Goal: Task Accomplishment & Management: Manage account settings

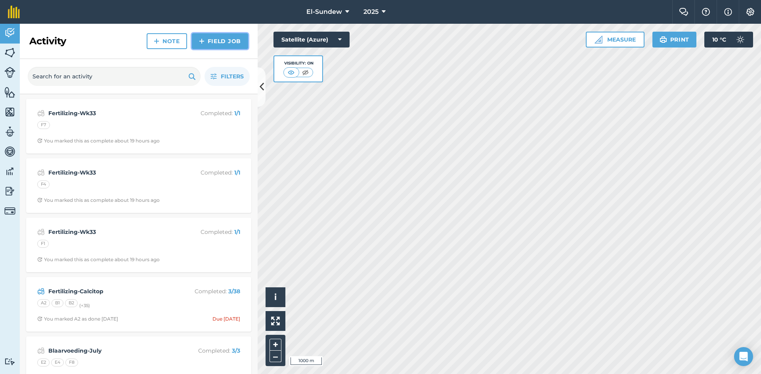
click at [202, 42] on img at bounding box center [202, 41] width 6 height 10
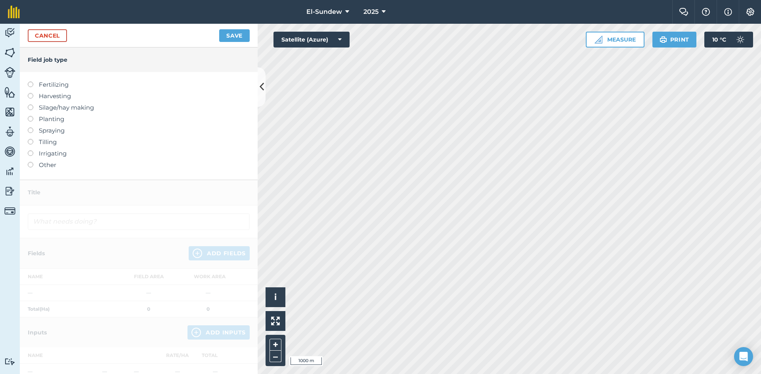
click at [63, 131] on label "Spraying" at bounding box center [139, 131] width 222 height 10
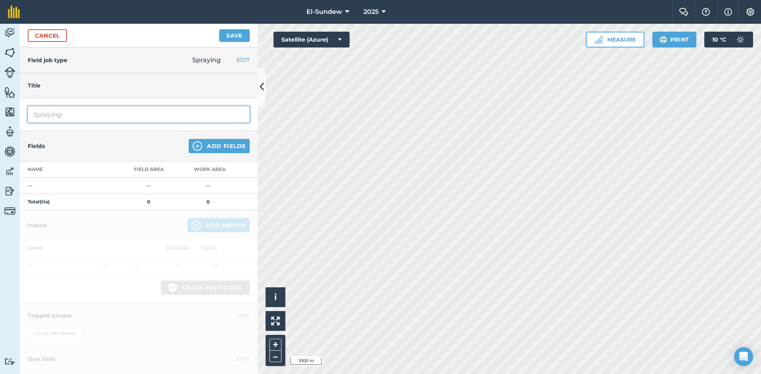
click at [78, 113] on input "Spraying" at bounding box center [139, 114] width 222 height 17
type input "b"
type input "Blaarvoeding-Voor begin blom"
click at [193, 145] on img at bounding box center [198, 146] width 10 height 10
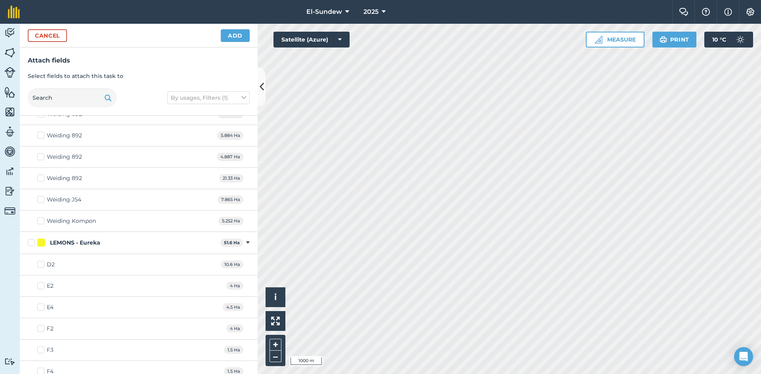
scroll to position [264, 0]
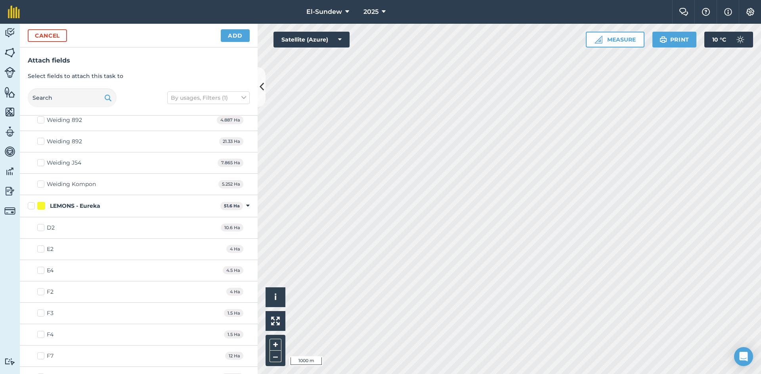
click at [34, 206] on label "LEMONS - Eureka" at bounding box center [122, 206] width 189 height 8
click at [33, 206] on input "LEMONS - Eureka" at bounding box center [30, 204] width 5 height 5
checkbox input "true"
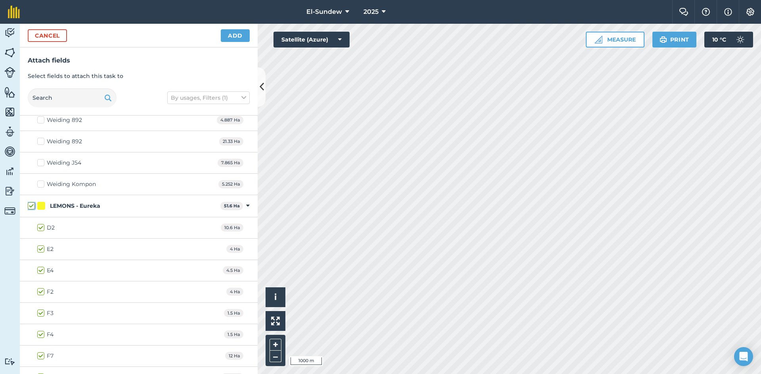
checkbox input "true"
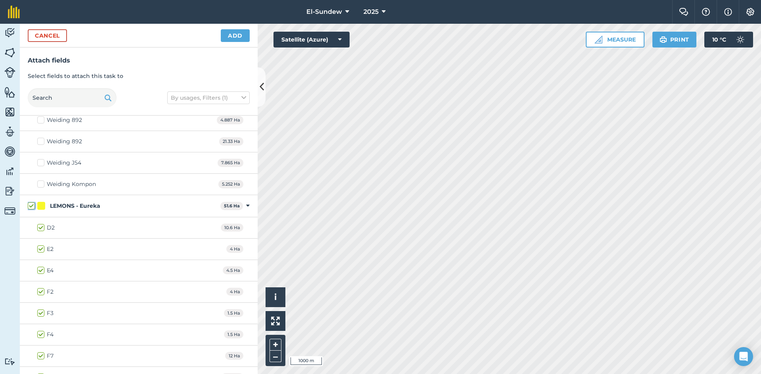
checkbox input "true"
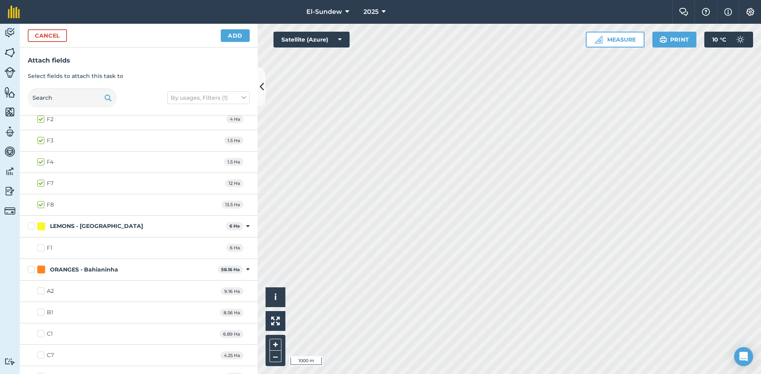
scroll to position [528, 0]
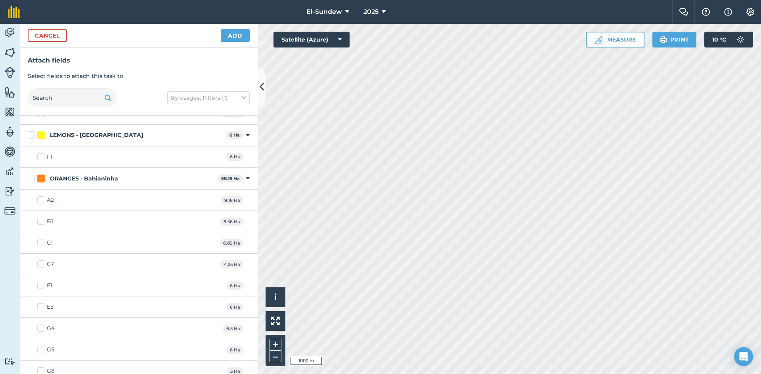
click at [40, 156] on label "F1" at bounding box center [44, 157] width 15 height 8
click at [40, 156] on input "F1" at bounding box center [39, 155] width 5 height 5
checkbox input "true"
click at [228, 38] on button "Add" at bounding box center [235, 35] width 29 height 13
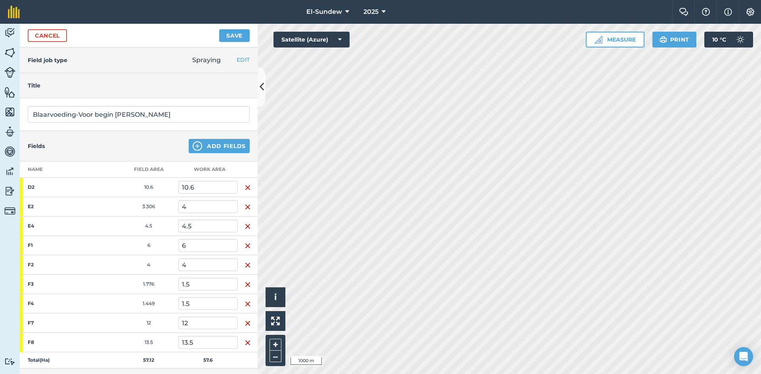
scroll to position [214, 0]
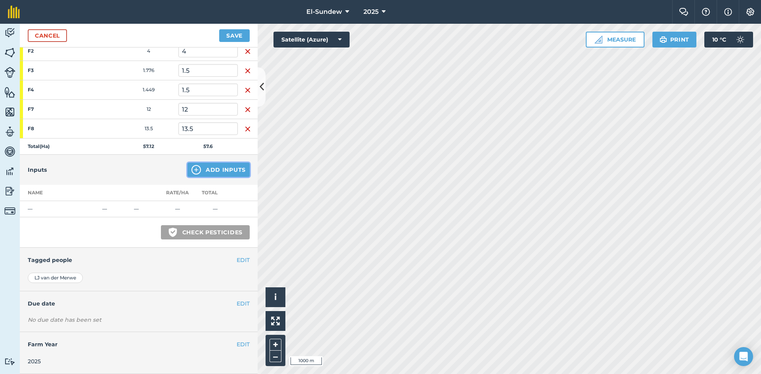
click at [196, 168] on button "Add Inputs" at bounding box center [218, 170] width 62 height 14
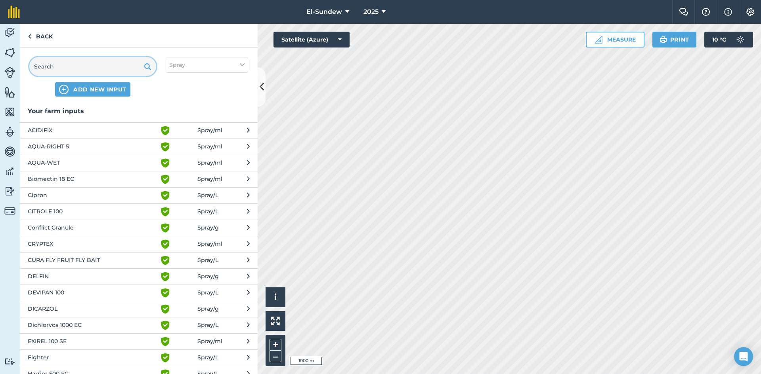
click at [110, 71] on input "text" at bounding box center [92, 66] width 127 height 19
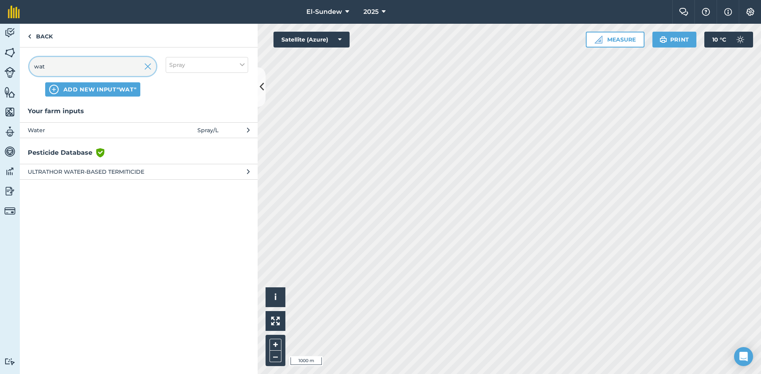
type input "wat"
click at [118, 137] on button "Water Spray / L" at bounding box center [139, 129] width 238 height 15
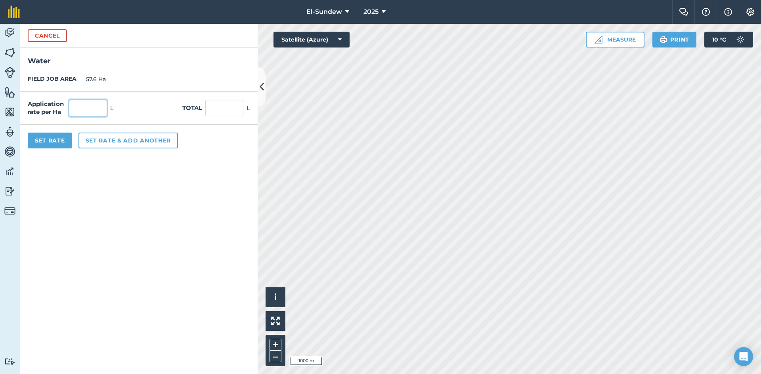
click at [98, 110] on input "text" at bounding box center [88, 108] width 38 height 17
type input "1,000"
type input "57,600"
click at [109, 140] on button "Set rate & add another" at bounding box center [127, 141] width 99 height 16
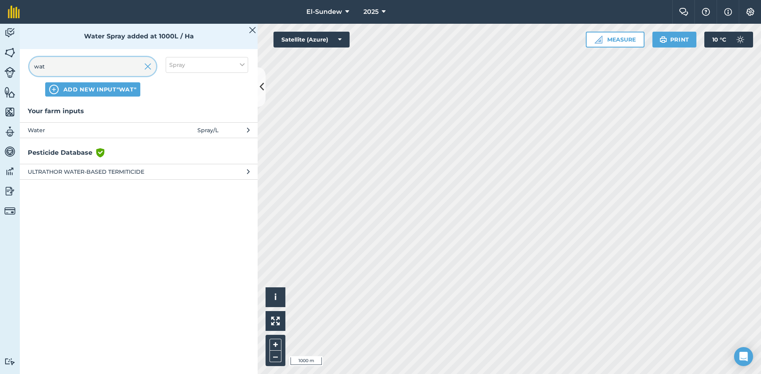
click at [88, 65] on input "wat" at bounding box center [92, 66] width 127 height 19
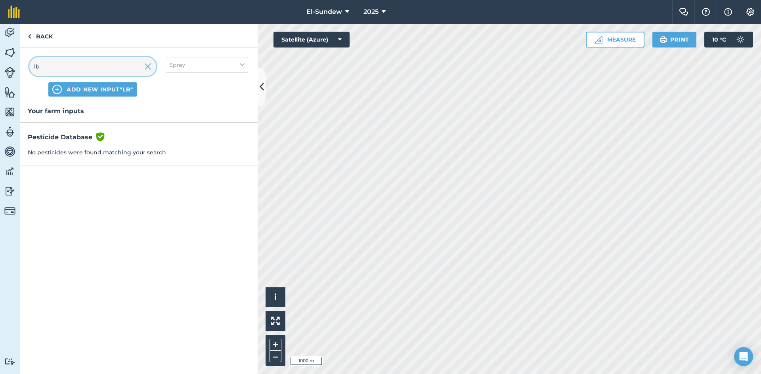
type input "lb"
click at [235, 67] on button "Spray" at bounding box center [207, 65] width 82 height 16
click at [174, 98] on label "Fertilizer" at bounding box center [206, 96] width 75 height 8
click at [174, 97] on input "Fertilizer" at bounding box center [171, 94] width 5 height 5
checkbox input "true"
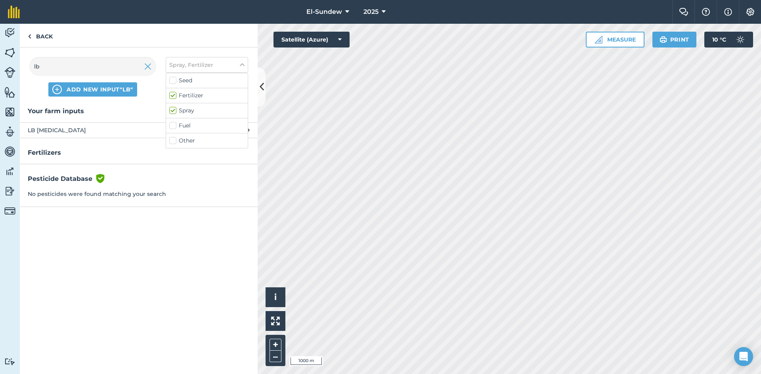
click at [127, 117] on div "Your farm inputs LB Urea Fertilizer / kg" at bounding box center [139, 122] width 238 height 32
click at [114, 130] on span "LB Urea" at bounding box center [93, 130] width 130 height 9
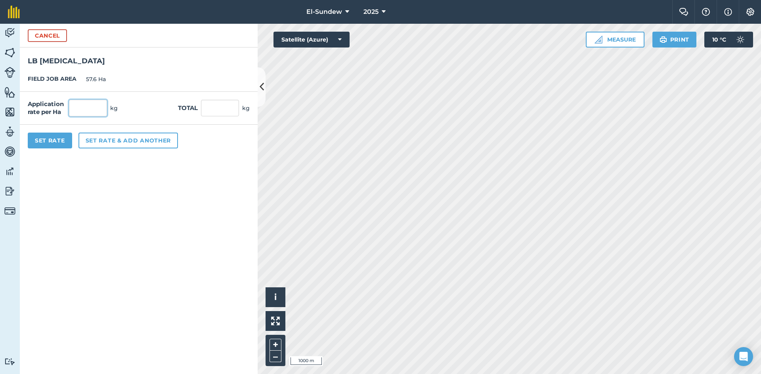
click at [96, 109] on input "text" at bounding box center [88, 108] width 38 height 17
type input "15"
type input "864"
click at [141, 147] on button "Set rate & add another" at bounding box center [127, 141] width 99 height 16
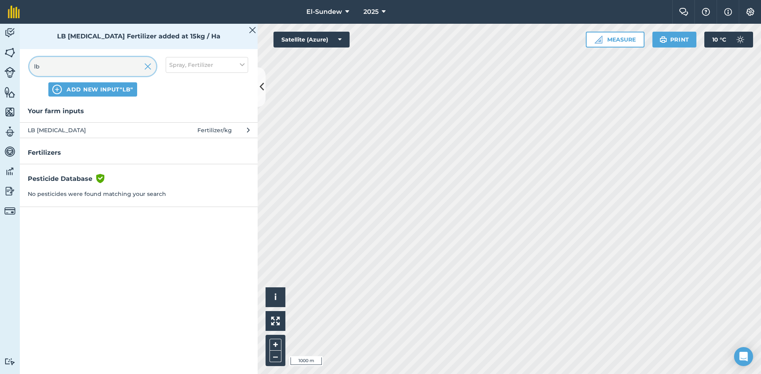
click at [115, 69] on input "lb" at bounding box center [92, 66] width 127 height 19
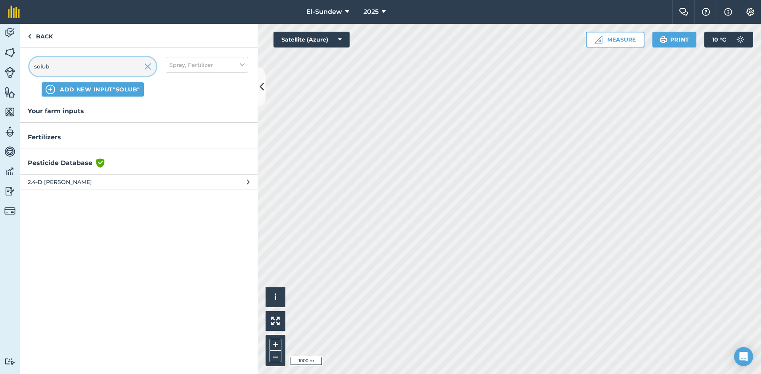
type input "solub"
click at [758, 5] on button "Settings" at bounding box center [749, 12] width 22 height 24
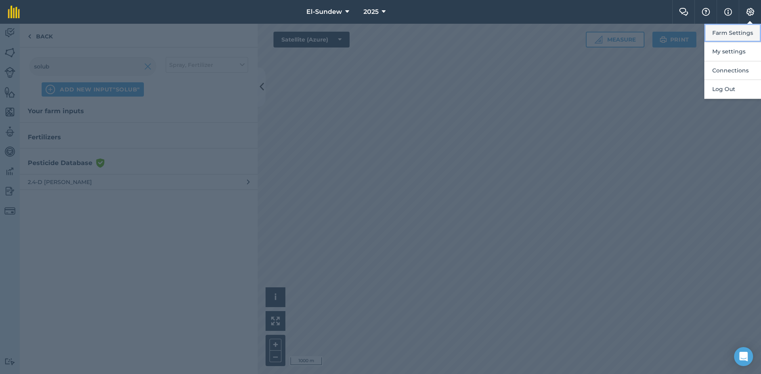
click at [735, 34] on button "Farm Settings" at bounding box center [732, 33] width 57 height 19
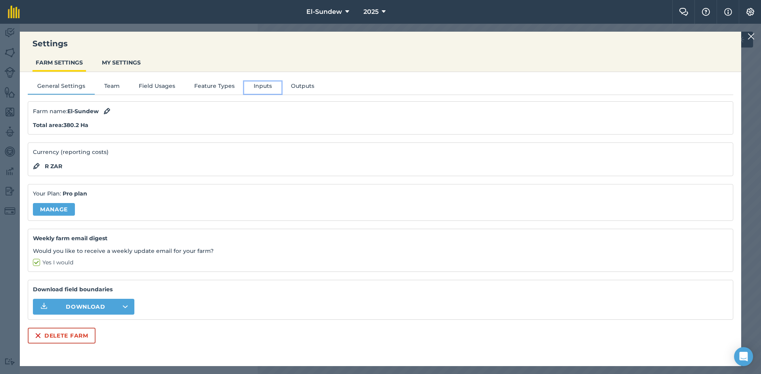
click at [253, 90] on button "Inputs" at bounding box center [262, 88] width 37 height 12
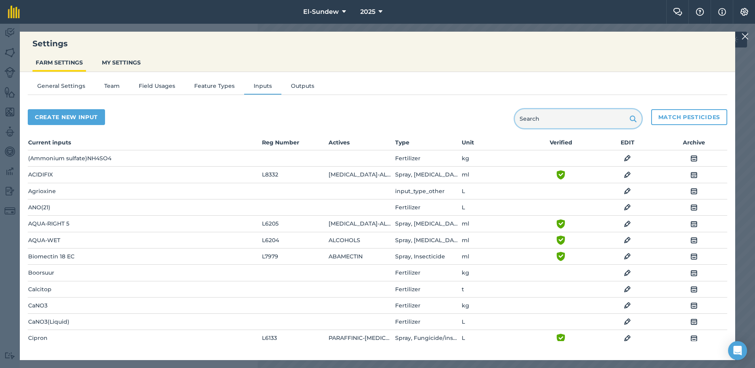
click at [561, 119] on input "text" at bounding box center [578, 118] width 127 height 19
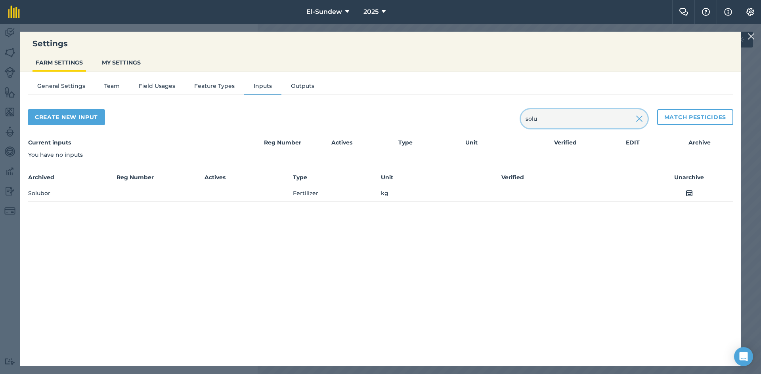
type input "solu"
click at [684, 192] on td "Unarchive" at bounding box center [689, 193] width 88 height 16
click at [685, 192] on img at bounding box center [688, 194] width 7 height 10
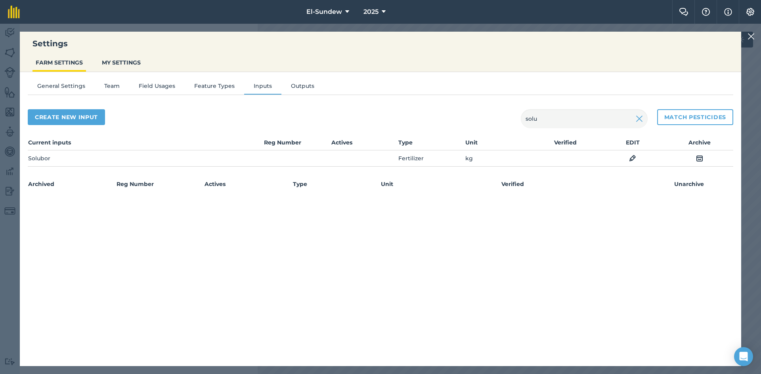
click at [750, 35] on img at bounding box center [750, 37] width 7 height 10
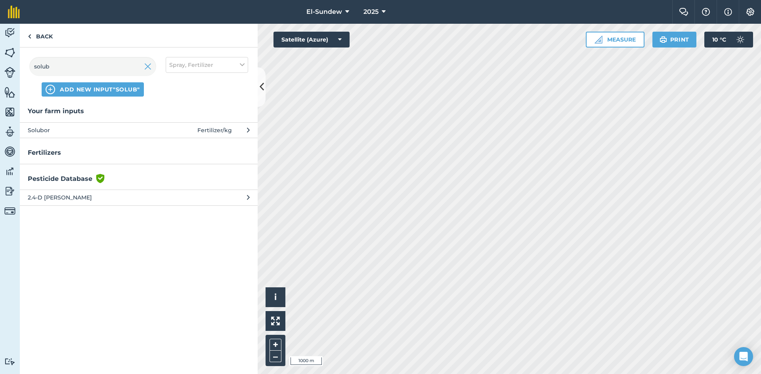
click at [124, 125] on button "Solubor Fertilizer / kg" at bounding box center [139, 129] width 238 height 15
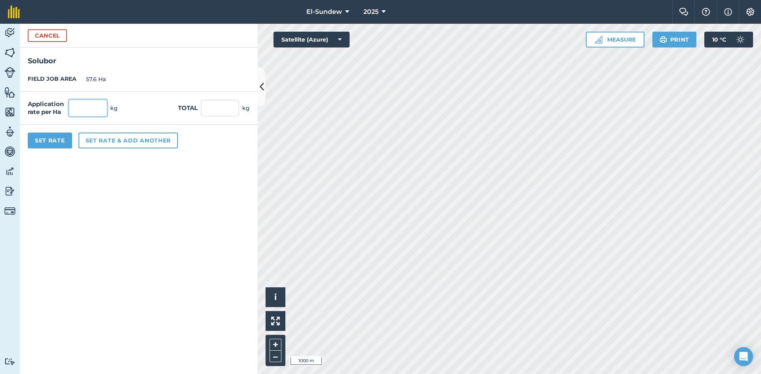
click at [89, 111] on input "text" at bounding box center [88, 108] width 38 height 17
type input "1"
type input "57.6"
click at [122, 144] on button "Set rate & add another" at bounding box center [127, 141] width 99 height 16
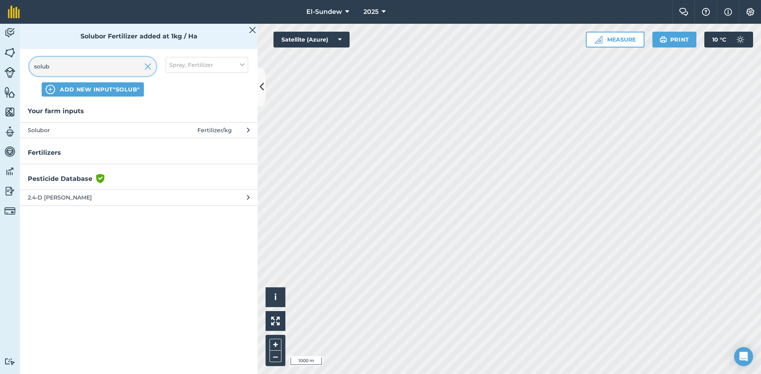
click at [110, 69] on input "solub" at bounding box center [92, 66] width 127 height 19
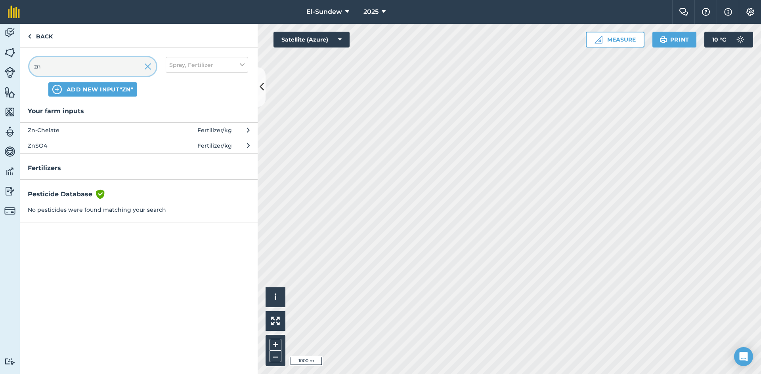
type input "zn"
click at [113, 131] on span "Zn-Chelate" at bounding box center [93, 130] width 130 height 9
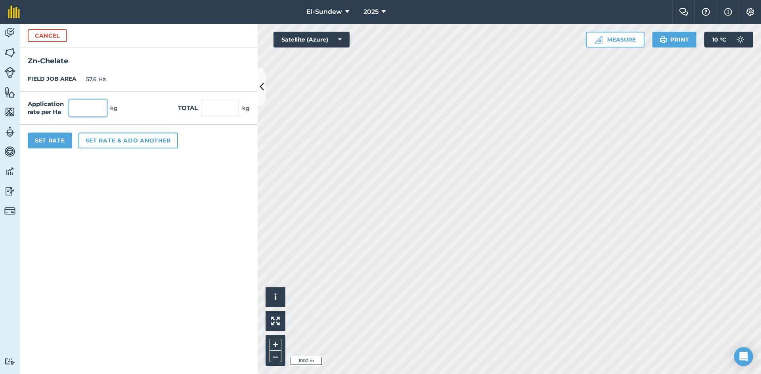
click at [100, 104] on input "text" at bounding box center [88, 108] width 38 height 17
type input "1.2"
type input "69.12"
click at [131, 144] on button "Set rate & add another" at bounding box center [127, 141] width 99 height 16
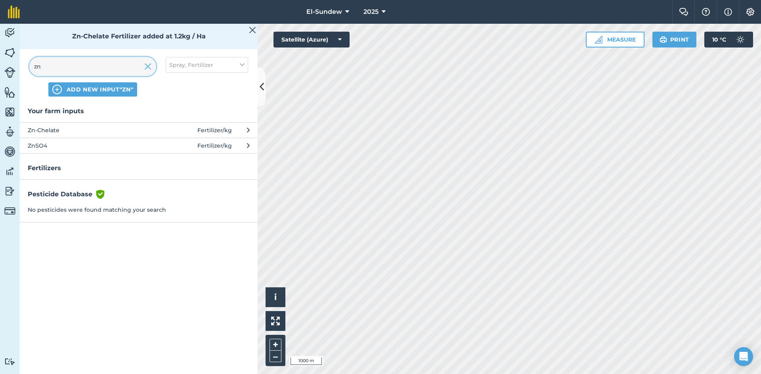
click at [121, 63] on input "zn" at bounding box center [92, 66] width 127 height 19
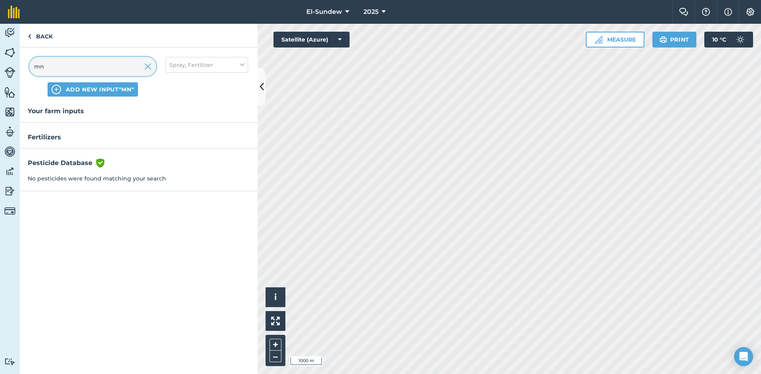
type input "mn"
click at [753, 11] on img at bounding box center [750, 12] width 10 height 8
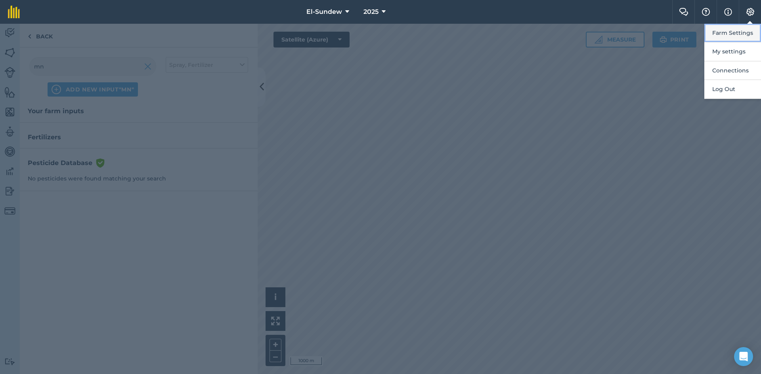
click at [739, 29] on button "Farm Settings" at bounding box center [732, 33] width 57 height 19
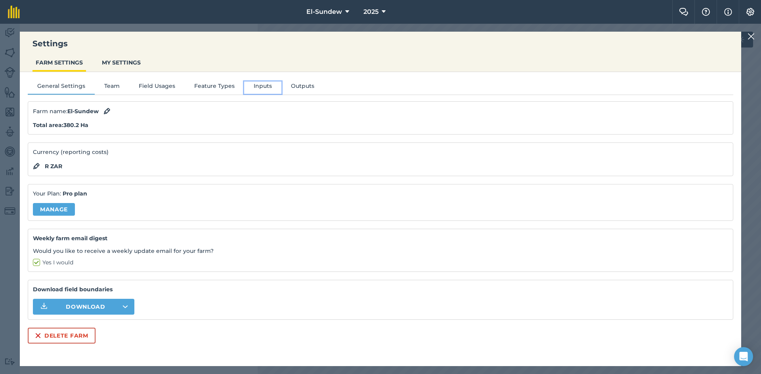
click at [260, 85] on button "Inputs" at bounding box center [262, 88] width 37 height 12
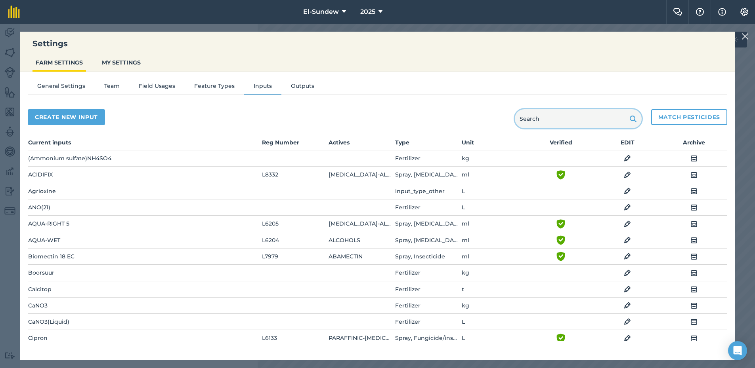
click at [563, 121] on input "text" at bounding box center [578, 118] width 127 height 19
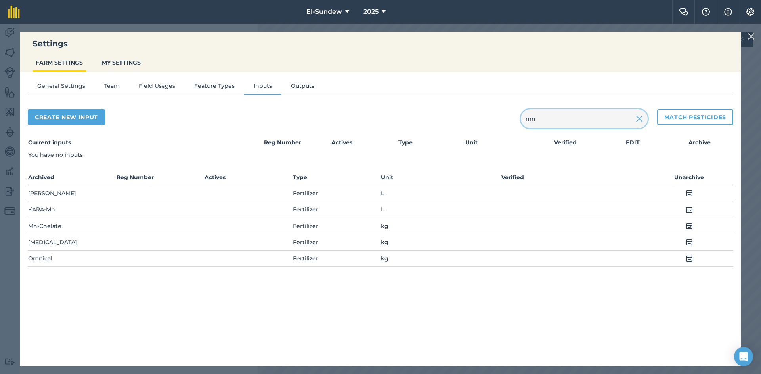
type input "mn"
click at [685, 221] on img at bounding box center [688, 226] width 7 height 10
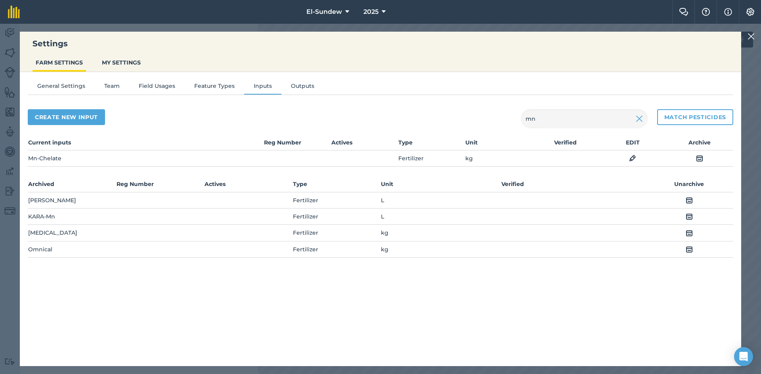
click at [748, 36] on img at bounding box center [750, 37] width 7 height 10
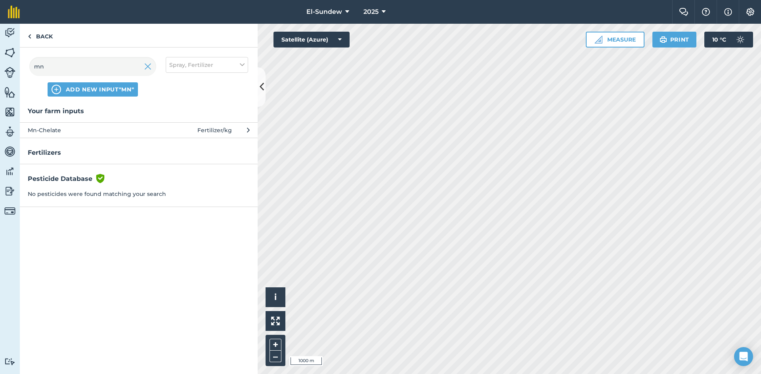
click at [131, 130] on span "Mn-Chelate" at bounding box center [93, 130] width 130 height 9
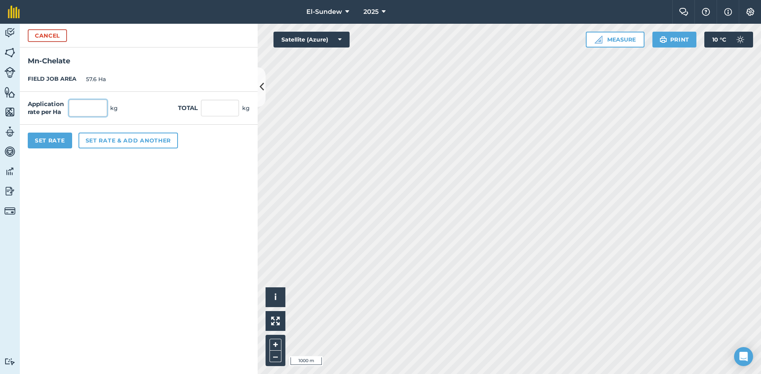
click at [104, 109] on input "text" at bounding box center [88, 108] width 38 height 17
type input "1"
type input "57.6"
click at [114, 145] on button "Set rate & add another" at bounding box center [127, 141] width 99 height 16
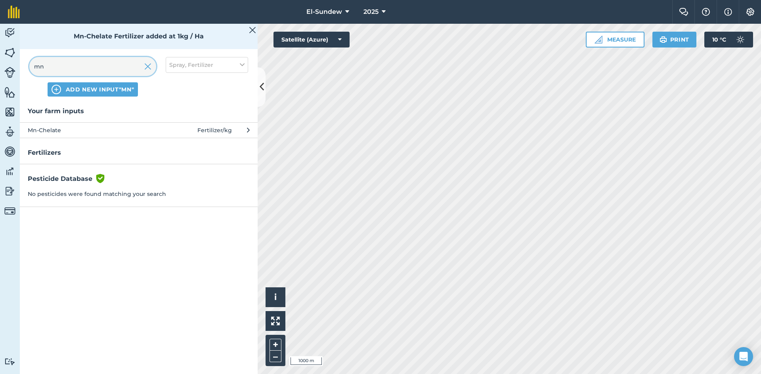
click at [107, 63] on input "mn" at bounding box center [92, 66] width 127 height 19
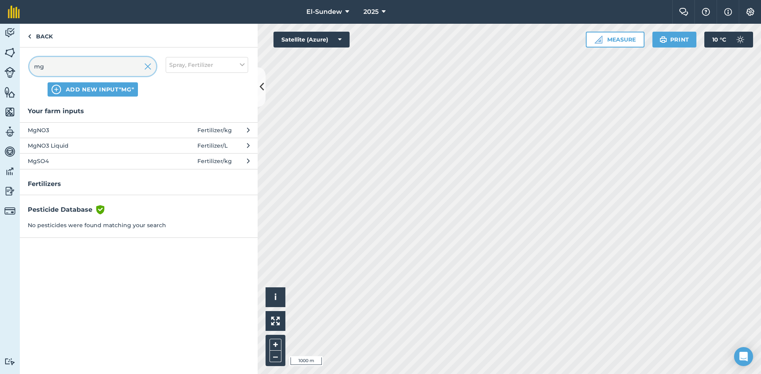
type input "mg"
click at [123, 158] on span "MgSO4" at bounding box center [93, 161] width 130 height 9
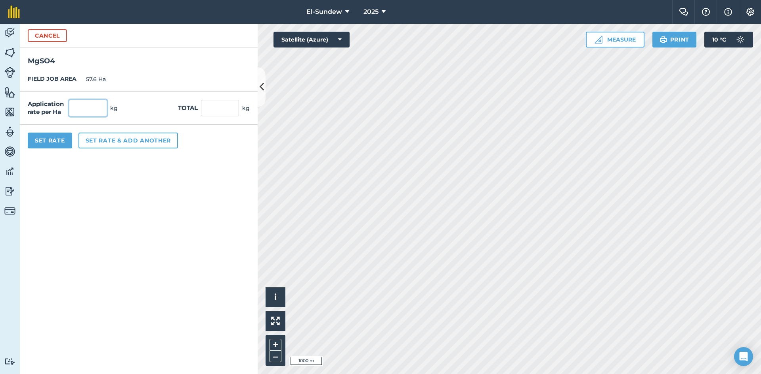
click at [101, 112] on input "text" at bounding box center [88, 108] width 38 height 17
type input "5"
type input "288"
click at [101, 143] on button "Set rate & add another" at bounding box center [127, 141] width 99 height 16
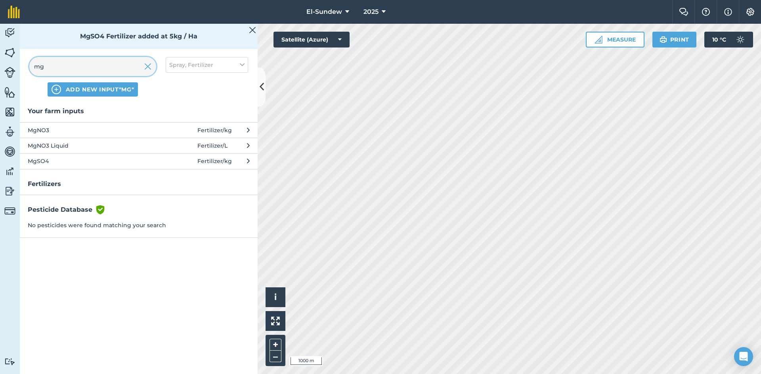
click at [104, 73] on input "mg" at bounding box center [92, 66] width 127 height 19
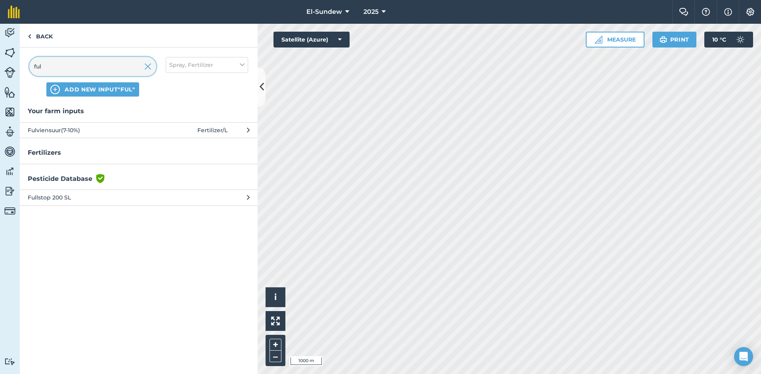
type input "ful"
click at [126, 130] on span "Fulviensuur(7-10%)" at bounding box center [93, 130] width 130 height 9
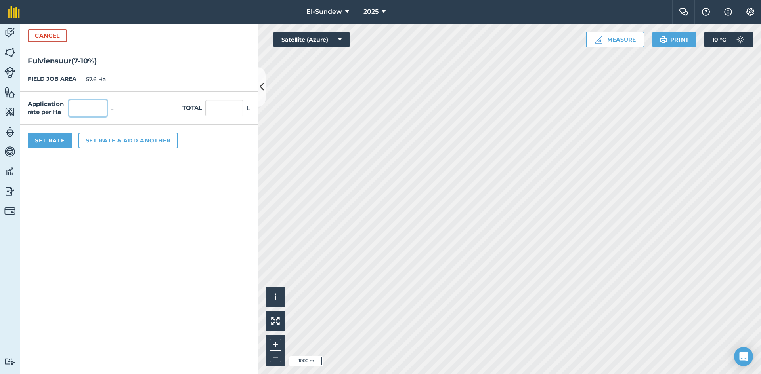
click at [102, 107] on input "text" at bounding box center [88, 108] width 38 height 17
type input "2.5"
type input "144"
click at [48, 138] on button "Set Rate" at bounding box center [50, 141] width 44 height 16
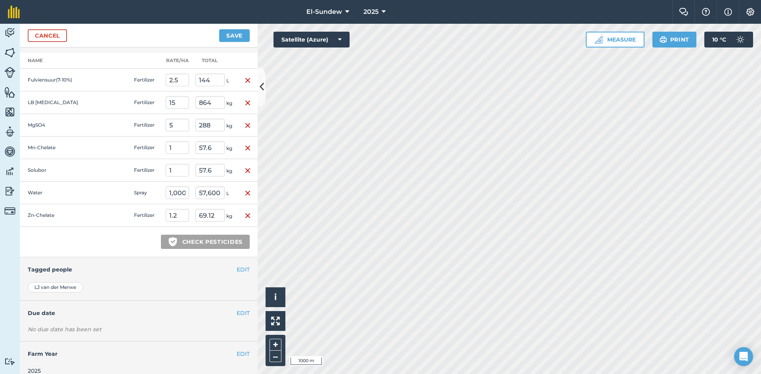
scroll to position [356, 0]
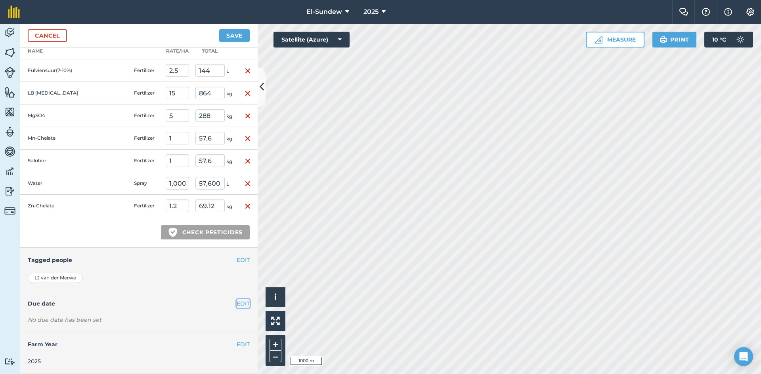
click at [237, 301] on button "EDIT" at bounding box center [243, 303] width 13 height 9
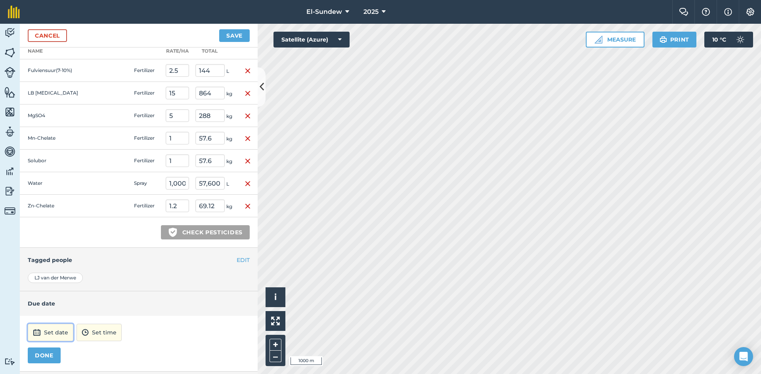
click at [50, 334] on button "Set date" at bounding box center [51, 332] width 46 height 17
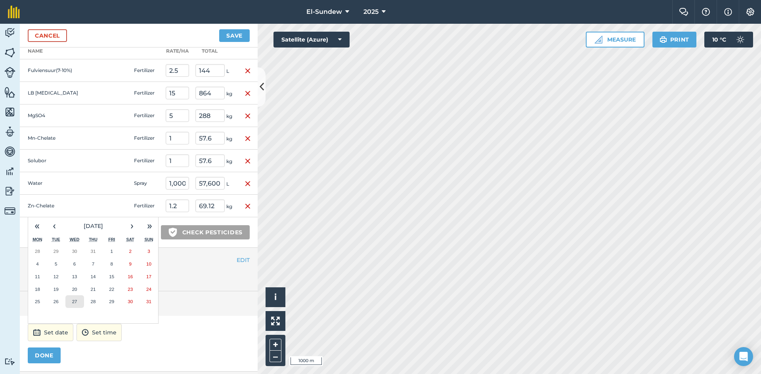
click at [78, 303] on button "27" at bounding box center [74, 302] width 19 height 13
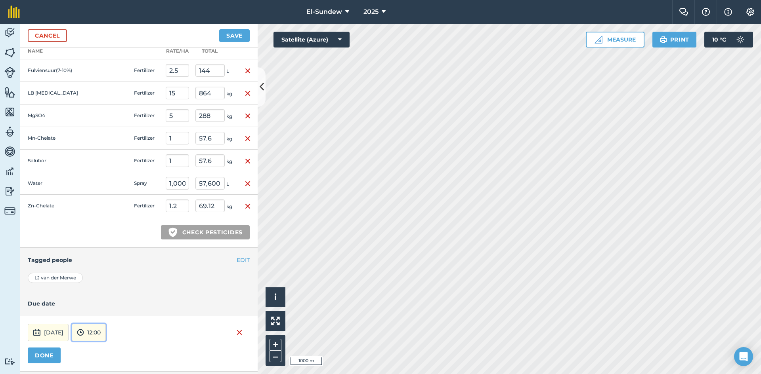
click at [106, 333] on button "12:00" at bounding box center [89, 332] width 34 height 17
click at [109, 294] on button "07:00" at bounding box center [90, 291] width 37 height 13
click at [55, 349] on button "DONE" at bounding box center [44, 356] width 33 height 16
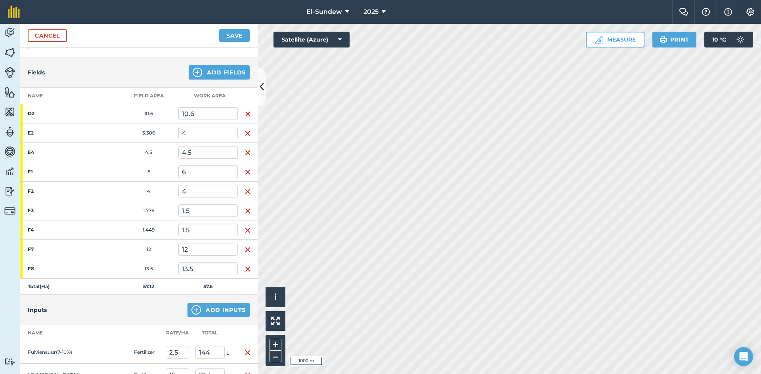
scroll to position [0, 0]
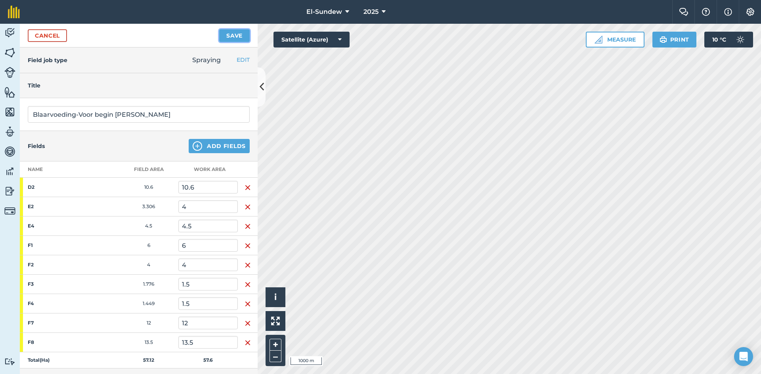
click at [235, 35] on button "Save" at bounding box center [234, 35] width 31 height 13
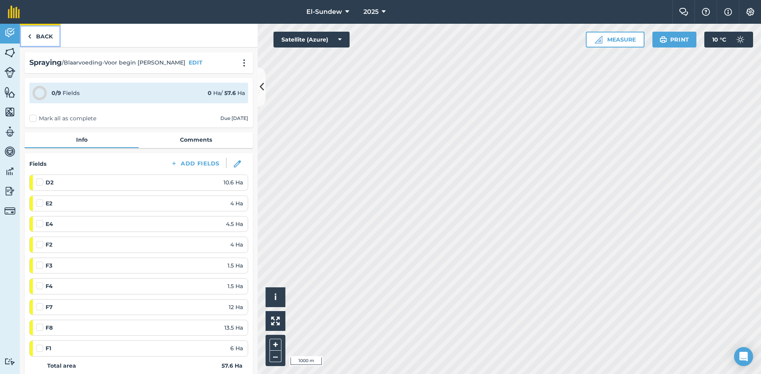
click at [45, 39] on link "Back" at bounding box center [40, 35] width 41 height 23
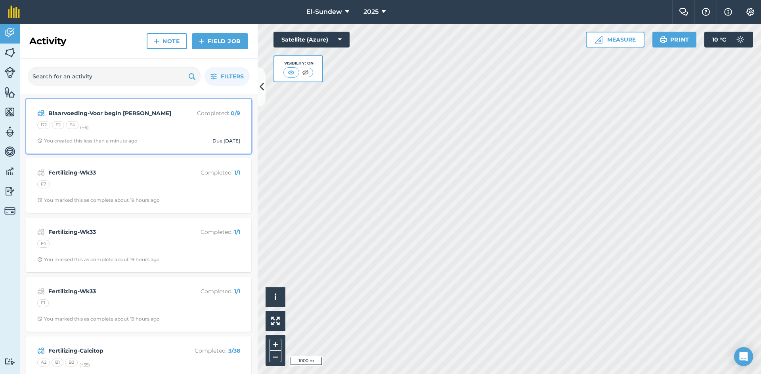
click at [142, 129] on div "D2 E2 E4 (+ 6 )" at bounding box center [138, 126] width 203 height 10
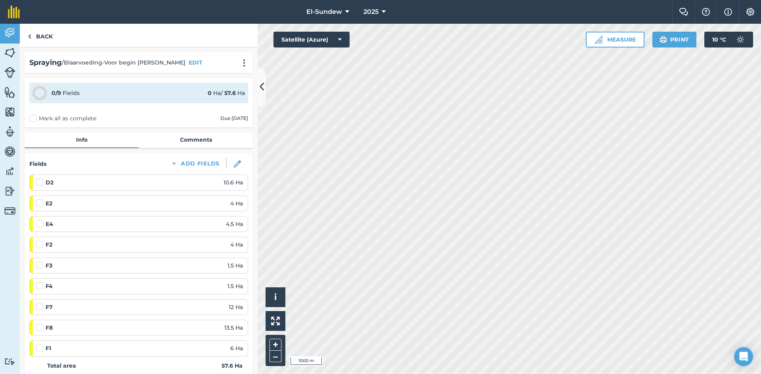
click at [242, 55] on div "Spraying / Blaarvoeding-Voor begin blom EDIT" at bounding box center [139, 62] width 228 height 21
click at [240, 61] on img at bounding box center [244, 63] width 10 height 8
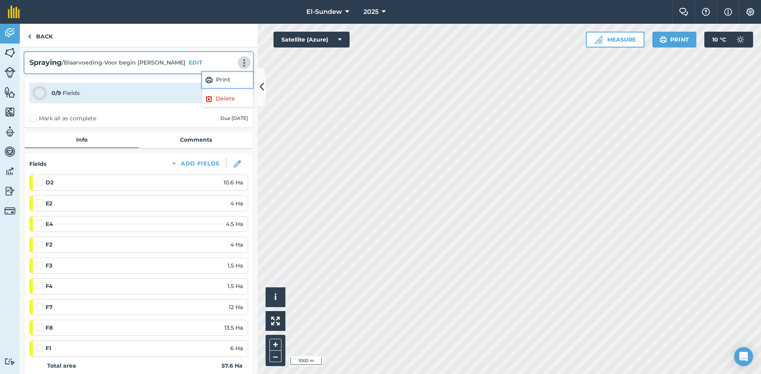
click at [217, 75] on link "Print" at bounding box center [227, 80] width 51 height 16
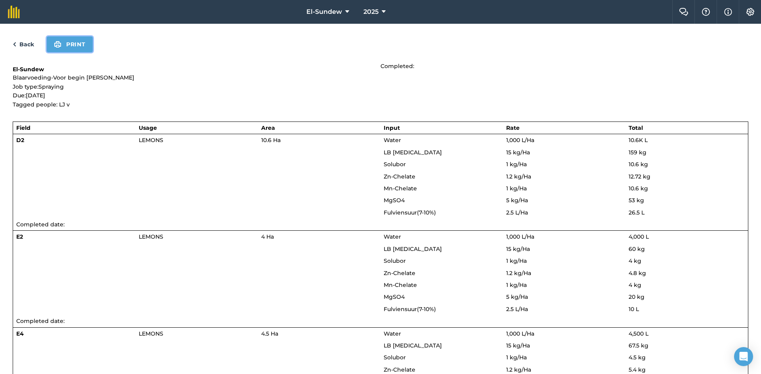
click at [67, 48] on button "Print" at bounding box center [70, 44] width 46 height 16
click at [80, 42] on button "Print" at bounding box center [70, 44] width 46 height 16
click at [31, 43] on link "Back" at bounding box center [23, 45] width 21 height 10
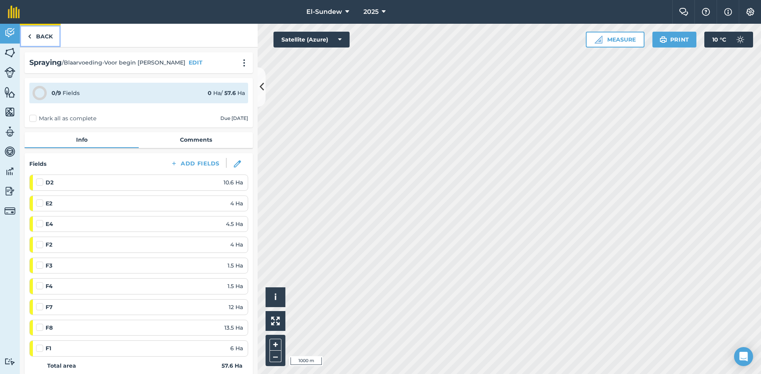
click at [56, 35] on link "Back" at bounding box center [40, 35] width 41 height 23
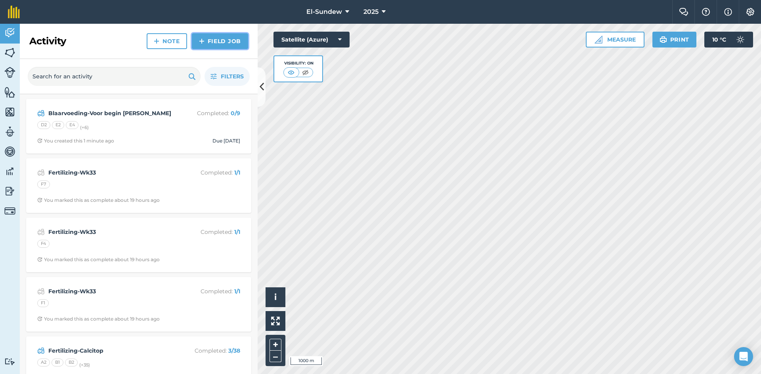
click at [202, 41] on img at bounding box center [202, 41] width 6 height 10
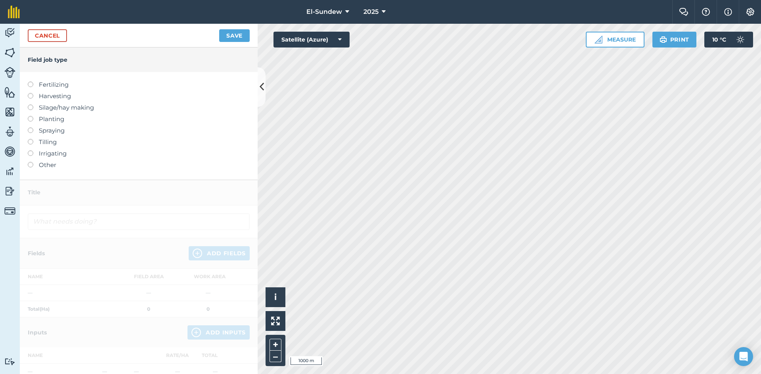
click at [54, 130] on label "Spraying" at bounding box center [139, 131] width 222 height 10
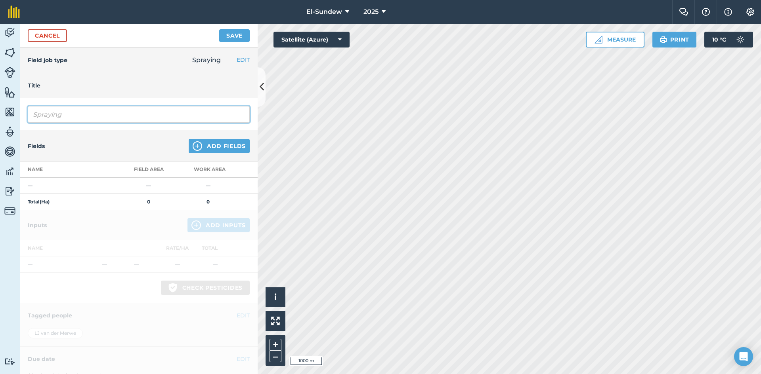
click at [94, 115] on input "Spraying" at bounding box center [139, 114] width 222 height 17
type input "Blaarvoeding-Voor begin blom"
click at [193, 148] on img at bounding box center [198, 146] width 10 height 10
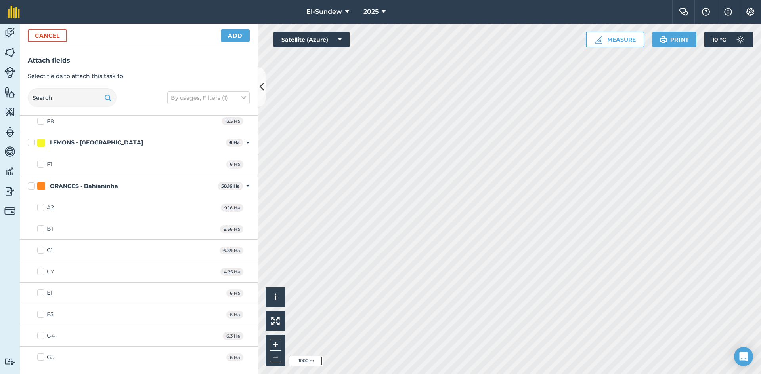
scroll to position [528, 0]
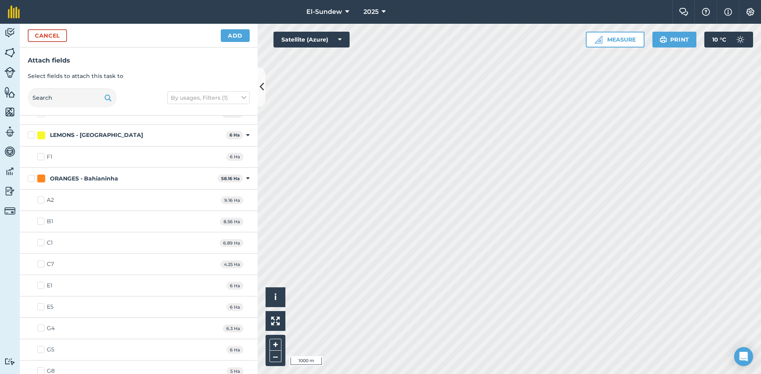
click at [41, 289] on label "E1" at bounding box center [44, 286] width 15 height 8
click at [41, 287] on input "E1" at bounding box center [39, 284] width 5 height 5
checkbox input "true"
click at [43, 307] on label "E5" at bounding box center [45, 307] width 16 height 8
click at [42, 307] on input "E5" at bounding box center [39, 305] width 5 height 5
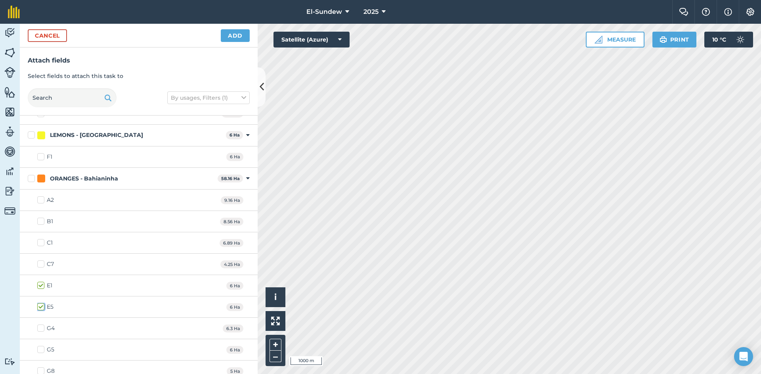
checkbox input "true"
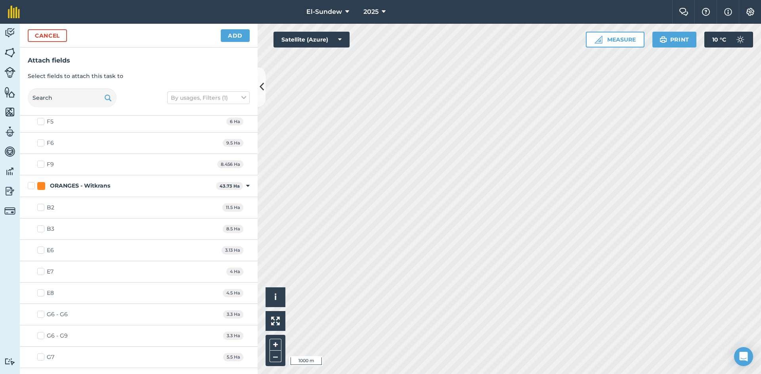
scroll to position [1180, 0]
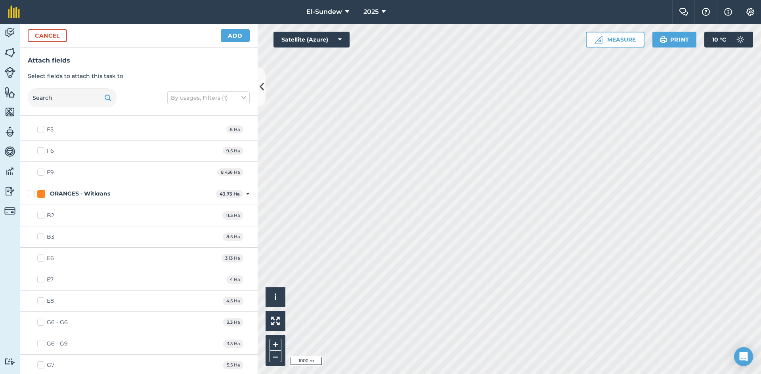
click at [41, 258] on label "E6" at bounding box center [45, 258] width 17 height 8
click at [41, 258] on input "E6" at bounding box center [39, 256] width 5 height 5
checkbox input "true"
click at [41, 283] on label "E7" at bounding box center [45, 280] width 16 height 8
click at [41, 281] on input "E7" at bounding box center [39, 278] width 5 height 5
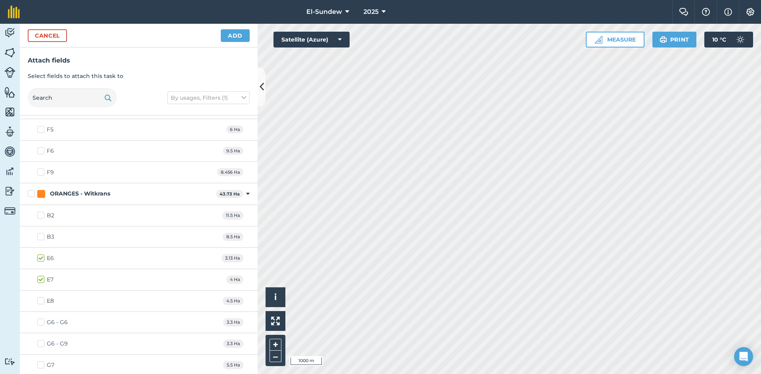
click at [41, 278] on label "E7" at bounding box center [45, 280] width 16 height 8
click at [41, 278] on input "E7" at bounding box center [39, 278] width 5 height 5
checkbox input "false"
click at [42, 299] on label "E8" at bounding box center [45, 301] width 17 height 8
click at [42, 299] on input "E8" at bounding box center [39, 299] width 5 height 5
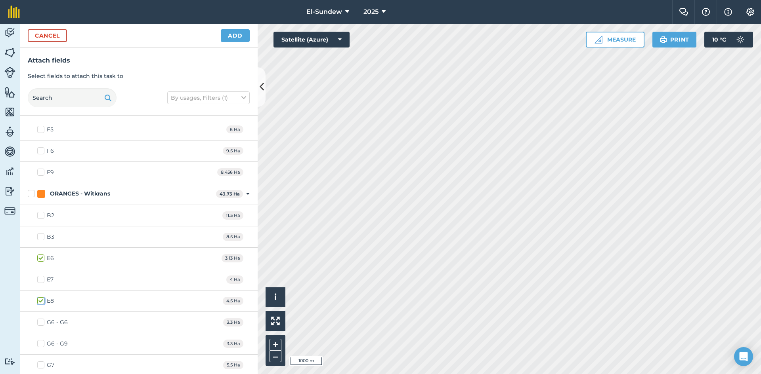
checkbox input "true"
click at [238, 40] on button "Add" at bounding box center [235, 35] width 29 height 13
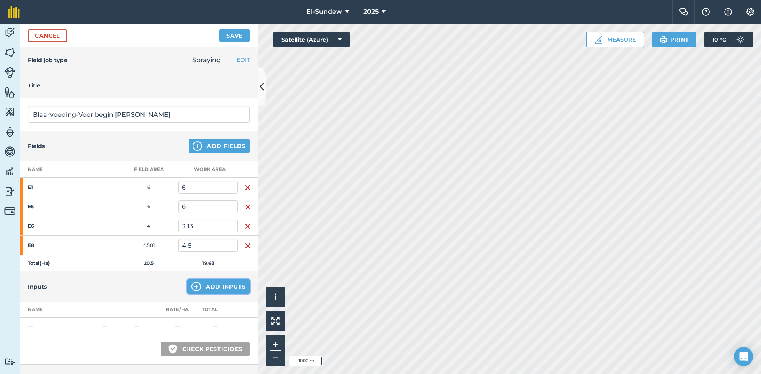
click at [191, 287] on img at bounding box center [196, 287] width 10 height 10
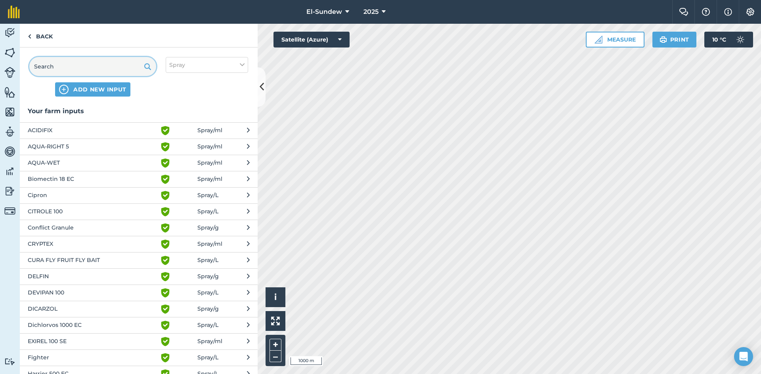
click at [92, 67] on input "text" at bounding box center [92, 66] width 127 height 19
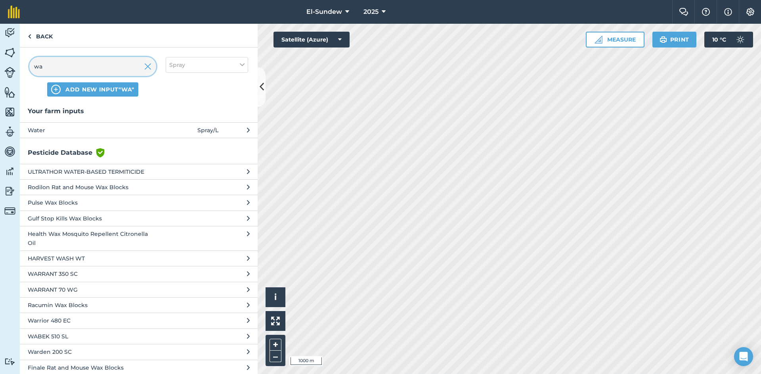
type input "wa"
click at [89, 130] on span "Water" at bounding box center [93, 130] width 130 height 9
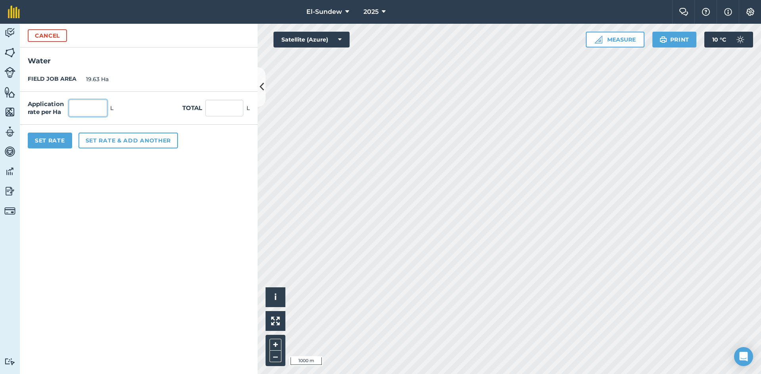
click at [96, 112] on input "text" at bounding box center [88, 108] width 38 height 17
type input "1,000"
type input "19,630"
click at [107, 141] on button "Set rate & add another" at bounding box center [127, 141] width 99 height 16
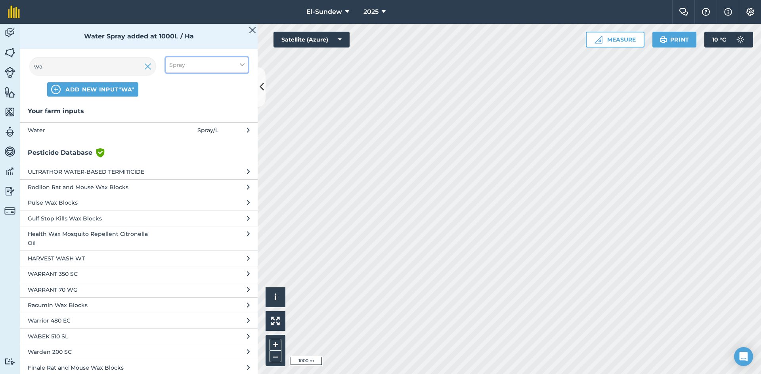
click at [233, 68] on button "Spray" at bounding box center [207, 65] width 82 height 16
click at [174, 99] on label "Fertilizer" at bounding box center [206, 96] width 75 height 8
click at [174, 97] on input "Fertilizer" at bounding box center [171, 94] width 5 height 5
checkbox input "true"
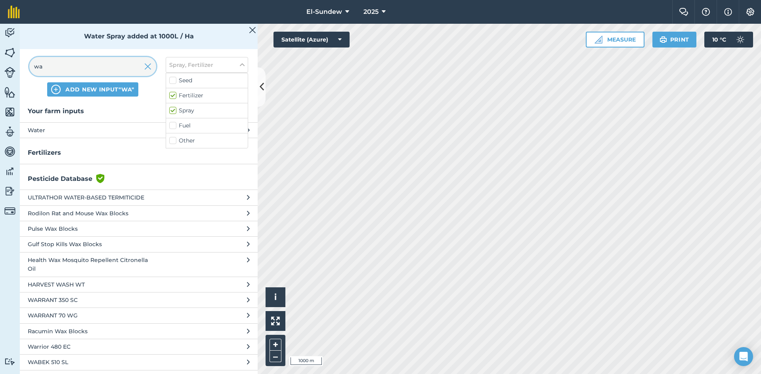
click at [118, 68] on input "wa" at bounding box center [92, 66] width 127 height 19
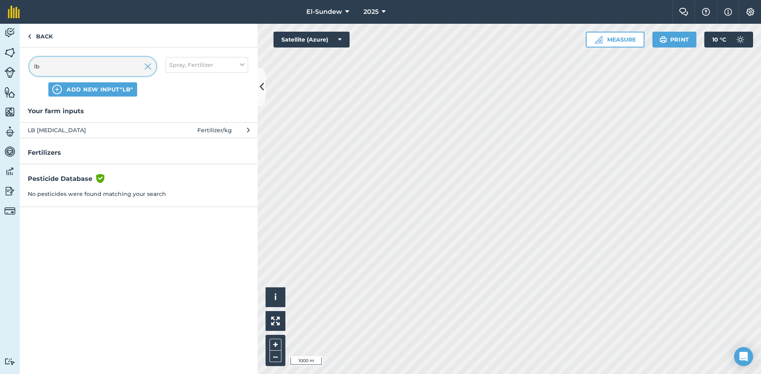
type input "lb"
click at [123, 131] on span "LB Urea" at bounding box center [93, 130] width 130 height 9
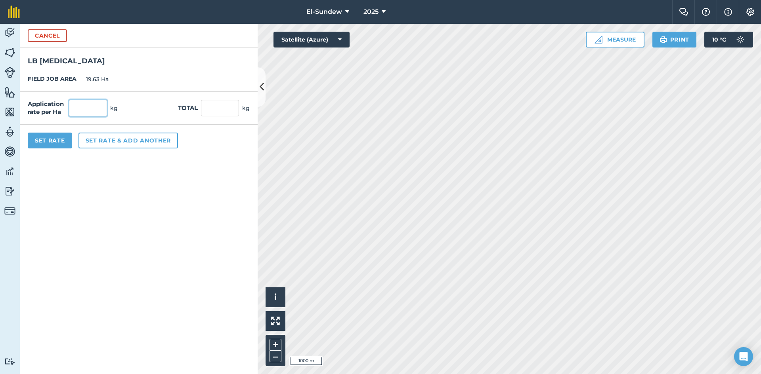
click at [100, 107] on input "text" at bounding box center [88, 108] width 38 height 17
type input "15"
type input "294.45"
click at [111, 141] on button "Set rate & add another" at bounding box center [127, 141] width 99 height 16
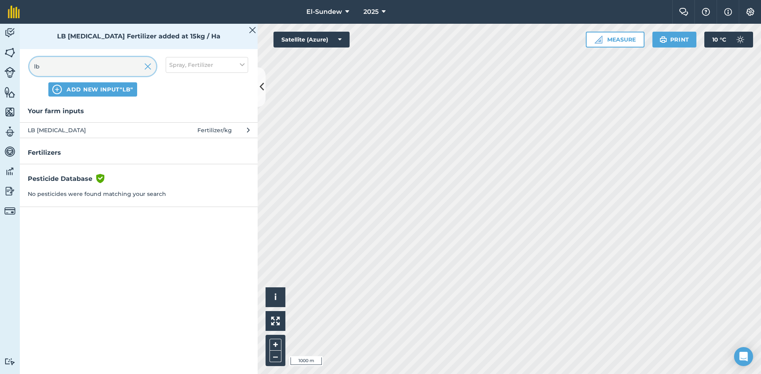
click at [120, 66] on input "lb" at bounding box center [92, 66] width 127 height 19
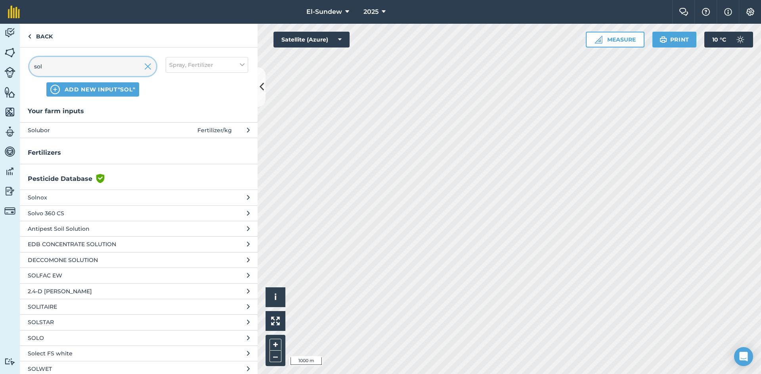
type input "sol"
click at [125, 133] on span "Solubor" at bounding box center [93, 130] width 130 height 9
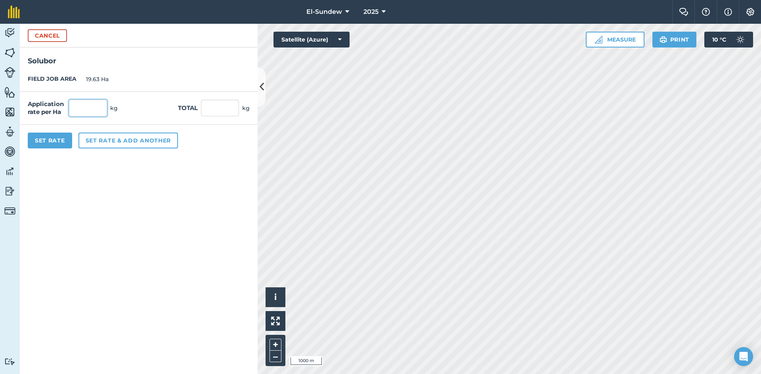
click at [95, 110] on input "text" at bounding box center [88, 108] width 38 height 17
type input "1"
type input "19.63"
click at [109, 143] on button "Set rate & add another" at bounding box center [127, 141] width 99 height 16
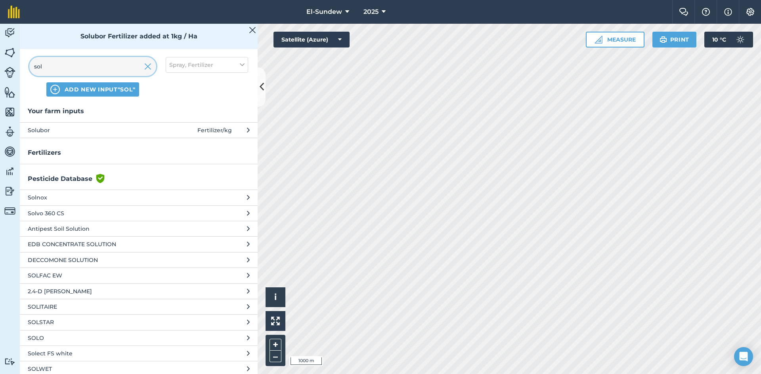
click at [103, 65] on input "sol" at bounding box center [92, 66] width 127 height 19
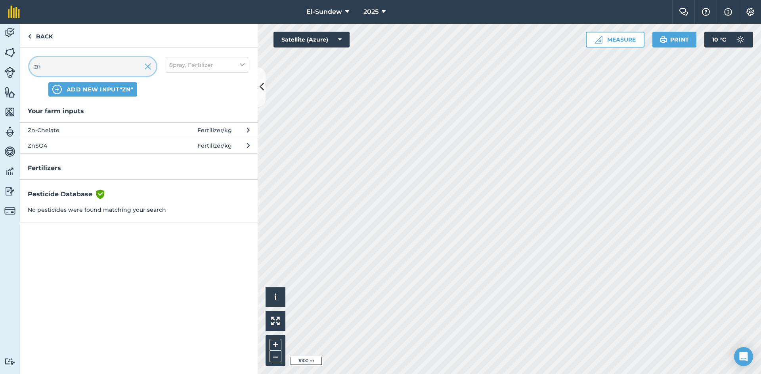
type input "zn"
click at [102, 131] on span "Zn-Chelate" at bounding box center [93, 130] width 130 height 9
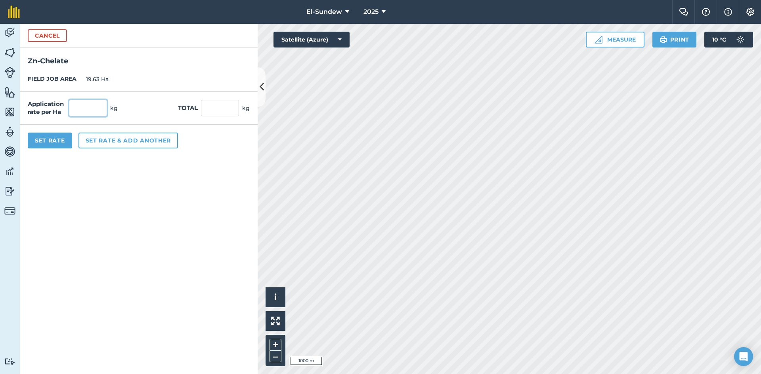
click at [96, 110] on input "text" at bounding box center [88, 108] width 38 height 17
type input "1"
type input "19.63"
click at [107, 141] on button "Set rate & add another" at bounding box center [127, 141] width 99 height 16
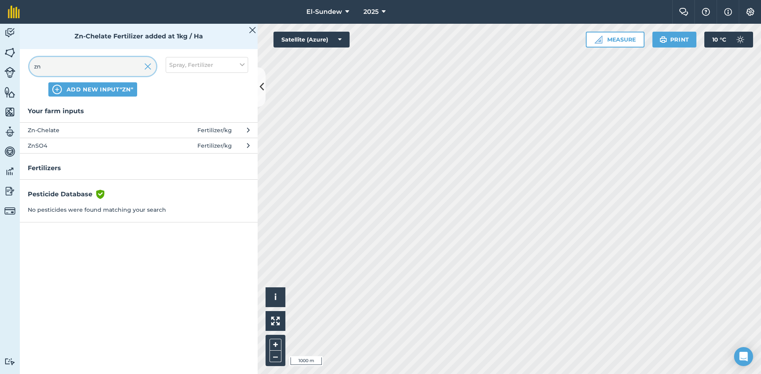
click at [103, 64] on input "zn" at bounding box center [92, 66] width 127 height 19
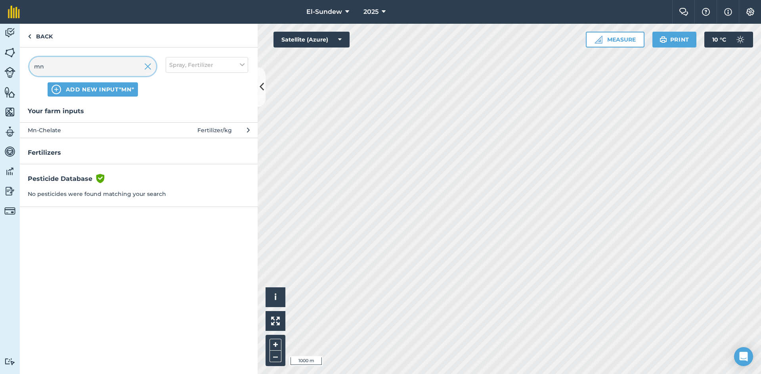
type input "mn"
click at [123, 128] on span "Mn-Chelate" at bounding box center [93, 130] width 130 height 9
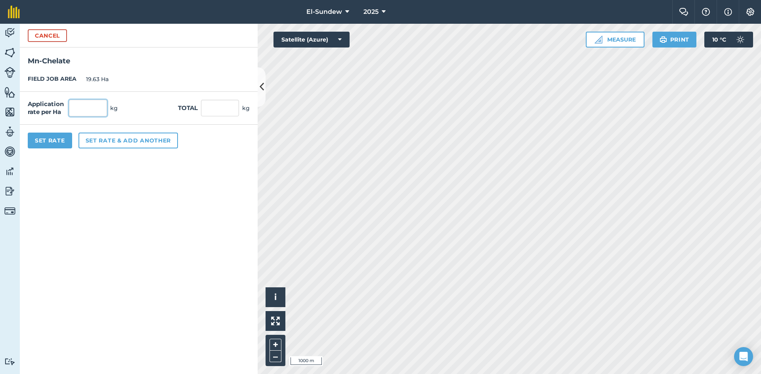
click at [96, 101] on input "text" at bounding box center [88, 108] width 38 height 17
type input "1"
type input "19.63"
click at [111, 147] on button "Set rate & add another" at bounding box center [127, 141] width 99 height 16
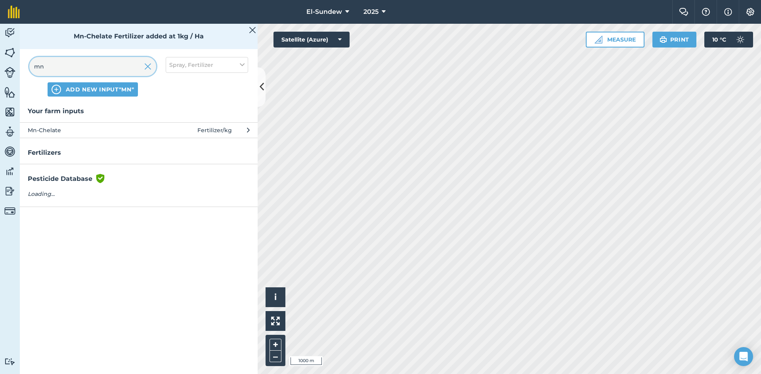
click at [110, 62] on input "mn" at bounding box center [92, 66] width 127 height 19
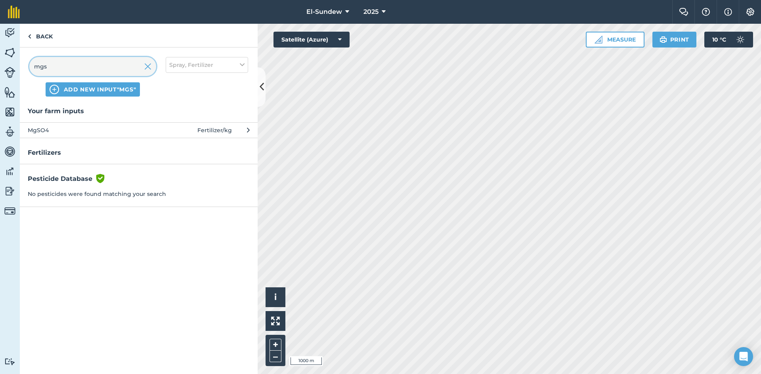
type input "mgs"
click at [103, 128] on span "MgSO4" at bounding box center [93, 130] width 130 height 9
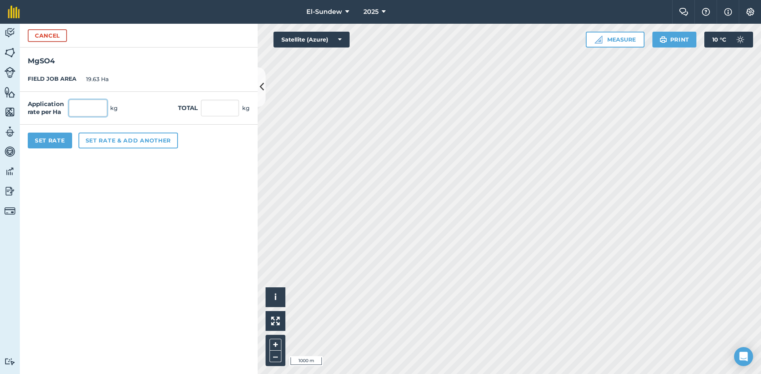
click at [107, 107] on input "text" at bounding box center [88, 108] width 38 height 17
type input "5"
type input "98.15"
click at [112, 145] on button "Set rate & add another" at bounding box center [127, 141] width 99 height 16
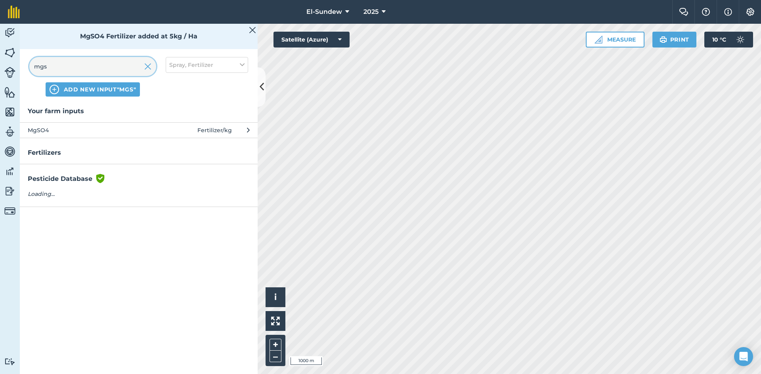
click at [98, 72] on input "mgs" at bounding box center [92, 66] width 127 height 19
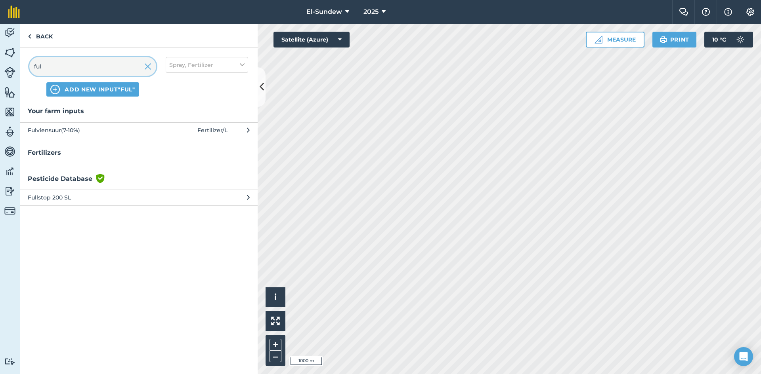
type input "ful"
click at [106, 130] on span "Fulviensuur(7-10%)" at bounding box center [93, 130] width 130 height 9
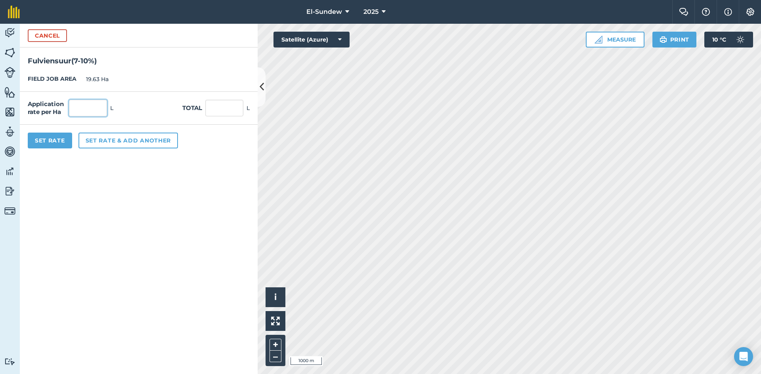
click at [105, 107] on input "text" at bounding box center [88, 108] width 38 height 17
type input "2.5"
type input "49.075"
click at [55, 142] on button "Set Rate" at bounding box center [50, 141] width 44 height 16
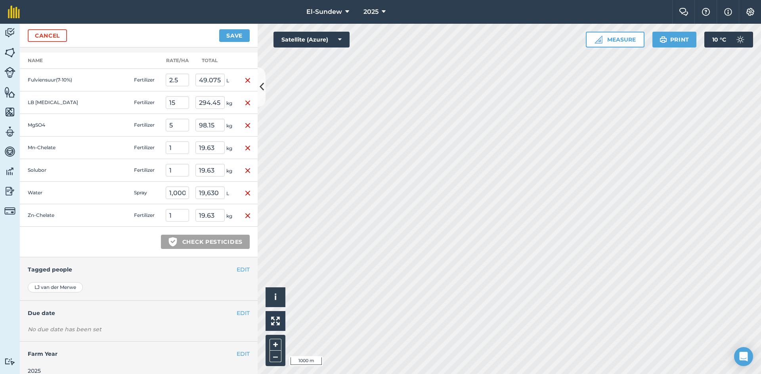
scroll to position [259, 0]
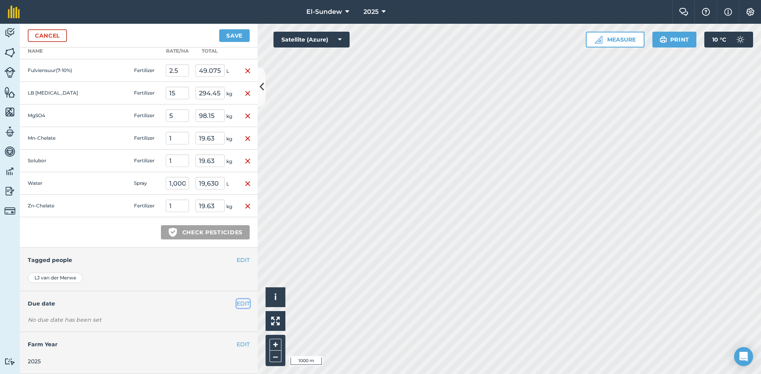
click at [237, 307] on button "EDIT" at bounding box center [243, 303] width 13 height 9
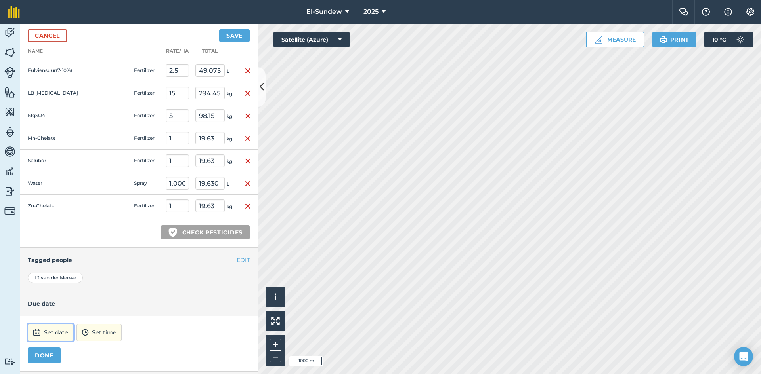
click at [45, 330] on button "Set date" at bounding box center [51, 332] width 46 height 17
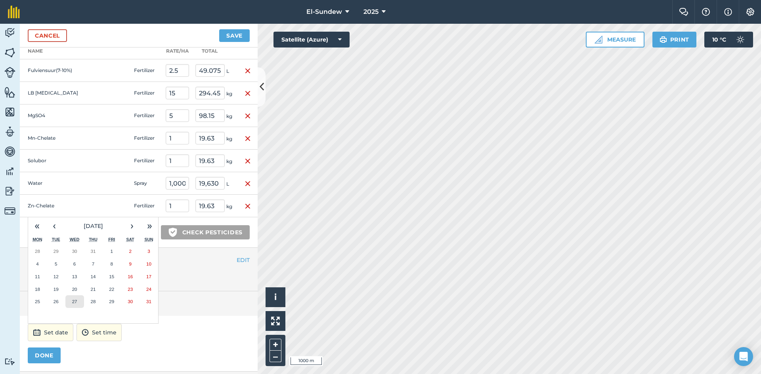
click at [73, 301] on abbr "27" at bounding box center [74, 301] width 5 height 5
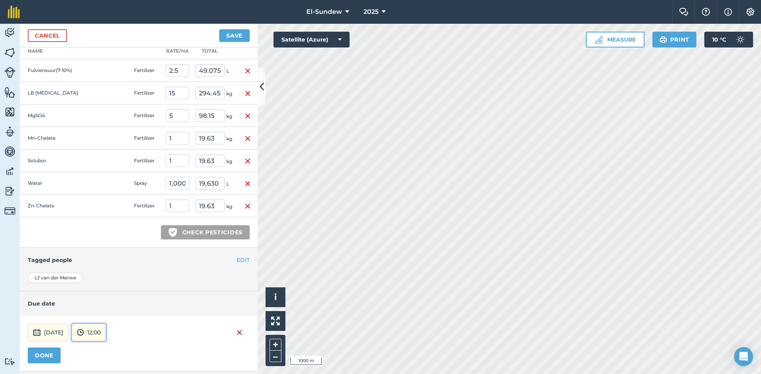
click at [84, 331] on img at bounding box center [80, 333] width 7 height 10
click at [103, 294] on button "07:00" at bounding box center [90, 291] width 37 height 13
click at [44, 357] on button "DONE" at bounding box center [44, 356] width 33 height 16
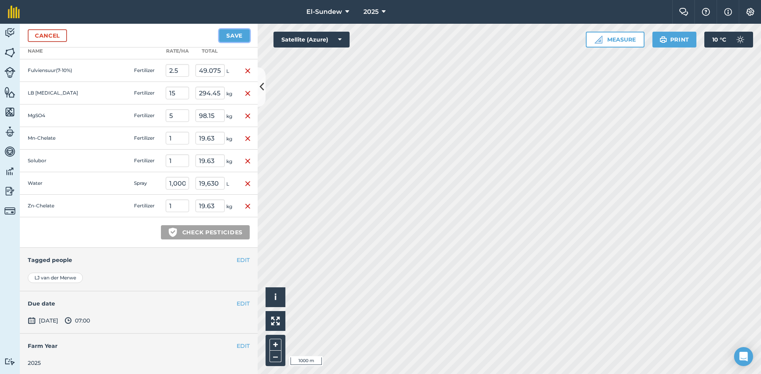
click at [228, 34] on button "Save" at bounding box center [234, 35] width 31 height 13
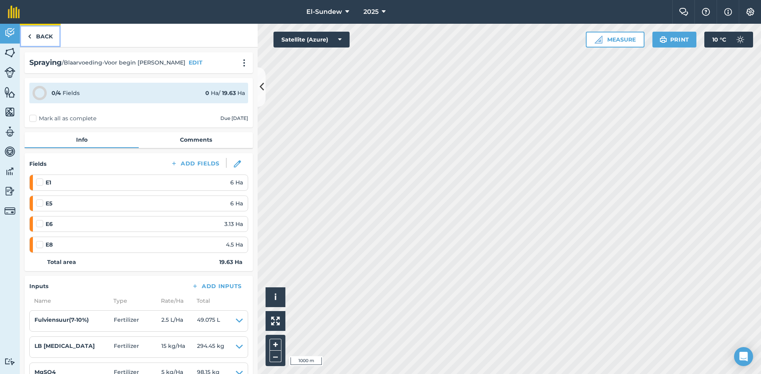
click at [43, 36] on link "Back" at bounding box center [40, 35] width 41 height 23
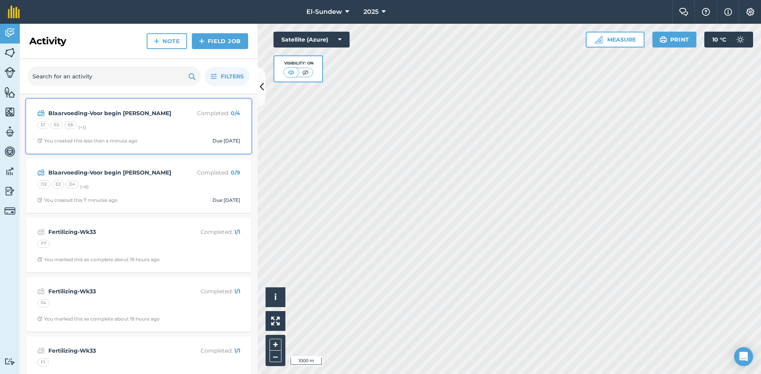
click at [167, 127] on div "E1 E5 E6 (+ 1 )" at bounding box center [138, 126] width 203 height 10
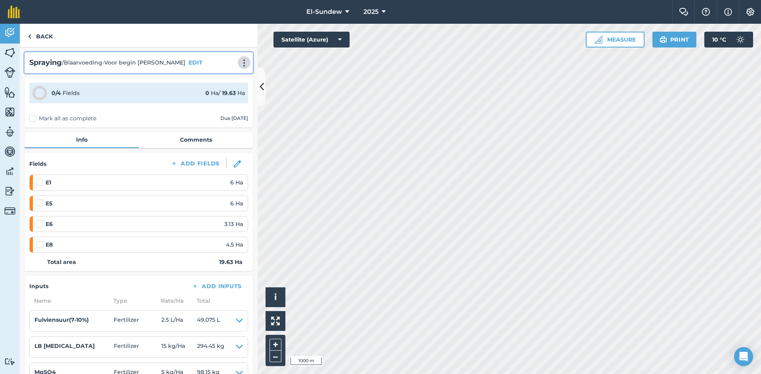
click at [242, 60] on img at bounding box center [244, 63] width 10 height 8
click at [221, 74] on link "Print" at bounding box center [227, 80] width 51 height 16
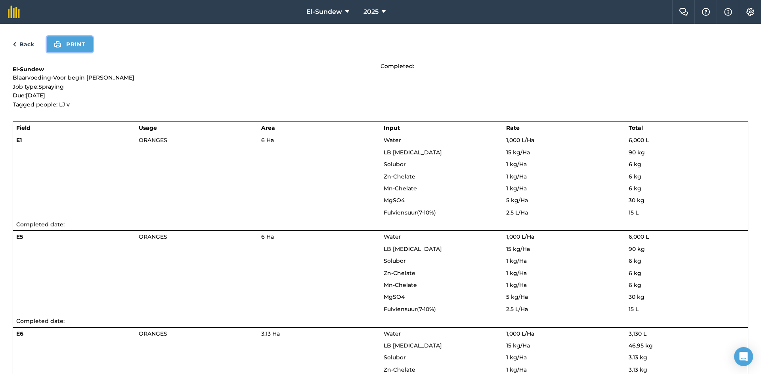
drag, startPoint x: 76, startPoint y: 46, endPoint x: 586, endPoint y: 326, distance: 581.4
click at [76, 46] on button "Print" at bounding box center [70, 44] width 46 height 16
click at [19, 44] on link "Back" at bounding box center [23, 45] width 21 height 10
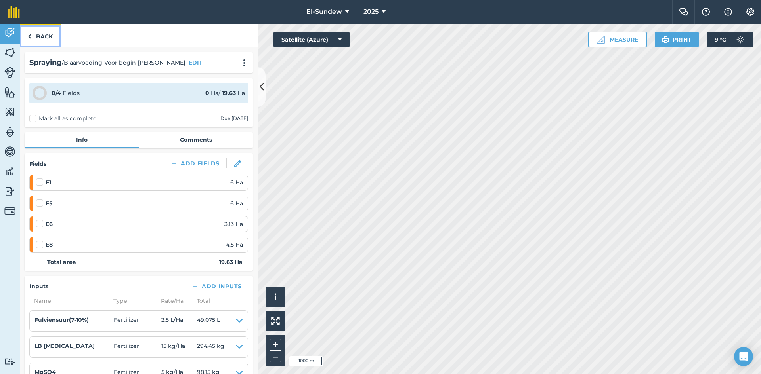
click at [43, 36] on link "Back" at bounding box center [40, 35] width 41 height 23
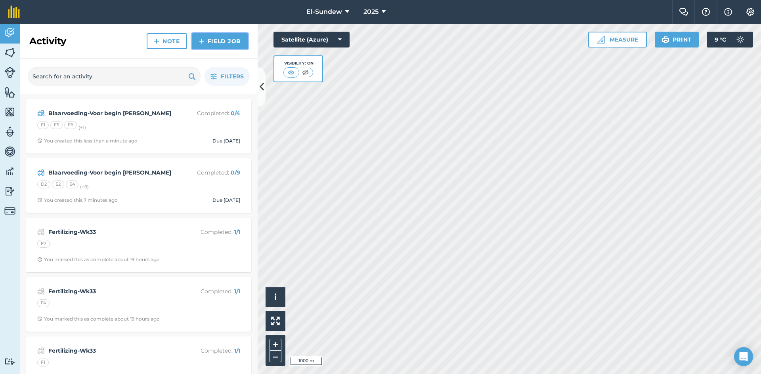
click at [207, 46] on link "Field Job" at bounding box center [220, 41] width 56 height 16
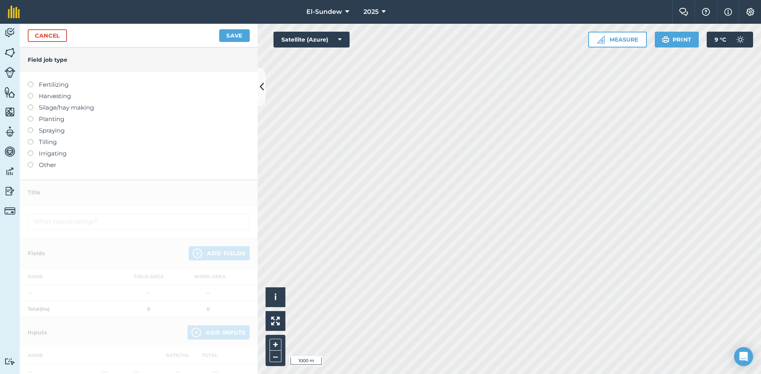
click at [60, 130] on label "Spraying" at bounding box center [139, 131] width 222 height 10
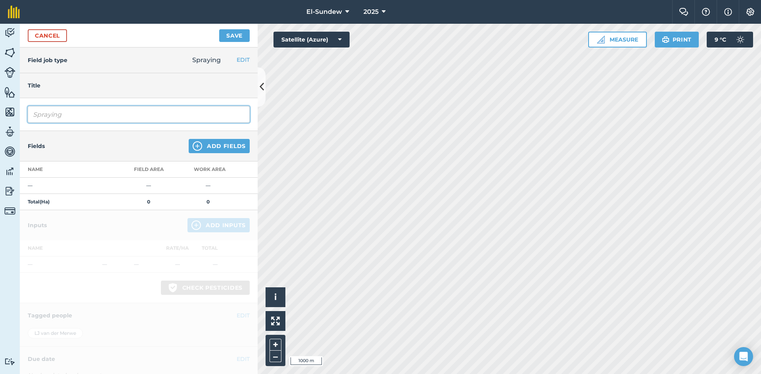
click at [103, 114] on input "Spraying" at bounding box center [139, 114] width 222 height 17
type input "Blaarvoeding-Voor begin blom"
click at [193, 145] on img at bounding box center [198, 146] width 10 height 10
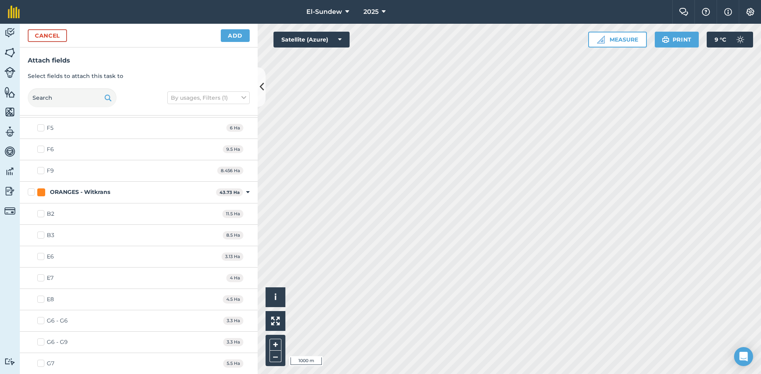
scroll to position [1188, 0]
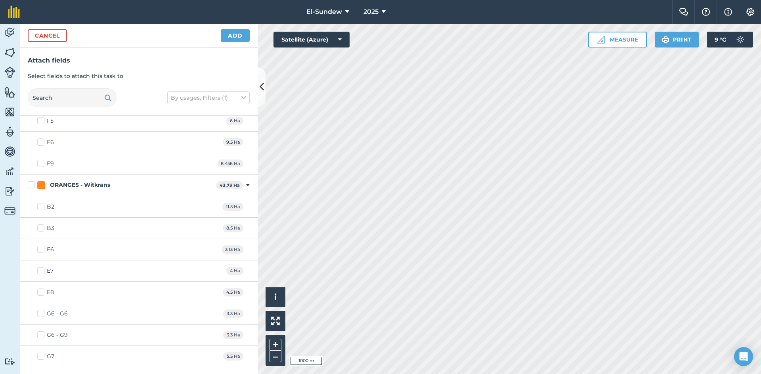
click at [42, 271] on label "E7" at bounding box center [45, 271] width 16 height 8
click at [42, 271] on input "E7" at bounding box center [39, 269] width 5 height 5
checkbox input "true"
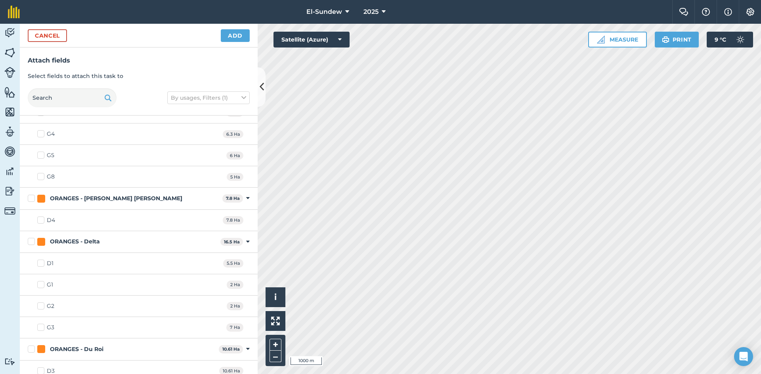
scroll to position [660, 0]
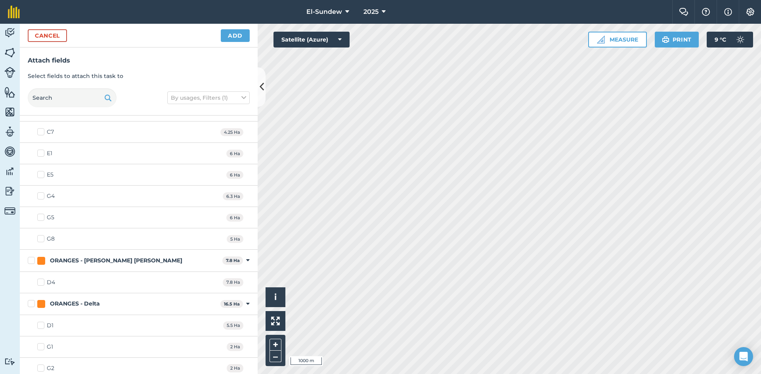
click at [41, 195] on label "G4" at bounding box center [45, 196] width 17 height 8
click at [41, 195] on input "G4" at bounding box center [39, 194] width 5 height 5
checkbox input "true"
click at [41, 214] on label "G5" at bounding box center [45, 218] width 17 height 8
click at [41, 214] on input "G5" at bounding box center [39, 216] width 5 height 5
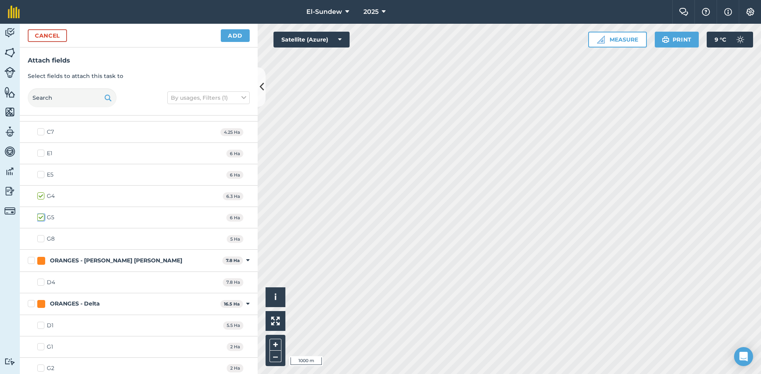
checkbox input "true"
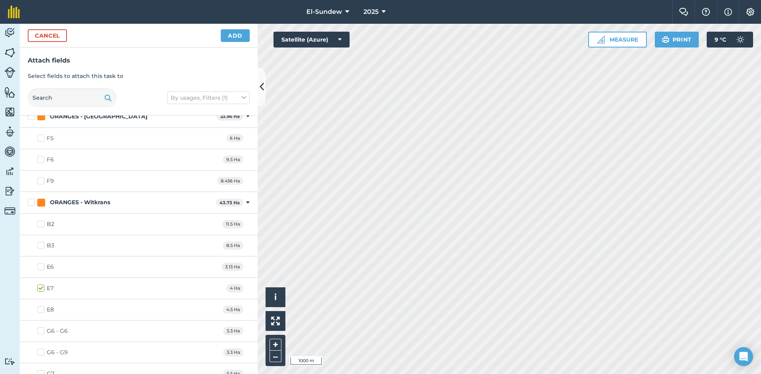
scroll to position [1188, 0]
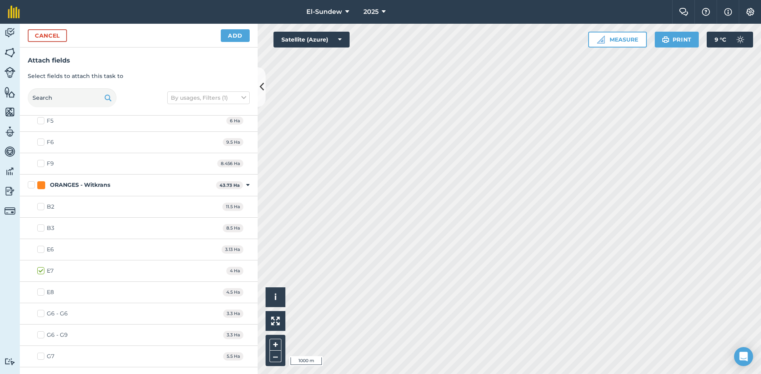
click at [41, 313] on label "G6 - G6" at bounding box center [52, 314] width 31 height 8
click at [41, 313] on input "G6 - G6" at bounding box center [39, 312] width 5 height 5
checkbox input "true"
click at [41, 358] on label "G7" at bounding box center [45, 357] width 17 height 8
click at [41, 358] on input "G7" at bounding box center [39, 355] width 5 height 5
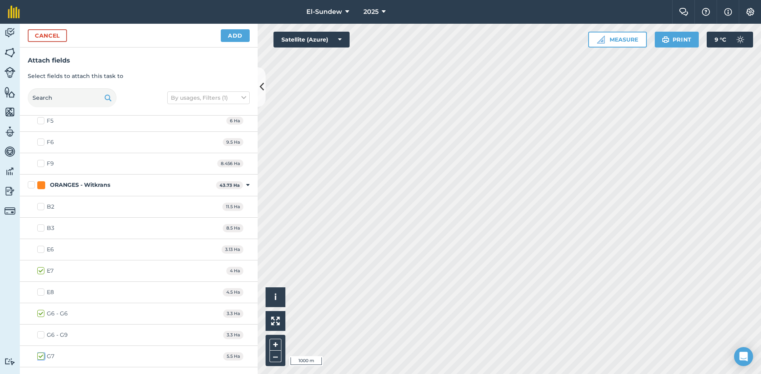
checkbox input "true"
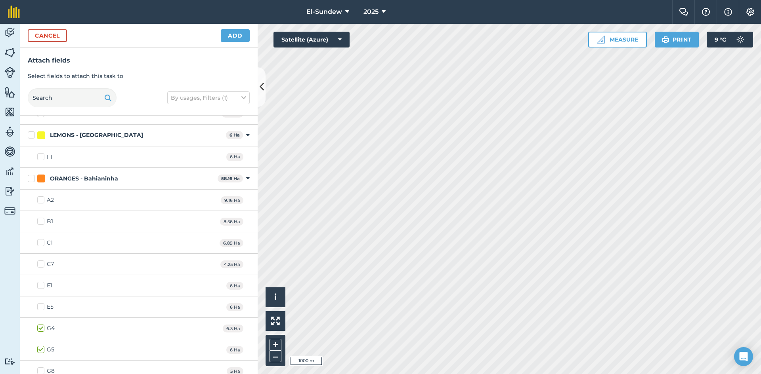
scroll to position [660, 0]
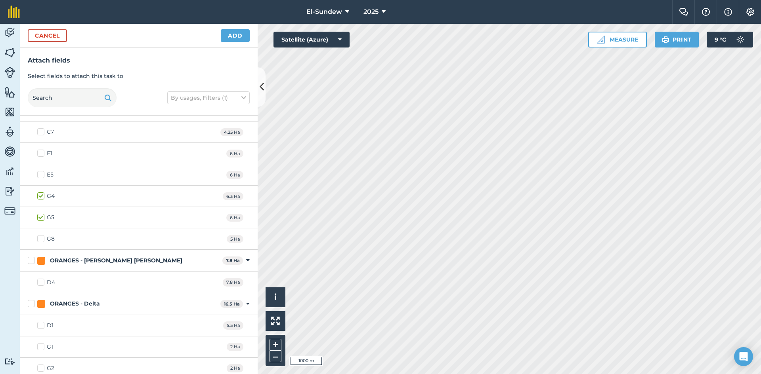
click at [45, 235] on label "G8" at bounding box center [45, 239] width 17 height 8
click at [42, 235] on input "G8" at bounding box center [39, 237] width 5 height 5
checkbox input "true"
click at [42, 282] on label "D4" at bounding box center [46, 282] width 18 height 8
click at [42, 282] on input "D4" at bounding box center [39, 280] width 5 height 5
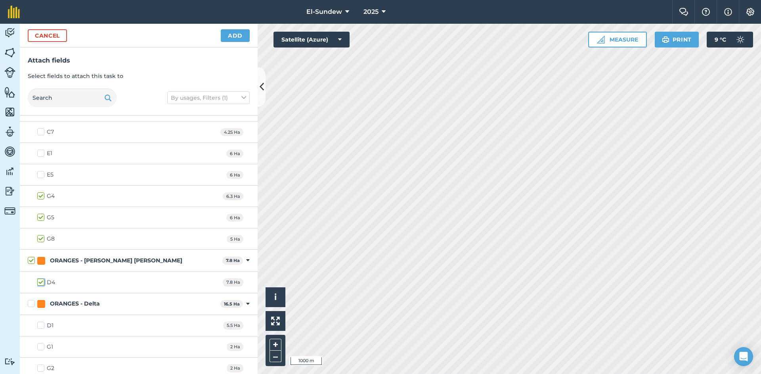
checkbox input "true"
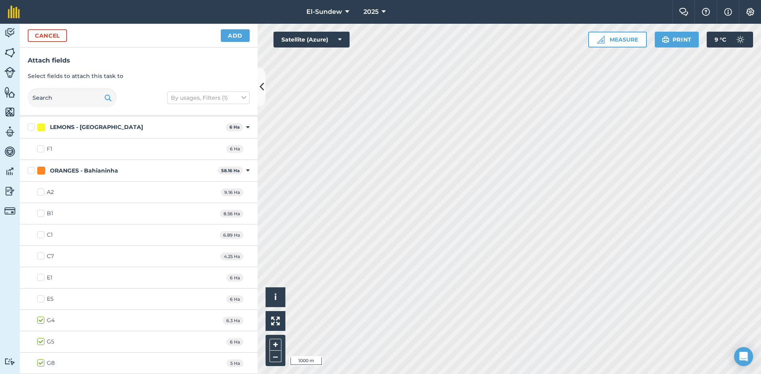
scroll to position [528, 0]
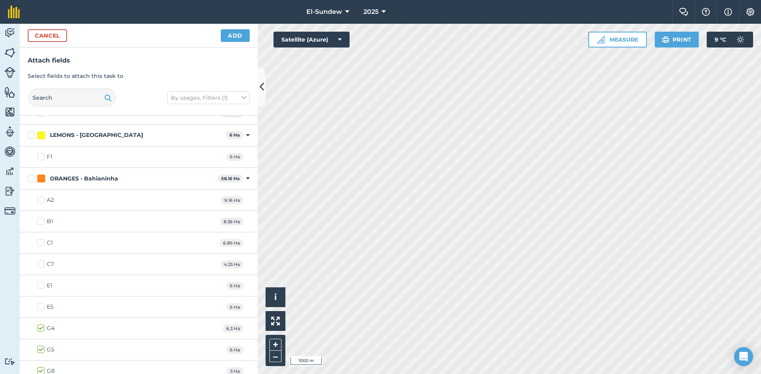
click at [40, 200] on label "A2" at bounding box center [45, 200] width 17 height 8
click at [40, 200] on input "A2" at bounding box center [39, 198] width 5 height 5
checkbox input "true"
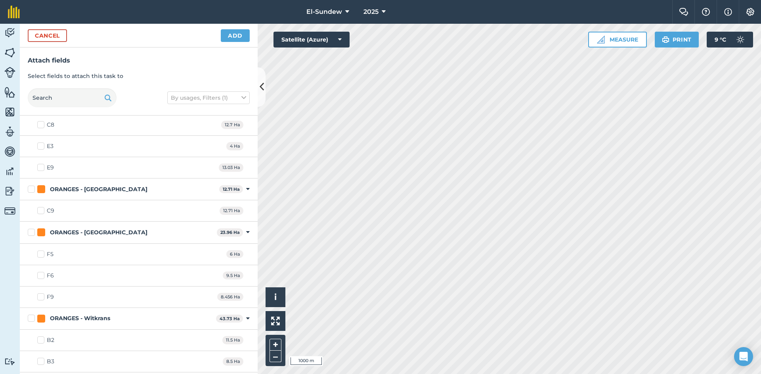
scroll to position [1057, 0]
click at [37, 210] on div "C9 12.71 Ha" at bounding box center [139, 209] width 238 height 21
click at [41, 209] on label "C9" at bounding box center [45, 209] width 17 height 8
click at [41, 209] on input "C9" at bounding box center [39, 207] width 5 height 5
checkbox input "true"
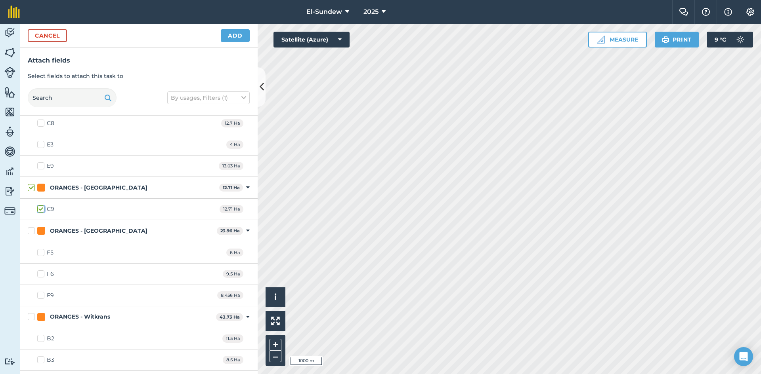
checkbox input "true"
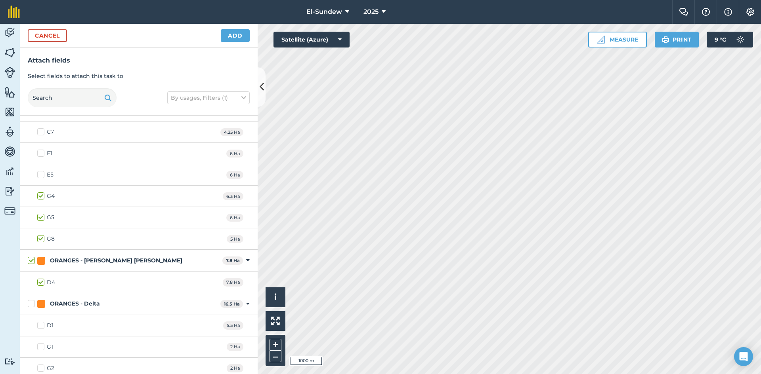
scroll to position [528, 0]
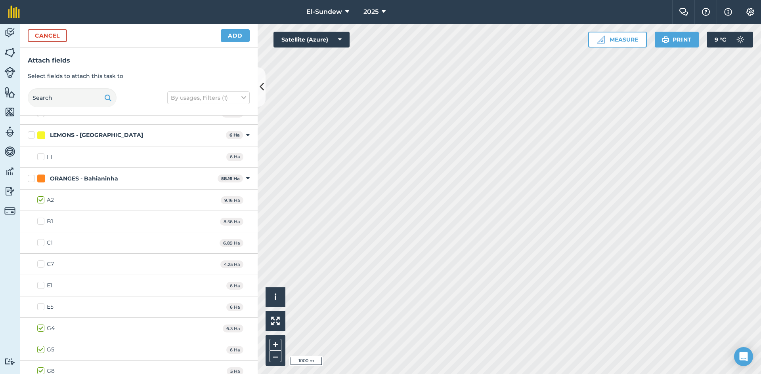
click at [44, 221] on label "B1" at bounding box center [45, 221] width 16 height 8
click at [42, 221] on input "B1" at bounding box center [39, 219] width 5 height 5
checkbox input "true"
click at [231, 36] on button "Add" at bounding box center [235, 35] width 29 height 13
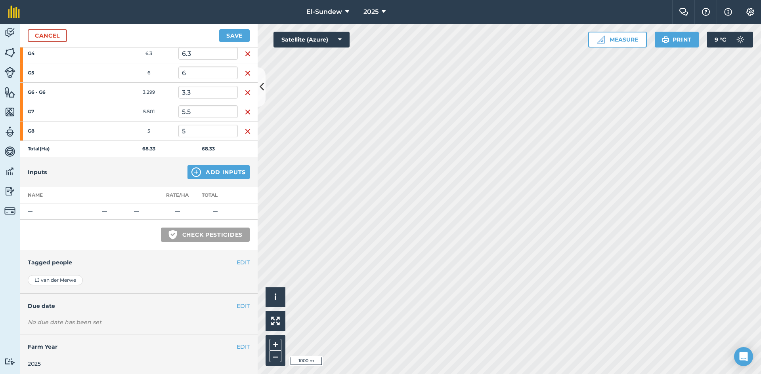
scroll to position [233, 0]
click at [200, 175] on button "Add Inputs" at bounding box center [218, 170] width 62 height 14
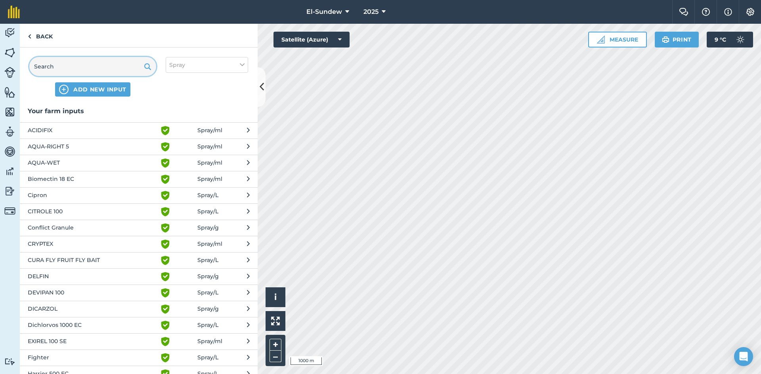
click at [99, 72] on input "text" at bounding box center [92, 66] width 127 height 19
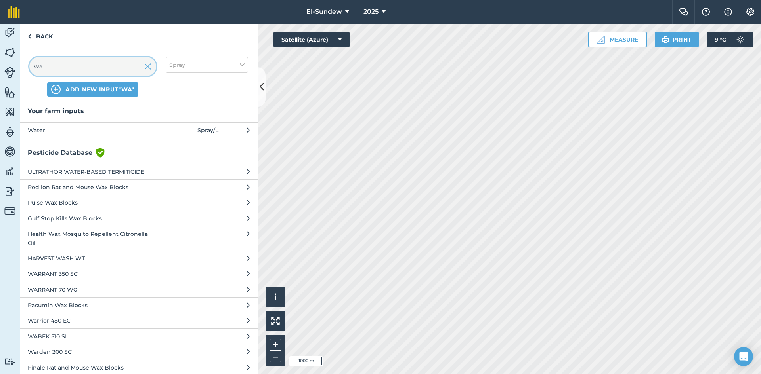
type input "wa"
click at [105, 133] on span "Water" at bounding box center [93, 130] width 130 height 9
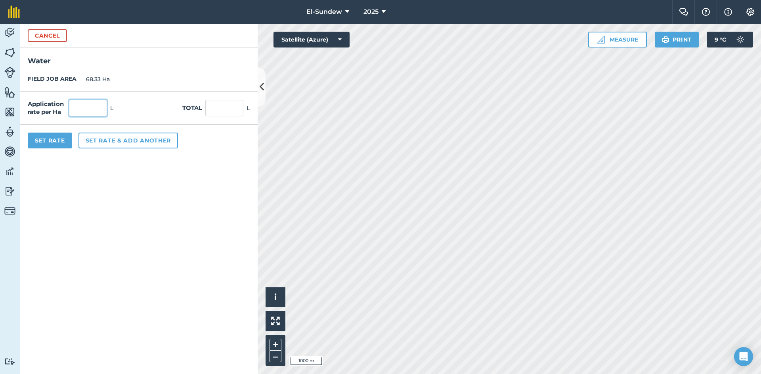
click at [99, 113] on input "text" at bounding box center [88, 108] width 38 height 17
type input "1,000"
type input "68,330"
click at [107, 141] on button "Set rate & add another" at bounding box center [127, 141] width 99 height 16
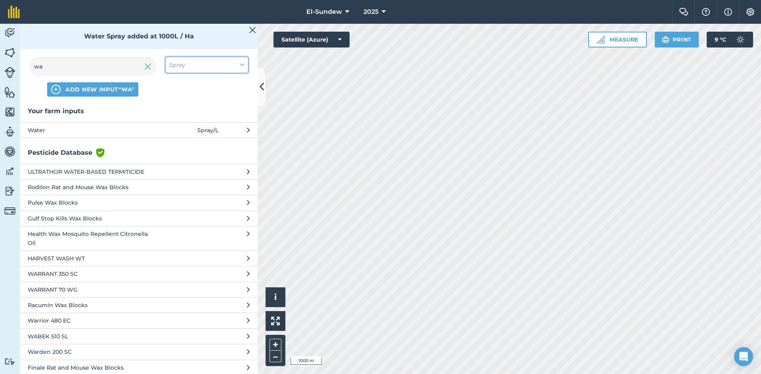
click at [227, 66] on button "Spray" at bounding box center [207, 65] width 82 height 16
click at [190, 97] on label "Fertilizer" at bounding box center [206, 96] width 75 height 8
click at [174, 97] on input "Fertilizer" at bounding box center [171, 94] width 5 height 5
checkbox input "true"
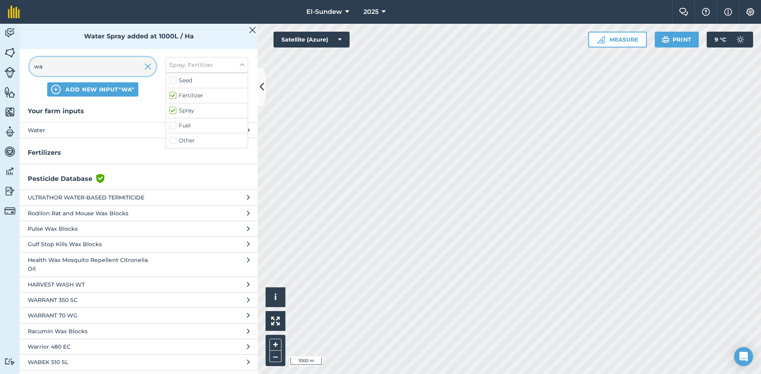
click at [102, 61] on input "wa" at bounding box center [92, 66] width 127 height 19
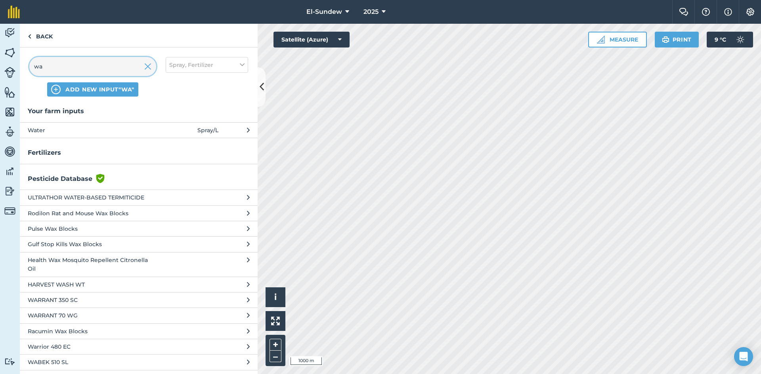
click at [102, 61] on input "wa" at bounding box center [92, 66] width 127 height 19
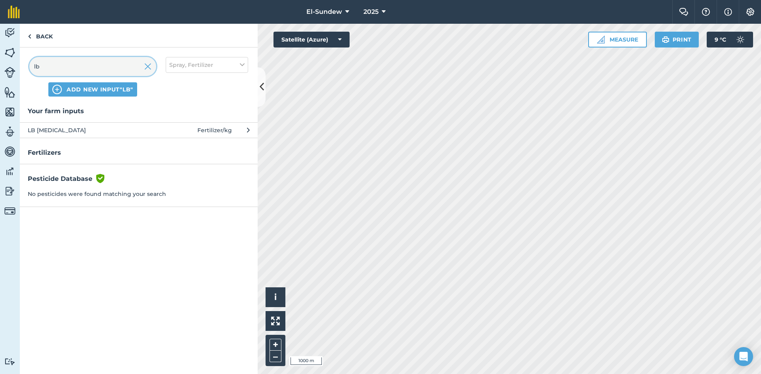
type input "lb"
click at [120, 128] on span "LB Urea" at bounding box center [93, 130] width 130 height 9
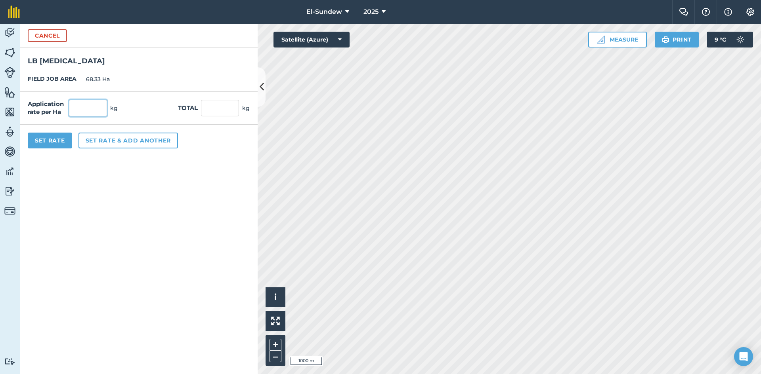
click at [100, 104] on input "text" at bounding box center [88, 108] width 38 height 17
type input "15"
type input "1,024.95"
click at [123, 137] on button "Set rate & add another" at bounding box center [127, 141] width 99 height 16
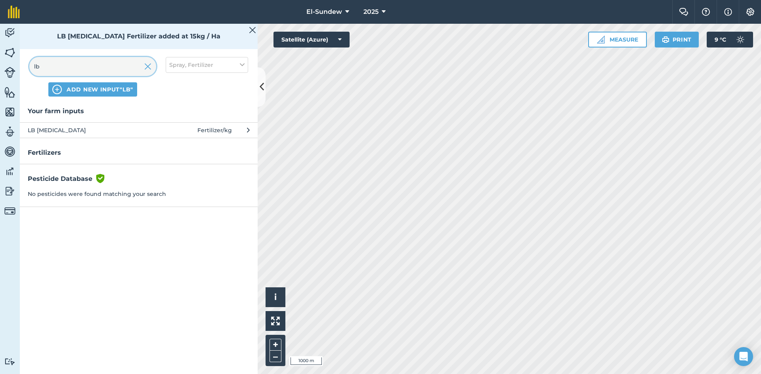
click at [93, 72] on input "lb" at bounding box center [92, 66] width 127 height 19
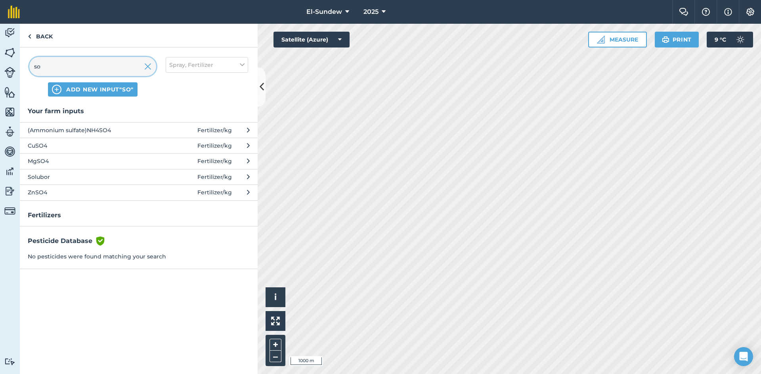
type input "so"
click at [110, 177] on span "Solubor" at bounding box center [93, 177] width 130 height 9
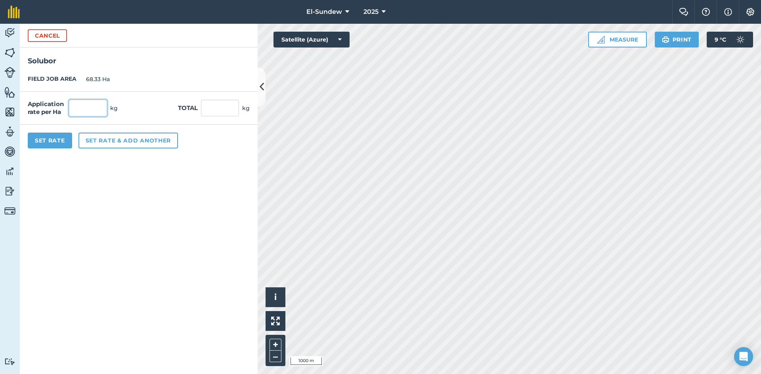
click at [105, 105] on input "text" at bounding box center [88, 108] width 38 height 17
type input "1"
type input "68.33"
click at [100, 145] on button "Set rate & add another" at bounding box center [127, 141] width 99 height 16
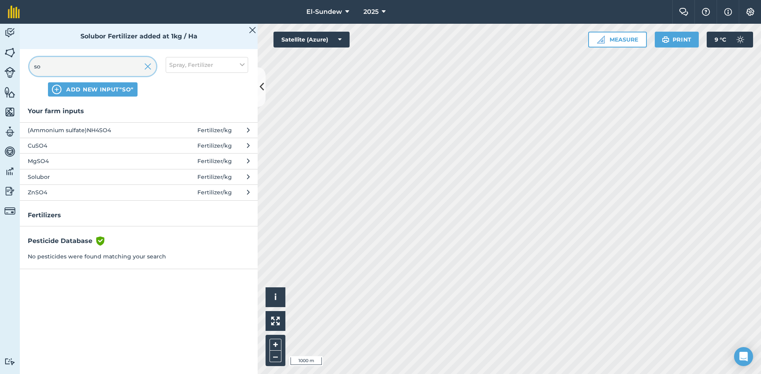
click at [88, 69] on input "so" at bounding box center [92, 66] width 127 height 19
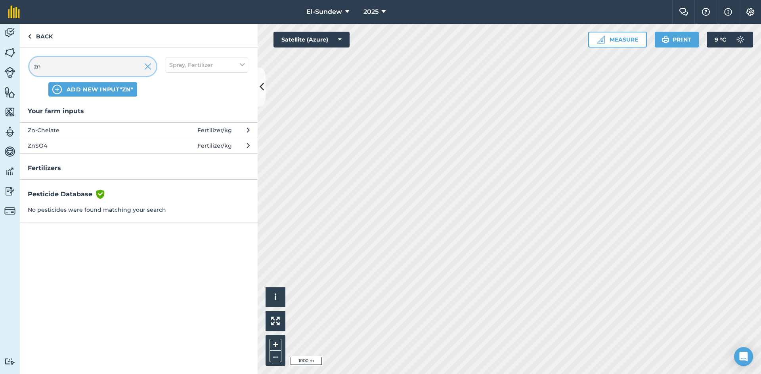
type input "zn"
click at [120, 134] on span "Zn-Chelate" at bounding box center [93, 130] width 130 height 9
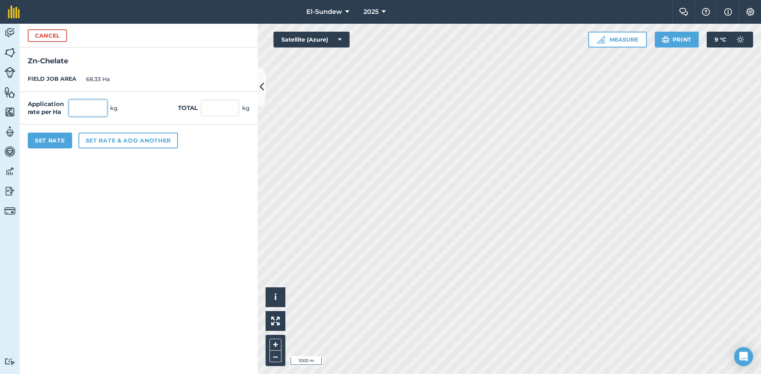
click at [92, 114] on input "text" at bounding box center [88, 108] width 38 height 17
type input "1.2"
type input "81.996"
click at [122, 138] on button "Set rate & add another" at bounding box center [127, 141] width 99 height 16
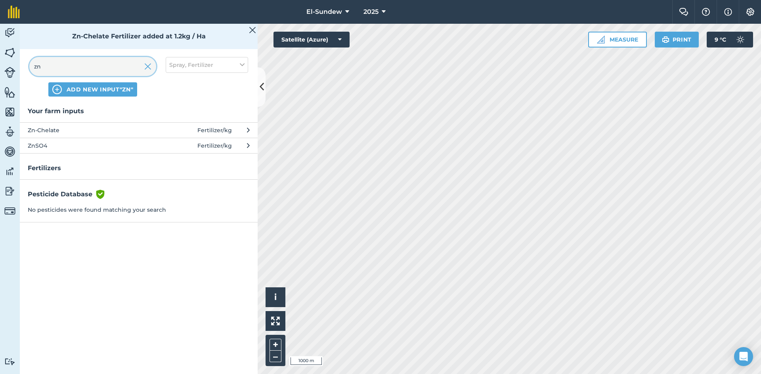
click at [111, 62] on input "zn" at bounding box center [92, 66] width 127 height 19
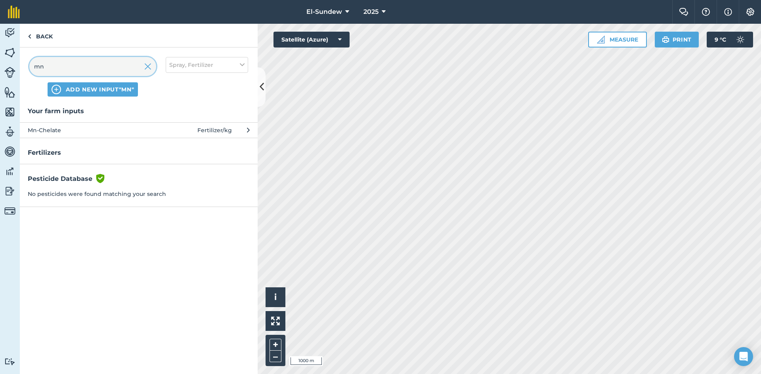
type input "mn"
click at [119, 127] on span "Mn-Chelate" at bounding box center [93, 130] width 130 height 9
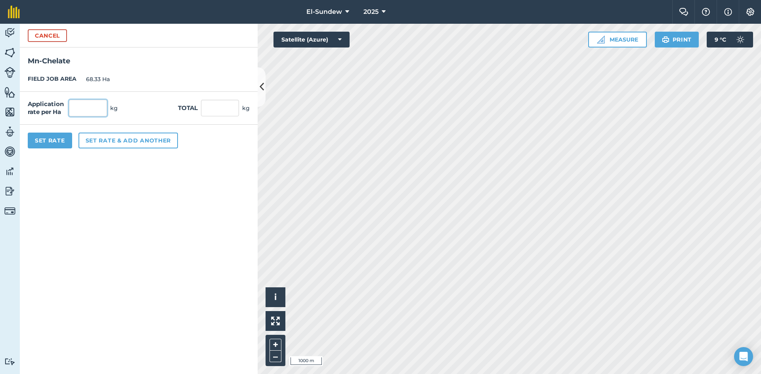
click at [103, 106] on input "text" at bounding box center [88, 108] width 38 height 17
type input "1"
type input "68.33"
click at [107, 136] on button "Set rate & add another" at bounding box center [127, 141] width 99 height 16
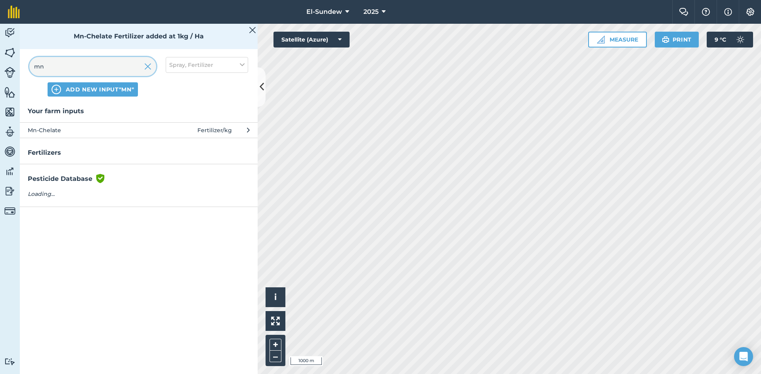
click at [105, 70] on input "mn" at bounding box center [92, 66] width 127 height 19
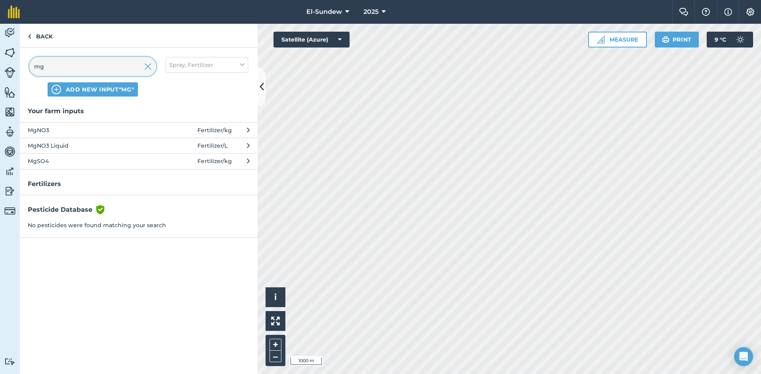
type input "mg"
click at [106, 162] on span "MgSO4" at bounding box center [93, 161] width 130 height 9
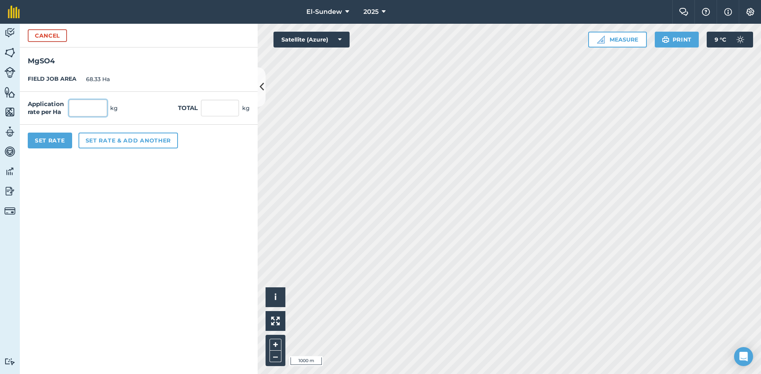
click at [95, 110] on input "text" at bounding box center [88, 108] width 38 height 17
type input "5"
type input "341.65"
click at [115, 137] on button "Set rate & add another" at bounding box center [127, 141] width 99 height 16
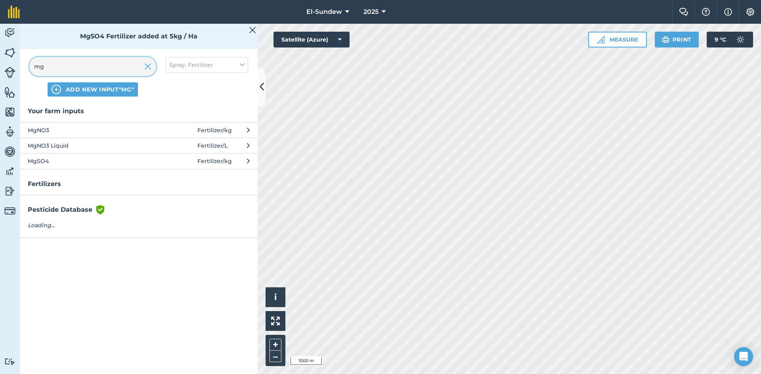
click at [88, 67] on input "mg" at bounding box center [92, 66] width 127 height 19
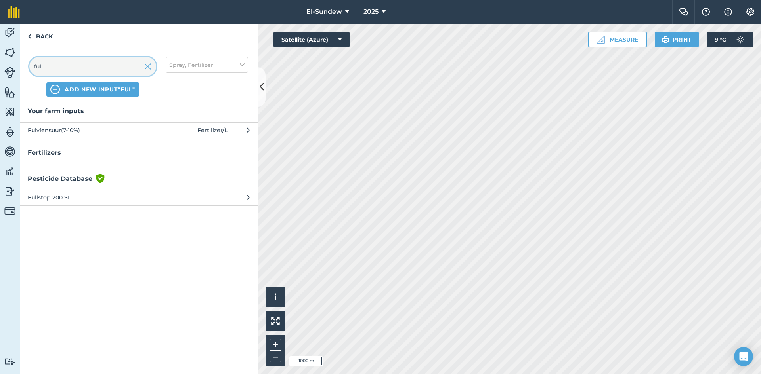
type input "ful"
click at [85, 127] on span "Fulviensuur(7-10%)" at bounding box center [93, 130] width 130 height 9
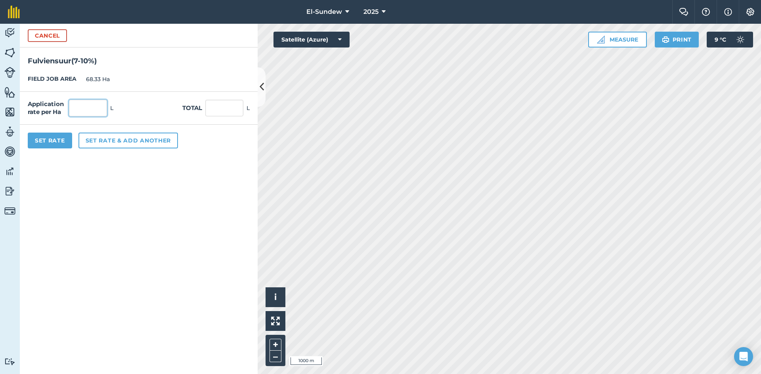
click at [90, 106] on input "text" at bounding box center [88, 108] width 38 height 17
type input "2.5"
type input "170.825"
click at [51, 142] on button "Set Rate" at bounding box center [50, 141] width 44 height 16
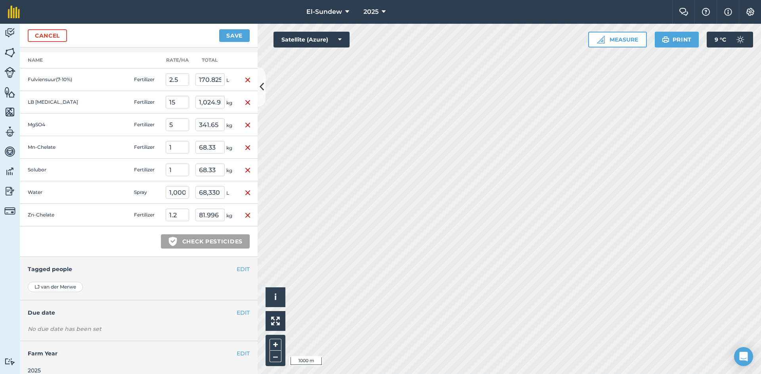
scroll to position [375, 0]
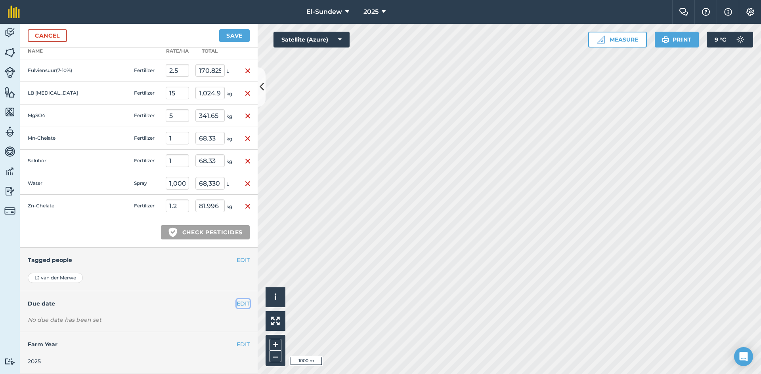
click at [237, 304] on button "EDIT" at bounding box center [243, 303] width 13 height 9
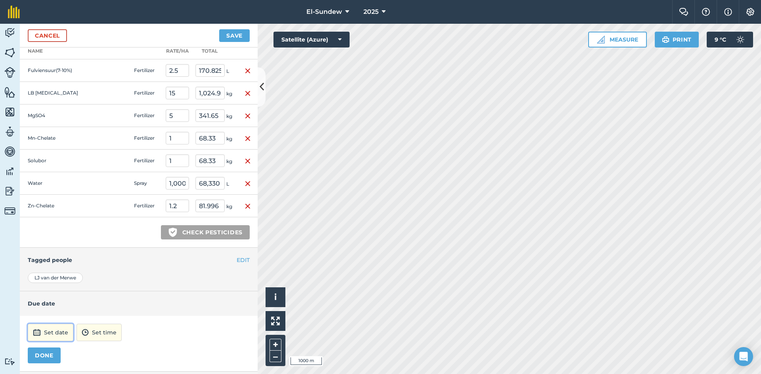
click at [67, 332] on button "Set date" at bounding box center [51, 332] width 46 height 17
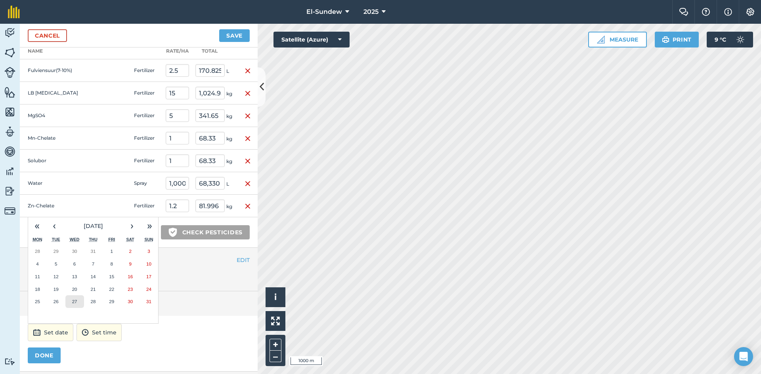
click at [80, 303] on button "27" at bounding box center [74, 302] width 19 height 13
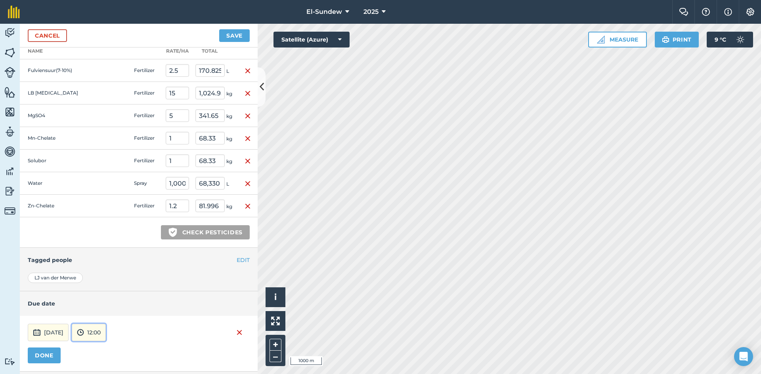
click at [106, 332] on button "12:00" at bounding box center [89, 332] width 34 height 17
click at [109, 294] on button "07:00" at bounding box center [90, 291] width 37 height 13
click at [52, 349] on button "DONE" at bounding box center [44, 356] width 33 height 16
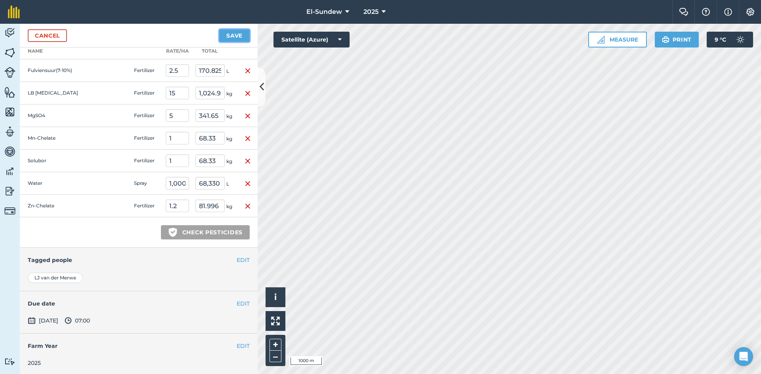
click at [235, 36] on button "Save" at bounding box center [234, 35] width 31 height 13
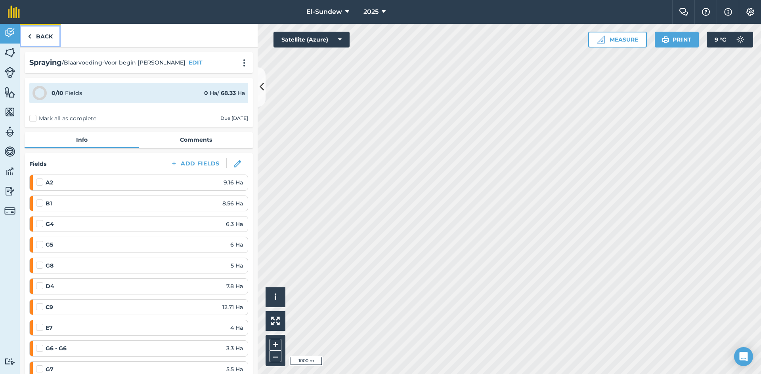
click at [45, 38] on link "Back" at bounding box center [40, 35] width 41 height 23
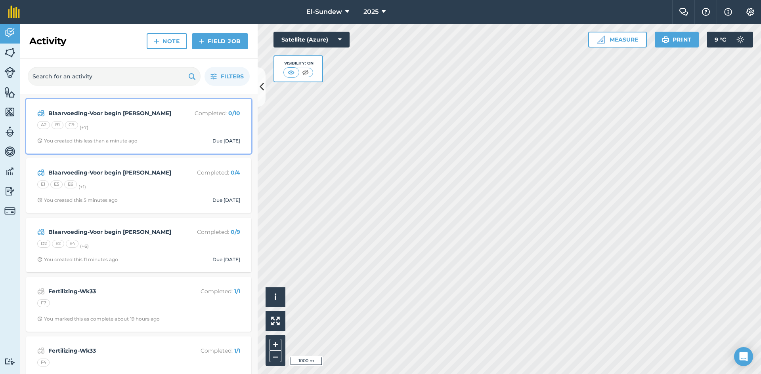
click at [141, 121] on div "A2 B1 C9 (+ 7 )" at bounding box center [138, 126] width 203 height 10
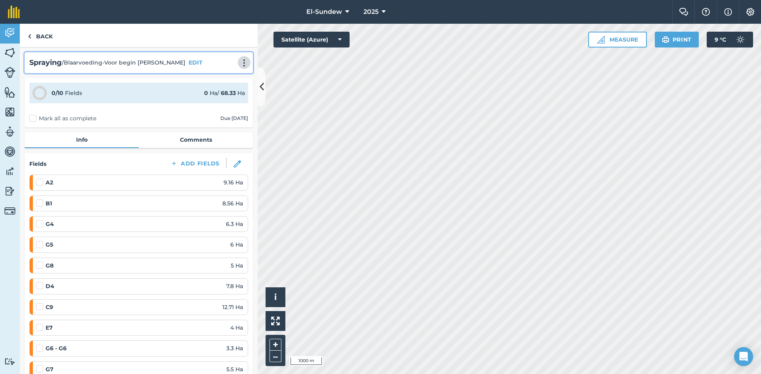
click at [240, 61] on img at bounding box center [244, 63] width 10 height 8
click at [213, 75] on link "Print" at bounding box center [227, 80] width 51 height 16
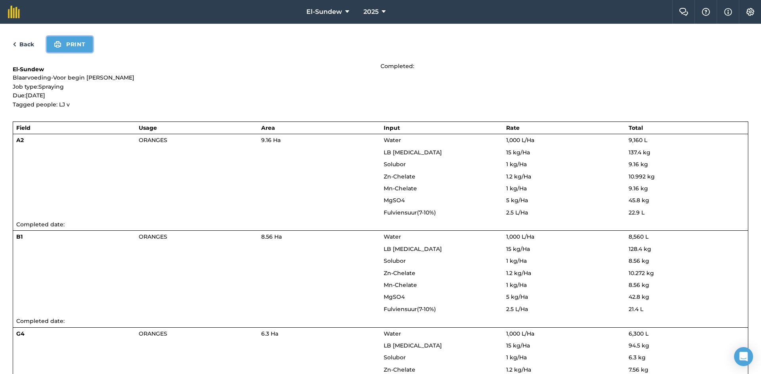
click at [83, 46] on button "Print" at bounding box center [70, 44] width 46 height 16
click at [15, 43] on img at bounding box center [15, 45] width 4 height 10
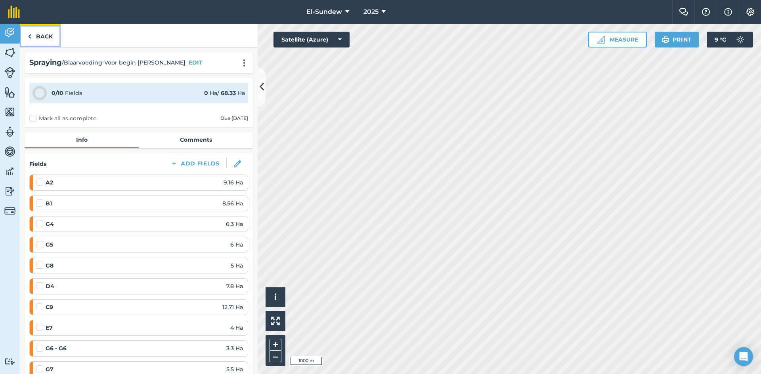
click at [41, 39] on link "Back" at bounding box center [40, 35] width 41 height 23
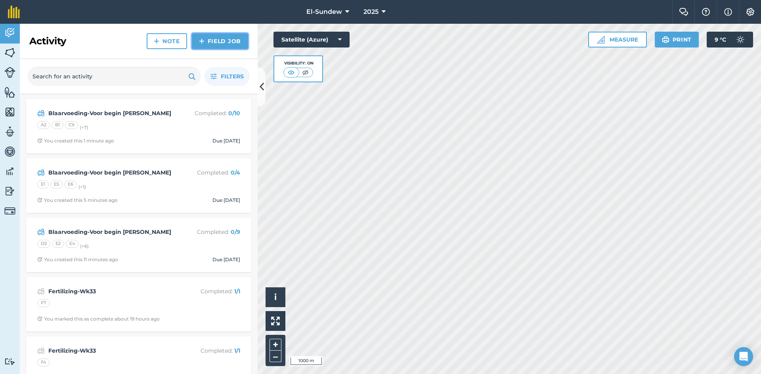
click at [202, 42] on img at bounding box center [202, 41] width 6 height 10
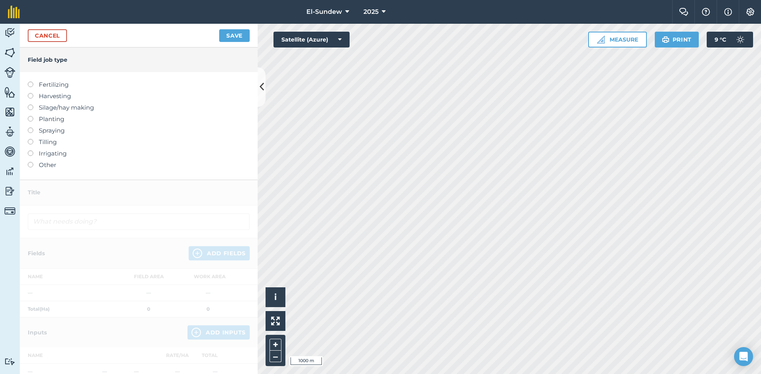
click at [57, 128] on label "Spraying" at bounding box center [139, 131] width 222 height 10
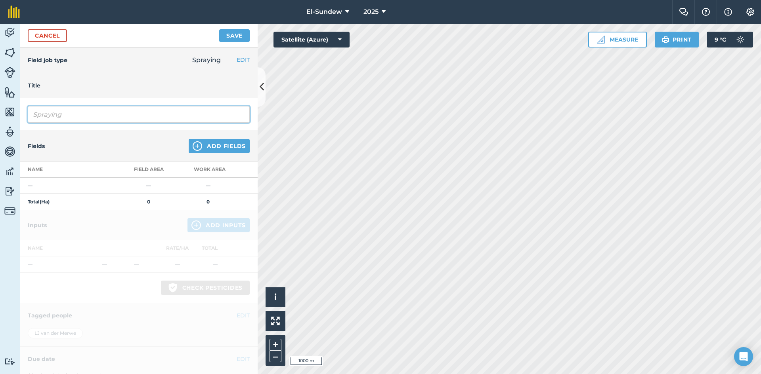
click at [102, 115] on input "Spraying" at bounding box center [139, 114] width 222 height 17
type input "Blaarvoeding-Voor begin blom"
click at [189, 149] on button "Add Fields" at bounding box center [219, 146] width 61 height 14
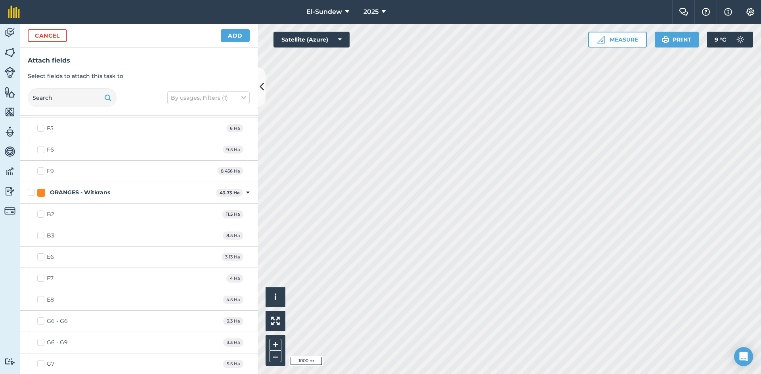
scroll to position [1188, 0]
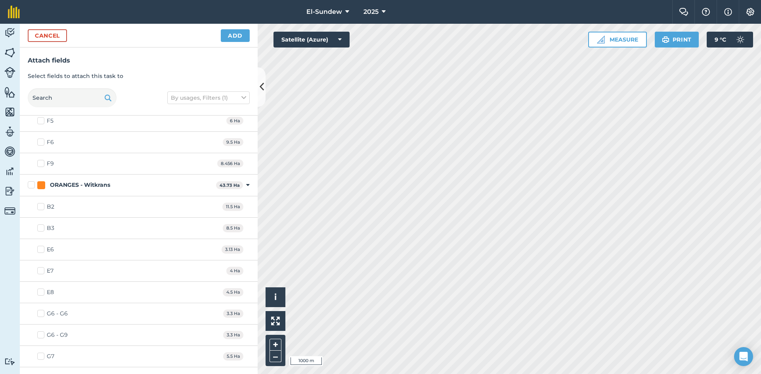
click at [42, 336] on label "G6 - G9" at bounding box center [52, 335] width 31 height 8
click at [42, 336] on input "G6 - G9" at bounding box center [39, 333] width 5 height 5
checkbox input "true"
click at [236, 37] on button "Add" at bounding box center [235, 35] width 29 height 13
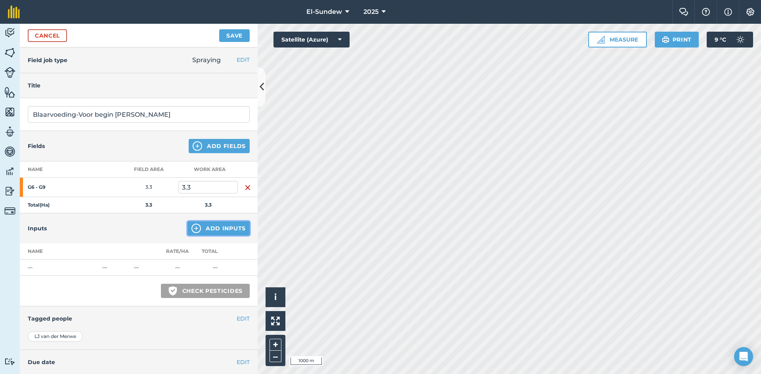
click at [191, 228] on img at bounding box center [196, 229] width 10 height 10
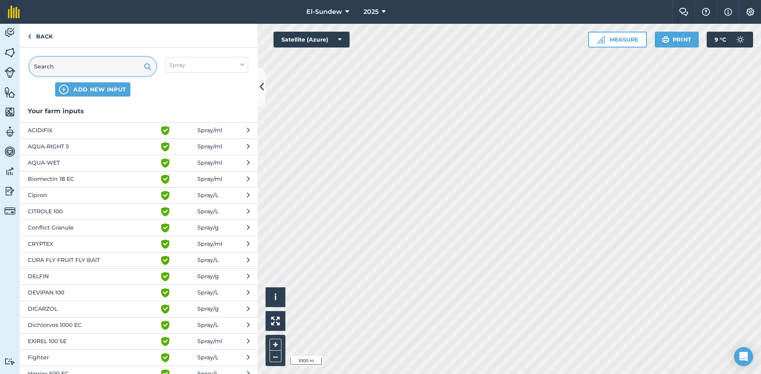
click at [111, 65] on input "text" at bounding box center [92, 66] width 127 height 19
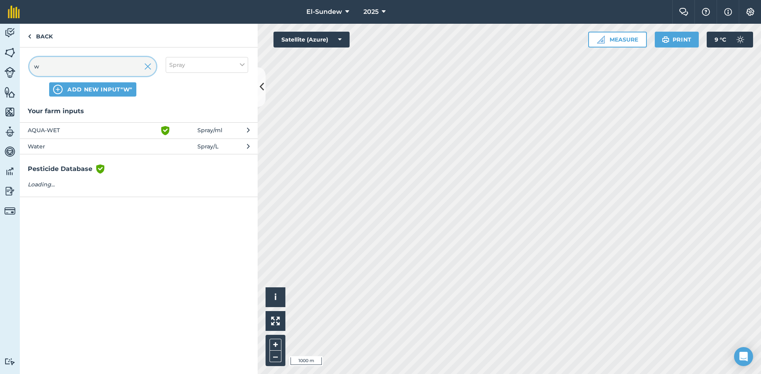
type input "w"
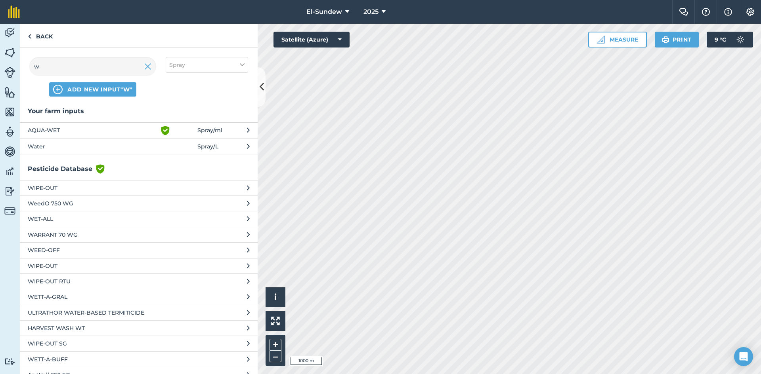
click at [106, 148] on span "Water" at bounding box center [93, 146] width 130 height 9
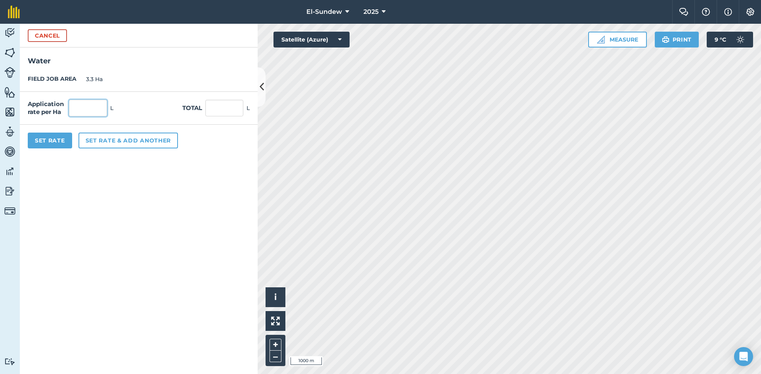
click at [96, 110] on input "text" at bounding box center [88, 108] width 38 height 17
type input "1"
type input "500"
type input "1,650"
click at [111, 140] on button "Set rate & add another" at bounding box center [127, 141] width 99 height 16
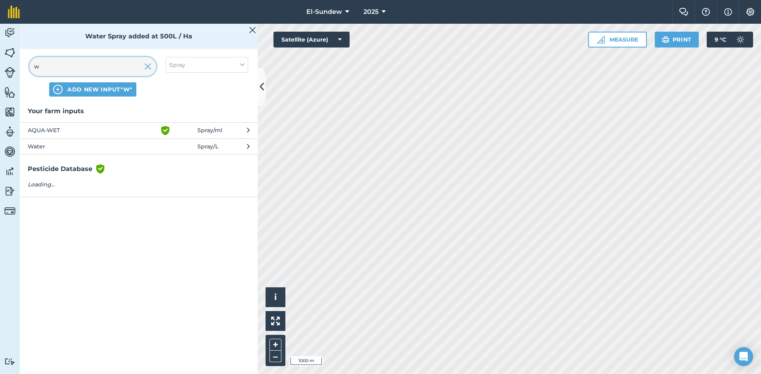
click at [110, 64] on input "w" at bounding box center [92, 66] width 127 height 19
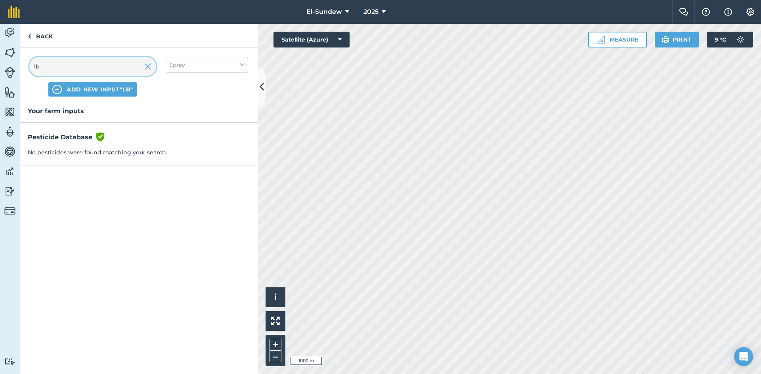
type input "lb"
click at [224, 68] on button "Spray" at bounding box center [207, 65] width 82 height 16
click at [195, 94] on label "Fertilizer" at bounding box center [206, 96] width 75 height 8
click at [174, 94] on input "Fertilizer" at bounding box center [171, 94] width 5 height 5
checkbox input "true"
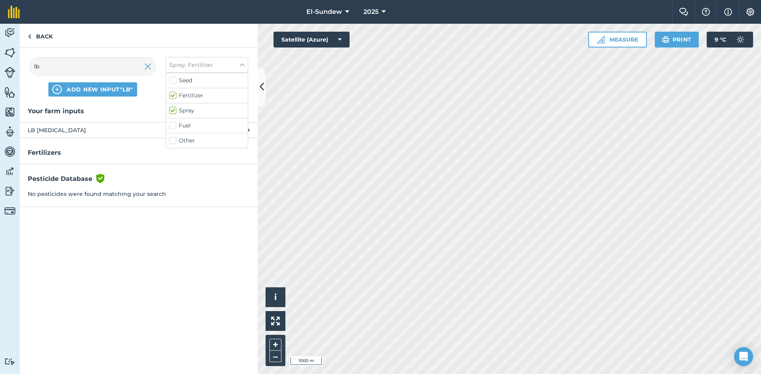
click at [105, 133] on span "LB Urea" at bounding box center [93, 130] width 130 height 9
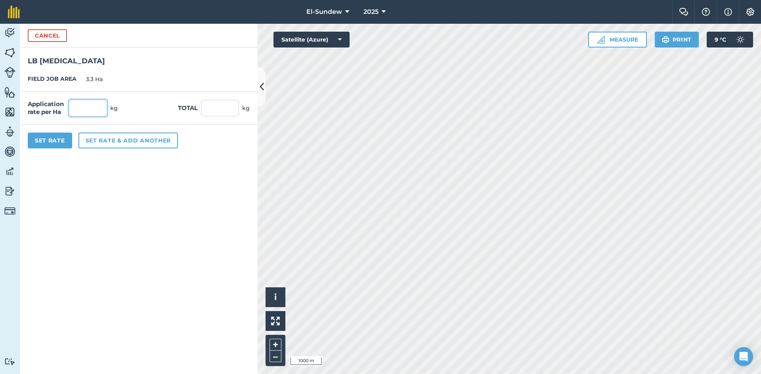
click at [102, 110] on input "text" at bounding box center [88, 108] width 38 height 17
type input "7.5"
type input "24.75"
click at [107, 143] on button "Set rate & add another" at bounding box center [127, 141] width 99 height 16
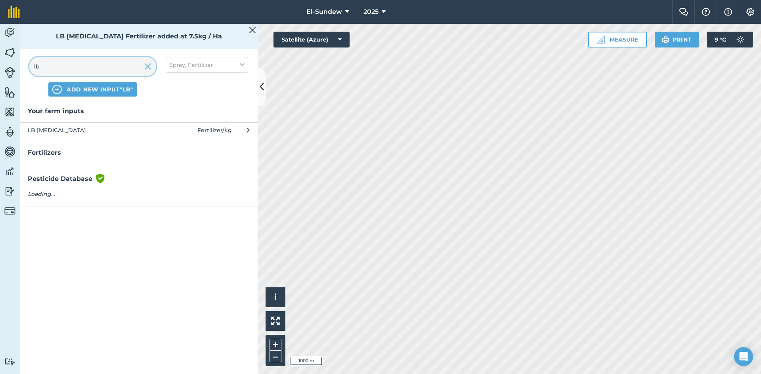
click at [97, 66] on input "lb" at bounding box center [92, 66] width 127 height 19
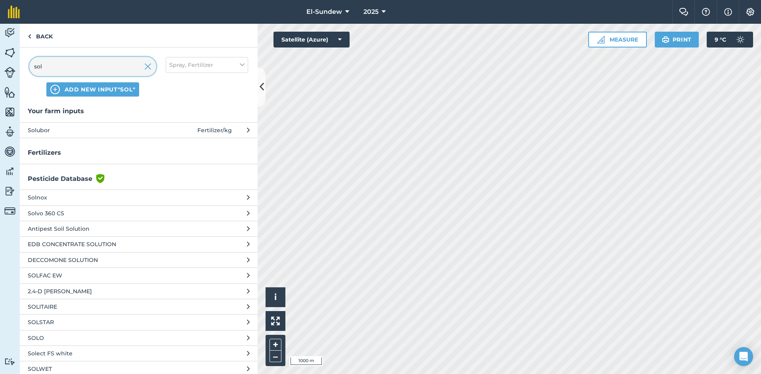
type input "sol"
click at [122, 128] on span "Solubor" at bounding box center [93, 130] width 130 height 9
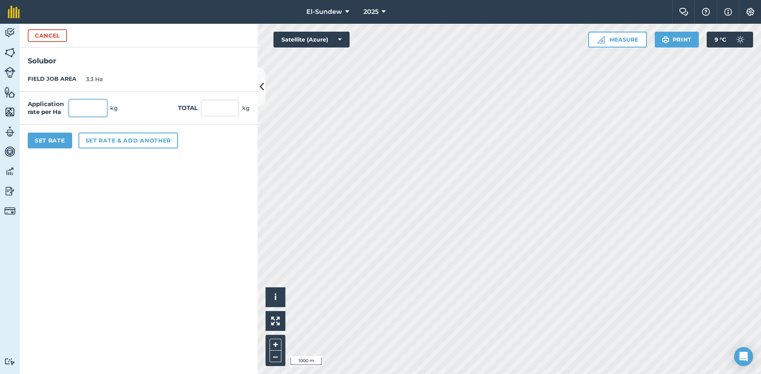
click at [101, 103] on input "text" at bounding box center [88, 108] width 38 height 17
type input "0.5"
type input "1.65"
click at [141, 140] on button "Set rate & add another" at bounding box center [127, 141] width 99 height 16
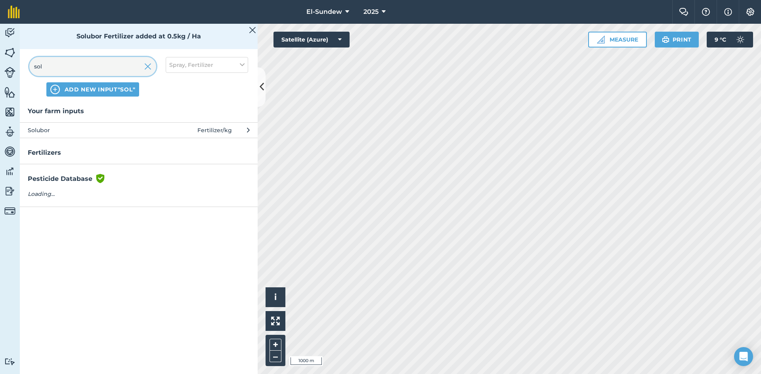
click at [81, 73] on input "sol" at bounding box center [92, 66] width 127 height 19
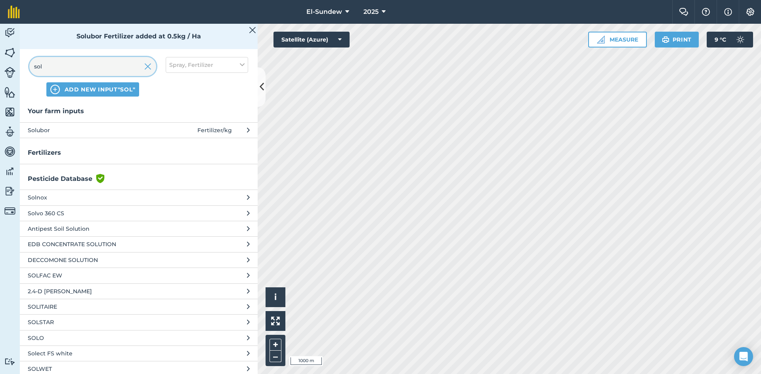
click at [81, 73] on input "sol" at bounding box center [92, 66] width 127 height 19
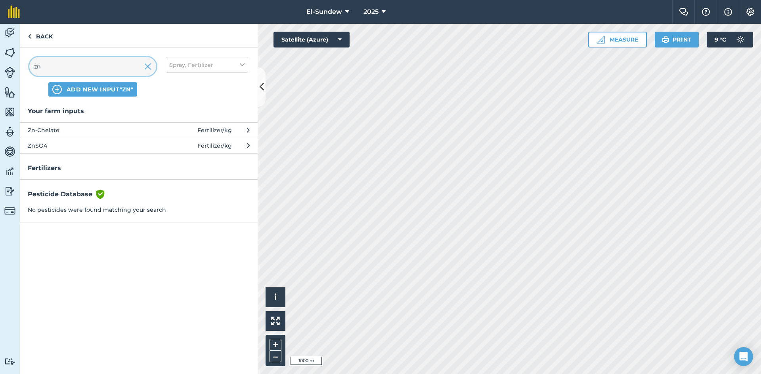
type input "zn"
click at [112, 132] on span "Zn-Chelate" at bounding box center [93, 130] width 130 height 9
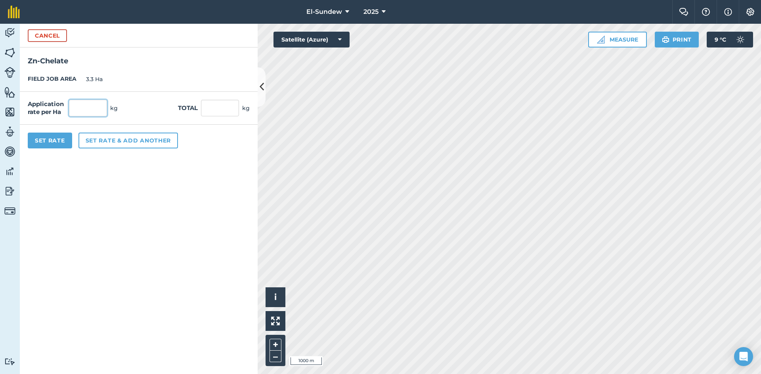
click at [97, 105] on input "text" at bounding box center [88, 108] width 38 height 17
type input "0.6"
type input "1.98"
click at [105, 140] on button "Set rate & add another" at bounding box center [127, 141] width 99 height 16
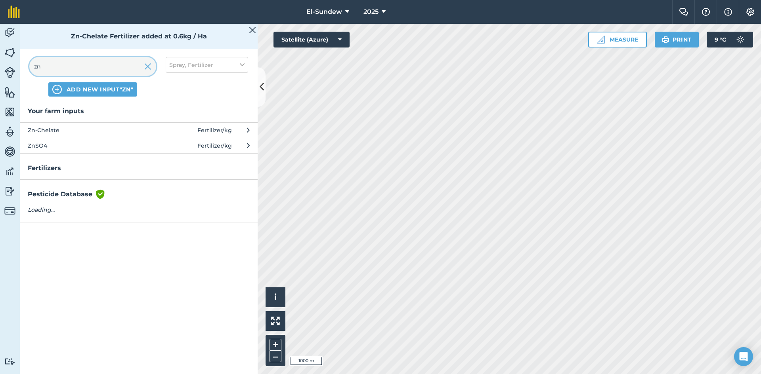
click at [95, 70] on input "zn" at bounding box center [92, 66] width 127 height 19
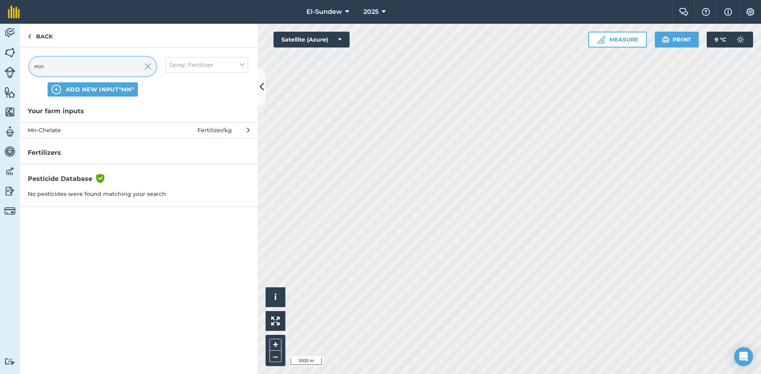
type input "mn"
click at [116, 135] on button "Mn-Chelate Fertilizer / kg" at bounding box center [139, 129] width 238 height 15
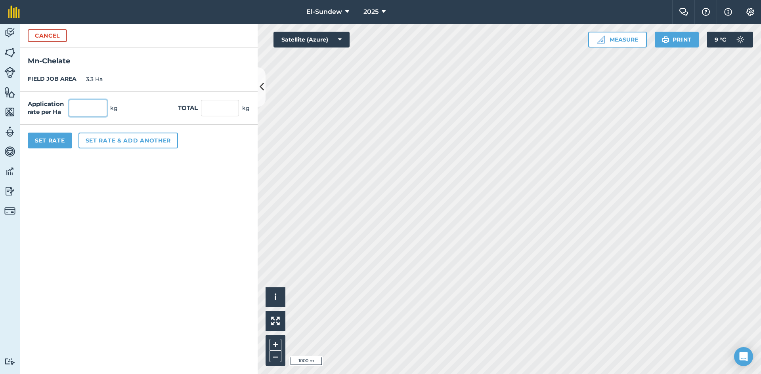
click at [101, 110] on input "text" at bounding box center [88, 108] width 38 height 17
type input "2.5"
type input "8.25"
click at [126, 142] on button "Set rate & add another" at bounding box center [127, 141] width 99 height 16
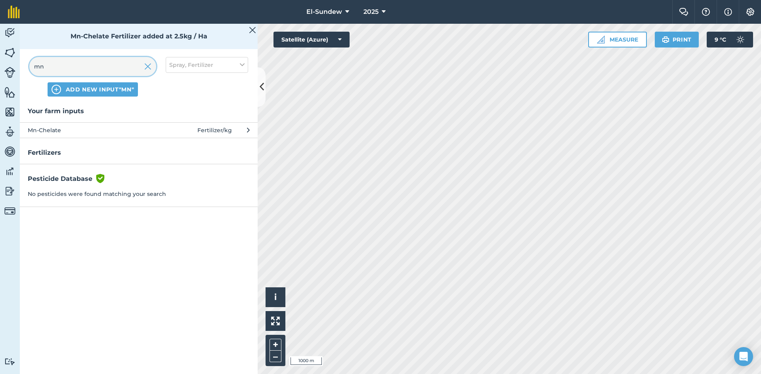
click at [112, 62] on input "mn" at bounding box center [92, 66] width 127 height 19
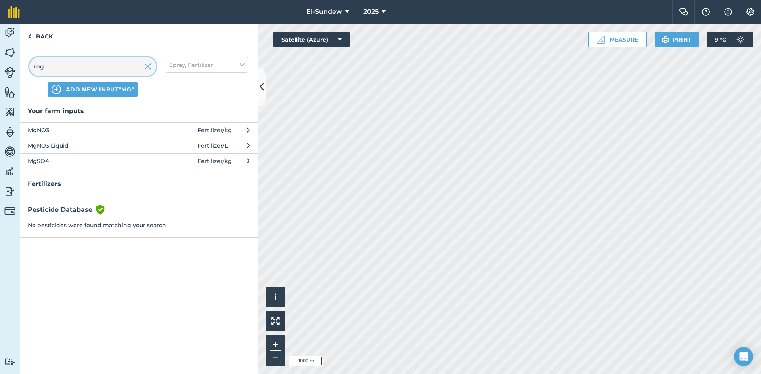
type input "mg"
click at [114, 162] on span "MgSO4" at bounding box center [93, 161] width 130 height 9
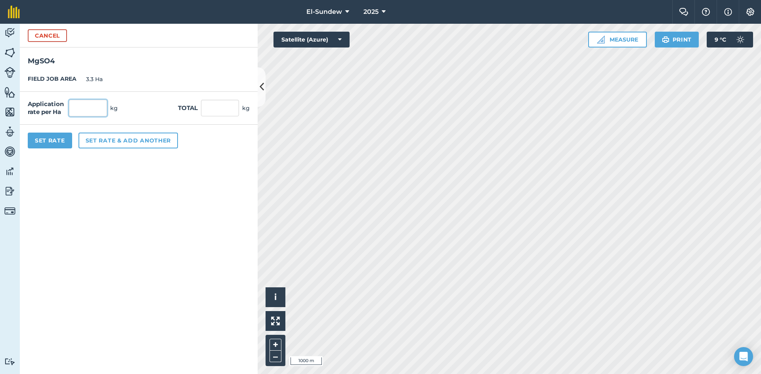
click at [100, 111] on input "text" at bounding box center [88, 108] width 38 height 17
type input "2.5"
type input "8.25"
click at [107, 144] on button "Set rate & add another" at bounding box center [127, 141] width 99 height 16
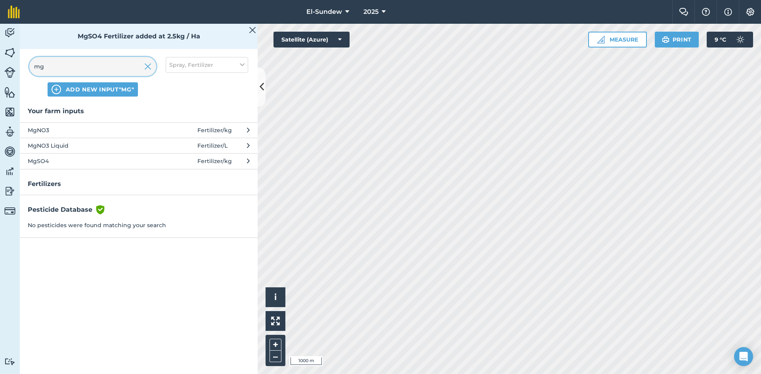
click at [104, 69] on input "mg" at bounding box center [92, 66] width 127 height 19
click at [105, 69] on input "mg" at bounding box center [92, 66] width 127 height 19
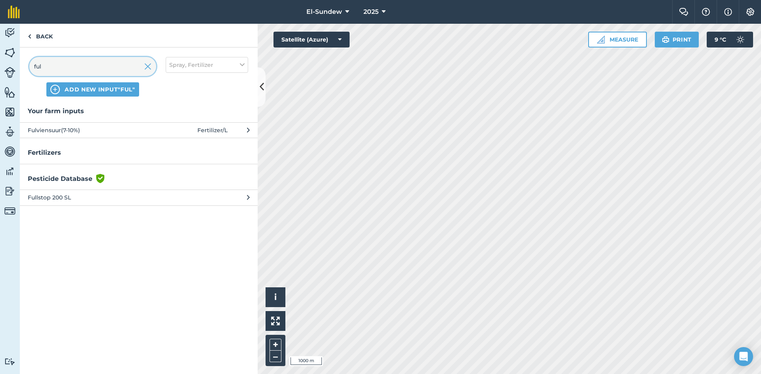
type input "ful"
click at [123, 129] on span "Fulviensuur(7-10%)" at bounding box center [93, 130] width 130 height 9
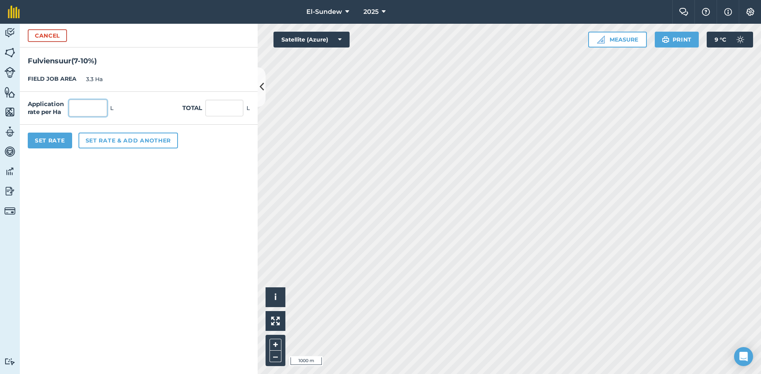
click at [91, 108] on input "text" at bounding box center [88, 108] width 38 height 17
type input "1.25"
type input "4.125"
click at [46, 141] on button "Set Rate" at bounding box center [50, 141] width 44 height 16
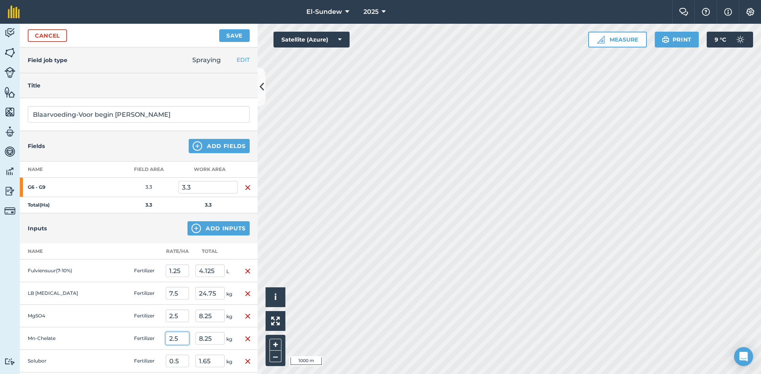
click at [177, 338] on input "2.5" at bounding box center [177, 338] width 23 height 13
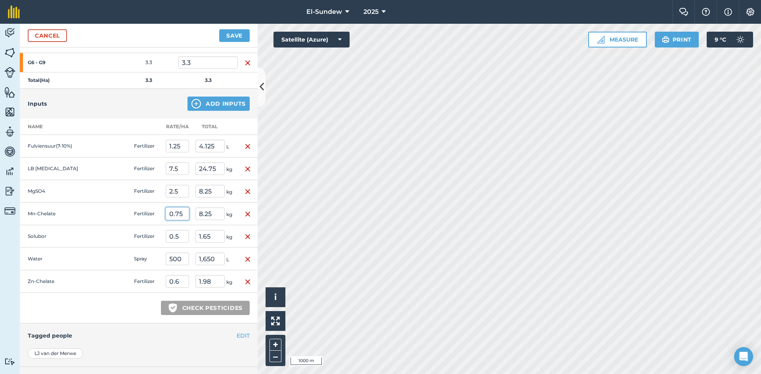
scroll to position [132, 0]
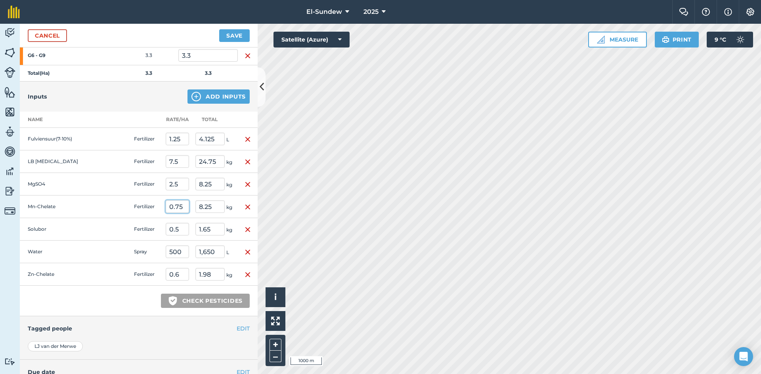
type input "0.75"
type input "2.475"
click at [123, 307] on div "Green shield with white tick Check pesticides" at bounding box center [139, 301] width 238 height 31
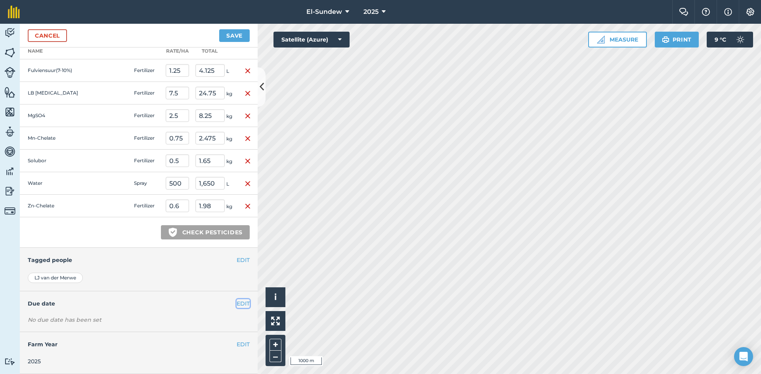
click at [238, 308] on button "EDIT" at bounding box center [243, 303] width 13 height 9
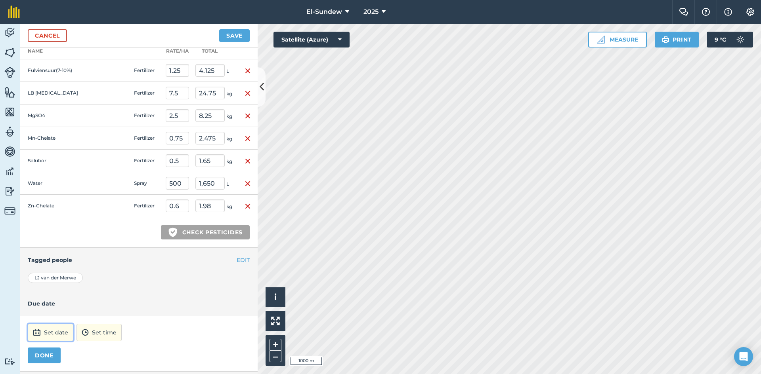
click at [53, 332] on button "Set date" at bounding box center [51, 332] width 46 height 17
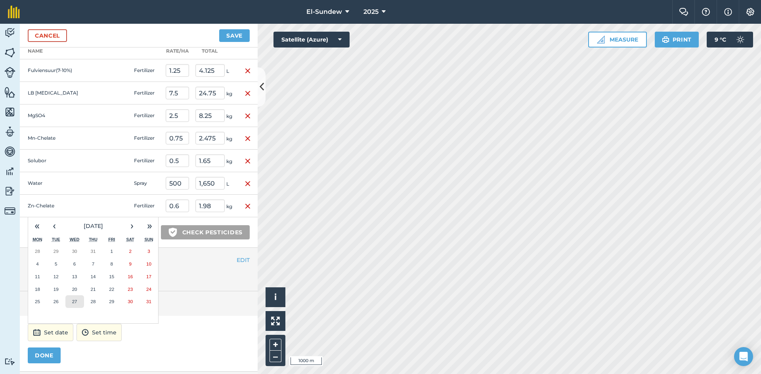
click at [75, 306] on button "27" at bounding box center [74, 302] width 19 height 13
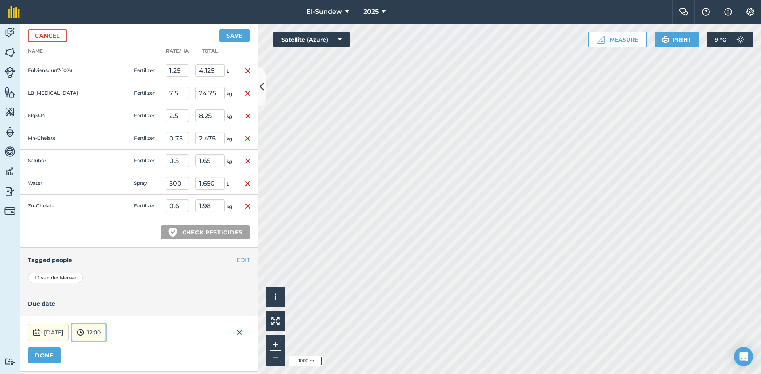
click at [106, 331] on button "12:00" at bounding box center [89, 332] width 34 height 17
click at [109, 292] on button "07:00" at bounding box center [90, 291] width 37 height 13
click at [45, 353] on button "DONE" at bounding box center [44, 356] width 33 height 16
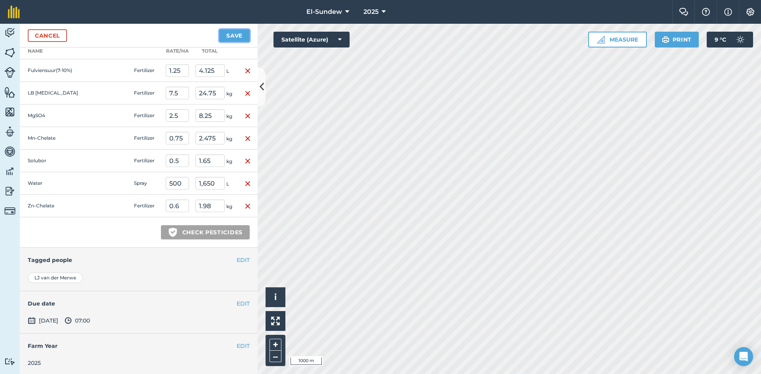
click at [234, 36] on button "Save" at bounding box center [234, 35] width 31 height 13
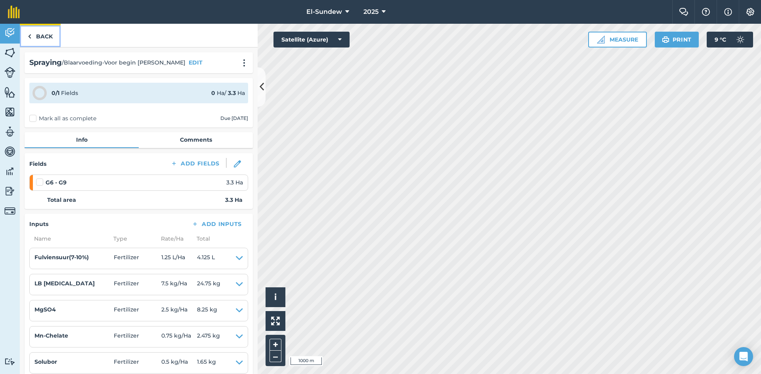
click at [41, 42] on link "Back" at bounding box center [40, 35] width 41 height 23
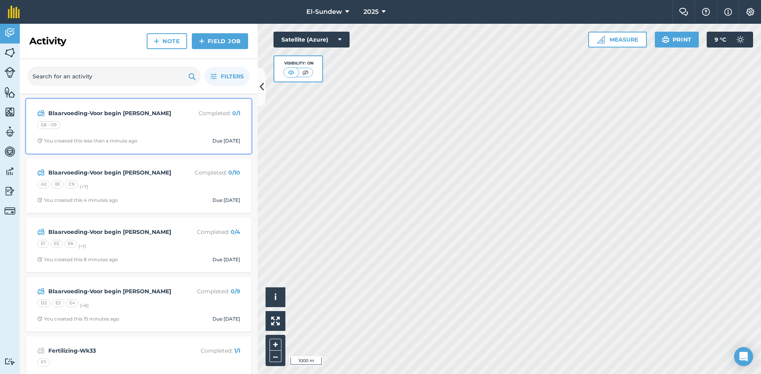
click at [120, 131] on div "G6 - G9" at bounding box center [138, 126] width 203 height 10
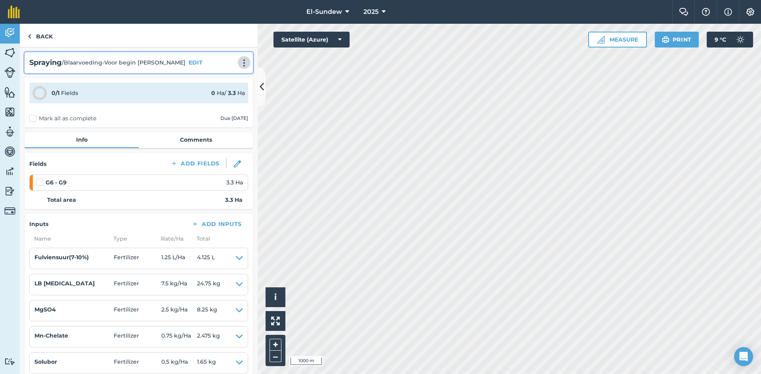
click at [240, 65] on img at bounding box center [244, 63] width 10 height 8
click at [222, 80] on link "Print" at bounding box center [227, 80] width 51 height 16
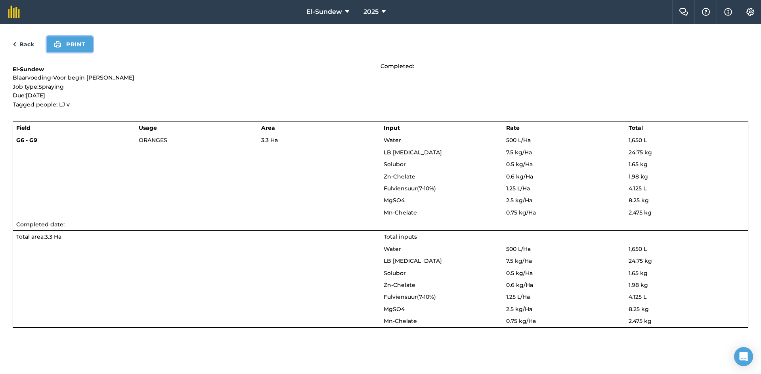
drag, startPoint x: 73, startPoint y: 47, endPoint x: 488, endPoint y: 202, distance: 443.3
click at [74, 47] on button "Print" at bounding box center [70, 44] width 46 height 16
click at [29, 43] on link "Back" at bounding box center [23, 45] width 21 height 10
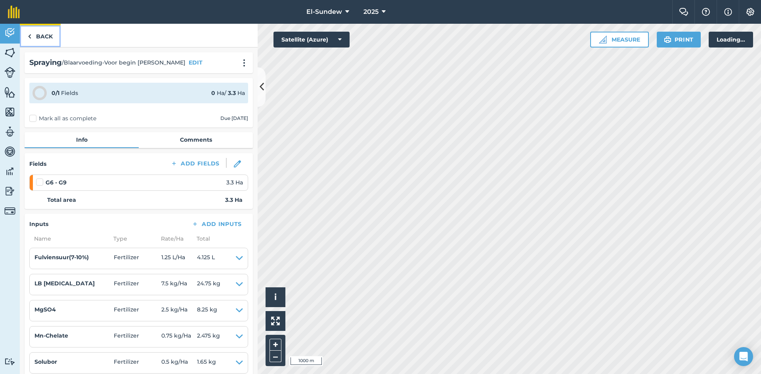
click at [34, 36] on link "Back" at bounding box center [40, 35] width 41 height 23
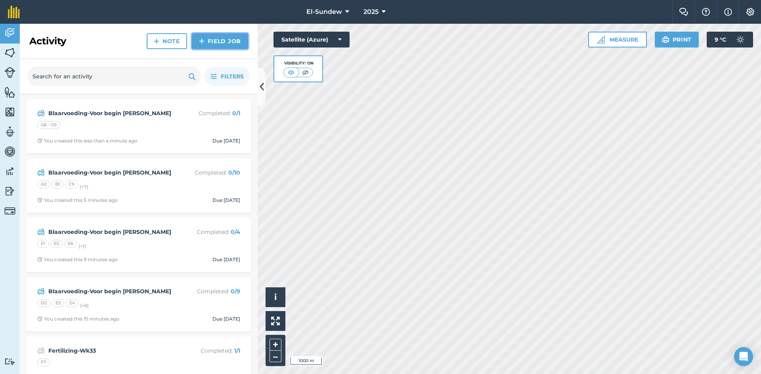
click at [208, 40] on link "Field Job" at bounding box center [220, 41] width 56 height 16
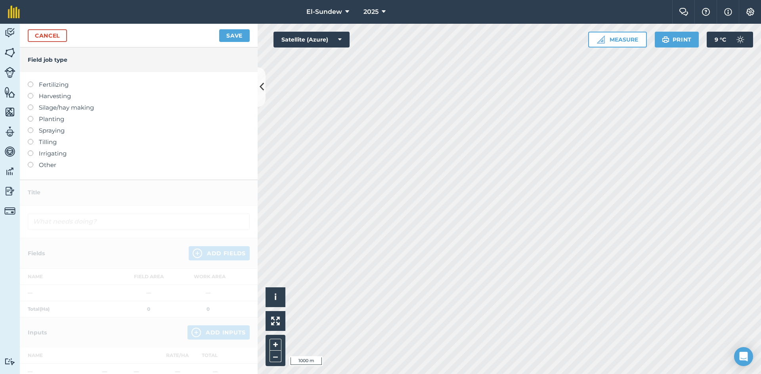
click at [55, 129] on label "Spraying" at bounding box center [139, 131] width 222 height 10
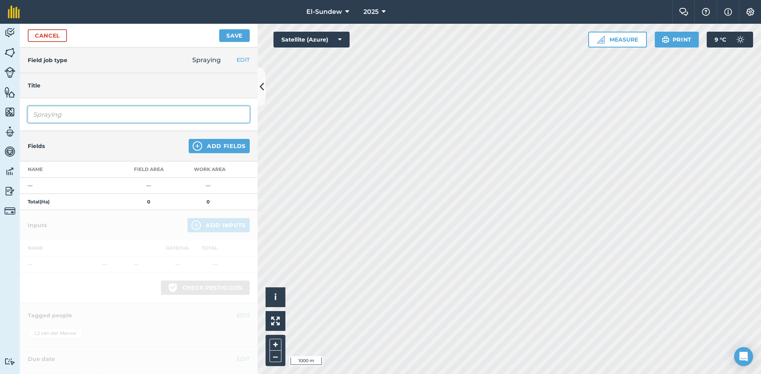
click at [93, 111] on input "Spraying" at bounding box center [139, 114] width 222 height 17
type input "Blaarvoeding-Voor begin blom"
click at [193, 147] on img at bounding box center [198, 146] width 10 height 10
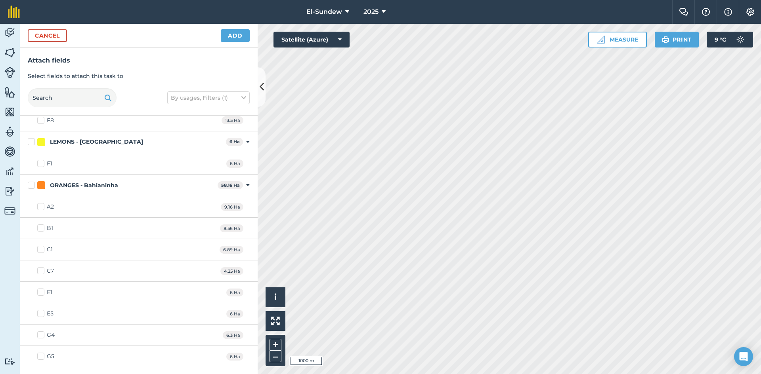
scroll to position [528, 0]
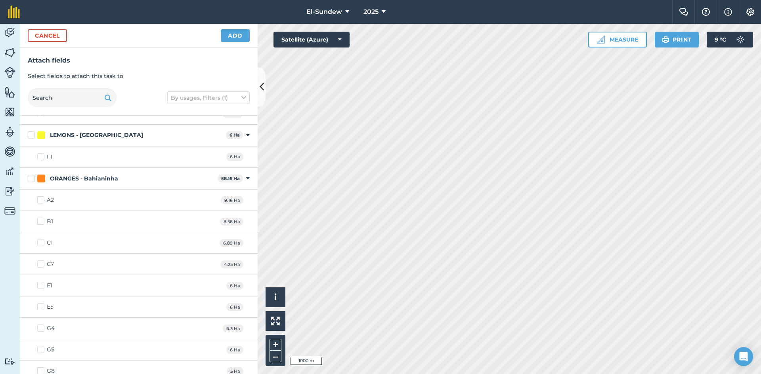
click at [41, 245] on label "C1" at bounding box center [44, 243] width 15 height 8
click at [41, 244] on input "C1" at bounding box center [39, 241] width 5 height 5
checkbox input "true"
click at [42, 267] on label "C7" at bounding box center [45, 264] width 17 height 8
click at [42, 265] on input "C7" at bounding box center [39, 262] width 5 height 5
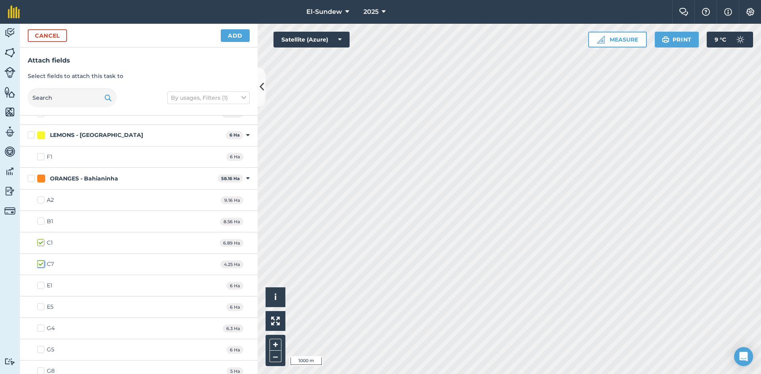
checkbox input "true"
click at [228, 35] on button "Add" at bounding box center [235, 35] width 29 height 13
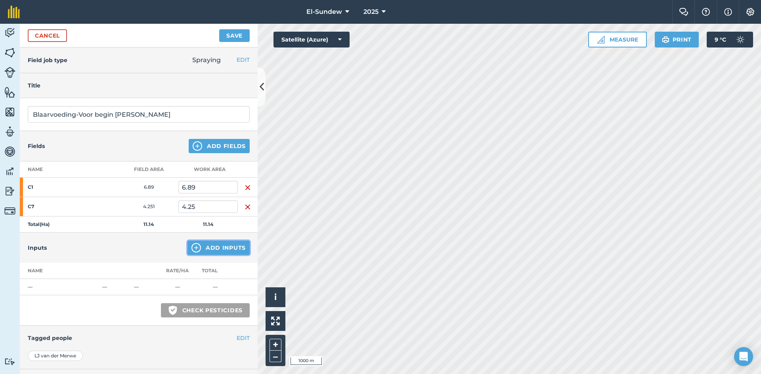
click at [195, 249] on img at bounding box center [196, 248] width 10 height 10
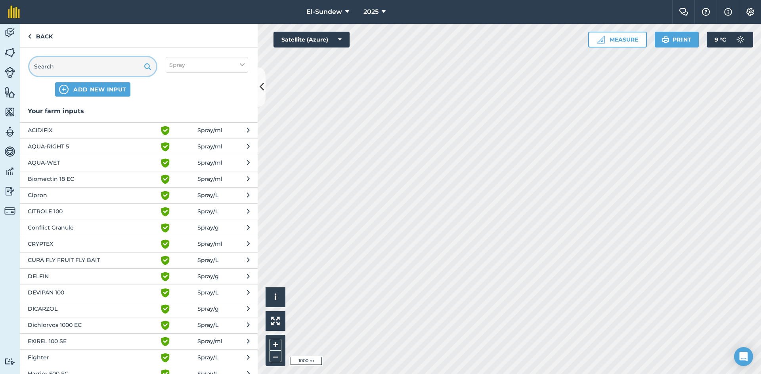
click at [109, 64] on input "text" at bounding box center [92, 66] width 127 height 19
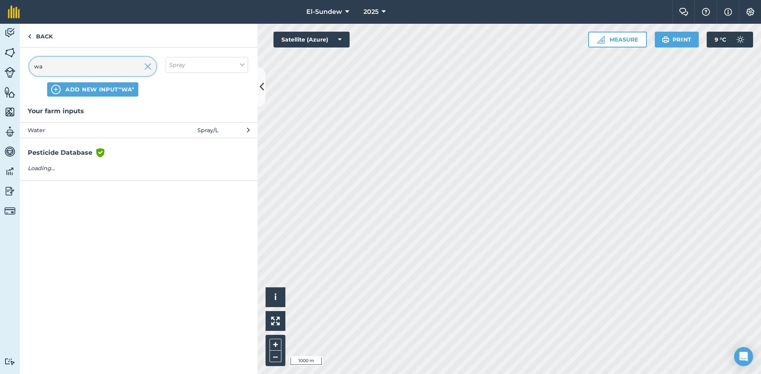
type input "wa"
click at [100, 133] on span "Water" at bounding box center [93, 130] width 130 height 9
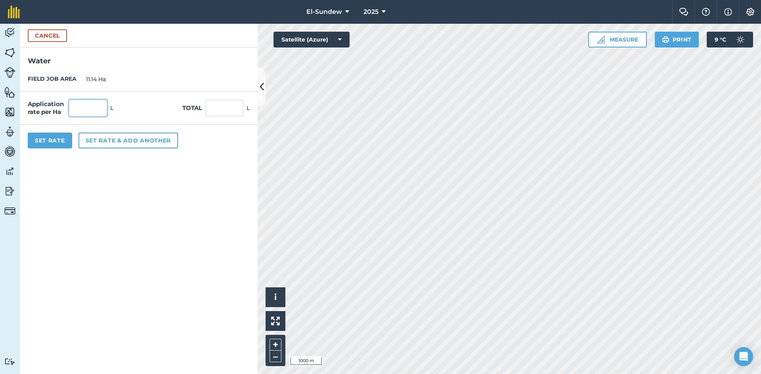
click at [101, 111] on input "text" at bounding box center [88, 108] width 38 height 17
type input "1,000"
type input "11,140"
click at [122, 144] on button "Set rate & add another" at bounding box center [127, 141] width 99 height 16
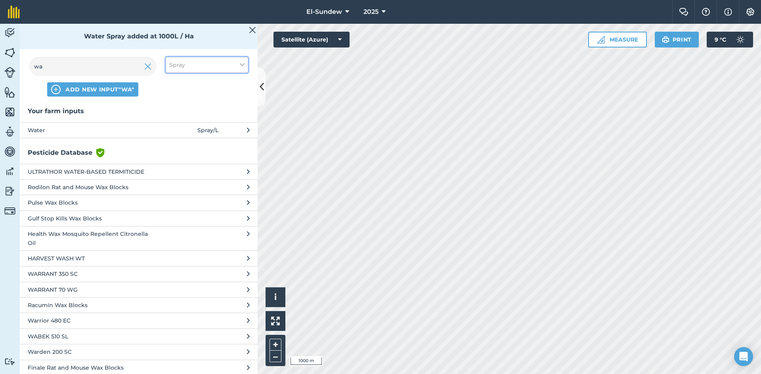
click at [210, 59] on button "Spray" at bounding box center [207, 65] width 82 height 16
click at [195, 93] on label "Fertilizer" at bounding box center [206, 96] width 75 height 8
click at [174, 93] on input "Fertilizer" at bounding box center [171, 94] width 5 height 5
checkbox input "true"
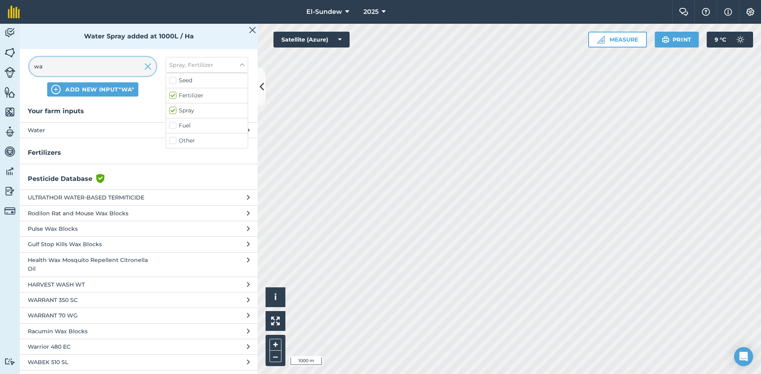
click at [77, 62] on input "wa" at bounding box center [92, 66] width 127 height 19
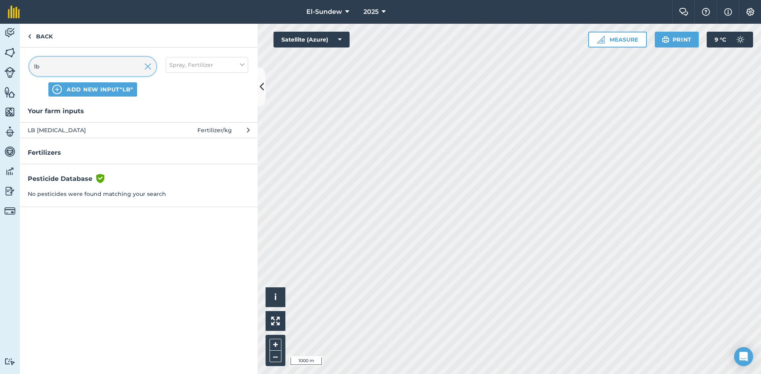
type input "lb"
click at [84, 128] on span "LB Urea" at bounding box center [93, 130] width 130 height 9
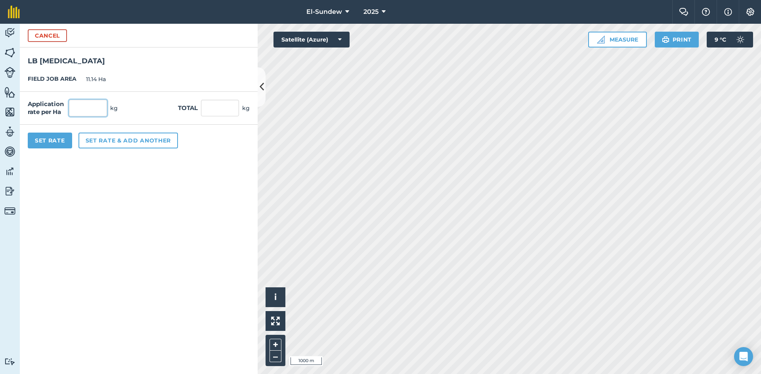
click at [86, 104] on input "text" at bounding box center [88, 108] width 38 height 17
type input "15"
type input "167.1"
click at [107, 135] on button "Set rate & add another" at bounding box center [127, 141] width 99 height 16
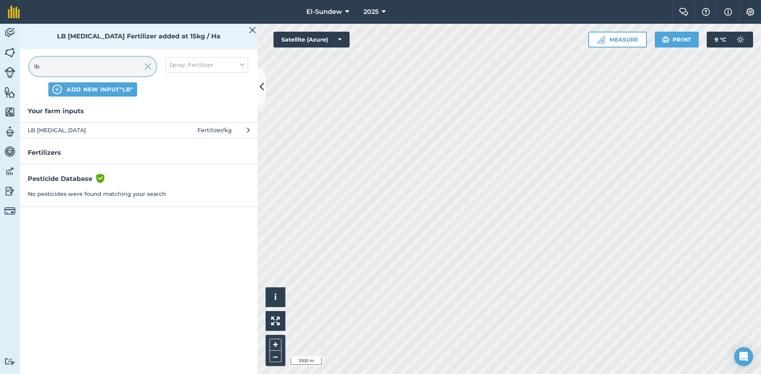
click at [106, 66] on input "lb" at bounding box center [92, 66] width 127 height 19
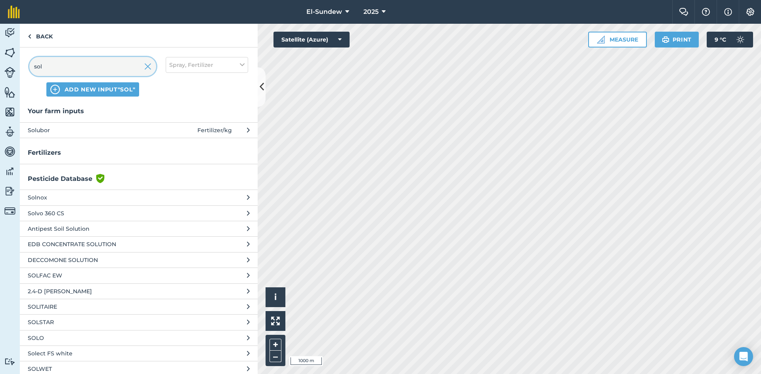
type input "sol"
click at [116, 128] on span "Solubor" at bounding box center [93, 130] width 130 height 9
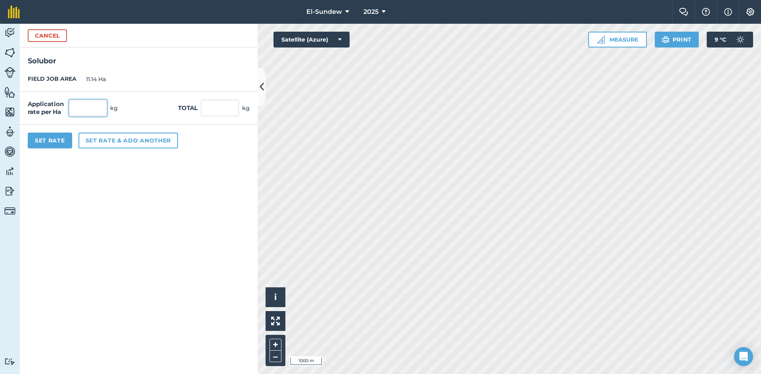
click at [102, 106] on input "text" at bounding box center [88, 108] width 38 height 17
type input "2"
type input "22.28"
click at [107, 148] on button "Set rate & add another" at bounding box center [127, 141] width 99 height 16
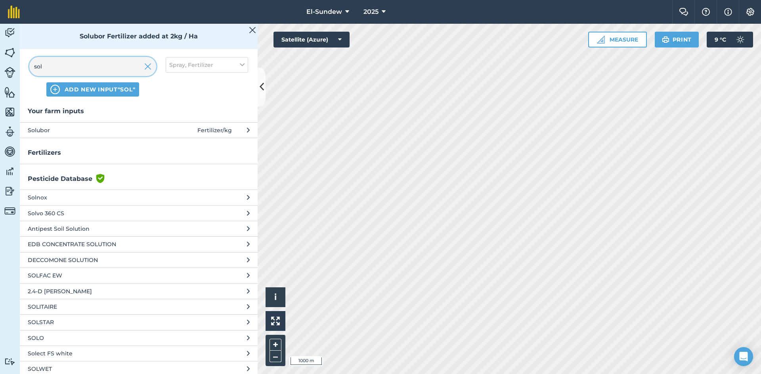
click at [107, 66] on input "sol" at bounding box center [92, 66] width 127 height 19
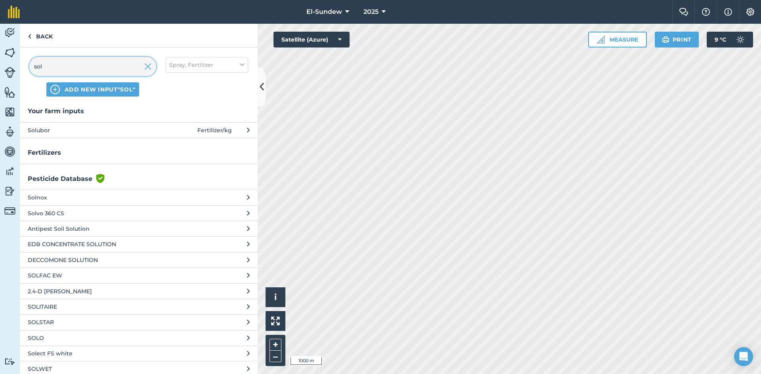
click at [107, 66] on input "sol" at bounding box center [92, 66] width 127 height 19
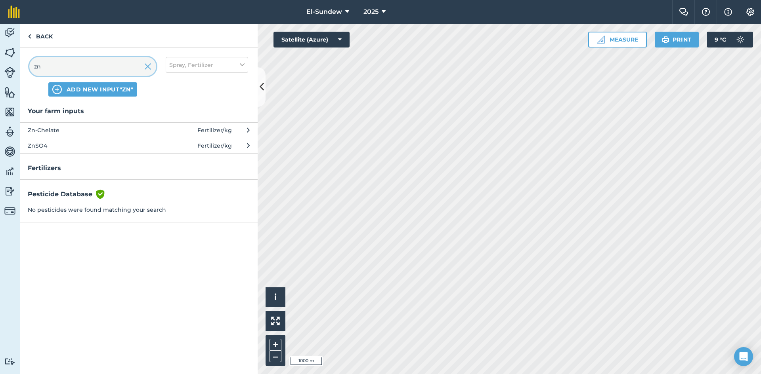
type input "zn"
click at [102, 133] on span "Zn-Chelate" at bounding box center [93, 130] width 130 height 9
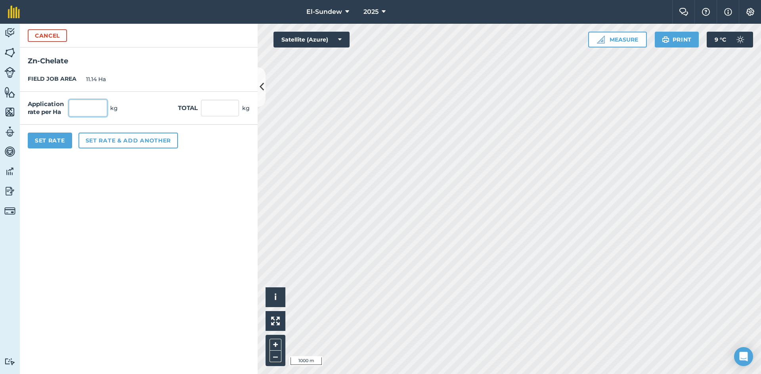
click at [99, 109] on input "text" at bounding box center [88, 108] width 38 height 17
type input "1.2"
type input "13.368"
click at [127, 141] on button "Set rate & add another" at bounding box center [127, 141] width 99 height 16
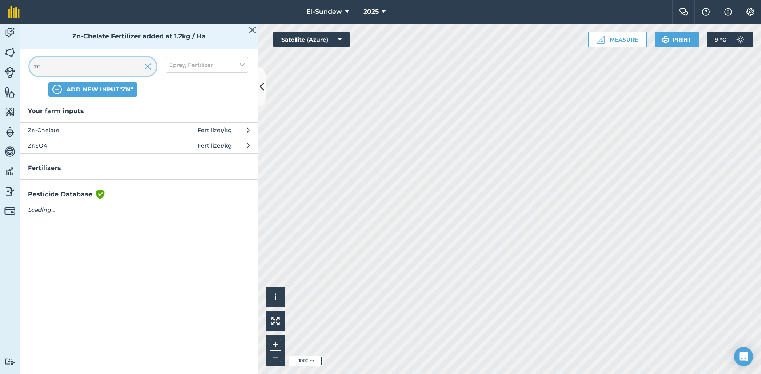
click at [112, 69] on input "zn" at bounding box center [92, 66] width 127 height 19
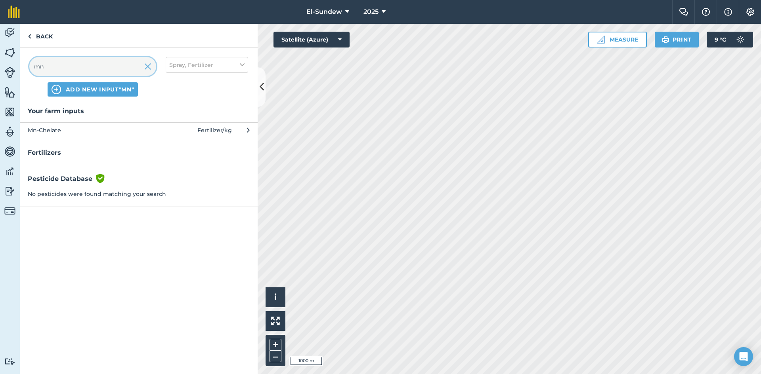
type input "mn"
click at [137, 133] on span "Mn-Chelate" at bounding box center [93, 130] width 130 height 9
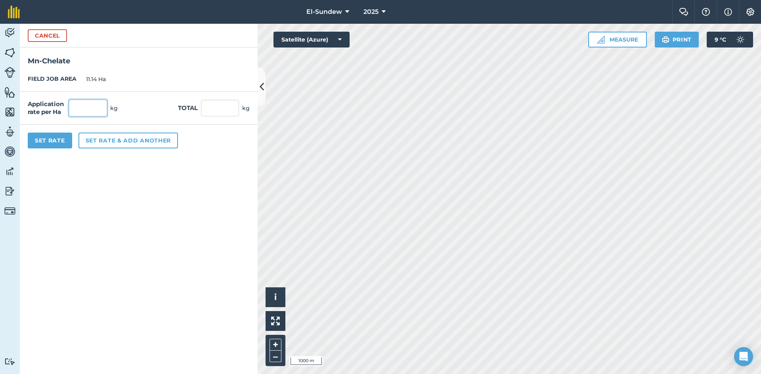
click at [97, 110] on input "text" at bounding box center [88, 108] width 38 height 17
type input "1"
type input "11.14"
click at [122, 143] on button "Set rate & add another" at bounding box center [127, 141] width 99 height 16
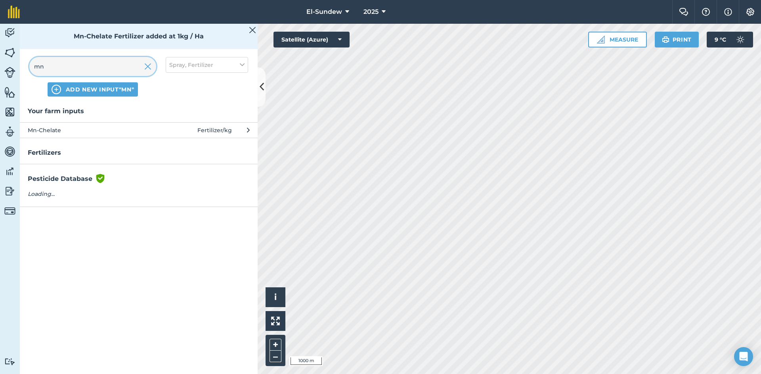
click at [114, 65] on input "mn" at bounding box center [92, 66] width 127 height 19
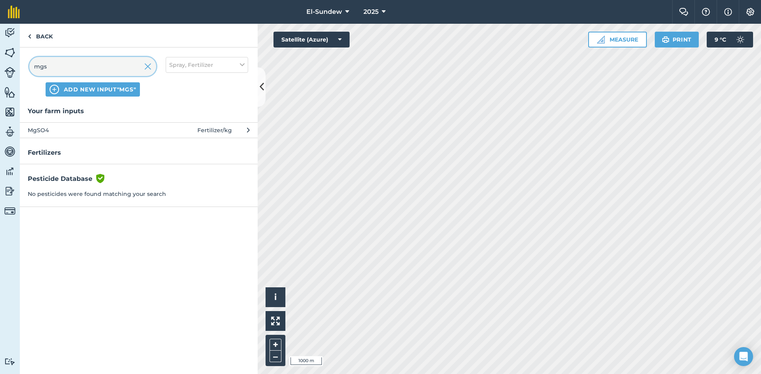
type input "mgs"
click at [130, 128] on span "MgSO4" at bounding box center [93, 130] width 130 height 9
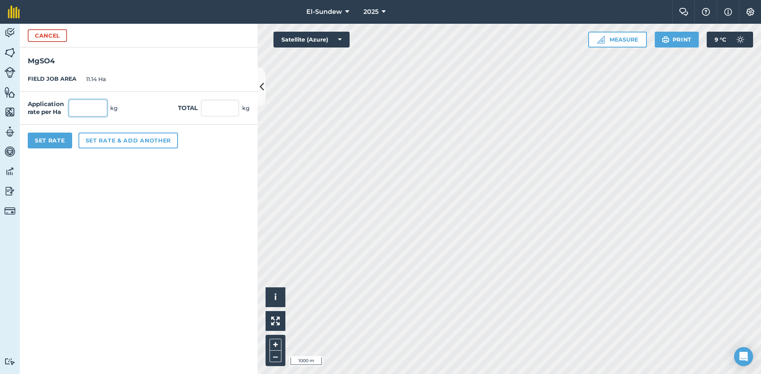
click at [103, 105] on input "text" at bounding box center [88, 108] width 38 height 17
type input "5"
type input "55.7"
click at [103, 135] on button "Set rate & add another" at bounding box center [127, 141] width 99 height 16
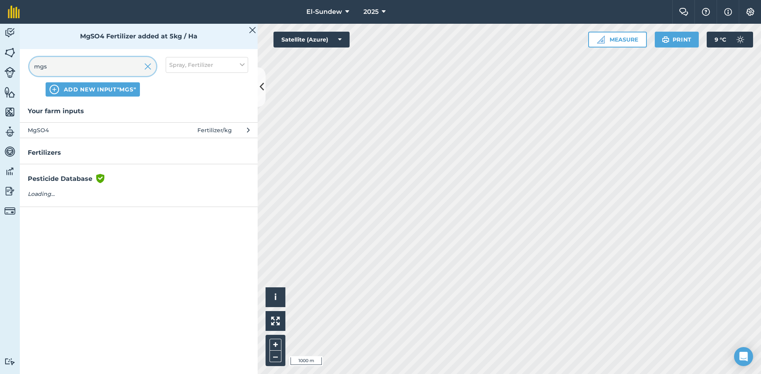
click at [97, 60] on input "mgs" at bounding box center [92, 66] width 127 height 19
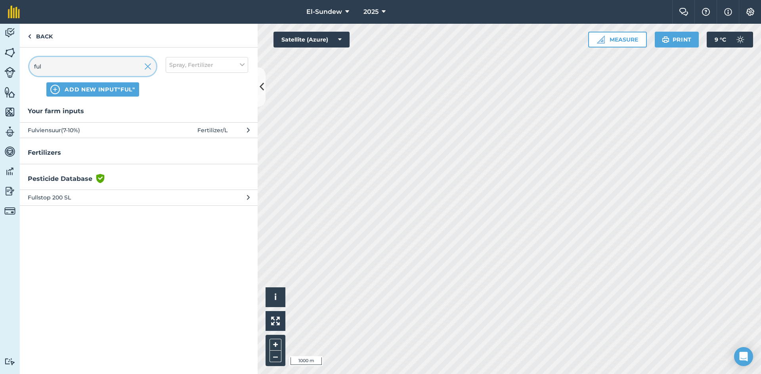
type input "ful"
click at [103, 135] on button "Fulviensuur(7-10%) Fertilizer / L" at bounding box center [139, 129] width 238 height 15
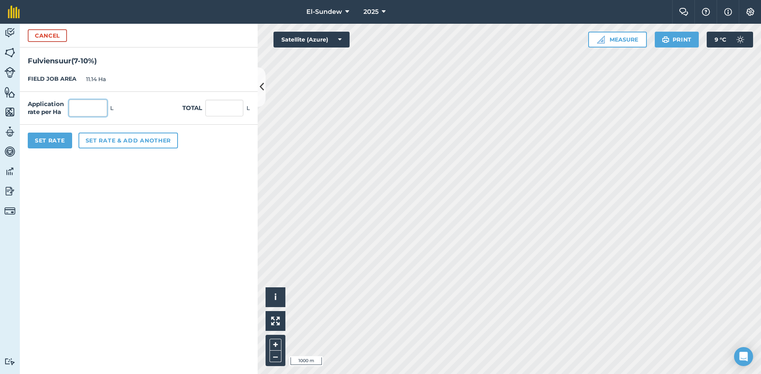
click at [100, 107] on input "text" at bounding box center [88, 108] width 38 height 17
type input "2.5"
type input "27.85"
click at [54, 143] on button "Set Rate" at bounding box center [50, 141] width 44 height 16
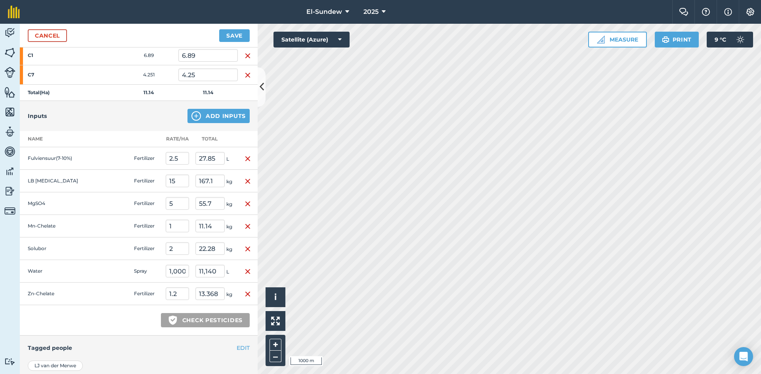
scroll to position [220, 0]
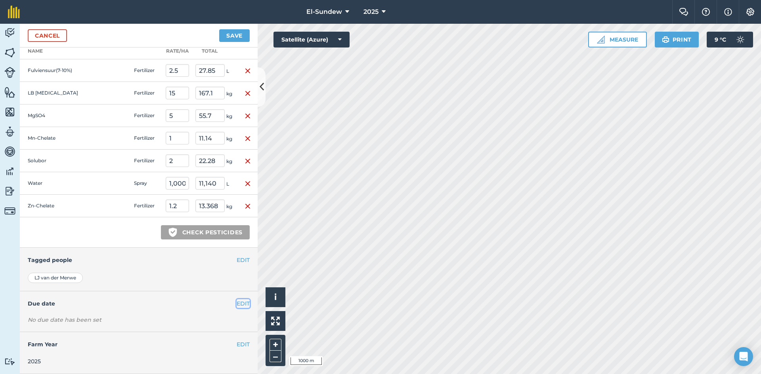
click at [241, 304] on button "EDIT" at bounding box center [243, 303] width 13 height 9
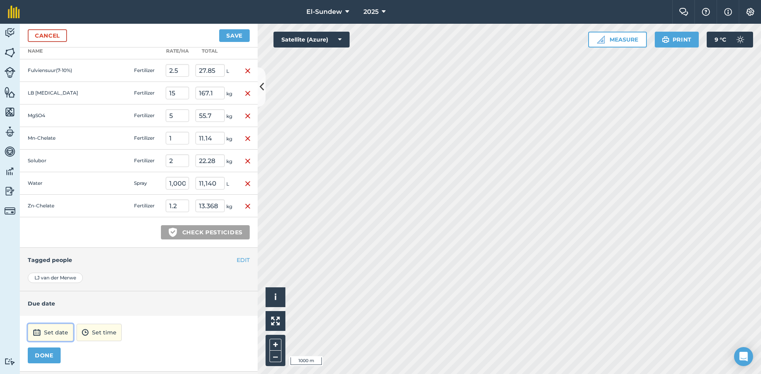
click at [58, 332] on button "Set date" at bounding box center [51, 332] width 46 height 17
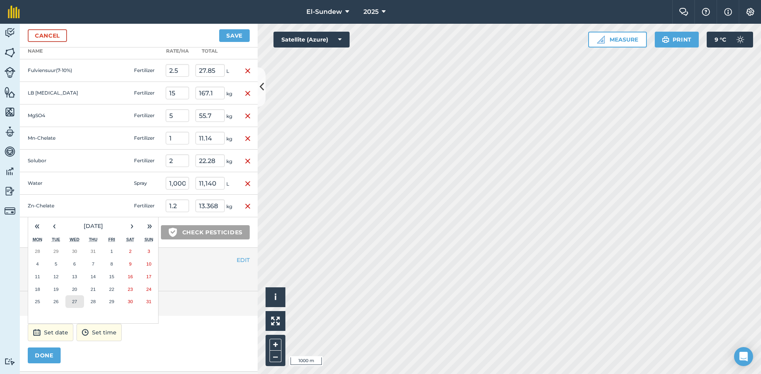
click at [72, 305] on button "27" at bounding box center [74, 302] width 19 height 13
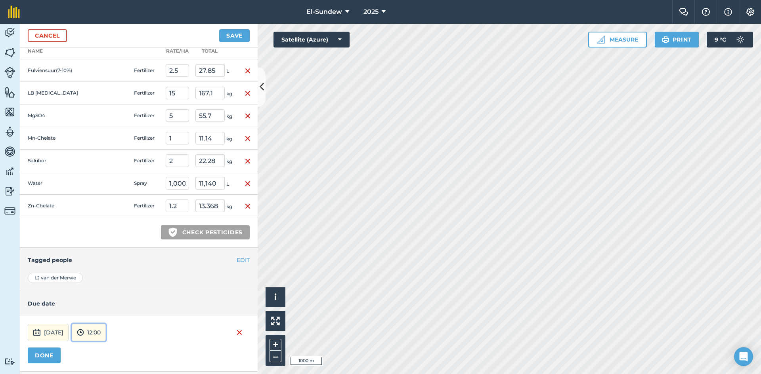
click at [106, 329] on button "12:00" at bounding box center [89, 332] width 34 height 17
click at [109, 289] on button "07:00" at bounding box center [90, 291] width 37 height 13
click at [43, 355] on button "DONE" at bounding box center [44, 356] width 33 height 16
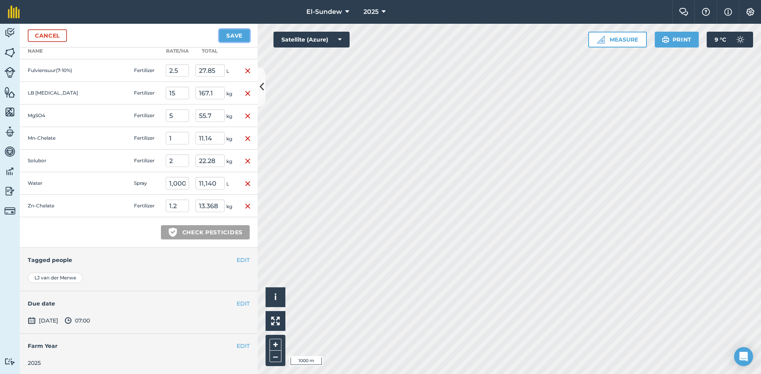
click at [231, 34] on button "Save" at bounding box center [234, 35] width 31 height 13
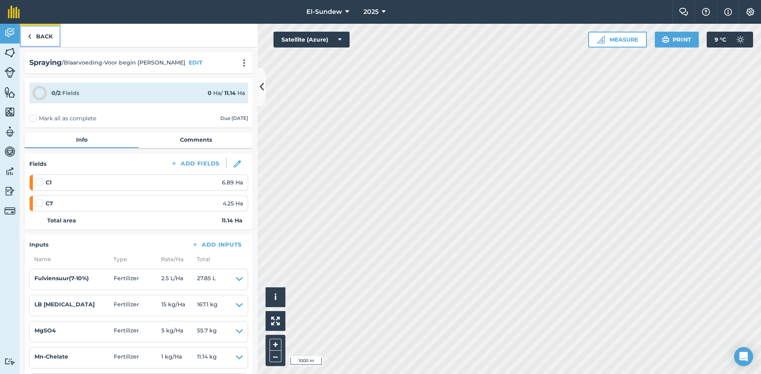
click at [50, 38] on link "Back" at bounding box center [40, 35] width 41 height 23
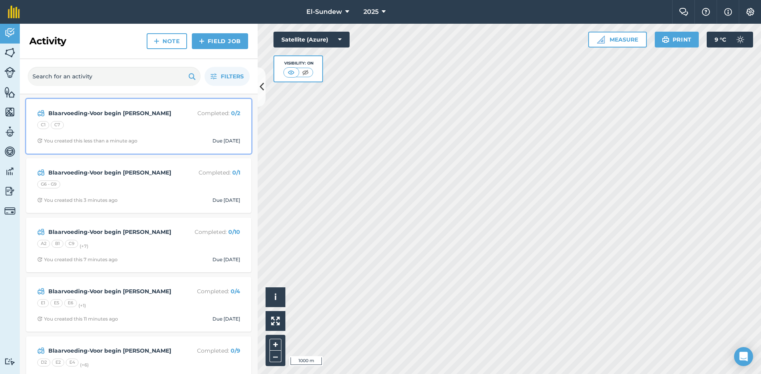
click at [122, 118] on strong "Blaarvoeding-Voor begin blom" at bounding box center [111, 113] width 126 height 9
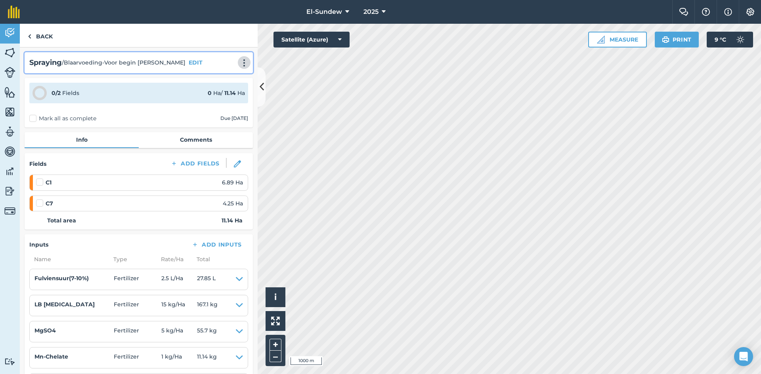
click at [239, 66] on img at bounding box center [244, 63] width 10 height 8
click at [215, 78] on link "Print" at bounding box center [227, 80] width 51 height 16
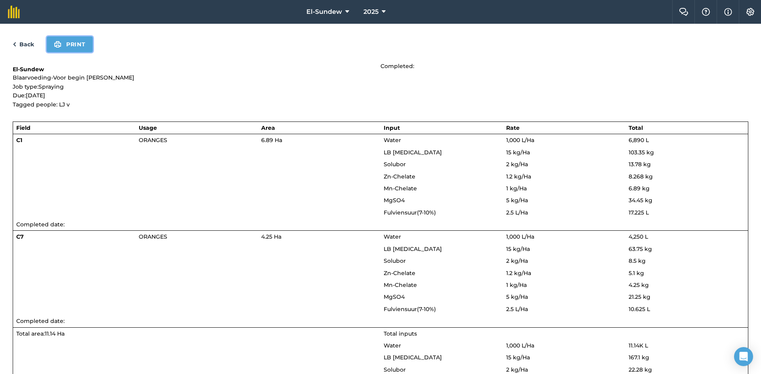
drag, startPoint x: 79, startPoint y: 50, endPoint x: 574, endPoint y: 303, distance: 556.0
click at [79, 49] on button "Print" at bounding box center [70, 44] width 46 height 16
click at [27, 43] on link "Back" at bounding box center [23, 45] width 21 height 10
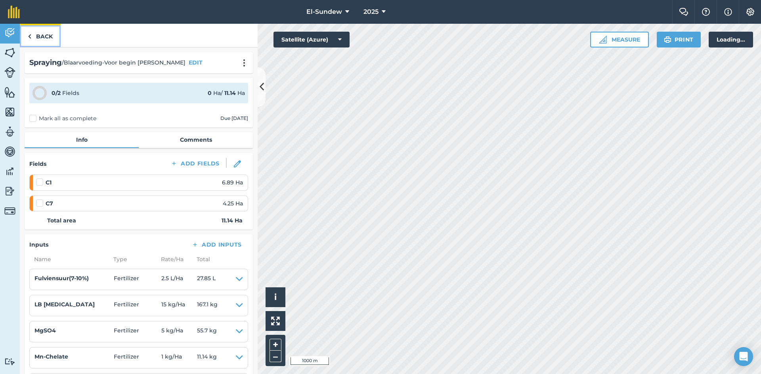
click at [42, 37] on link "Back" at bounding box center [40, 35] width 41 height 23
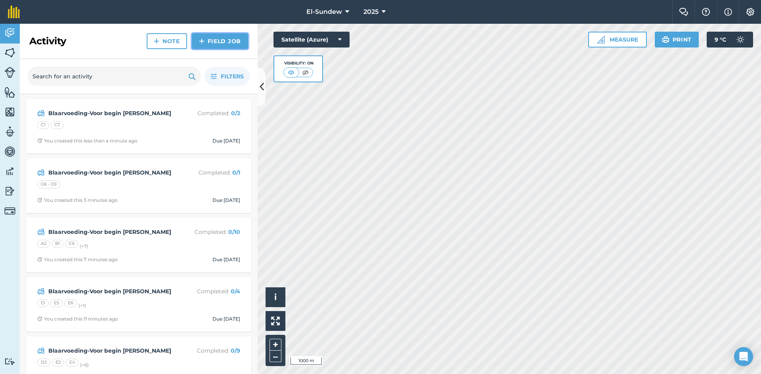
click at [209, 40] on link "Field Job" at bounding box center [220, 41] width 56 height 16
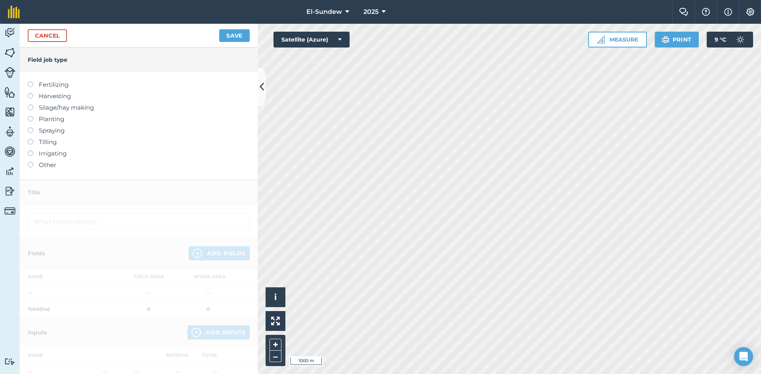
click at [52, 128] on label "Spraying" at bounding box center [139, 131] width 222 height 10
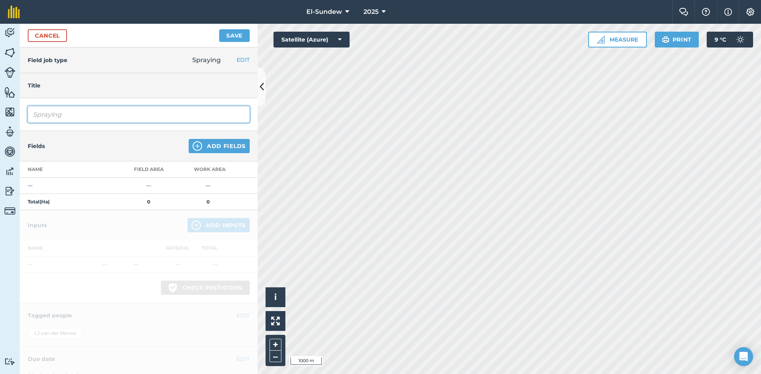
click at [85, 120] on input "Spraying" at bounding box center [139, 114] width 222 height 17
type input "Blaarvoeding-Voor begin blom"
click at [193, 149] on img at bounding box center [198, 146] width 10 height 10
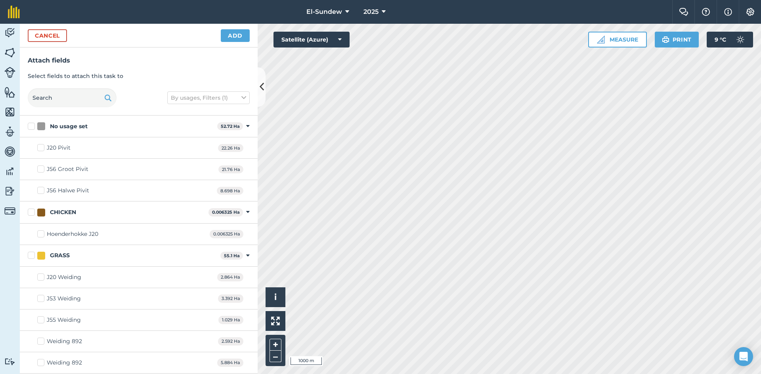
checkbox input "true"
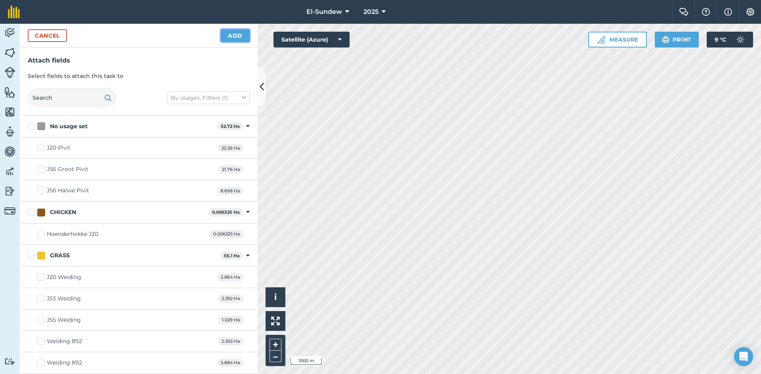
click at [231, 30] on button "Add" at bounding box center [235, 35] width 29 height 13
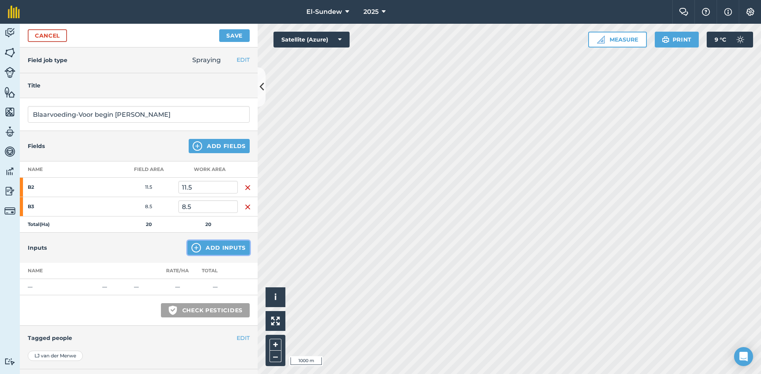
click at [191, 251] on img at bounding box center [196, 248] width 10 height 10
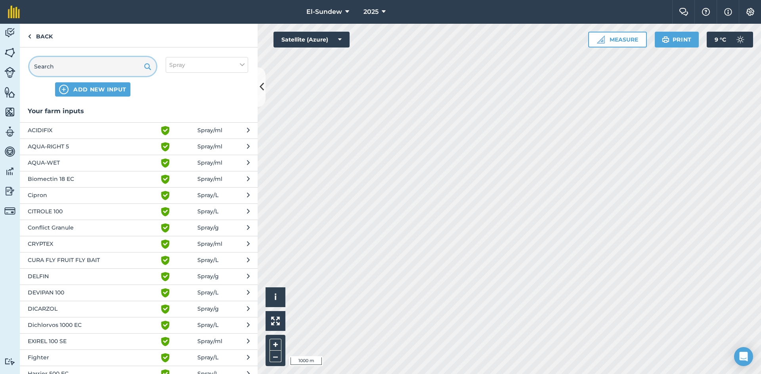
click at [122, 68] on input "text" at bounding box center [92, 66] width 127 height 19
type input "w"
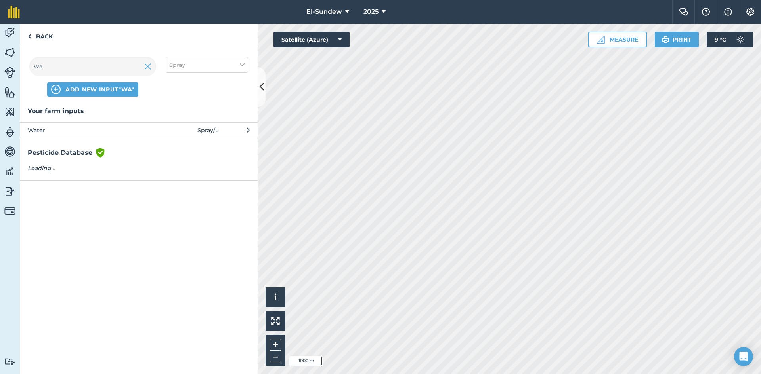
click at [116, 131] on span "Water" at bounding box center [93, 130] width 130 height 9
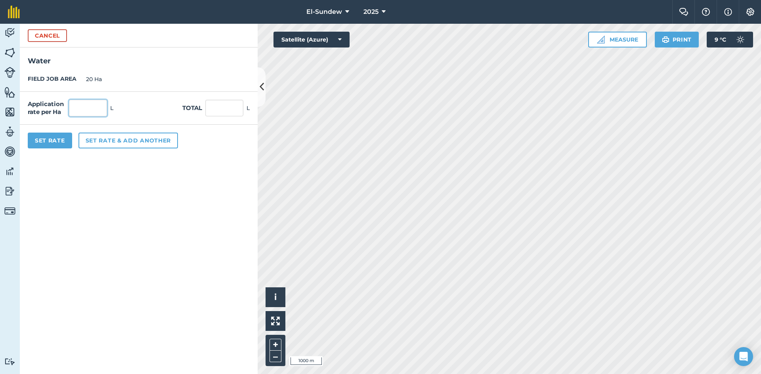
click at [99, 110] on input "text" at bounding box center [88, 108] width 38 height 17
type input "1,000"
type input "20,000"
click at [231, 105] on input "20,000" at bounding box center [224, 108] width 38 height 17
click at [99, 109] on input "1,000" at bounding box center [88, 108] width 38 height 17
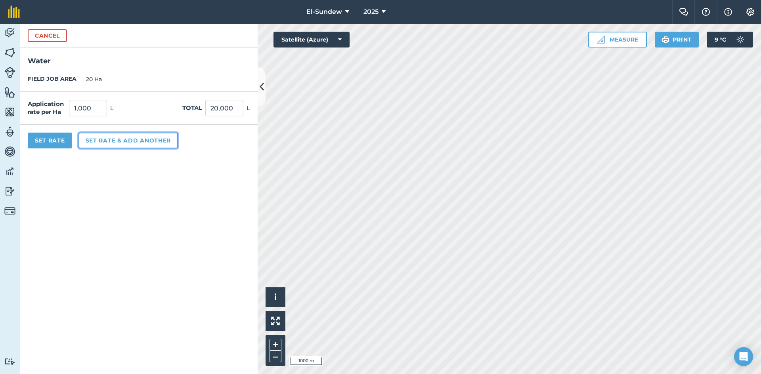
click at [119, 146] on button "Set rate & add another" at bounding box center [127, 141] width 99 height 16
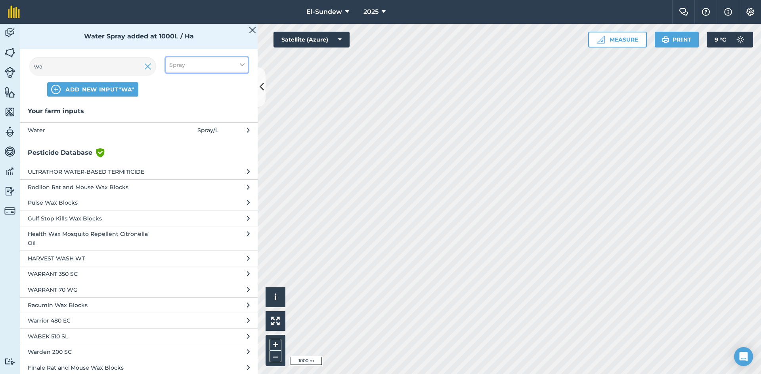
click at [198, 65] on button "Spray" at bounding box center [207, 65] width 82 height 16
click at [188, 93] on label "Fertilizer" at bounding box center [206, 96] width 75 height 8
click at [174, 93] on input "Fertilizer" at bounding box center [171, 94] width 5 height 5
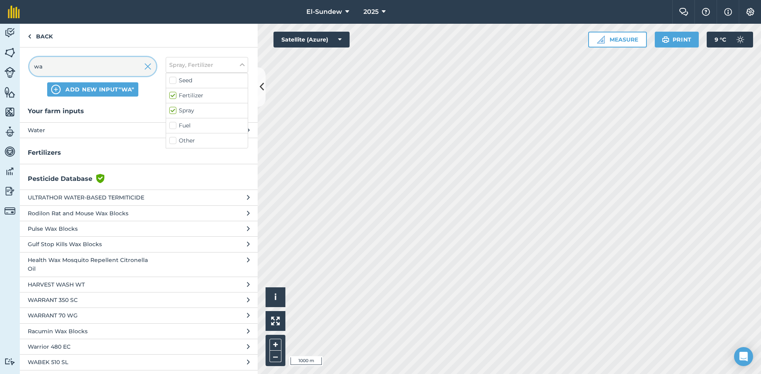
click at [124, 70] on input "wa" at bounding box center [92, 66] width 127 height 19
click at [125, 70] on input "wa" at bounding box center [92, 66] width 127 height 19
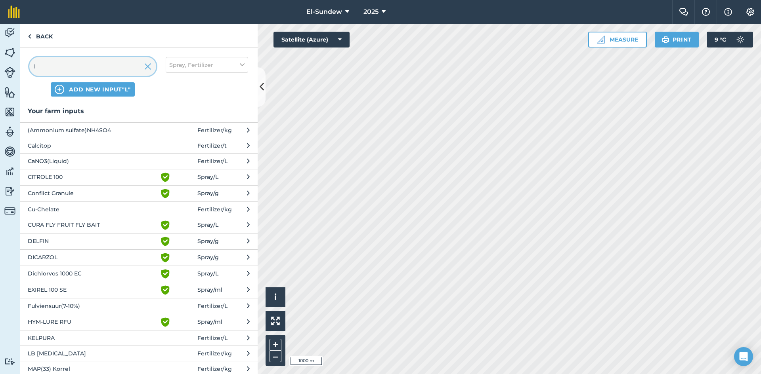
type input "lb"
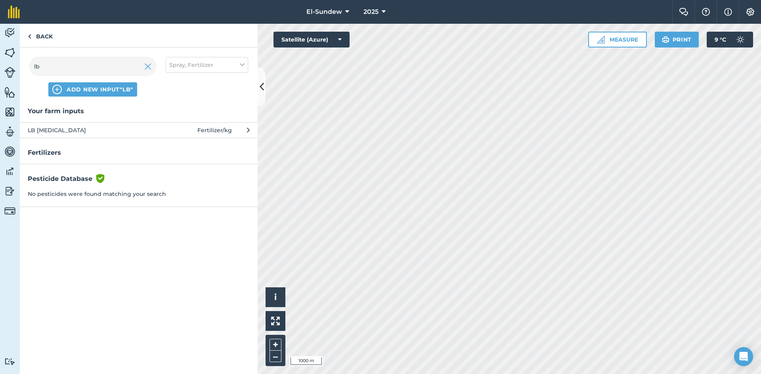
click at [124, 133] on span "LB Urea" at bounding box center [93, 130] width 130 height 9
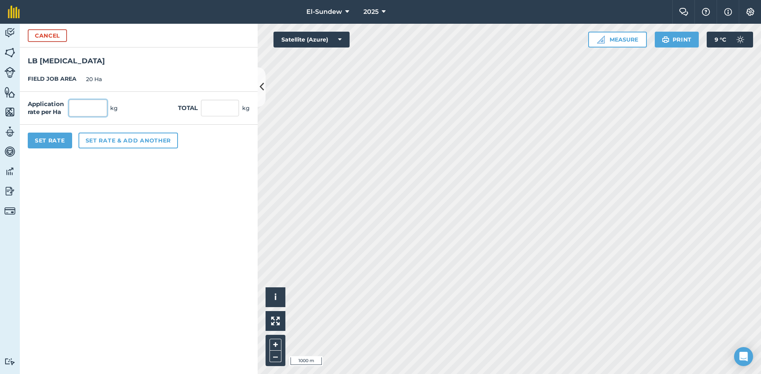
click at [99, 103] on input "text" at bounding box center [88, 108] width 38 height 17
type input "15"
click at [111, 136] on button "Set rate & add another" at bounding box center [127, 141] width 99 height 16
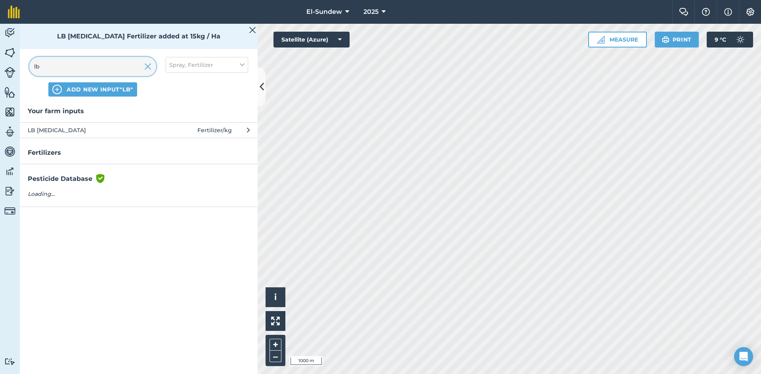
click at [119, 69] on input "lb" at bounding box center [92, 66] width 127 height 19
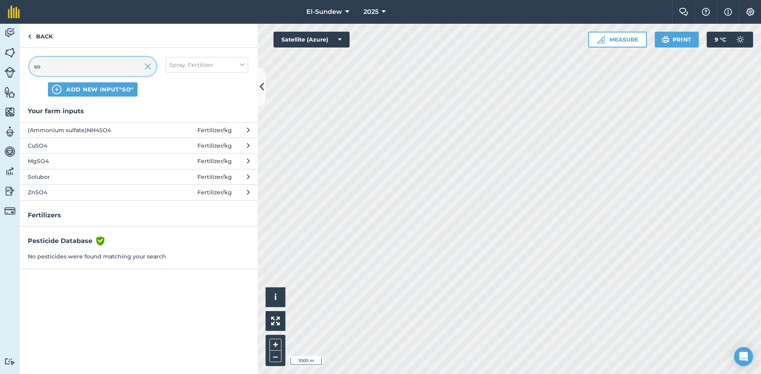
type input "sol"
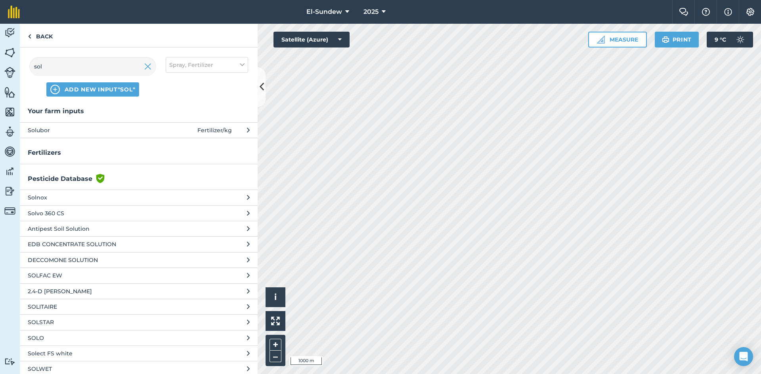
click at [140, 134] on span "Solubor" at bounding box center [93, 130] width 130 height 9
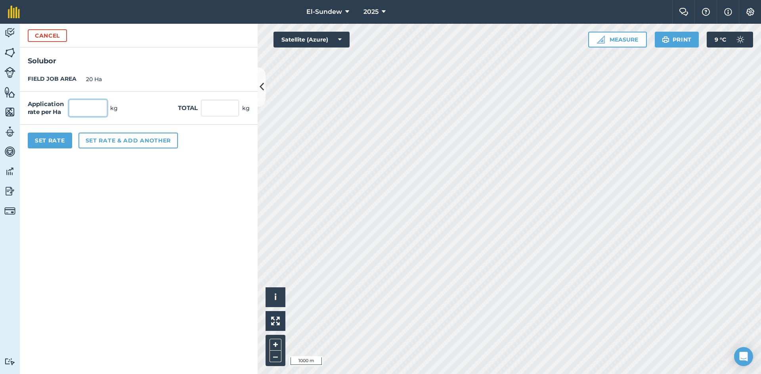
click at [96, 108] on input "text" at bounding box center [88, 108] width 38 height 17
type input "2"
click at [109, 139] on button "Set rate & add another" at bounding box center [127, 141] width 99 height 16
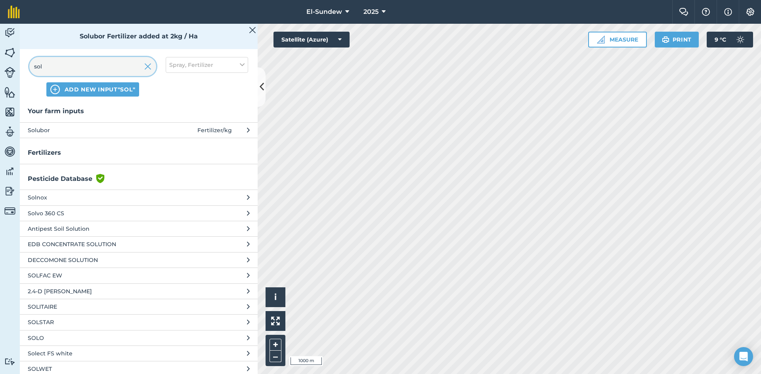
click at [105, 67] on input "sol" at bounding box center [92, 66] width 127 height 19
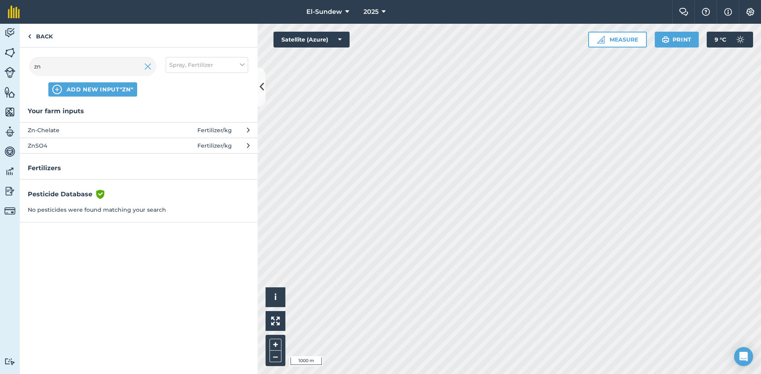
click at [111, 129] on span "Zn-Chelate" at bounding box center [93, 130] width 130 height 9
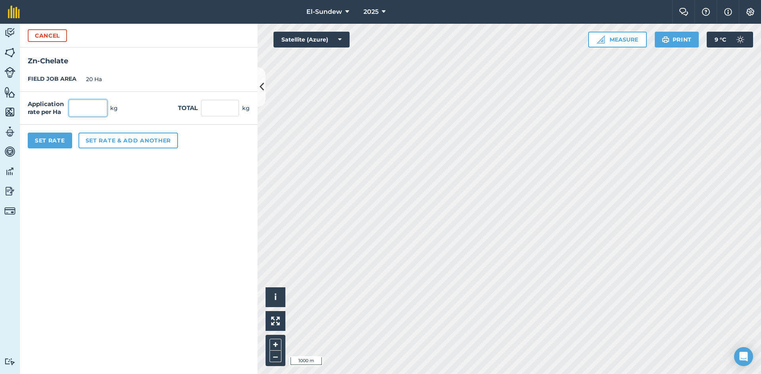
click at [95, 102] on input "text" at bounding box center [88, 108] width 38 height 17
type input "1.5"
click at [102, 135] on button "Set rate & add another" at bounding box center [127, 141] width 99 height 16
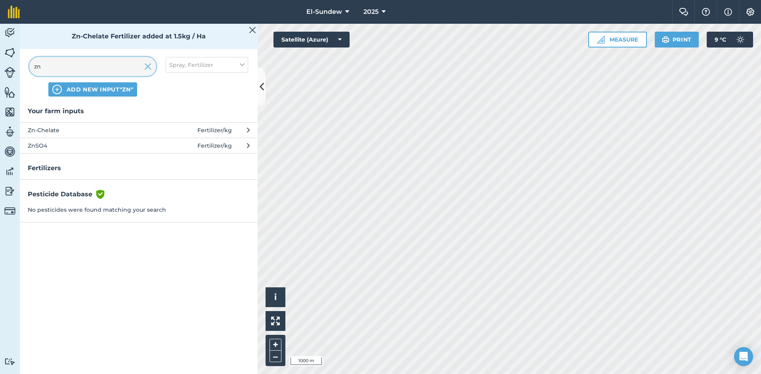
click at [95, 68] on input "zn" at bounding box center [92, 66] width 127 height 19
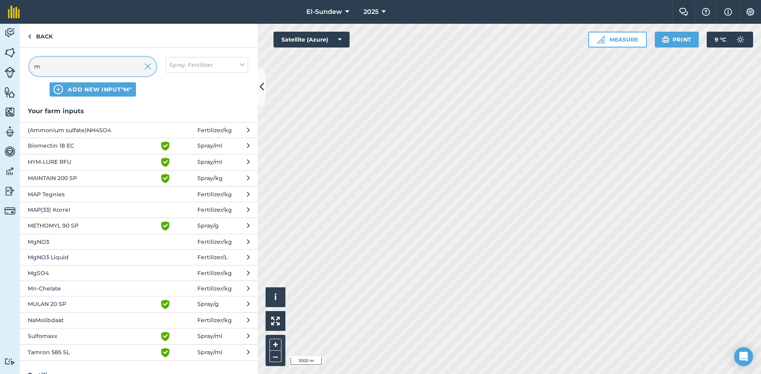
type input "mn"
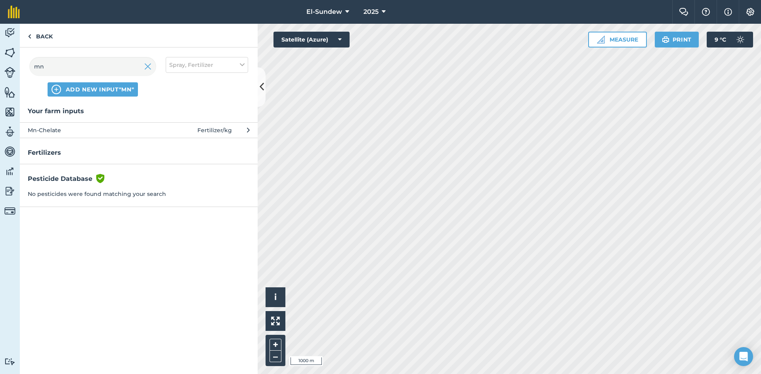
click at [98, 132] on span "Mn-Chelate" at bounding box center [93, 130] width 130 height 9
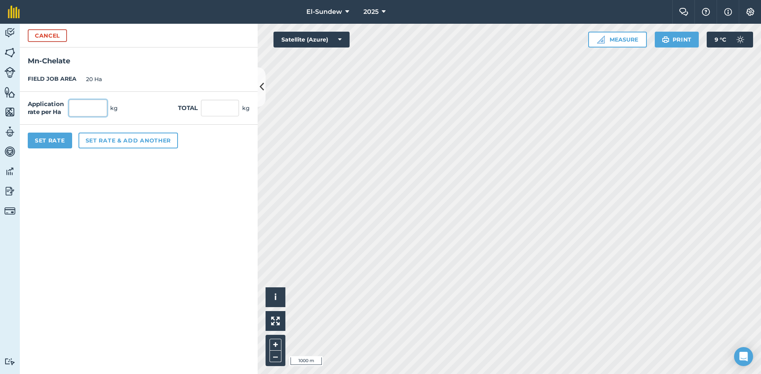
click at [105, 108] on input "text" at bounding box center [88, 108] width 38 height 17
type input "2"
click at [109, 137] on button "Set rate & add another" at bounding box center [127, 141] width 99 height 16
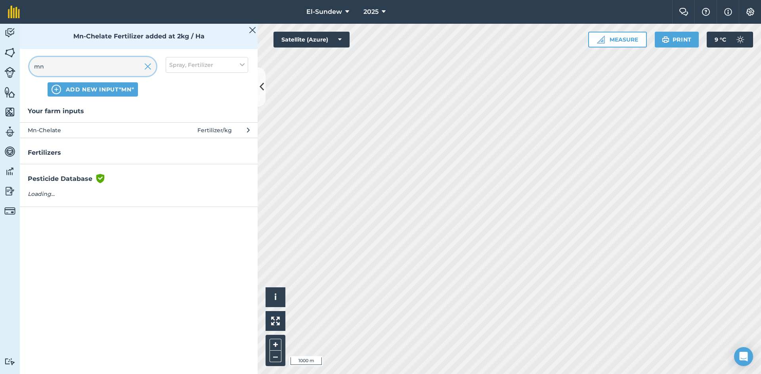
click at [105, 68] on input "mn" at bounding box center [92, 66] width 127 height 19
type input "m"
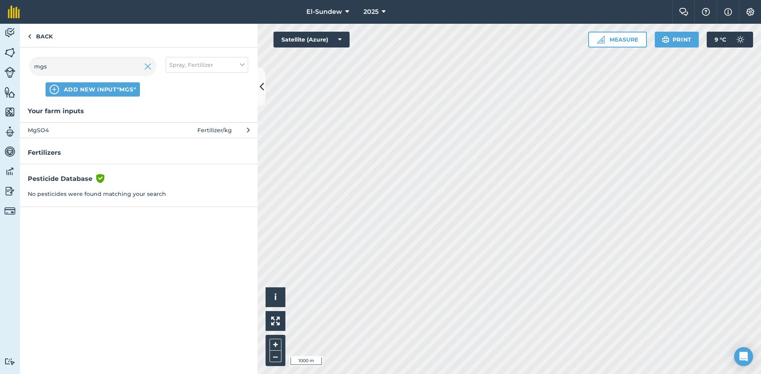
click at [143, 126] on span "MgSO4" at bounding box center [93, 130] width 130 height 9
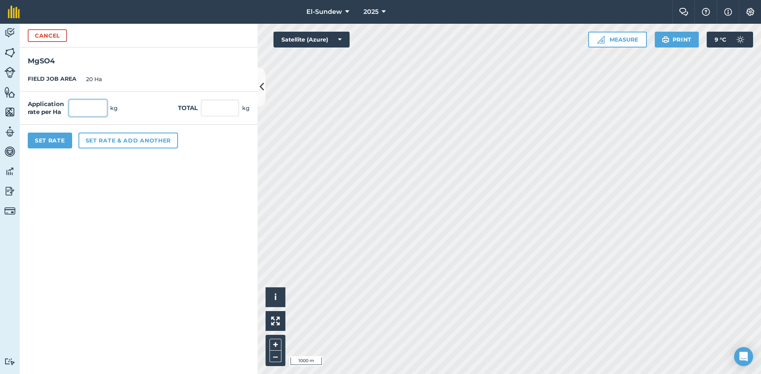
click at [104, 103] on input "text" at bounding box center [88, 108] width 38 height 17
type input "5"
click at [106, 139] on button "Set rate & add another" at bounding box center [127, 141] width 99 height 16
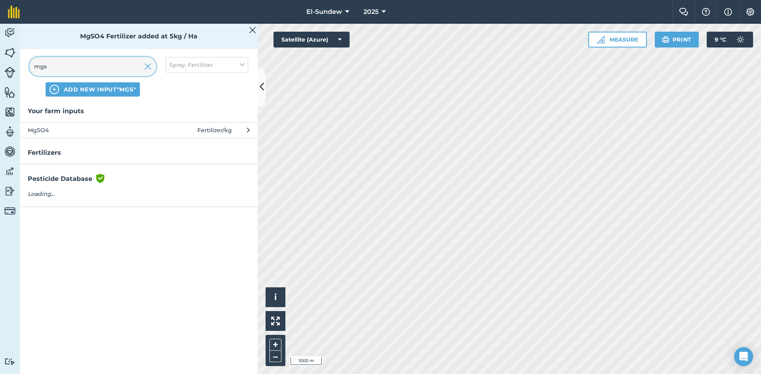
click at [83, 65] on input "mgs" at bounding box center [92, 66] width 127 height 19
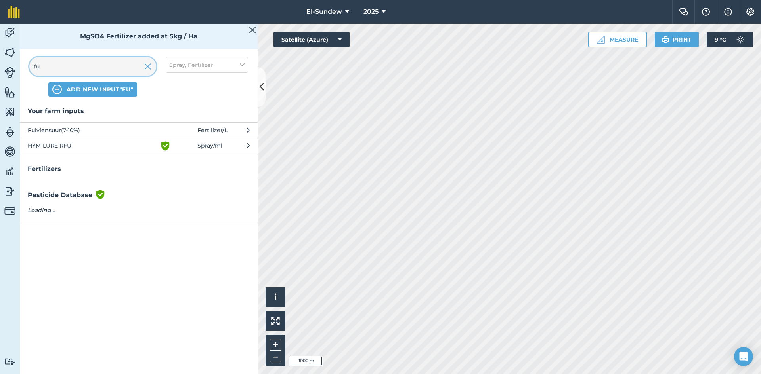
type input "ful"
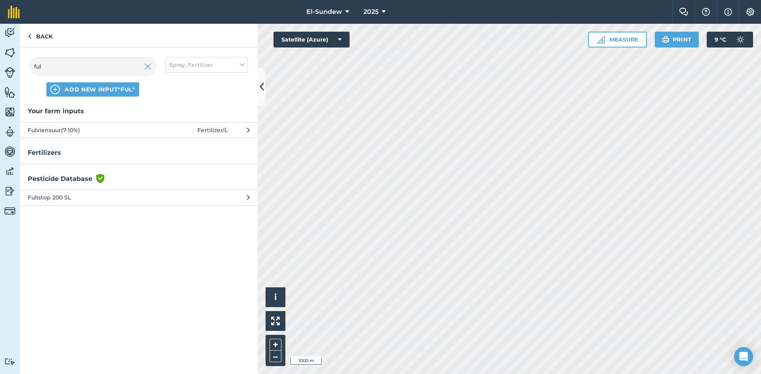
click at [87, 135] on button "Fulviensuur(7-10%) Fertilizer / L" at bounding box center [139, 129] width 238 height 15
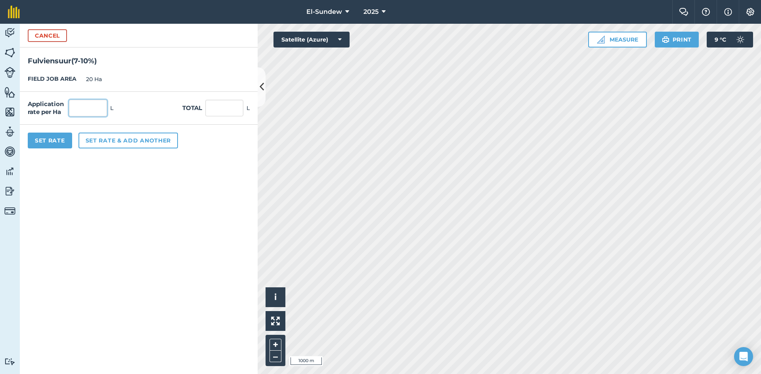
click at [86, 109] on input "text" at bounding box center [88, 108] width 38 height 17
click at [55, 143] on button "Set Rate" at bounding box center [50, 141] width 44 height 16
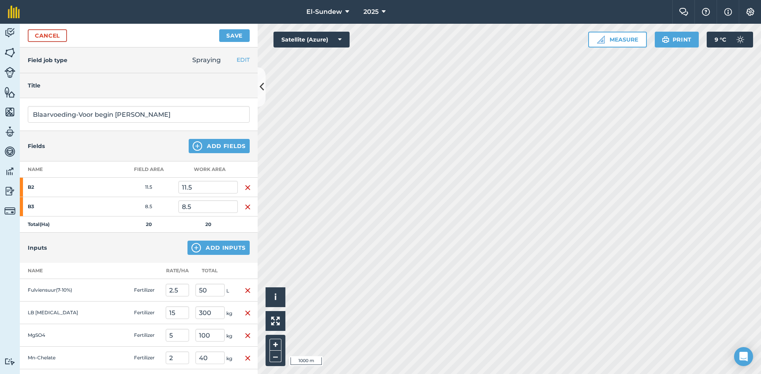
click at [235, 34] on button "Save" at bounding box center [234, 35] width 31 height 13
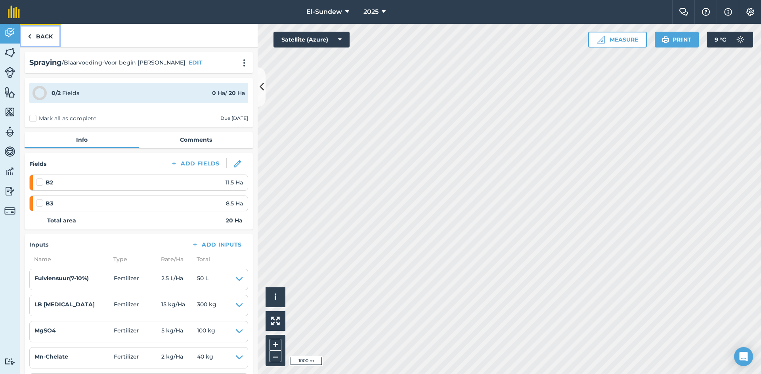
click at [46, 38] on link "Back" at bounding box center [40, 35] width 41 height 23
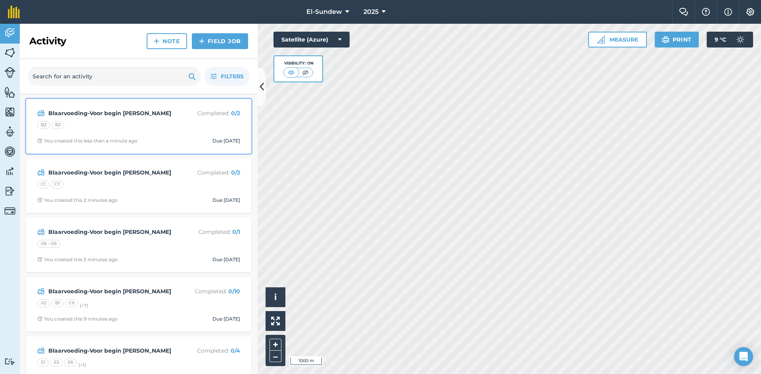
click at [166, 118] on strong "Blaarvoeding-Voor begin blom" at bounding box center [111, 113] width 126 height 9
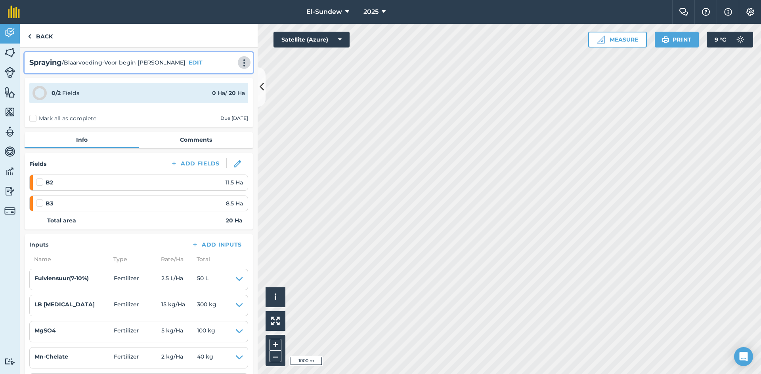
click at [239, 59] on img at bounding box center [244, 63] width 10 height 8
click at [221, 76] on link "Print" at bounding box center [227, 80] width 51 height 16
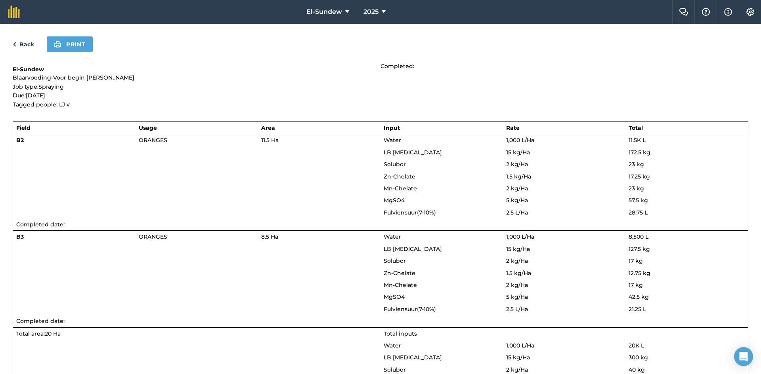
click at [71, 52] on div "Back Print El-Sundew Blaarvoeding-Voor begin blom Job type: Spraying Due: 27th …" at bounding box center [380, 199] width 761 height 351
click at [76, 41] on button "Print" at bounding box center [70, 44] width 46 height 16
click at [26, 45] on link "Back" at bounding box center [23, 45] width 21 height 10
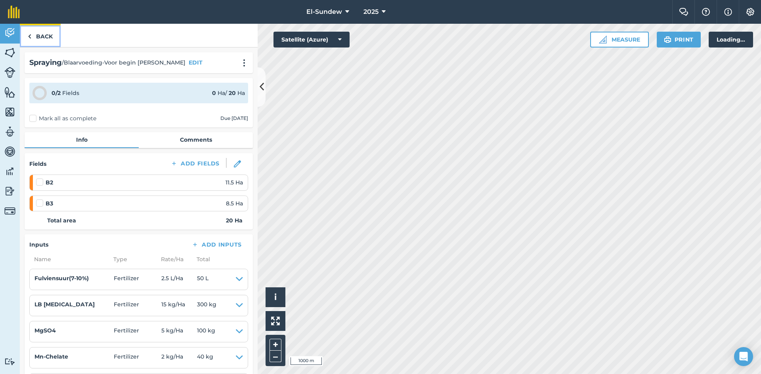
click at [38, 36] on link "Back" at bounding box center [40, 35] width 41 height 23
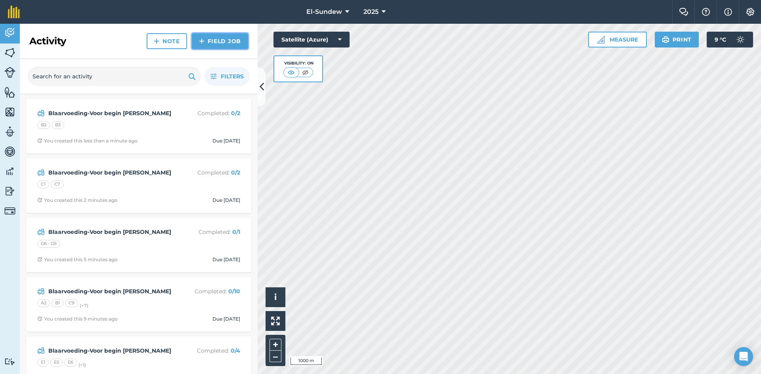
click at [209, 36] on link "Field Job" at bounding box center [220, 41] width 56 height 16
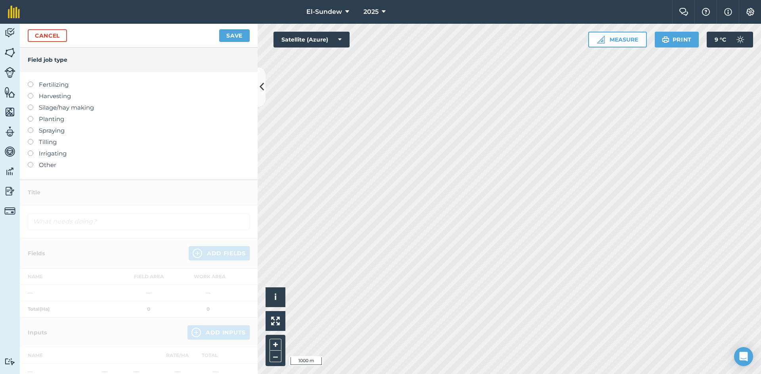
click at [58, 130] on label "Spraying" at bounding box center [139, 131] width 222 height 10
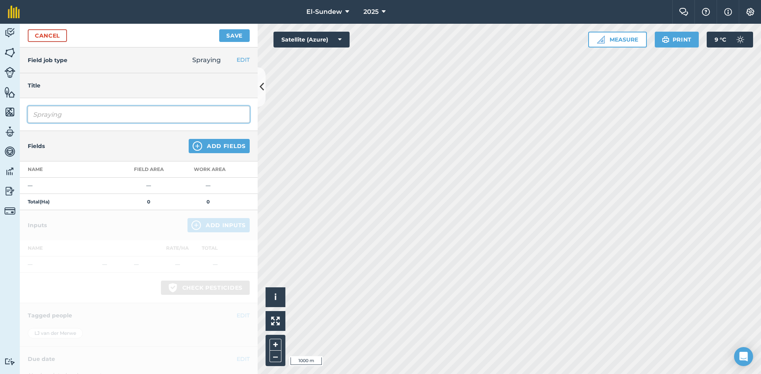
click at [80, 116] on input "Spraying" at bounding box center [139, 114] width 222 height 17
type input "Blaarvoeding-Voor begin blom"
click at [193, 144] on img at bounding box center [198, 146] width 10 height 10
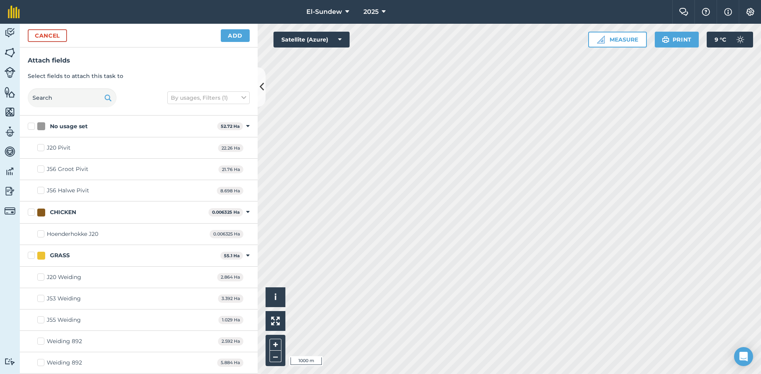
checkbox input "true"
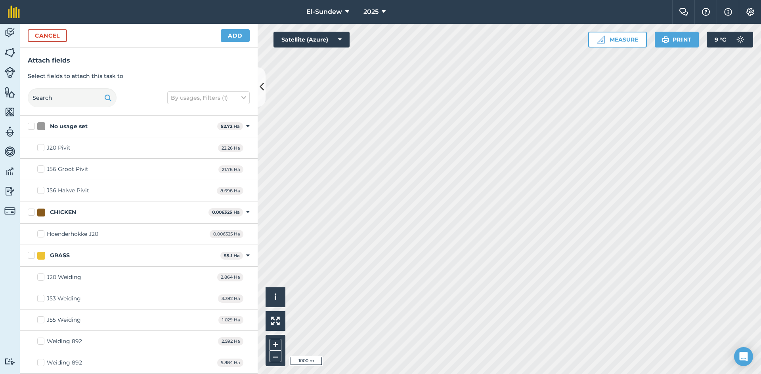
checkbox input "true"
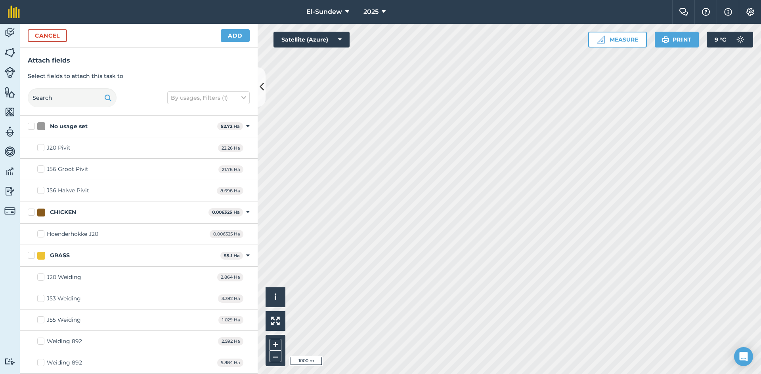
checkbox input "true"
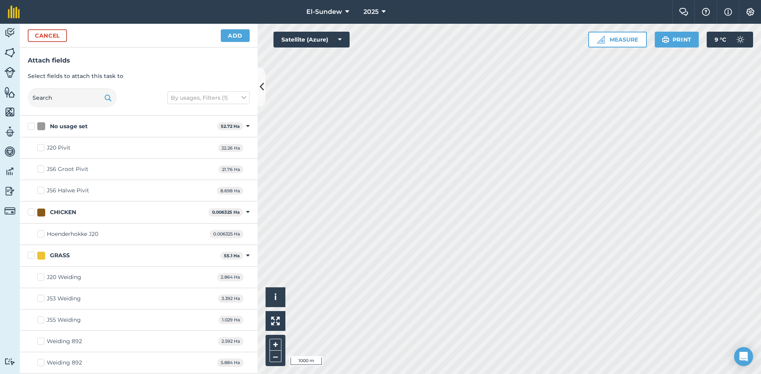
checkbox input "true"
click at [229, 35] on button "Add" at bounding box center [235, 35] width 29 height 13
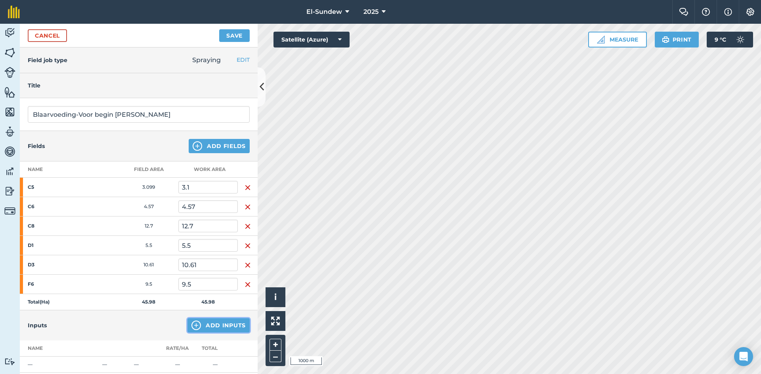
click at [195, 324] on img at bounding box center [196, 326] width 10 height 10
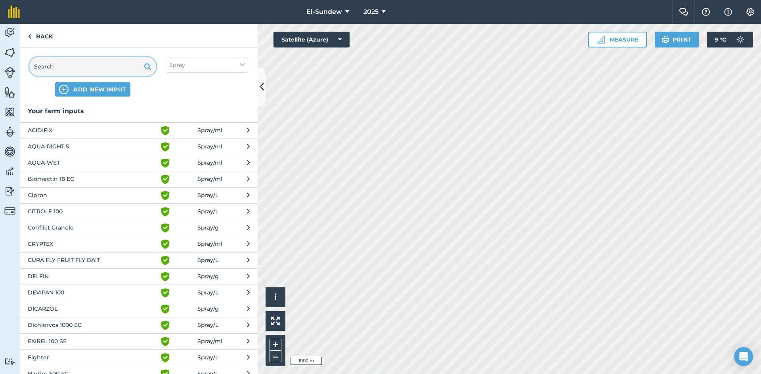
click at [119, 69] on input "text" at bounding box center [92, 66] width 127 height 19
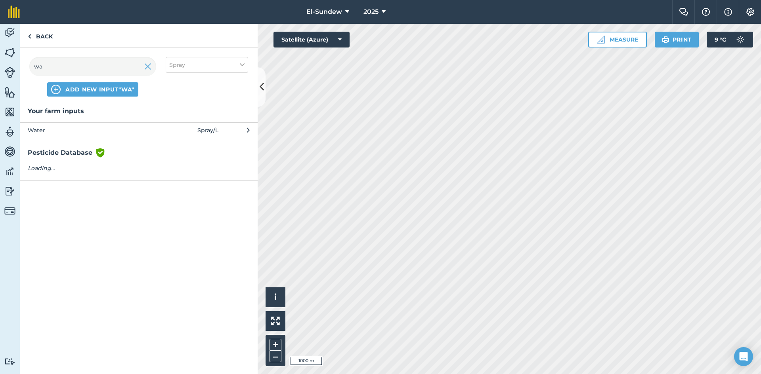
click at [102, 130] on span "Water" at bounding box center [93, 130] width 130 height 9
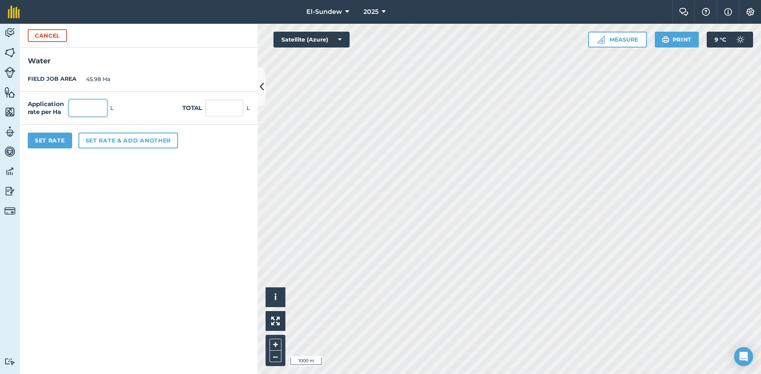
click at [100, 109] on input "text" at bounding box center [88, 108] width 38 height 17
click at [109, 137] on button "Set rate & add another" at bounding box center [127, 141] width 99 height 16
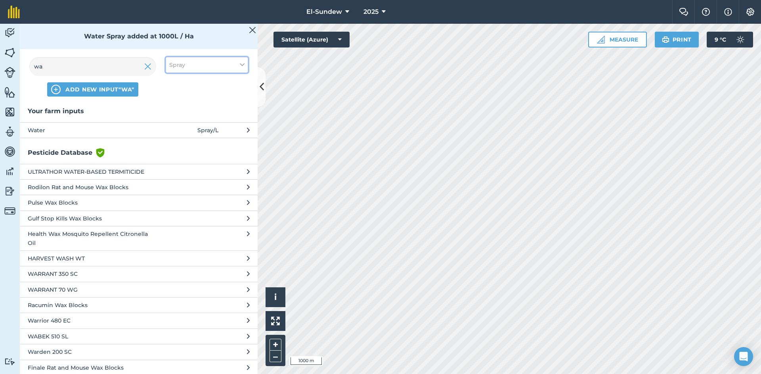
click at [185, 69] on span "Spray" at bounding box center [177, 65] width 16 height 9
click at [177, 96] on label "Fertilizer" at bounding box center [206, 96] width 75 height 8
click at [174, 96] on input "Fertilizer" at bounding box center [171, 94] width 5 height 5
checkbox input "true"
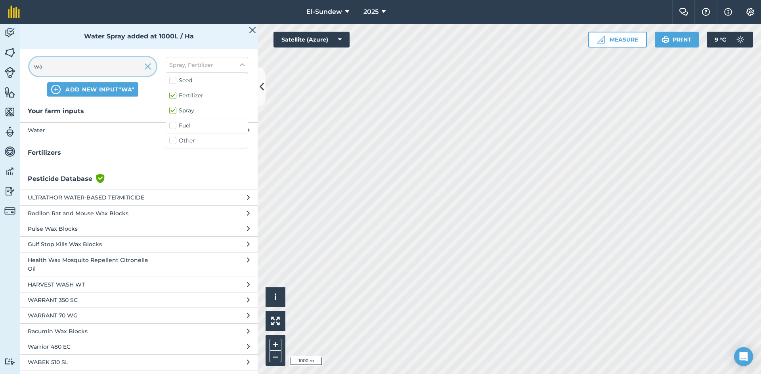
click at [95, 65] on input "wa" at bounding box center [92, 66] width 127 height 19
click at [96, 65] on input "wa" at bounding box center [92, 66] width 127 height 19
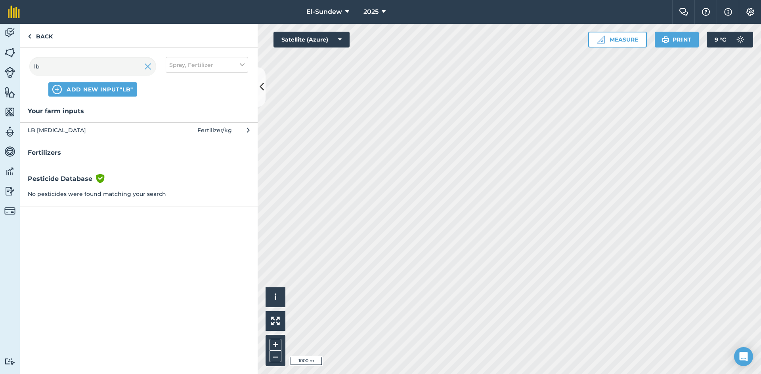
click at [102, 128] on span "LB Urea" at bounding box center [93, 130] width 130 height 9
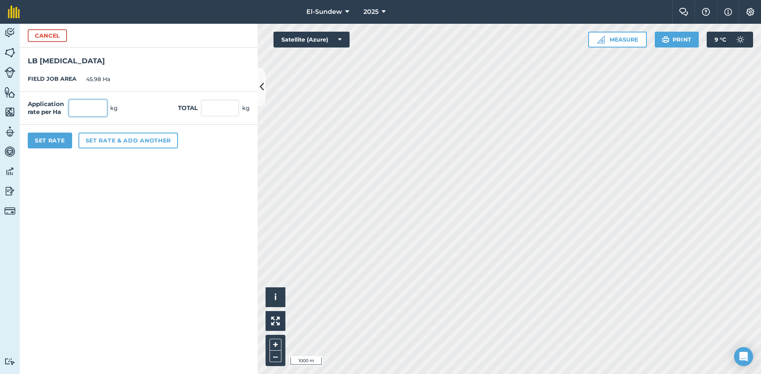
click at [104, 105] on input "text" at bounding box center [88, 108] width 38 height 17
click at [104, 137] on button "Set rate & add another" at bounding box center [127, 141] width 99 height 16
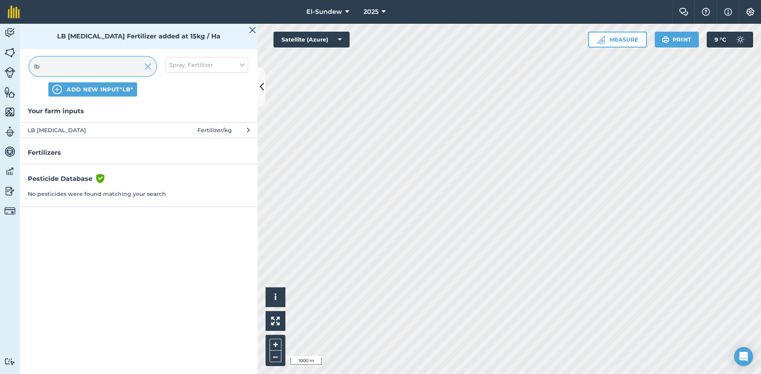
click at [105, 67] on input "lb" at bounding box center [92, 66] width 127 height 19
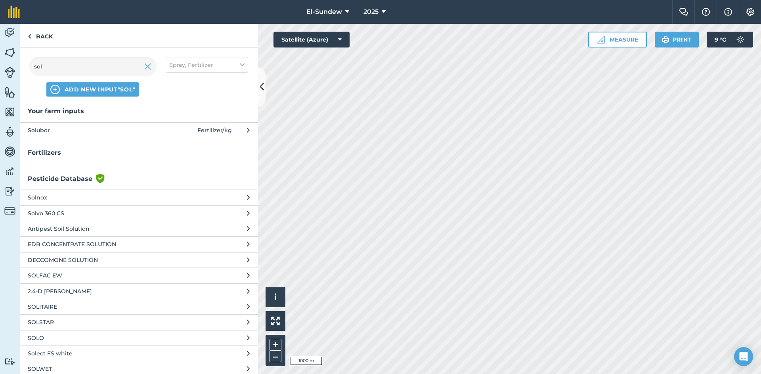
click at [105, 130] on span "Solubor" at bounding box center [93, 130] width 130 height 9
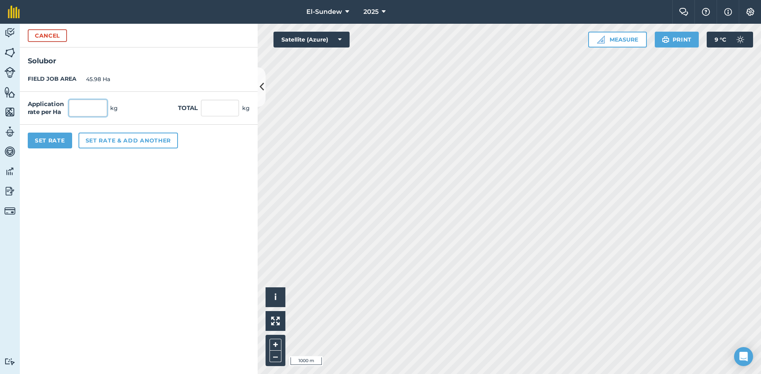
click at [103, 105] on input "text" at bounding box center [88, 108] width 38 height 17
type input "1"
click at [120, 142] on button "Set rate & add another" at bounding box center [127, 141] width 99 height 16
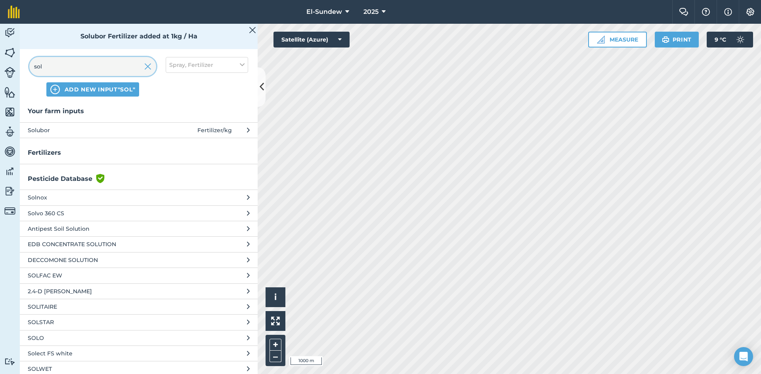
click at [103, 68] on input "sol" at bounding box center [92, 66] width 127 height 19
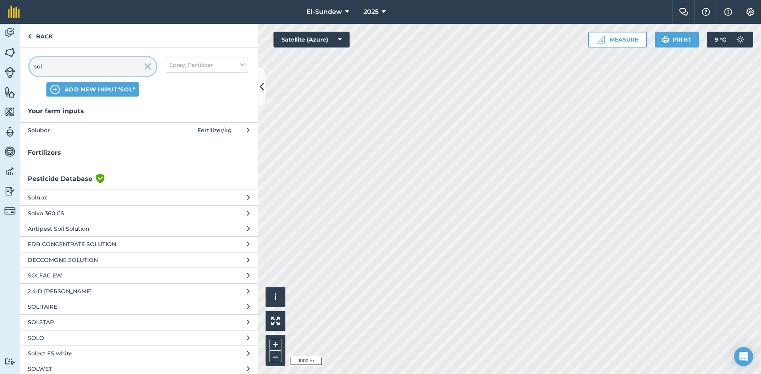
type input "z"
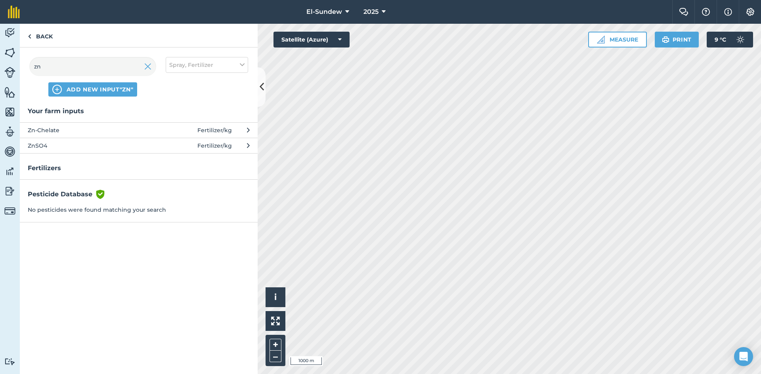
click at [91, 130] on span "Zn-Chelate" at bounding box center [93, 130] width 130 height 9
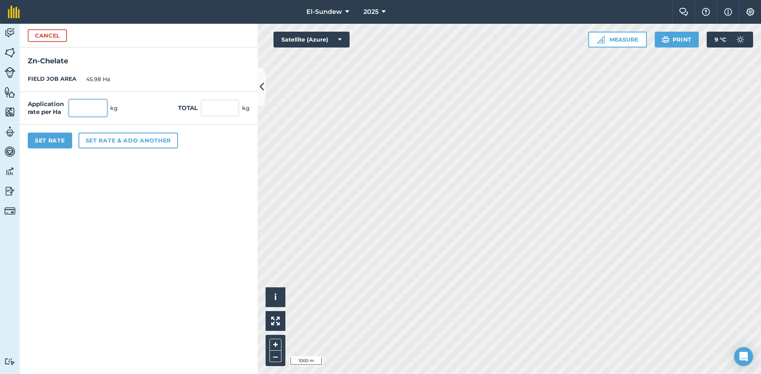
click at [90, 107] on input "text" at bounding box center [88, 108] width 38 height 17
type input "1."
click at [116, 147] on button "Set rate & add another" at bounding box center [127, 141] width 99 height 16
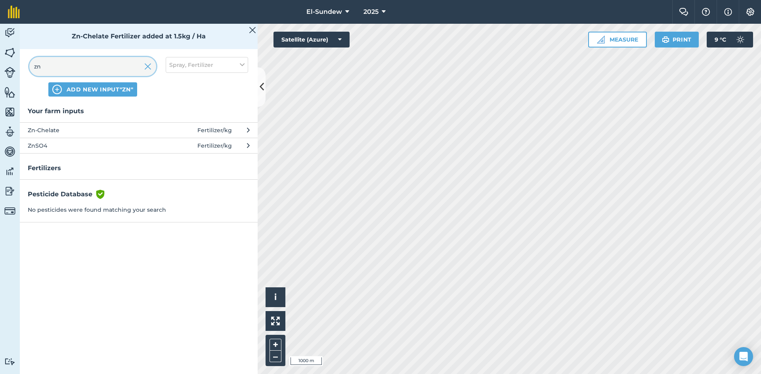
click at [91, 69] on input "zn" at bounding box center [92, 66] width 127 height 19
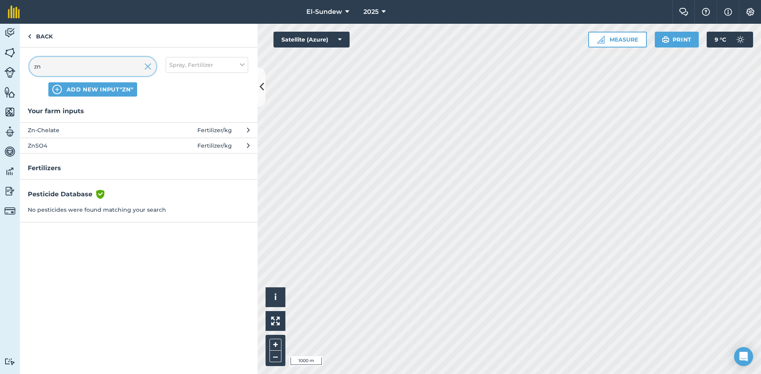
type input "m"
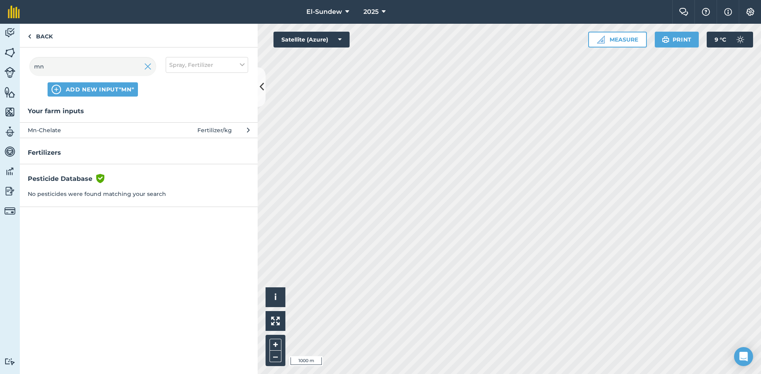
click at [108, 130] on span "Mn-Chelate" at bounding box center [93, 130] width 130 height 9
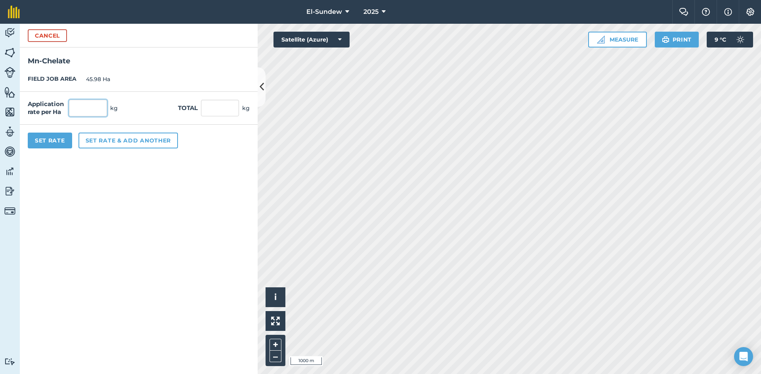
click at [101, 112] on input "text" at bounding box center [88, 108] width 38 height 17
type input "1"
click at [126, 141] on button "Set rate & add another" at bounding box center [127, 141] width 99 height 16
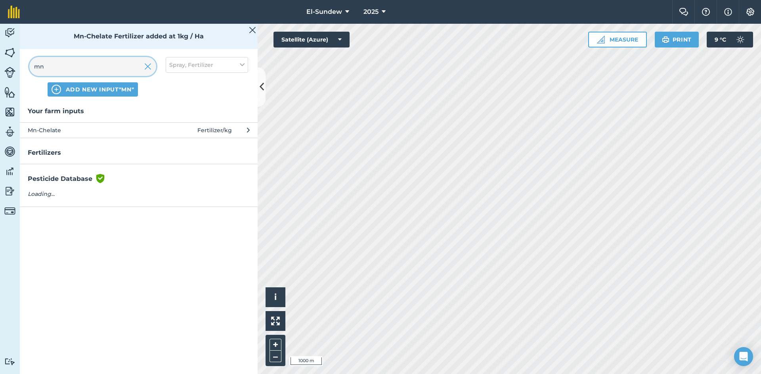
click at [101, 67] on input "mn" at bounding box center [92, 66] width 127 height 19
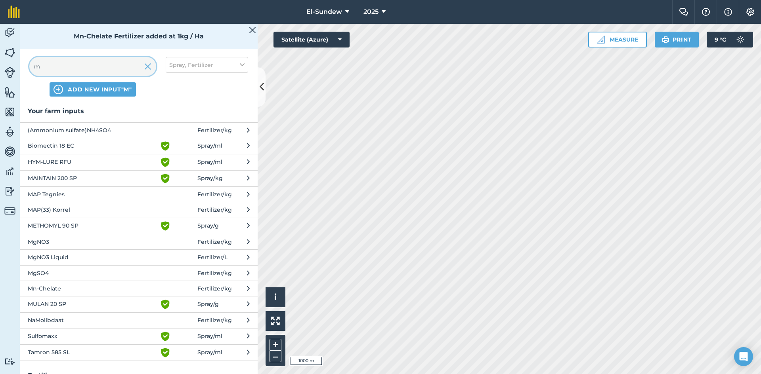
type input "mg"
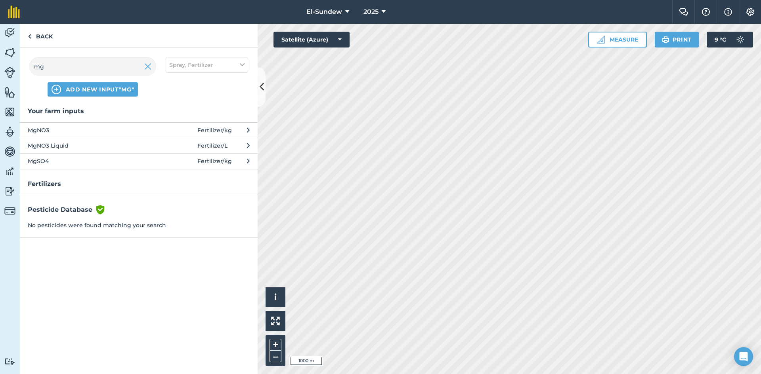
click at [123, 158] on span "MgSO4" at bounding box center [93, 161] width 130 height 9
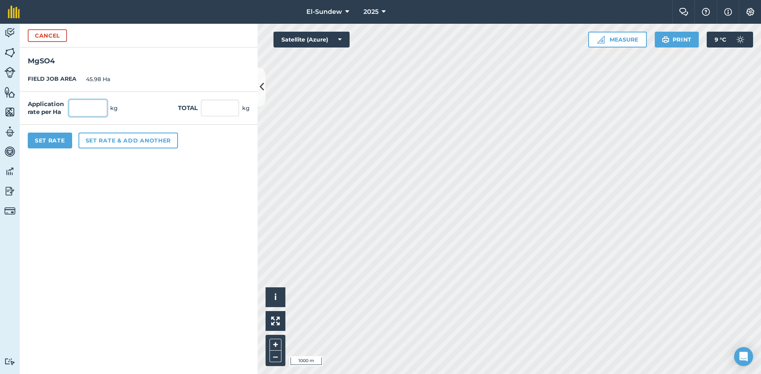
click at [99, 108] on input "text" at bounding box center [88, 108] width 38 height 17
type input "5"
click at [121, 133] on button "Set rate & add another" at bounding box center [127, 141] width 99 height 16
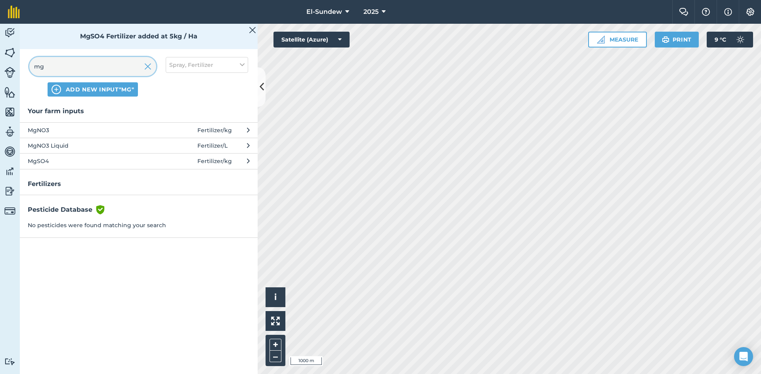
click at [101, 70] on input "mg" at bounding box center [92, 66] width 127 height 19
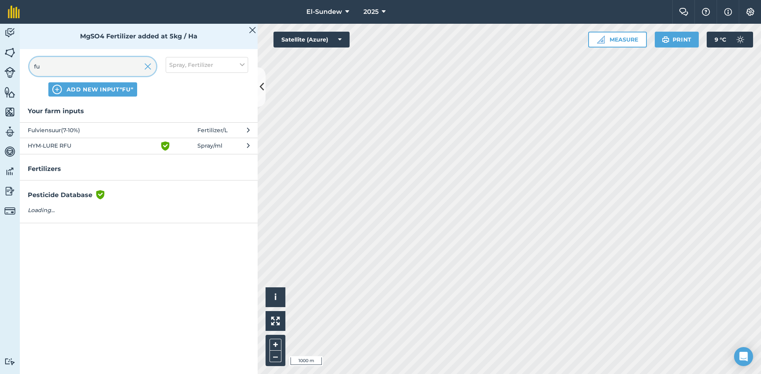
type input "ful"
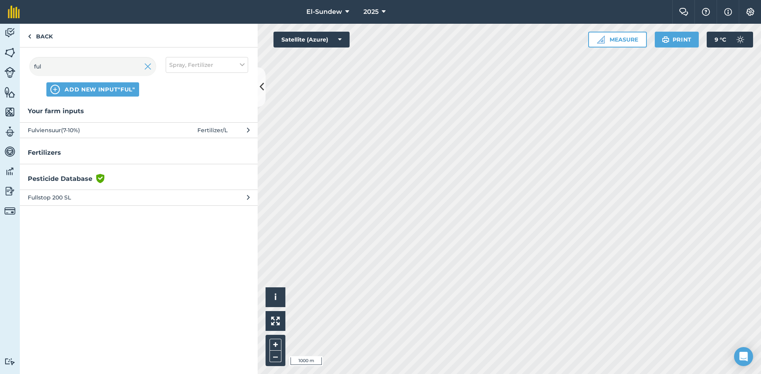
click at [105, 128] on span "Fulviensuur(7-10%)" at bounding box center [93, 130] width 130 height 9
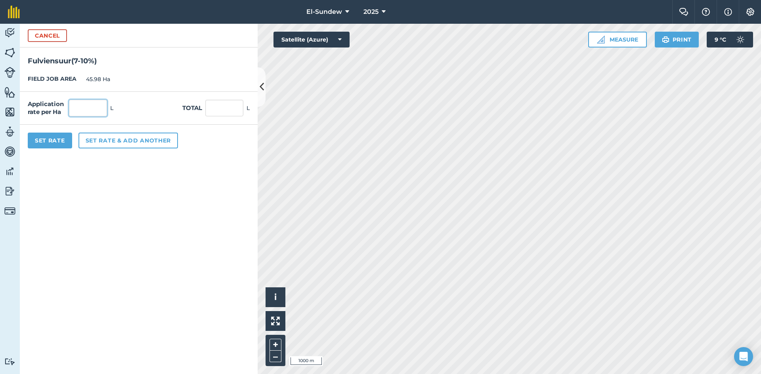
click at [97, 113] on input "text" at bounding box center [88, 108] width 38 height 17
click at [38, 143] on button "Set Rate" at bounding box center [50, 141] width 44 height 16
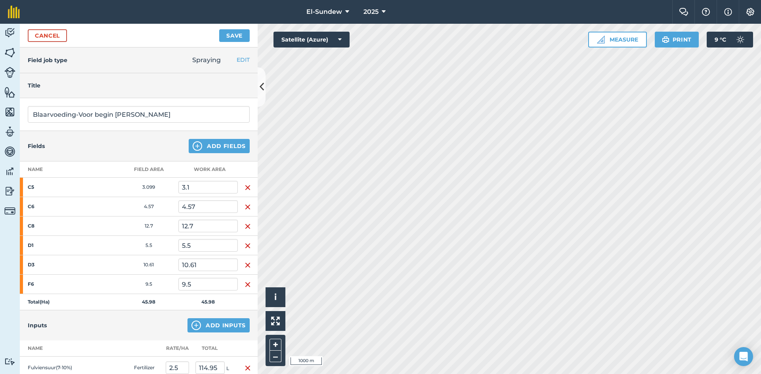
drag, startPoint x: 43, startPoint y: 313, endPoint x: 53, endPoint y: 303, distance: 14.6
click at [237, 38] on button "Save" at bounding box center [234, 35] width 31 height 13
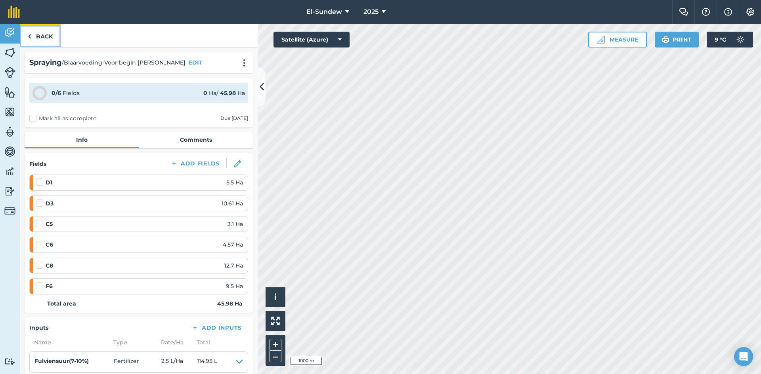
click at [42, 33] on link "Back" at bounding box center [40, 35] width 41 height 23
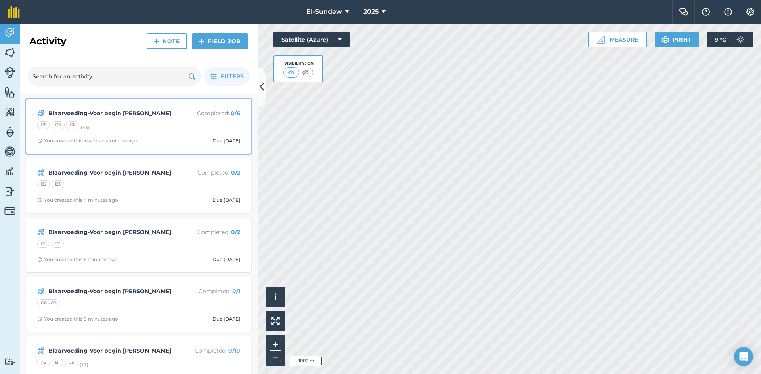
click at [133, 122] on div "C5 C6 C8 (+ 3 )" at bounding box center [138, 126] width 203 height 10
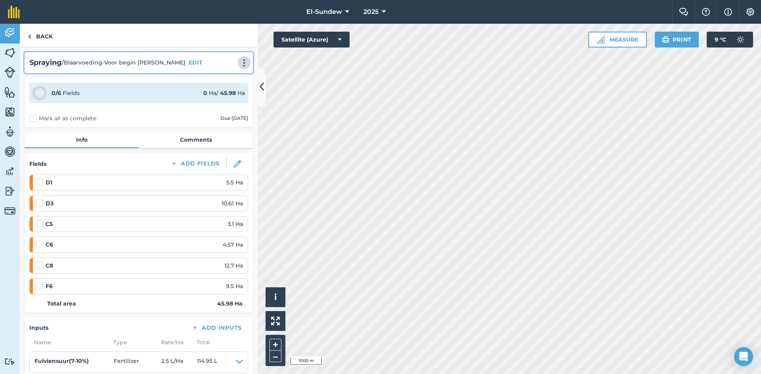
click at [239, 62] on img at bounding box center [244, 63] width 10 height 8
click at [215, 80] on link "Print" at bounding box center [227, 80] width 51 height 16
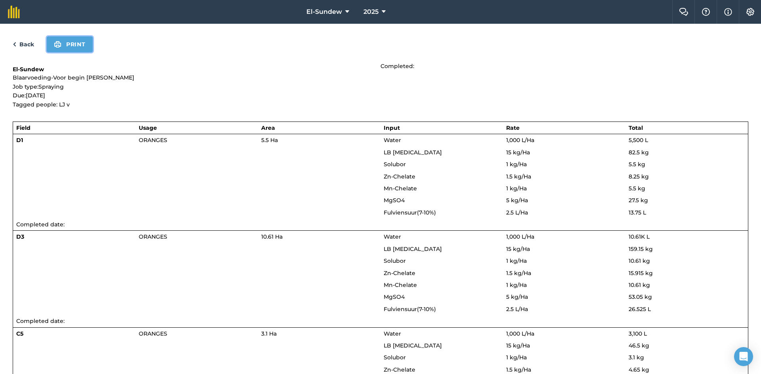
click at [80, 44] on button "Print" at bounding box center [70, 44] width 46 height 16
click at [26, 41] on link "Back" at bounding box center [23, 45] width 21 height 10
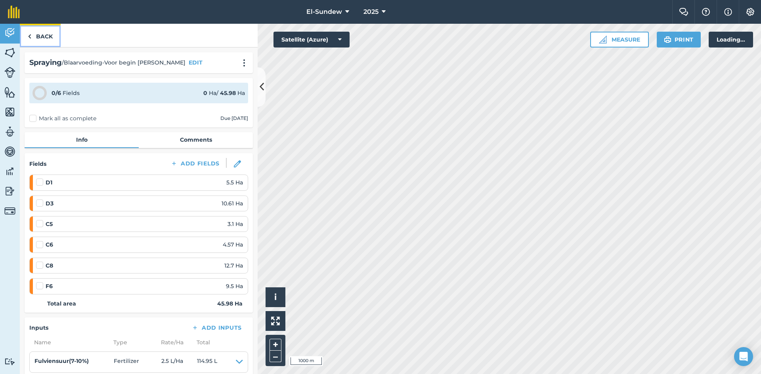
click at [36, 34] on link "Back" at bounding box center [40, 35] width 41 height 23
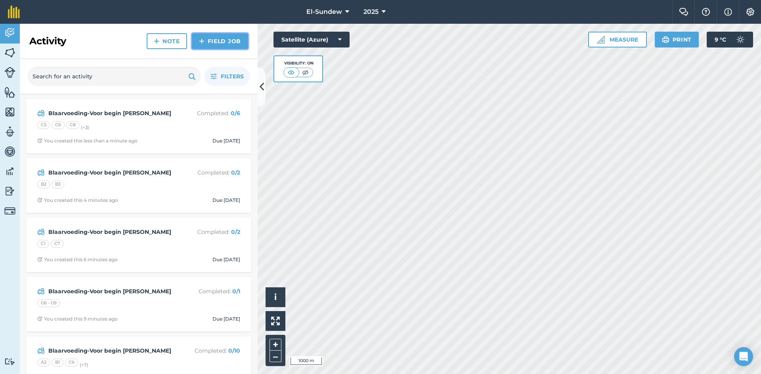
click at [200, 40] on img at bounding box center [202, 41] width 6 height 10
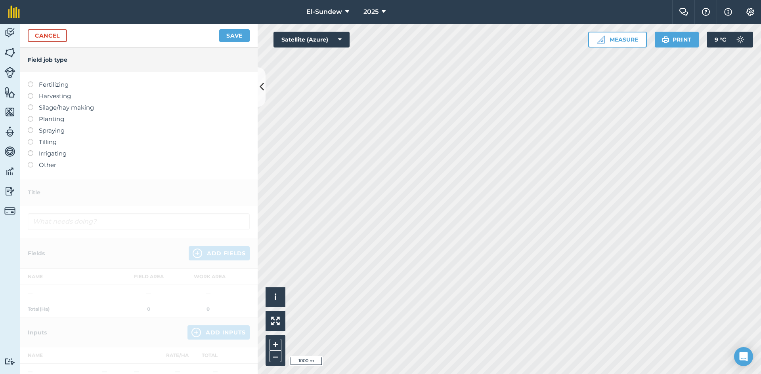
click at [52, 131] on label "Spraying" at bounding box center [139, 131] width 222 height 10
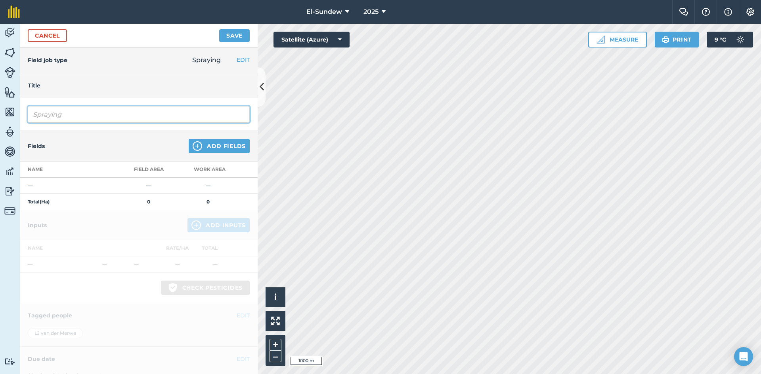
click at [69, 113] on input "Spraying" at bounding box center [139, 114] width 222 height 17
drag, startPoint x: 69, startPoint y: 113, endPoint x: 74, endPoint y: 110, distance: 6.0
click at [70, 113] on input "Spraying" at bounding box center [139, 114] width 222 height 17
type input "Blaarvoeding-Voor begin blom"
click at [193, 144] on img at bounding box center [198, 146] width 10 height 10
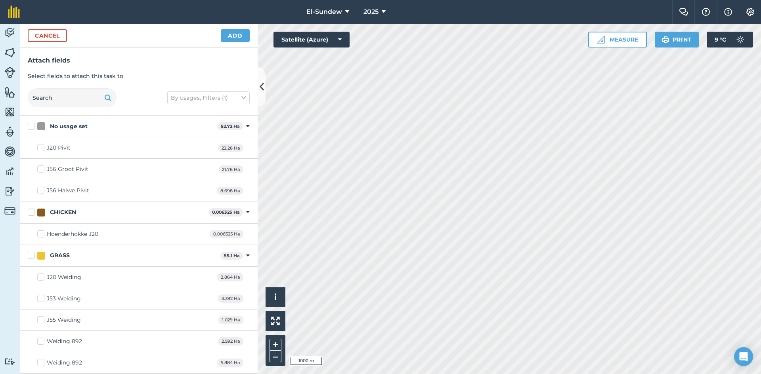
checkbox input "true"
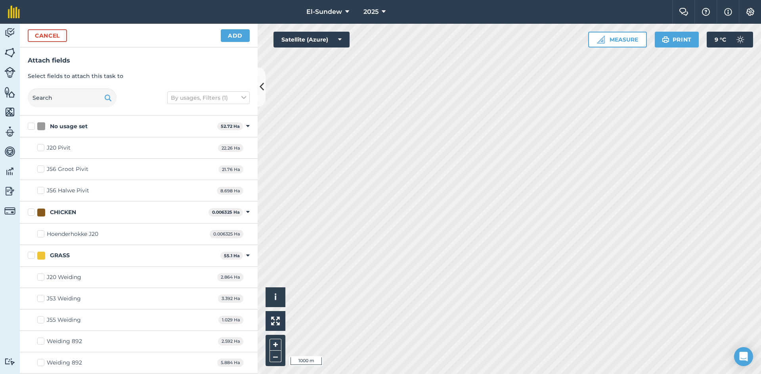
checkbox input "true"
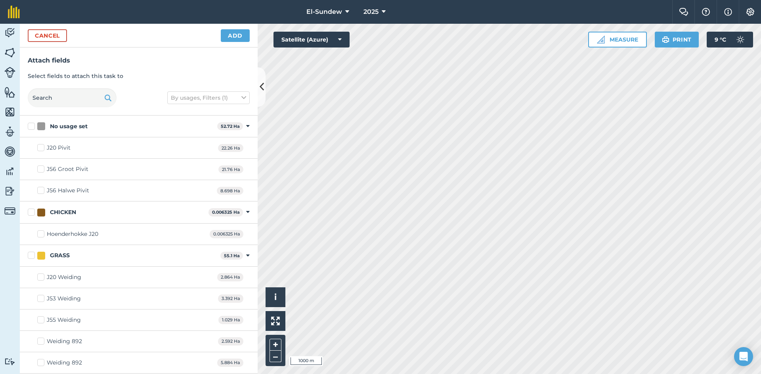
checkbox input "true"
click at [247, 36] on button "Add" at bounding box center [235, 35] width 29 height 13
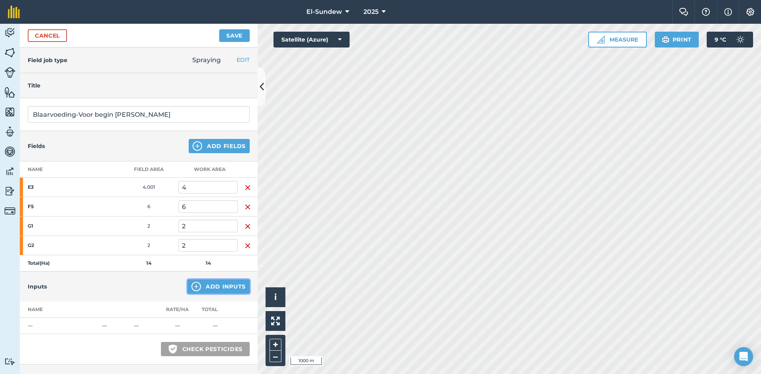
click at [194, 288] on img at bounding box center [196, 287] width 10 height 10
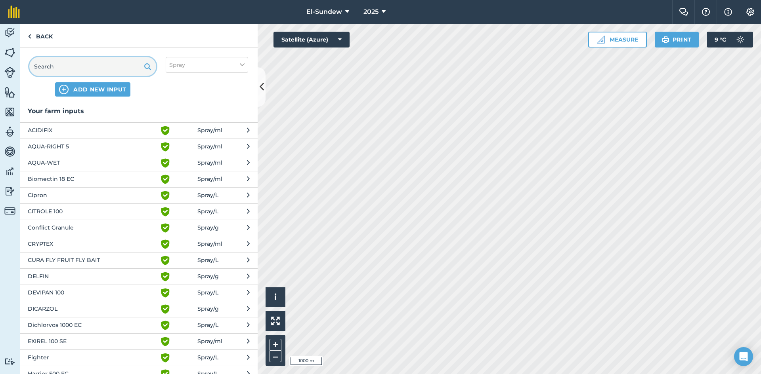
click at [116, 63] on input "text" at bounding box center [92, 66] width 127 height 19
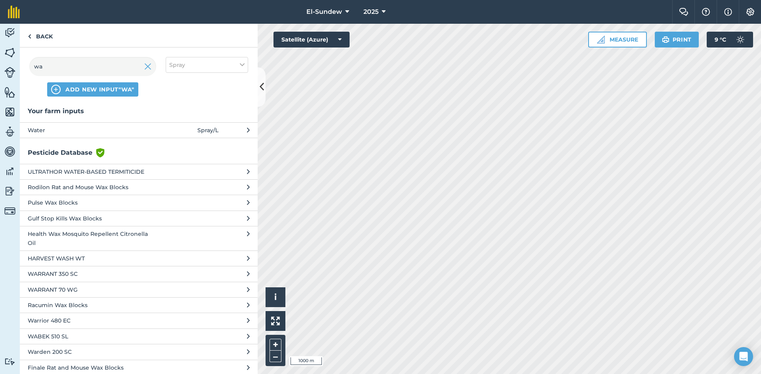
click at [116, 135] on button "Water Spray / L" at bounding box center [139, 129] width 238 height 15
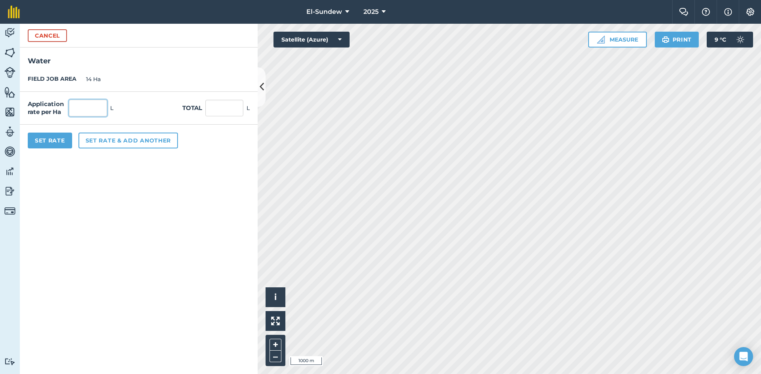
click at [102, 106] on input "text" at bounding box center [88, 108] width 38 height 17
click at [97, 143] on button "Set rate & add another" at bounding box center [127, 141] width 99 height 16
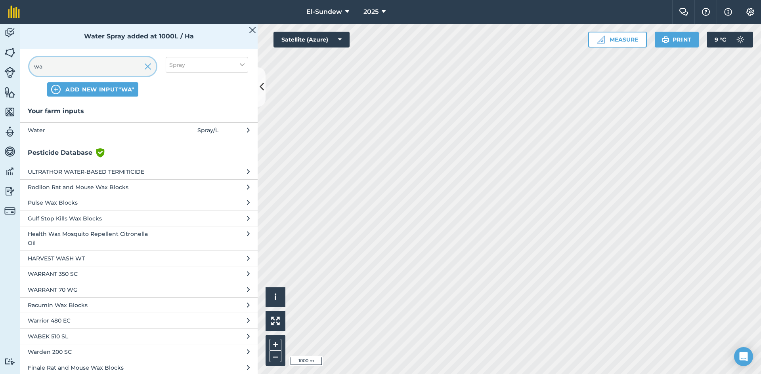
click at [106, 66] on input "wa" at bounding box center [92, 66] width 127 height 19
click at [182, 66] on span "Spray" at bounding box center [177, 65] width 16 height 9
click at [175, 96] on label "Fertilizer" at bounding box center [206, 96] width 75 height 8
click at [174, 96] on input "Fertilizer" at bounding box center [171, 94] width 5 height 5
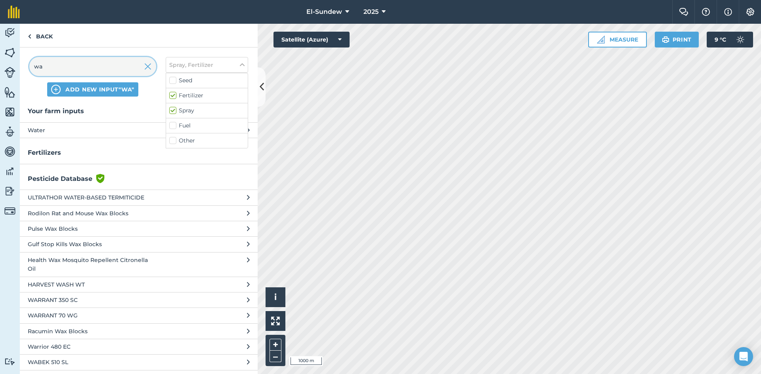
click at [82, 62] on input "wa" at bounding box center [92, 66] width 127 height 19
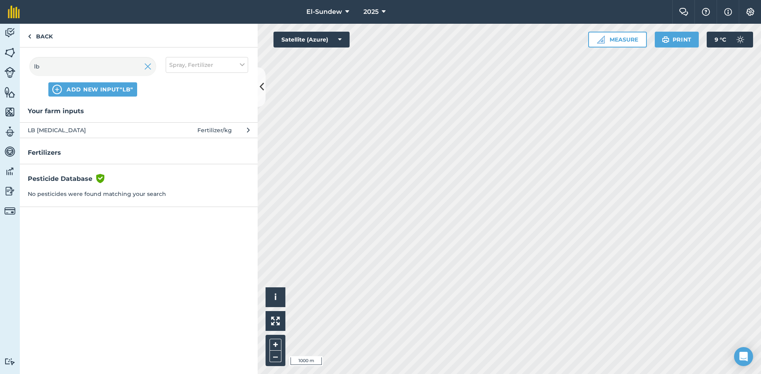
click at [92, 133] on span "LB Urea" at bounding box center [93, 130] width 130 height 9
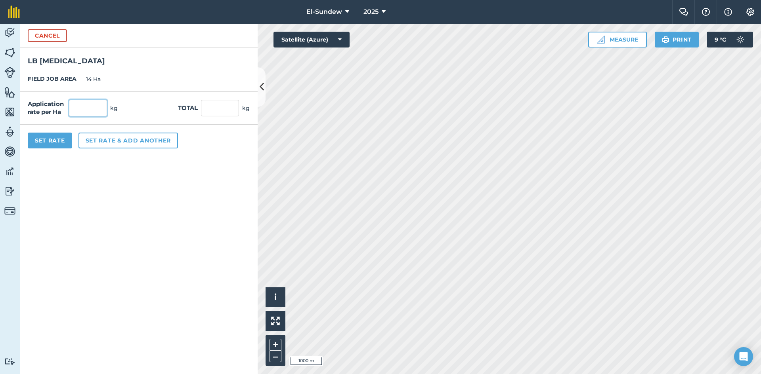
click at [98, 100] on input "text" at bounding box center [88, 108] width 38 height 17
click at [105, 137] on button "Set rate & add another" at bounding box center [127, 141] width 99 height 16
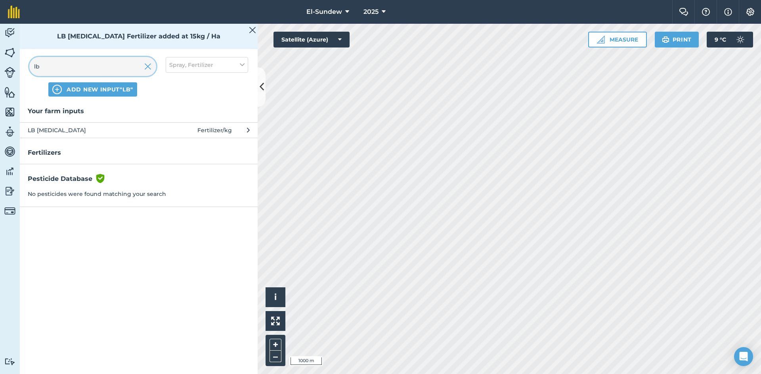
click at [101, 73] on input "lb" at bounding box center [92, 66] width 127 height 19
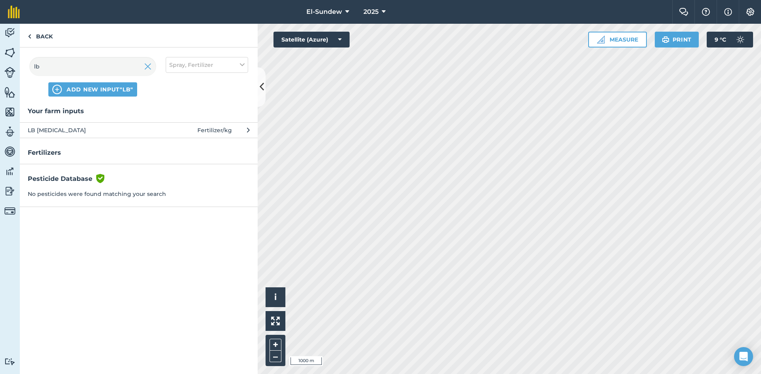
click at [163, 129] on span at bounding box center [178, 130] width 37 height 9
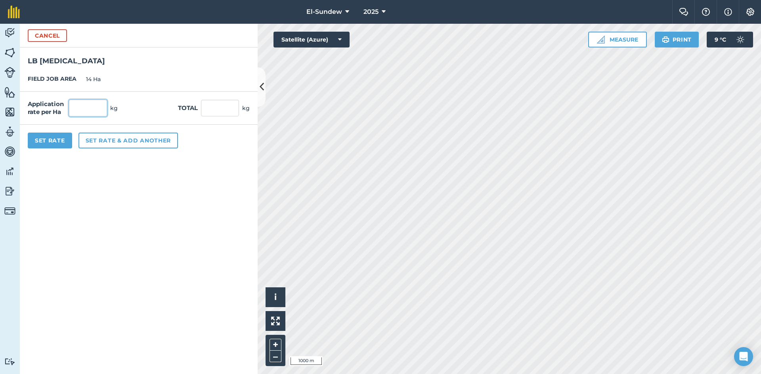
click at [97, 107] on input "text" at bounding box center [88, 108] width 38 height 17
type input "15"
click at [121, 147] on button "Set rate & add another" at bounding box center [127, 141] width 99 height 16
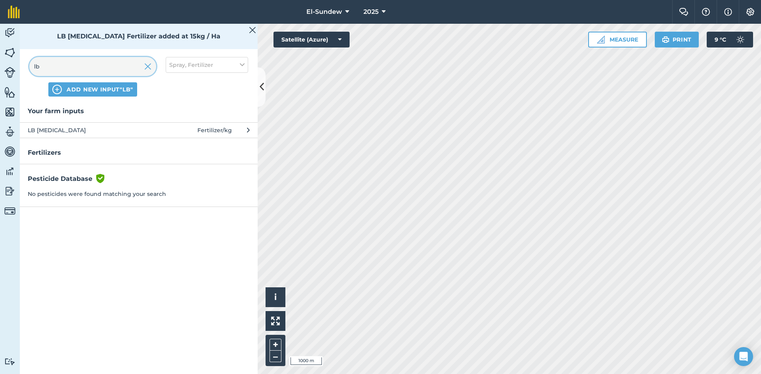
click at [108, 65] on input "lb" at bounding box center [92, 66] width 127 height 19
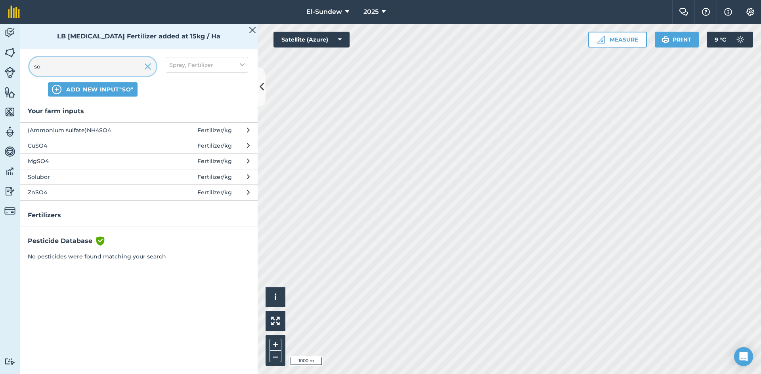
type input "sol"
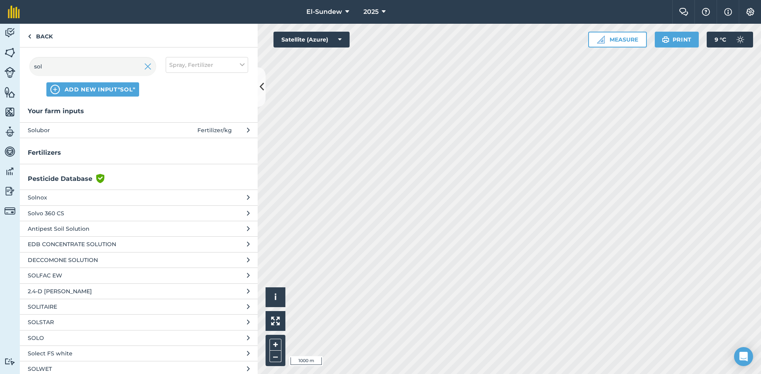
click at [109, 127] on span "Solubor" at bounding box center [93, 130] width 130 height 9
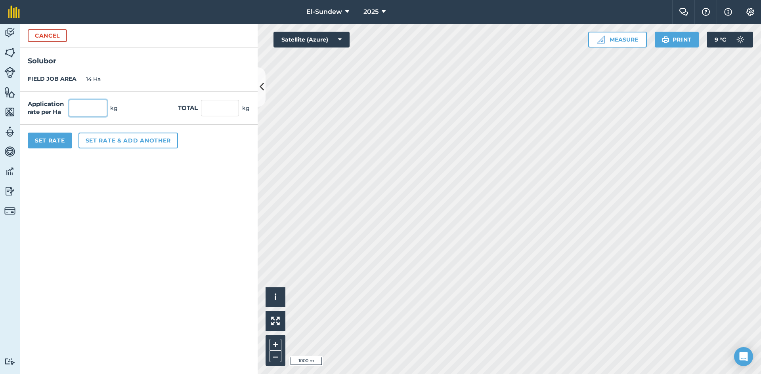
click at [95, 103] on input "text" at bounding box center [88, 108] width 38 height 17
click at [96, 138] on button "Set rate & add another" at bounding box center [127, 141] width 99 height 16
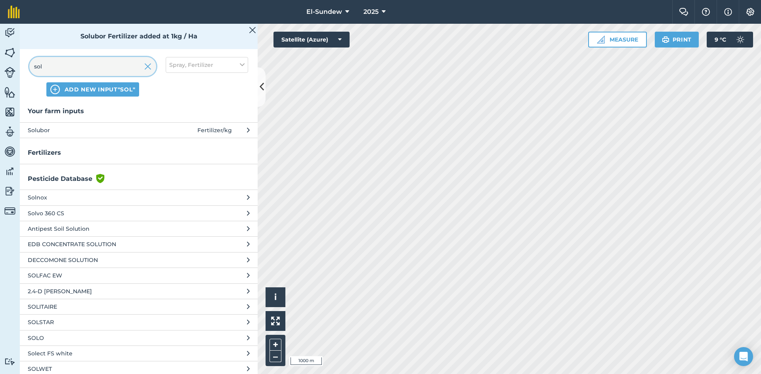
click at [103, 72] on input "sol" at bounding box center [92, 66] width 127 height 19
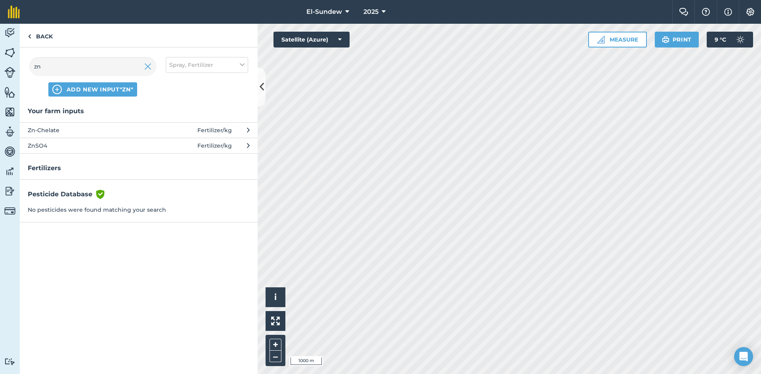
click at [138, 128] on span "Zn-Chelate" at bounding box center [93, 130] width 130 height 9
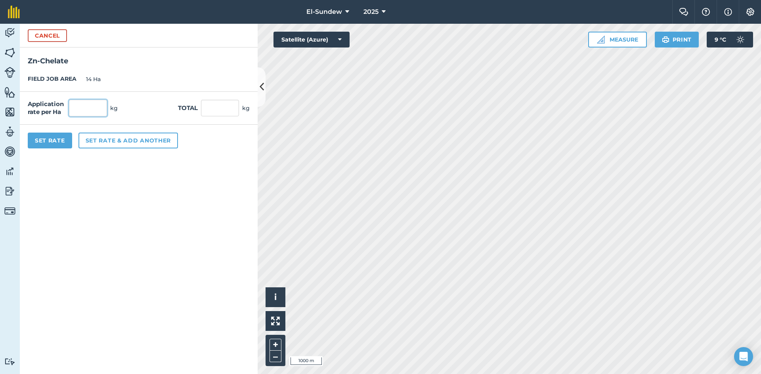
click at [97, 110] on input "text" at bounding box center [88, 108] width 38 height 17
click at [127, 137] on button "Set rate & add another" at bounding box center [127, 141] width 99 height 16
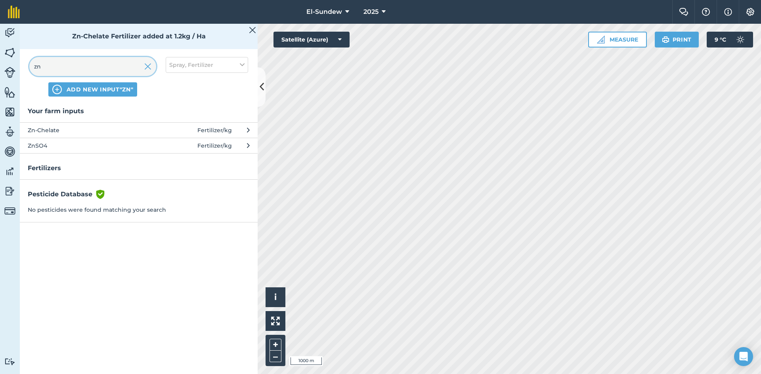
click at [90, 65] on input "zn" at bounding box center [92, 66] width 127 height 19
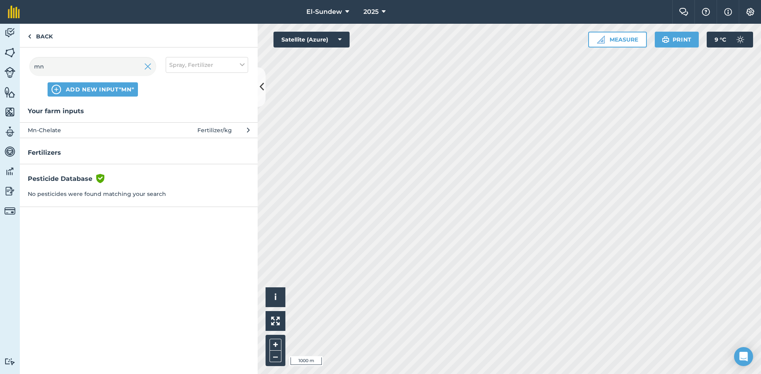
click at [90, 128] on span "Mn-Chelate" at bounding box center [93, 130] width 130 height 9
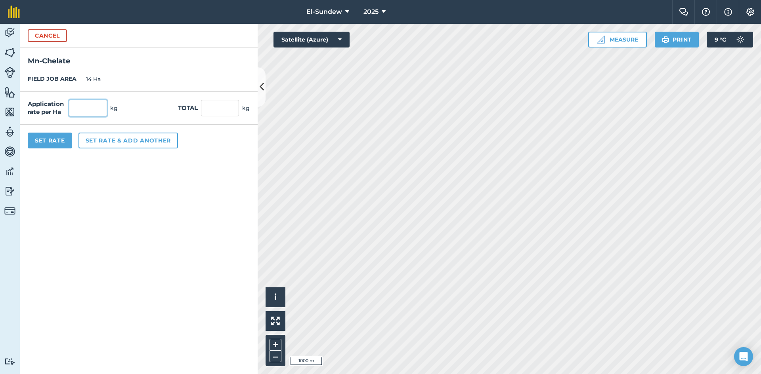
click at [102, 109] on input "text" at bounding box center [88, 108] width 38 height 17
click at [143, 140] on button "Set rate & add another" at bounding box center [127, 141] width 99 height 16
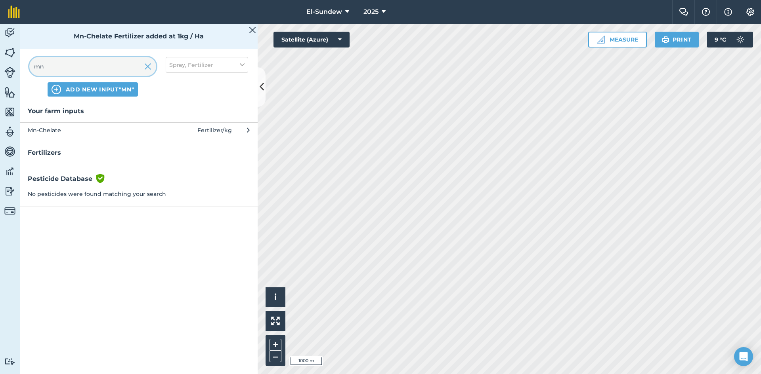
click at [111, 62] on input "mn" at bounding box center [92, 66] width 127 height 19
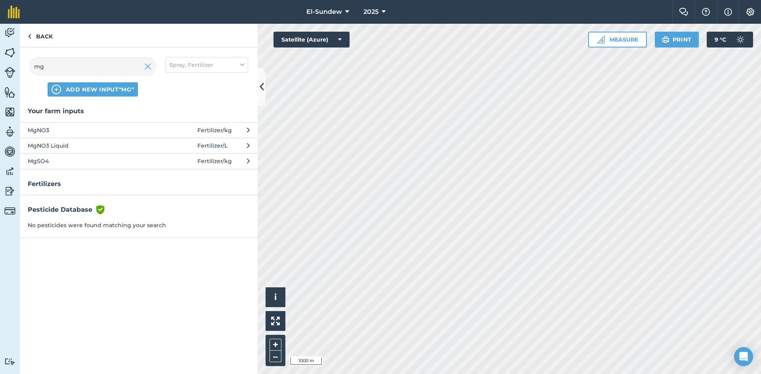
click at [123, 160] on span "MgSO4" at bounding box center [93, 161] width 130 height 9
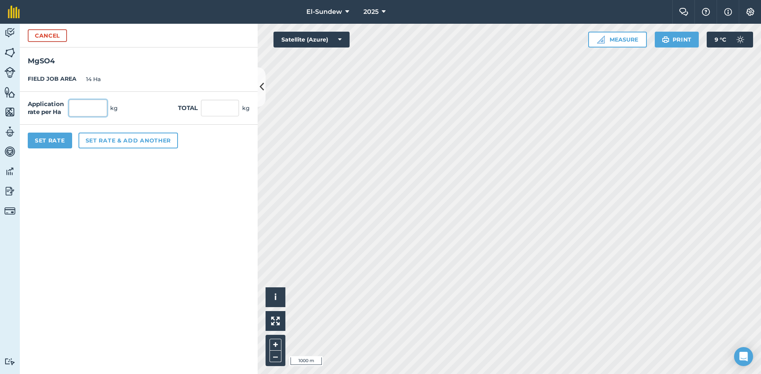
click at [103, 110] on input "text" at bounding box center [88, 108] width 38 height 17
click at [123, 141] on button "Set rate & add another" at bounding box center [127, 141] width 99 height 16
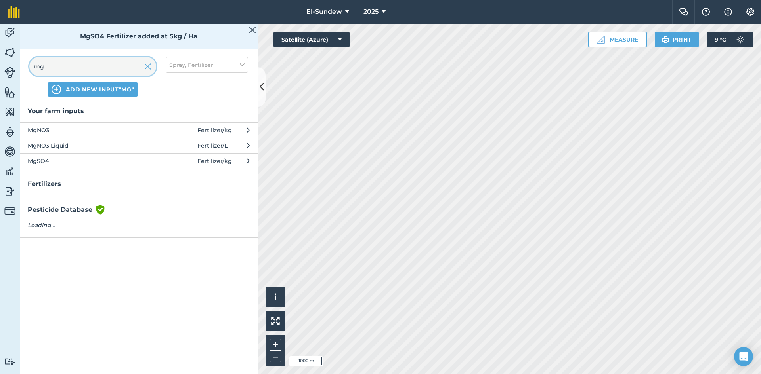
click at [101, 73] on input "mg" at bounding box center [92, 66] width 127 height 19
type input "f"
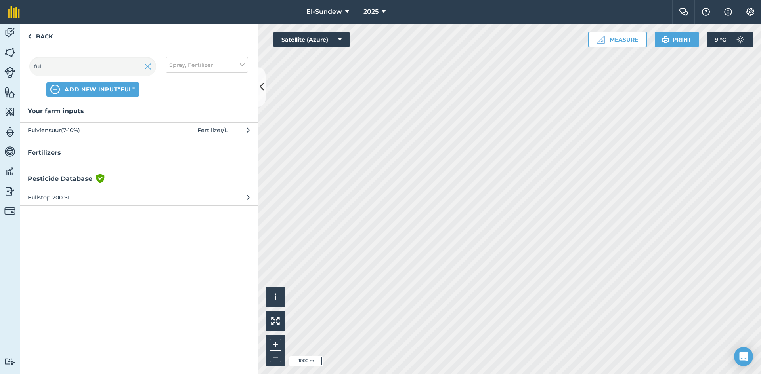
click at [98, 130] on span "Fulviensuur(7-10%)" at bounding box center [93, 130] width 130 height 9
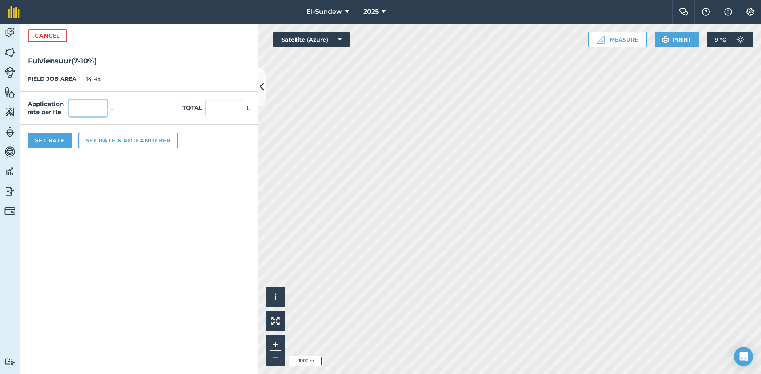
click at [93, 113] on input "text" at bounding box center [88, 108] width 38 height 17
type input "2.5"
click at [58, 140] on button "Set Rate" at bounding box center [50, 141] width 44 height 16
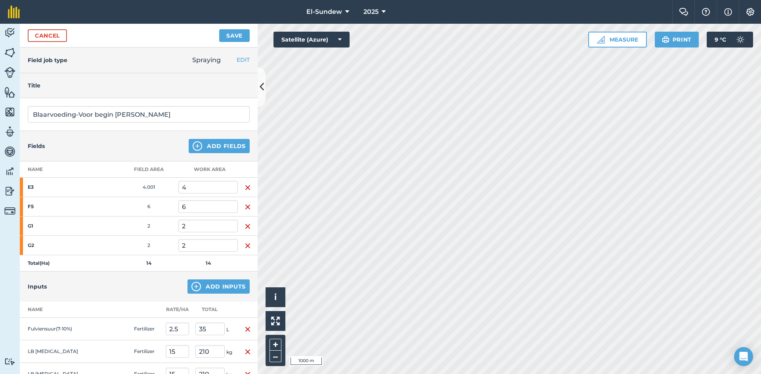
click at [244, 347] on img "button" at bounding box center [247, 352] width 6 height 10
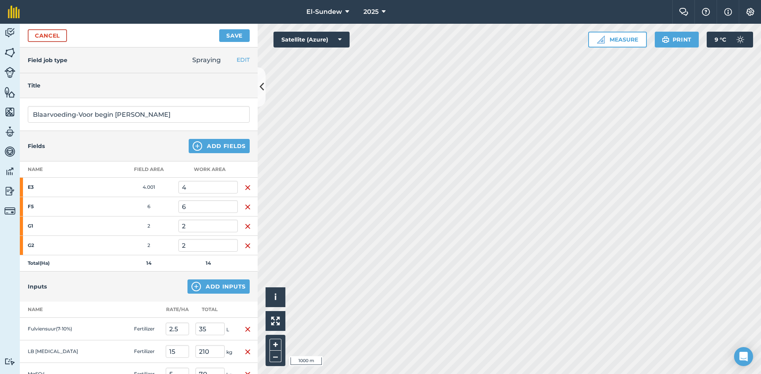
click at [234, 35] on button "Save" at bounding box center [234, 35] width 31 height 13
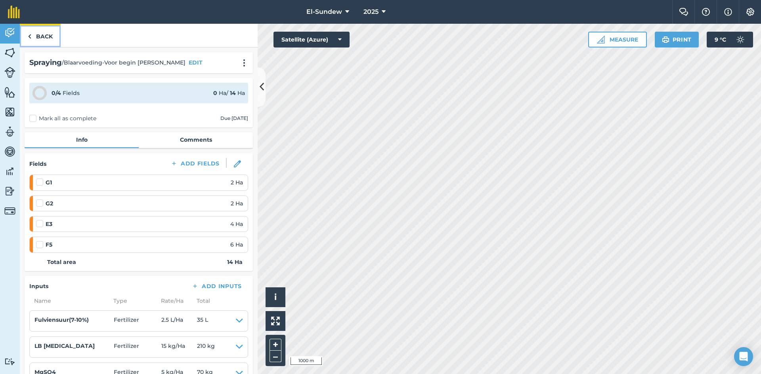
click at [46, 38] on link "Back" at bounding box center [40, 35] width 41 height 23
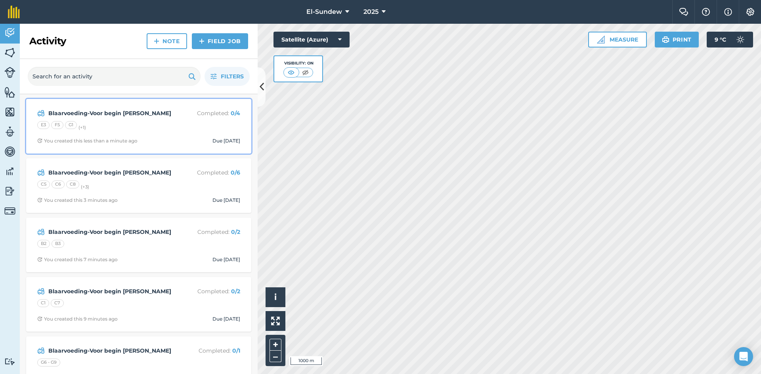
click at [135, 126] on div "E3 F5 G1 (+ 1 )" at bounding box center [138, 126] width 203 height 10
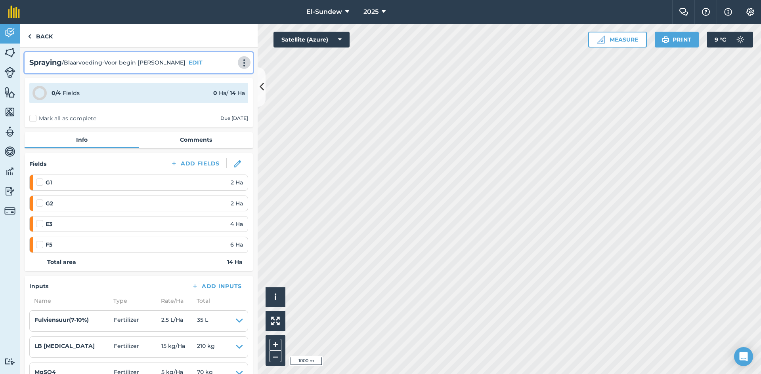
click at [239, 61] on img at bounding box center [244, 63] width 10 height 8
click at [223, 82] on link "Print" at bounding box center [227, 80] width 51 height 16
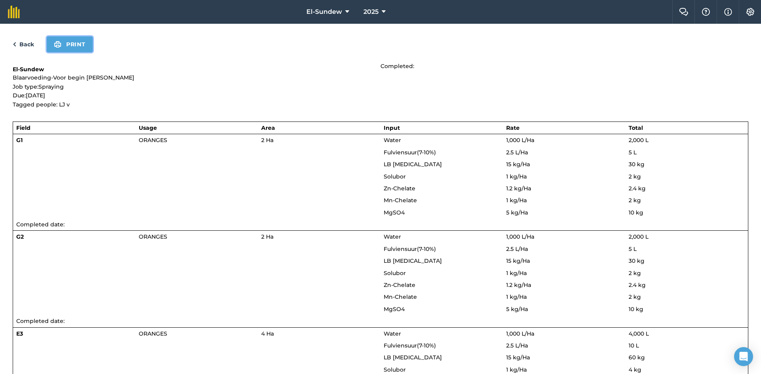
click at [76, 36] on button "Print" at bounding box center [70, 44] width 46 height 16
click at [22, 41] on link "Back" at bounding box center [23, 45] width 21 height 10
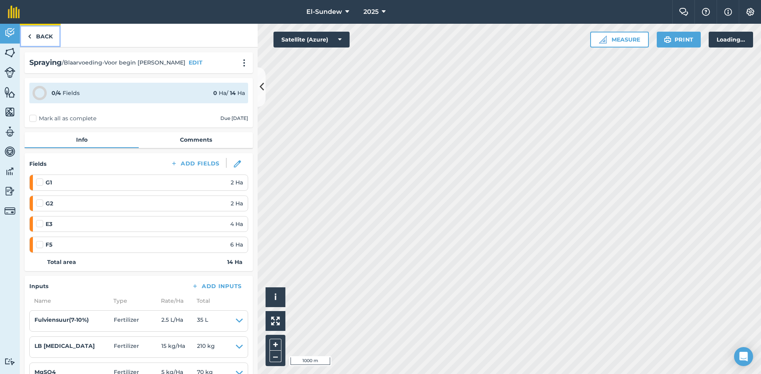
click at [38, 41] on link "Back" at bounding box center [40, 35] width 41 height 23
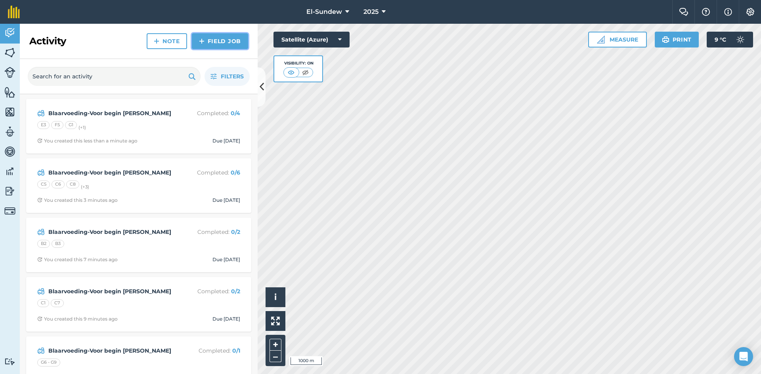
click at [204, 40] on img at bounding box center [202, 41] width 6 height 10
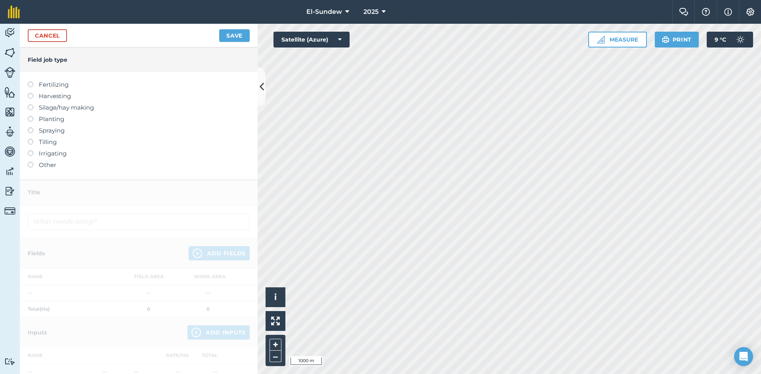
click at [53, 128] on label "Spraying" at bounding box center [139, 131] width 222 height 10
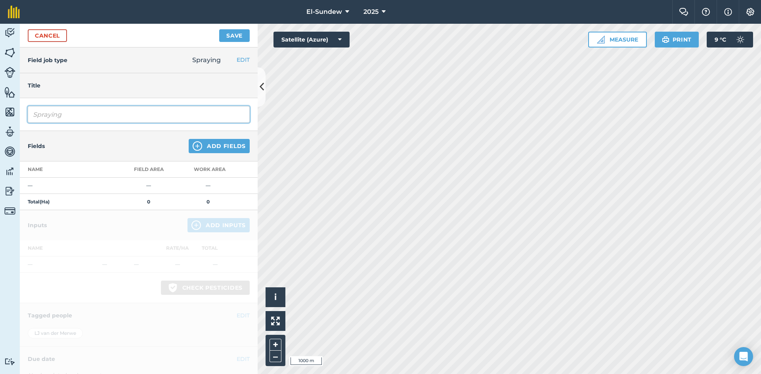
click at [67, 106] on div "Spraying" at bounding box center [139, 114] width 238 height 33
click at [67, 120] on input "Spraying" at bounding box center [139, 114] width 222 height 17
type input "Blaarvoeding-Voor begin blom"
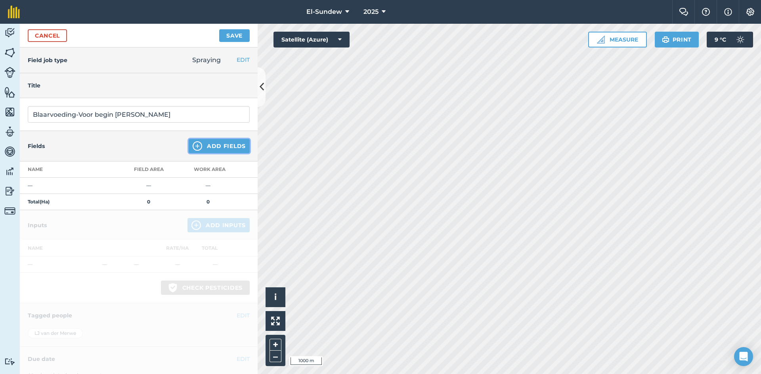
click at [193, 147] on img at bounding box center [198, 146] width 10 height 10
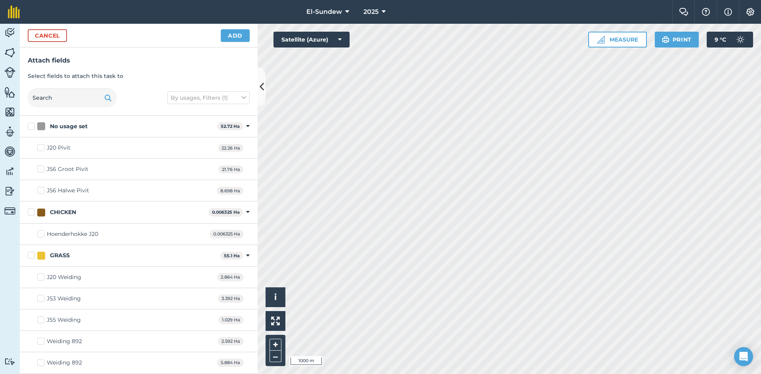
checkbox input "true"
click at [244, 34] on button "Add" at bounding box center [235, 35] width 29 height 13
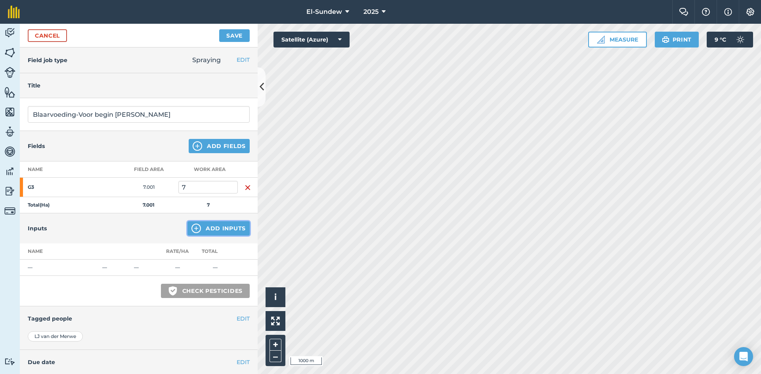
click at [193, 226] on img at bounding box center [196, 229] width 10 height 10
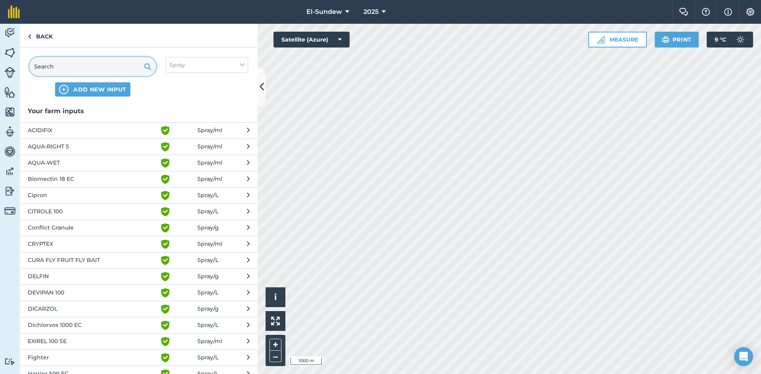
click at [109, 67] on input "text" at bounding box center [92, 66] width 127 height 19
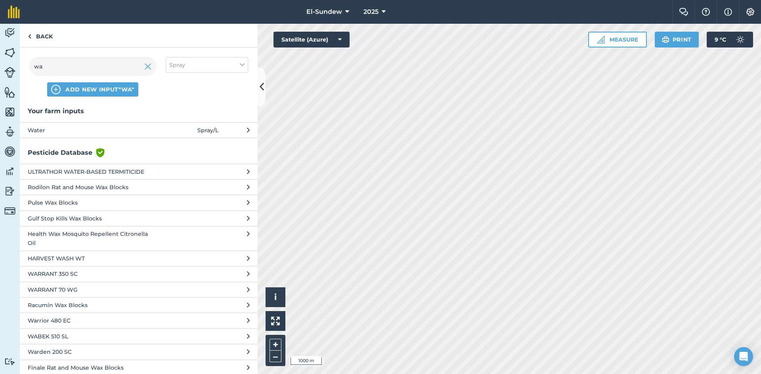
click at [104, 129] on span "Water" at bounding box center [93, 130] width 130 height 9
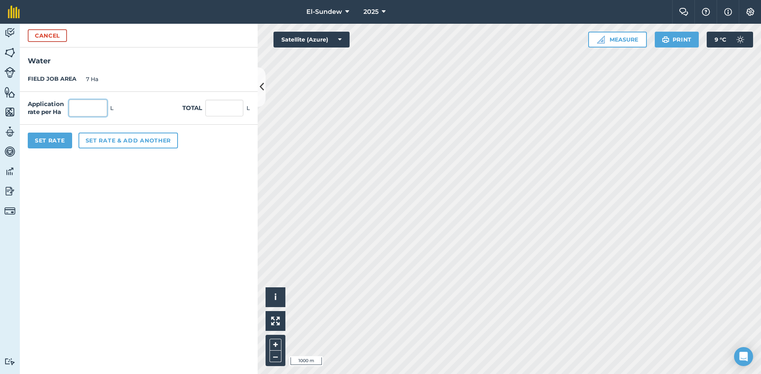
click at [101, 109] on input "text" at bounding box center [88, 108] width 38 height 17
type input "1000"
click at [132, 146] on button "Set rate & add another" at bounding box center [127, 141] width 99 height 16
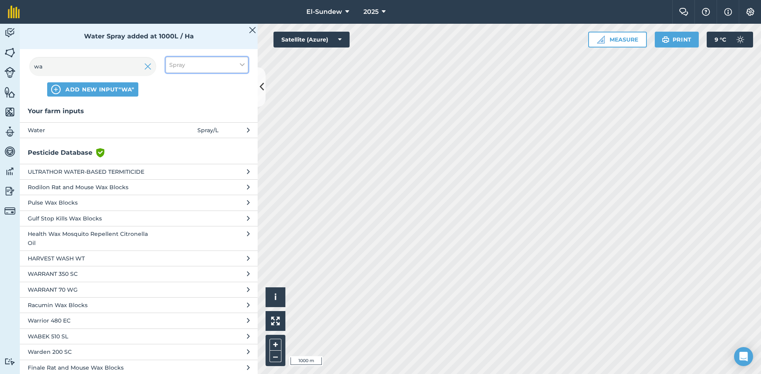
click at [191, 59] on button "Spray" at bounding box center [207, 65] width 82 height 16
click at [187, 98] on label "Fertilizer" at bounding box center [206, 96] width 75 height 8
click at [174, 97] on input "Fertilizer" at bounding box center [171, 94] width 5 height 5
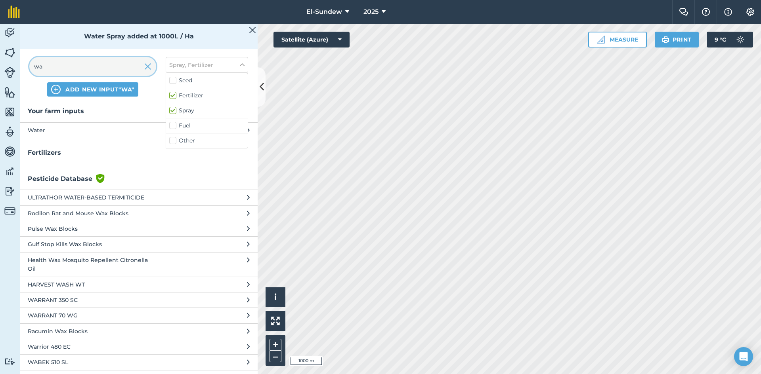
click at [106, 67] on input "wa" at bounding box center [92, 66] width 127 height 19
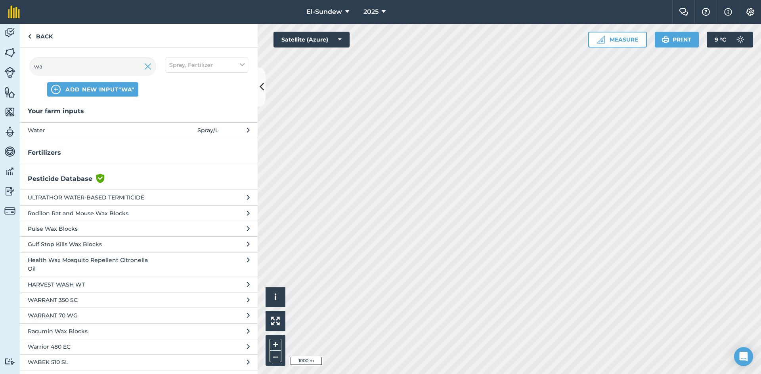
click at [143, 133] on span "Water" at bounding box center [93, 130] width 130 height 9
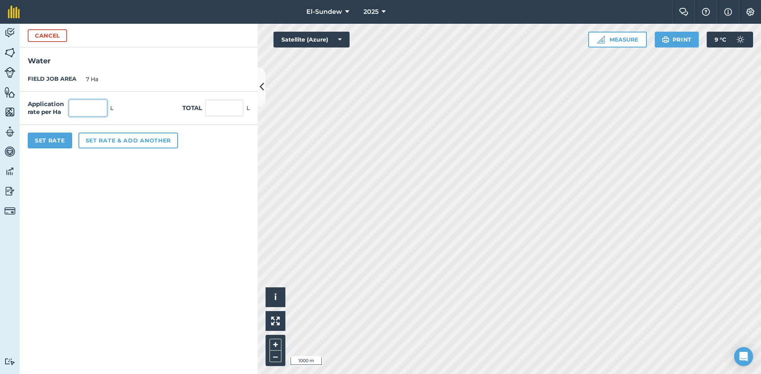
click at [105, 108] on input "text" at bounding box center [88, 108] width 38 height 17
click at [112, 147] on button "Set rate & add another" at bounding box center [127, 141] width 99 height 16
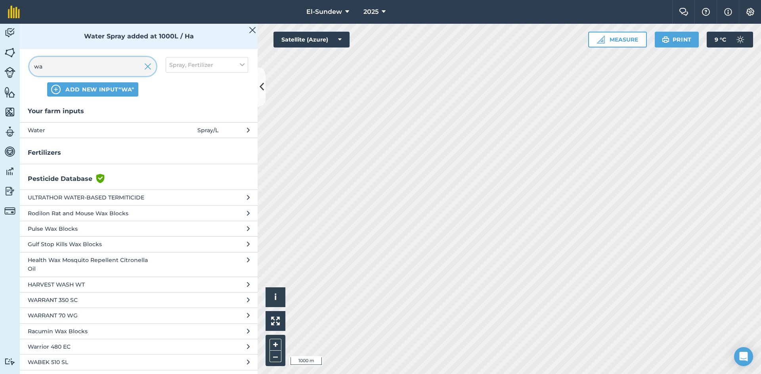
click at [87, 73] on input "wa" at bounding box center [92, 66] width 127 height 19
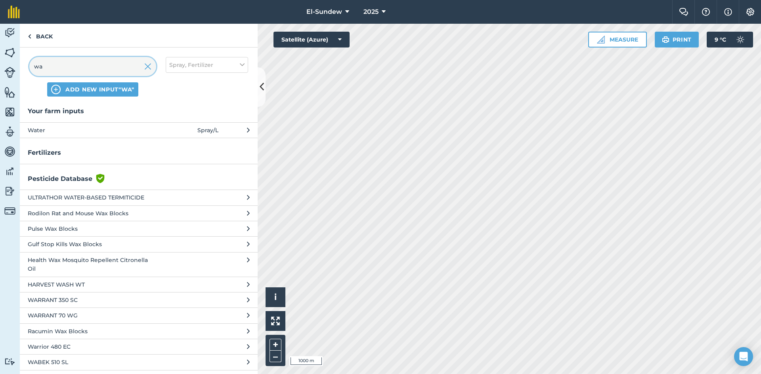
type input "l"
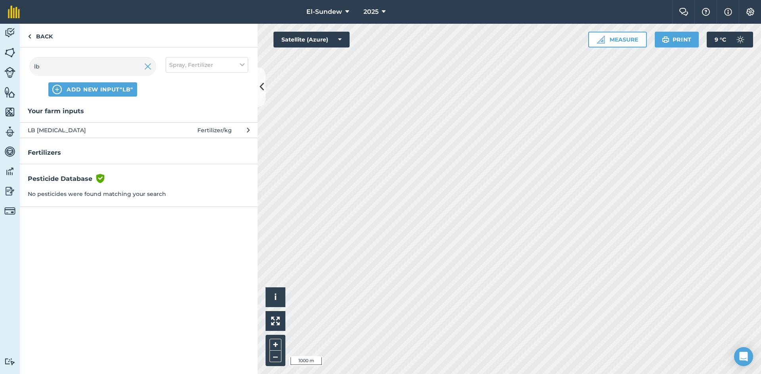
click at [91, 135] on button "LB Urea Fertilizer / kg" at bounding box center [139, 129] width 238 height 15
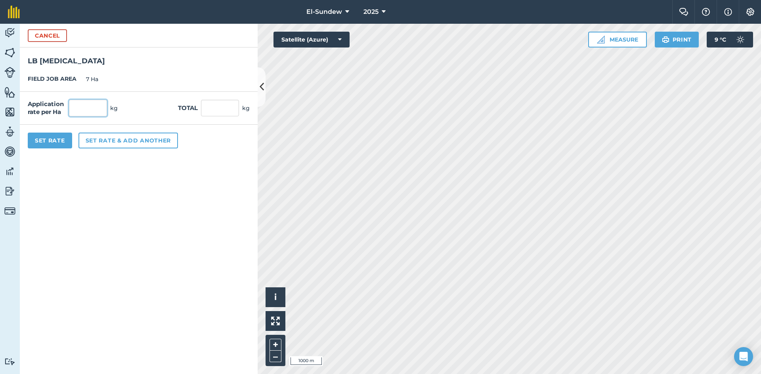
click at [99, 106] on input "text" at bounding box center [88, 108] width 38 height 17
click at [121, 139] on button "Set rate & add another" at bounding box center [127, 141] width 99 height 16
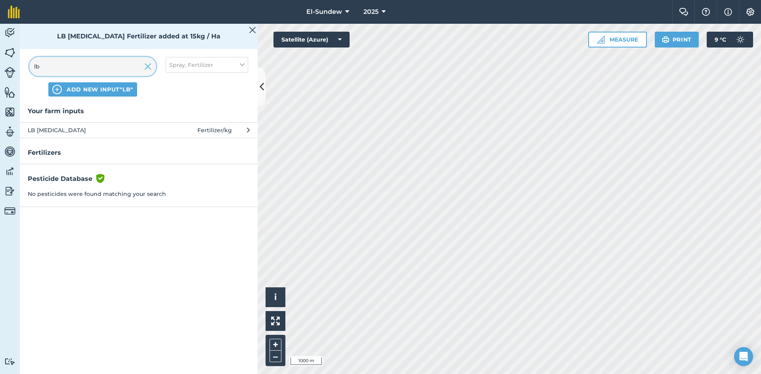
click at [95, 69] on input "lb" at bounding box center [92, 66] width 127 height 19
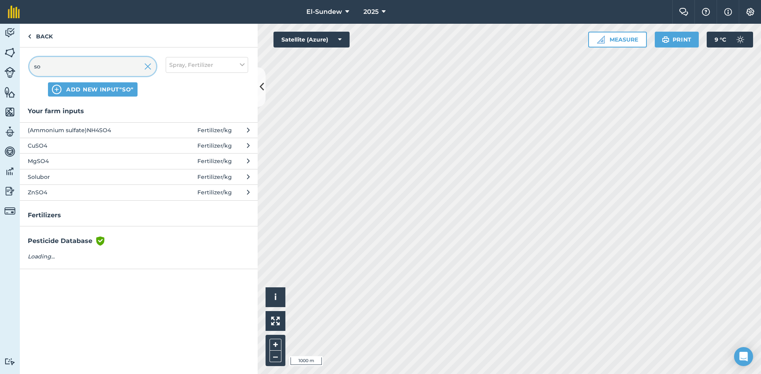
type input "sol"
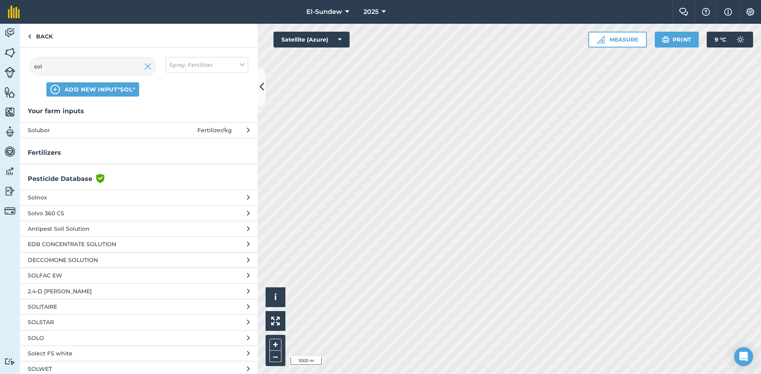
click at [102, 137] on button "Solubor Fertilizer / kg" at bounding box center [139, 129] width 238 height 15
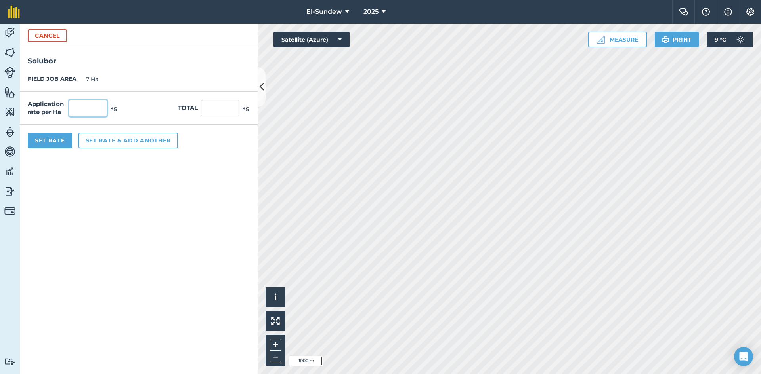
click at [102, 112] on input "text" at bounding box center [88, 108] width 38 height 17
click at [132, 136] on button "Set rate & add another" at bounding box center [127, 141] width 99 height 16
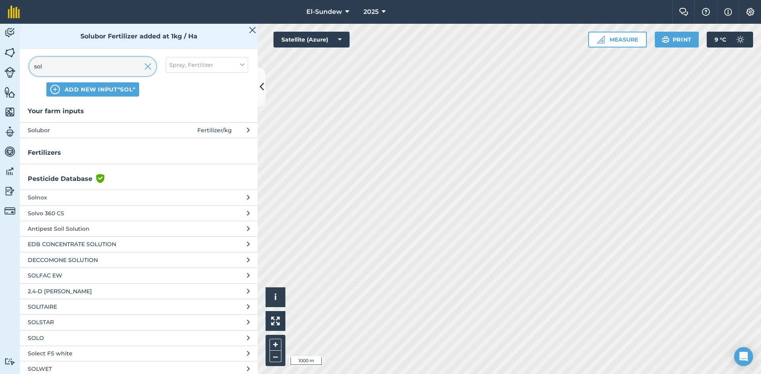
click at [116, 70] on input "sol" at bounding box center [92, 66] width 127 height 19
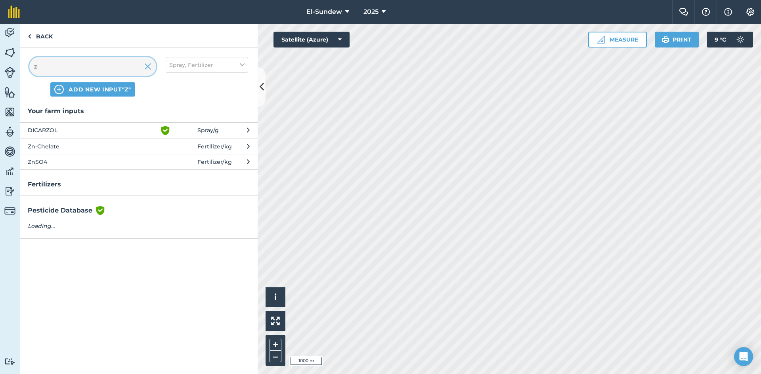
type input "zn"
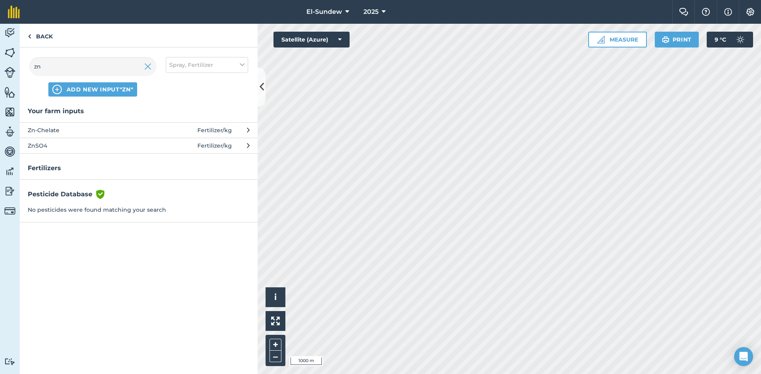
click at [126, 130] on span "Zn-Chelate" at bounding box center [93, 130] width 130 height 9
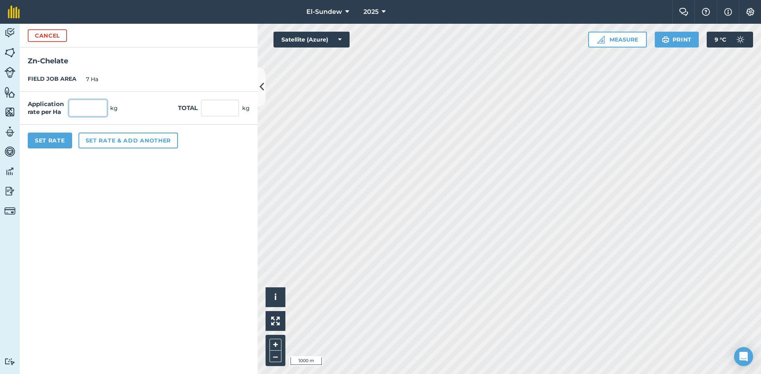
click at [101, 105] on input "text" at bounding box center [88, 108] width 38 height 17
click at [116, 140] on button "Set rate & add another" at bounding box center [127, 141] width 99 height 16
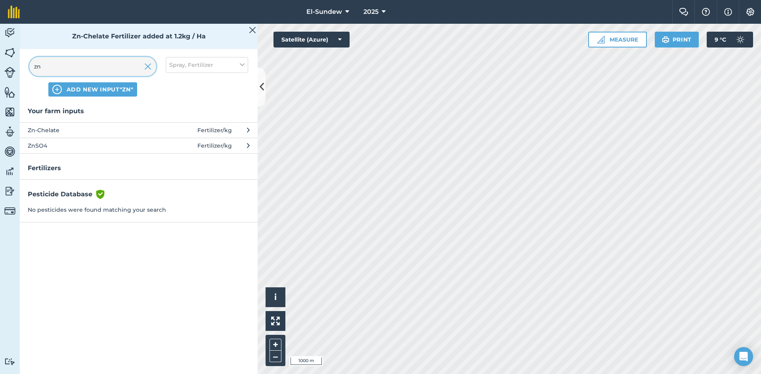
click at [113, 64] on input "zn" at bounding box center [92, 66] width 127 height 19
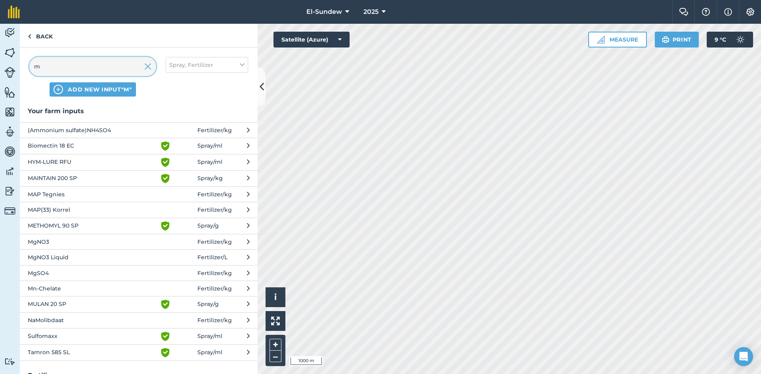
type input "mn"
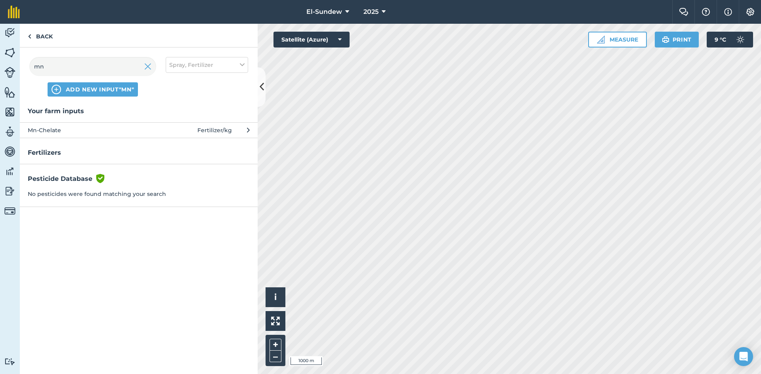
click at [136, 127] on span "Mn-Chelate" at bounding box center [93, 130] width 130 height 9
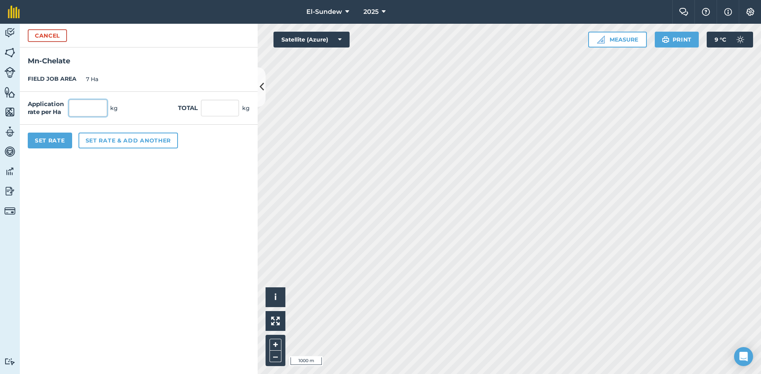
click at [99, 105] on input "text" at bounding box center [88, 108] width 38 height 17
click at [107, 141] on button "Set rate & add another" at bounding box center [127, 141] width 99 height 16
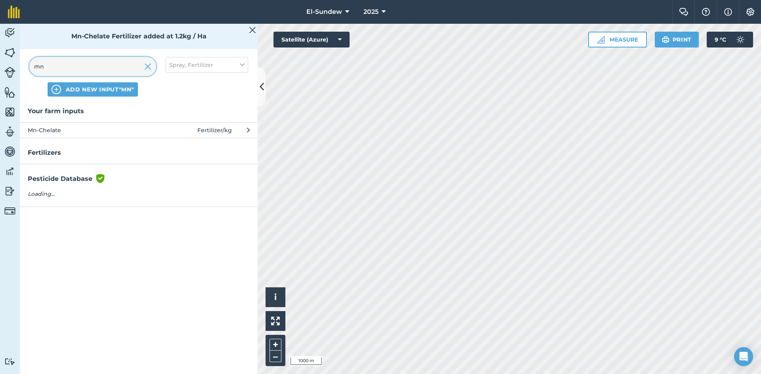
click at [78, 65] on input "mn" at bounding box center [92, 66] width 127 height 19
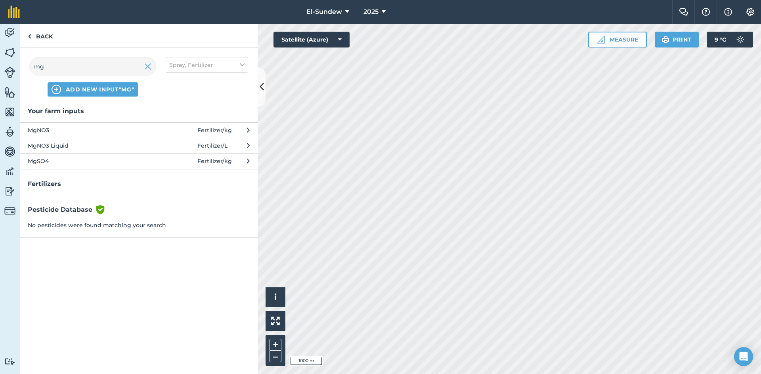
click at [113, 164] on span "MgSO4" at bounding box center [93, 161] width 130 height 9
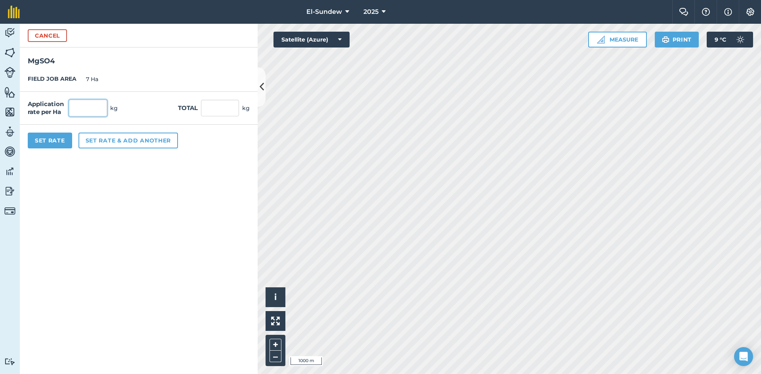
click at [96, 106] on input "text" at bounding box center [88, 108] width 38 height 17
click at [115, 144] on button "Set rate & add another" at bounding box center [127, 141] width 99 height 16
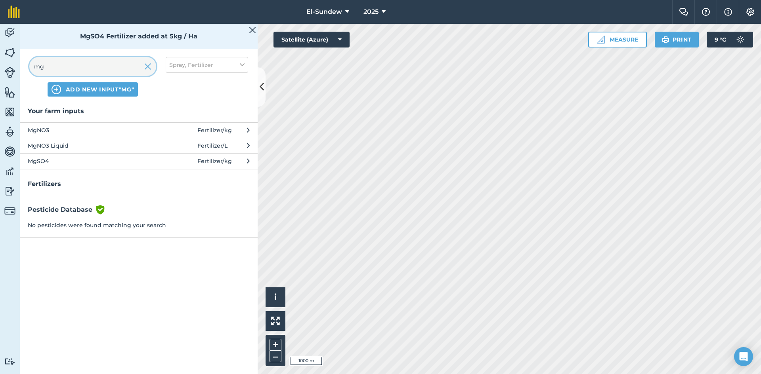
click at [80, 69] on input "mg" at bounding box center [92, 66] width 127 height 19
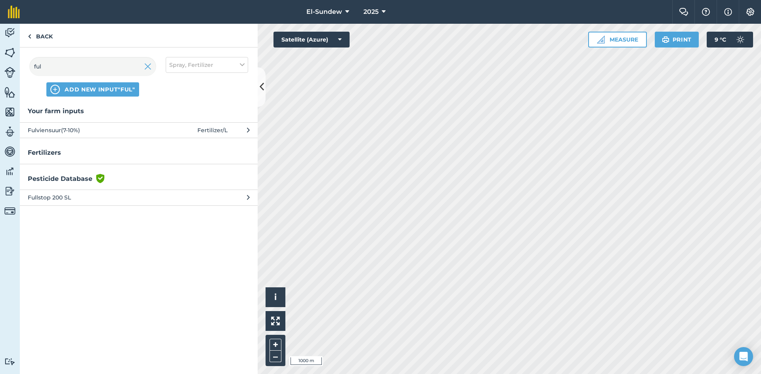
click at [106, 128] on span "Fulviensuur(7-10%)" at bounding box center [93, 130] width 130 height 9
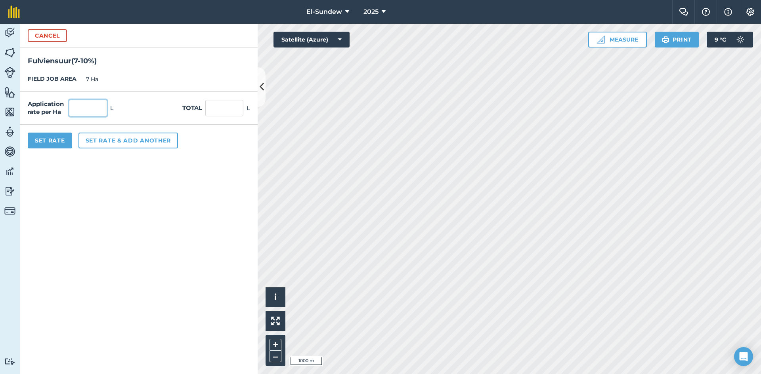
click at [98, 109] on input "text" at bounding box center [88, 108] width 38 height 17
click at [65, 145] on button "Set Rate" at bounding box center [50, 141] width 44 height 16
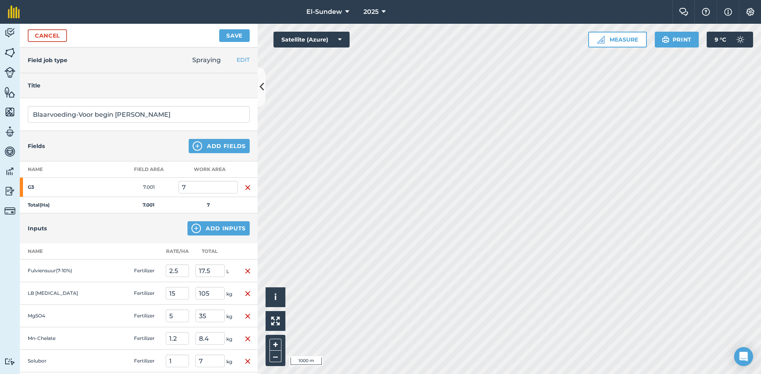
click at [237, 35] on button "Save" at bounding box center [234, 35] width 31 height 13
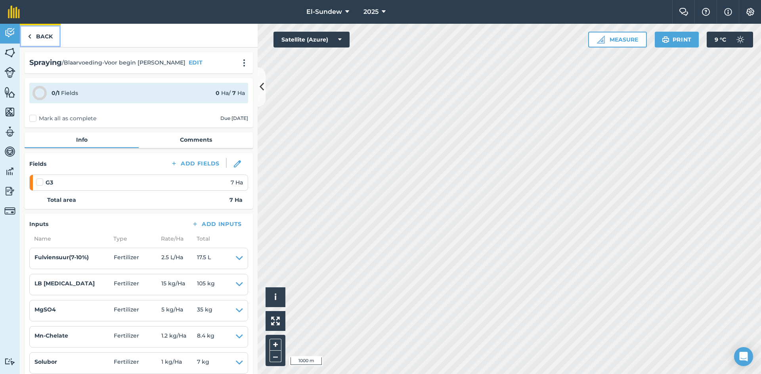
click at [39, 37] on link "Back" at bounding box center [40, 35] width 41 height 23
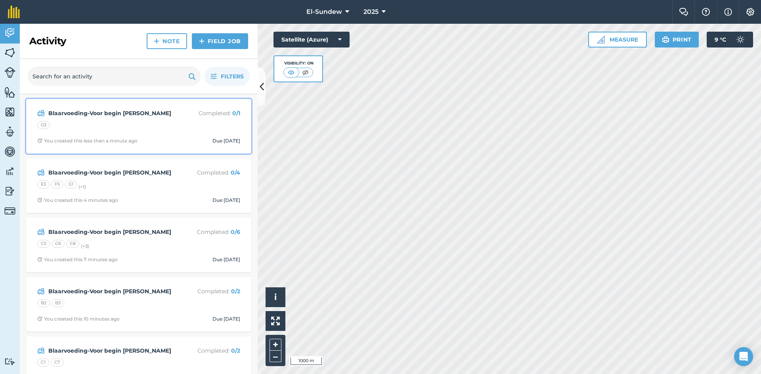
click at [124, 136] on div "Blaarvoeding-Voor begin blom Completed : 0 / 1 G3 You created this less than a …" at bounding box center [139, 126] width 216 height 45
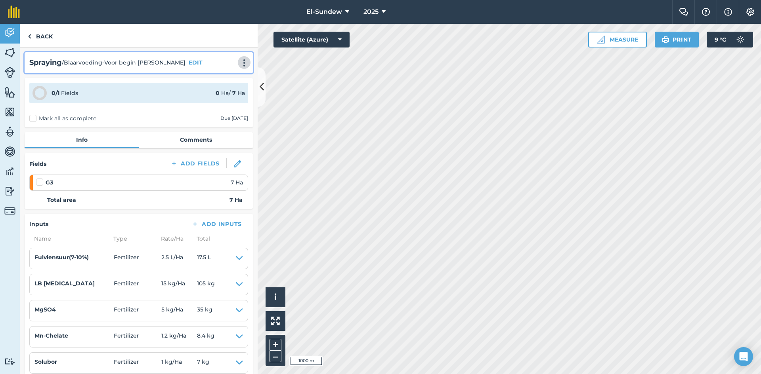
click at [239, 61] on img at bounding box center [244, 63] width 10 height 8
click at [223, 75] on link "Print" at bounding box center [227, 80] width 51 height 16
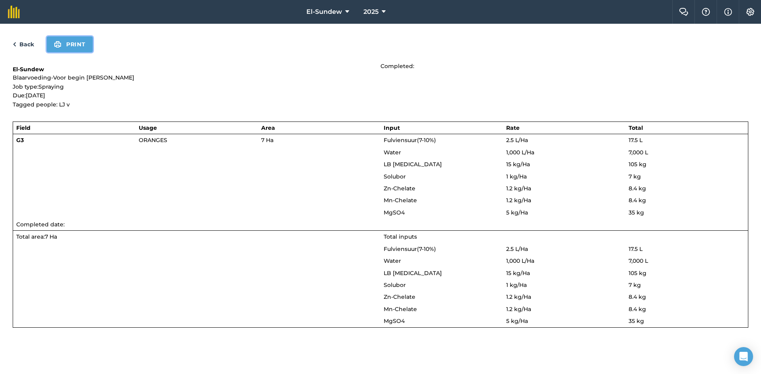
click at [67, 42] on button "Print" at bounding box center [70, 44] width 46 height 16
click at [25, 41] on link "Back" at bounding box center [23, 45] width 21 height 10
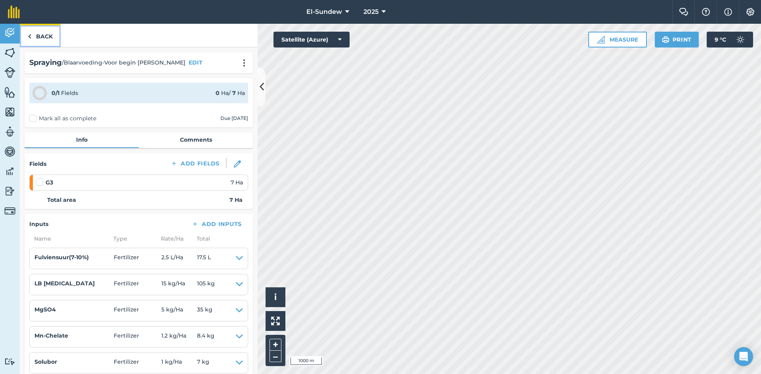
click at [55, 34] on link "Back" at bounding box center [40, 35] width 41 height 23
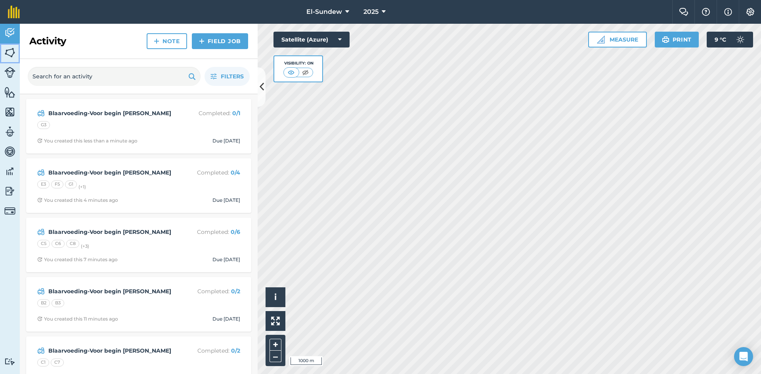
click at [11, 51] on img at bounding box center [9, 53] width 11 height 12
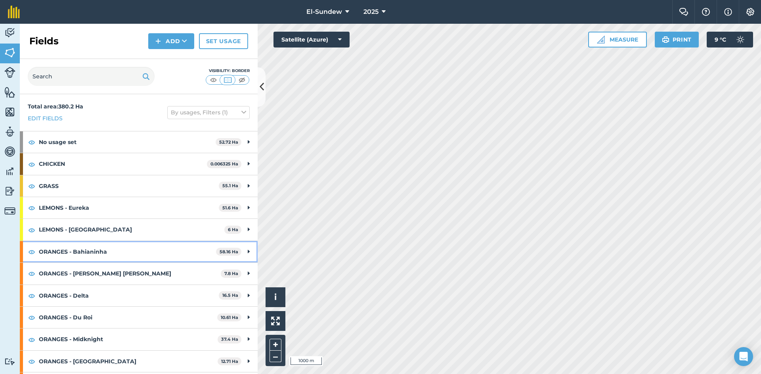
click at [156, 245] on strong "ORANGES - Bahianinha" at bounding box center [127, 251] width 177 height 21
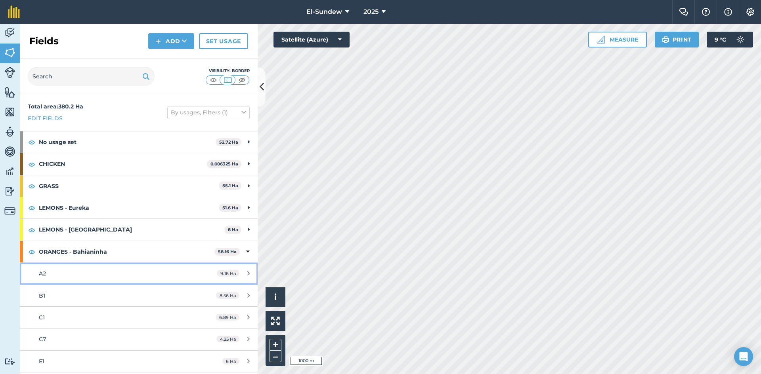
click at [134, 271] on div "A2" at bounding box center [113, 273] width 149 height 9
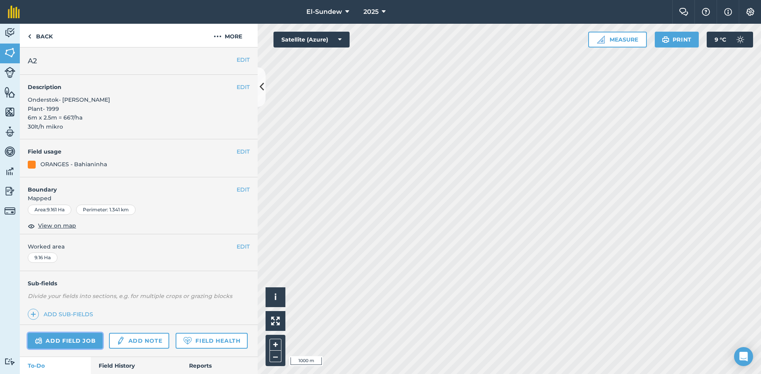
click at [82, 333] on link "Add field job" at bounding box center [65, 341] width 75 height 16
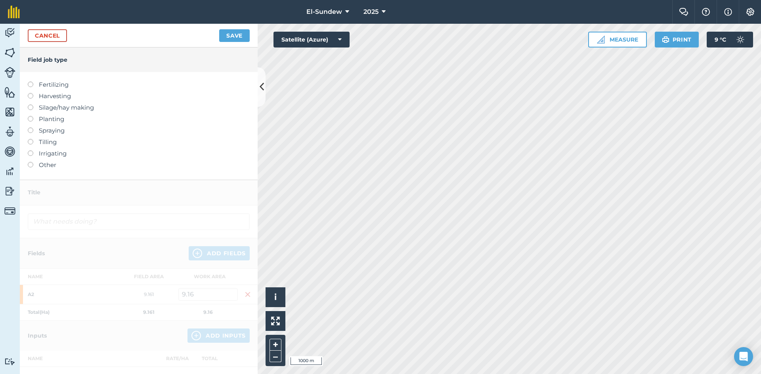
click at [53, 84] on label "Fertilizing" at bounding box center [139, 85] width 222 height 10
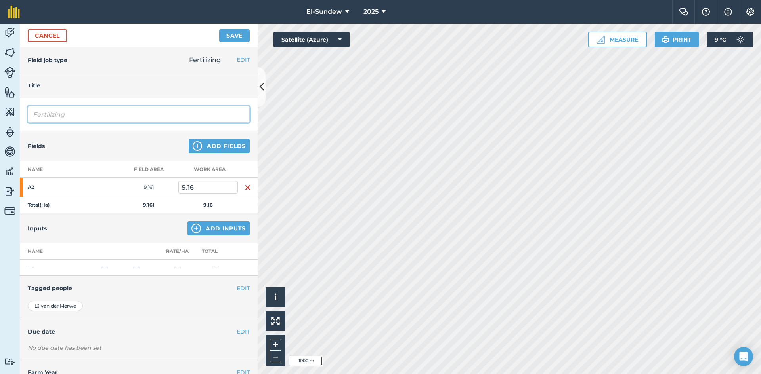
click at [76, 118] on input "Fertilizing" at bounding box center [139, 114] width 222 height 17
click at [57, 39] on link "Cancel" at bounding box center [47, 35] width 39 height 13
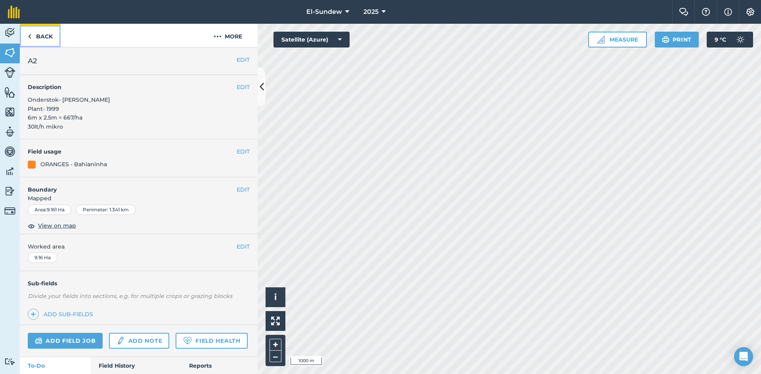
click at [52, 41] on link "Back" at bounding box center [40, 35] width 41 height 23
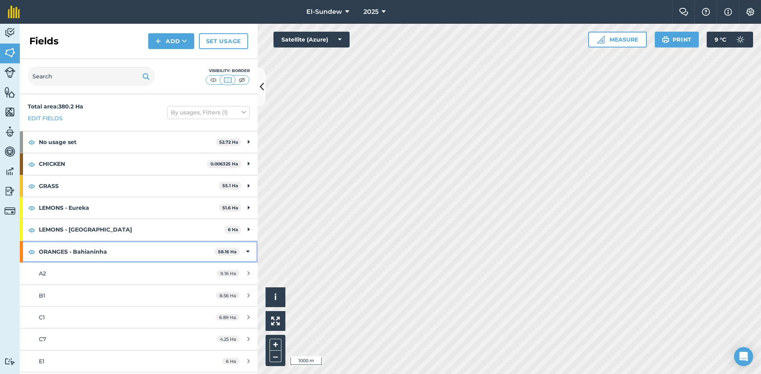
click at [120, 251] on strong "ORANGES - Bahianinha" at bounding box center [126, 251] width 175 height 21
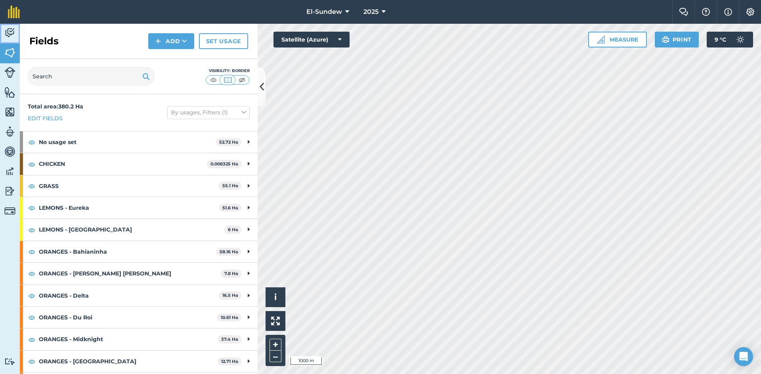
click at [12, 27] on img at bounding box center [9, 33] width 11 height 12
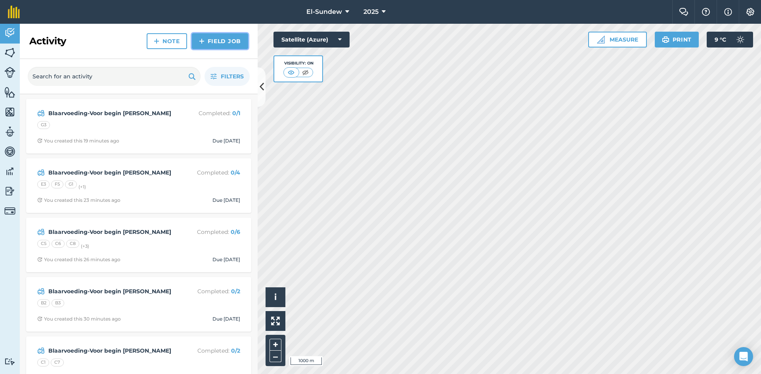
click at [208, 44] on link "Field Job" at bounding box center [220, 41] width 56 height 16
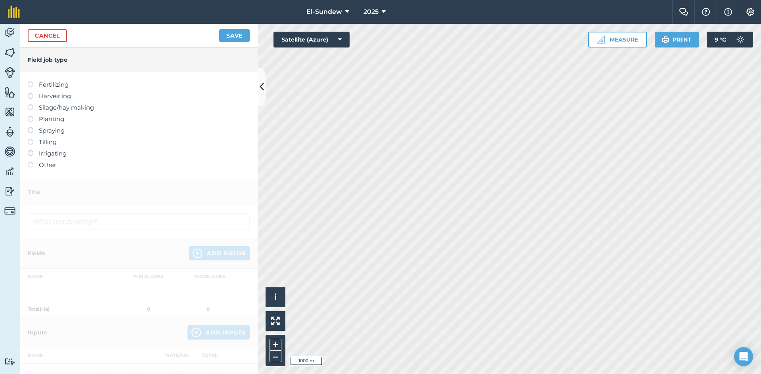
click at [57, 84] on label "Fertilizing" at bounding box center [139, 85] width 222 height 10
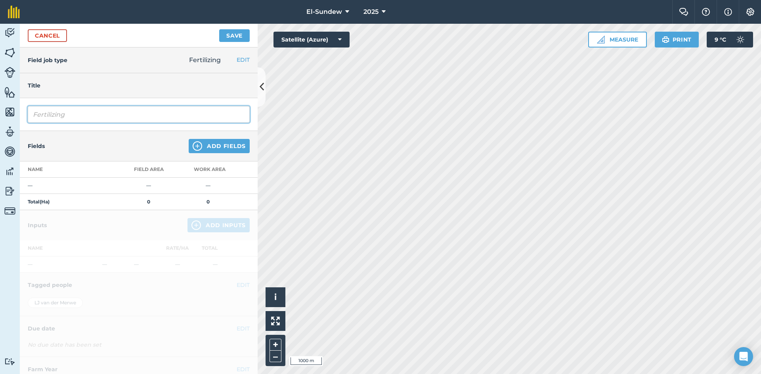
click at [115, 115] on input "Fertilizing" at bounding box center [139, 114] width 222 height 17
click at [193, 149] on img at bounding box center [198, 146] width 10 height 10
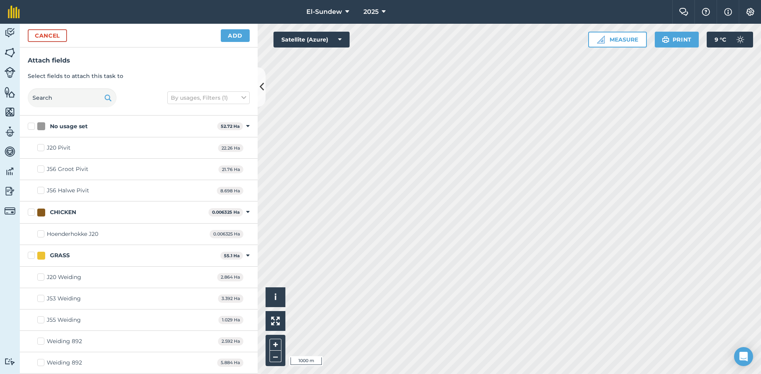
click at [231, 34] on button "Add" at bounding box center [235, 35] width 29 height 13
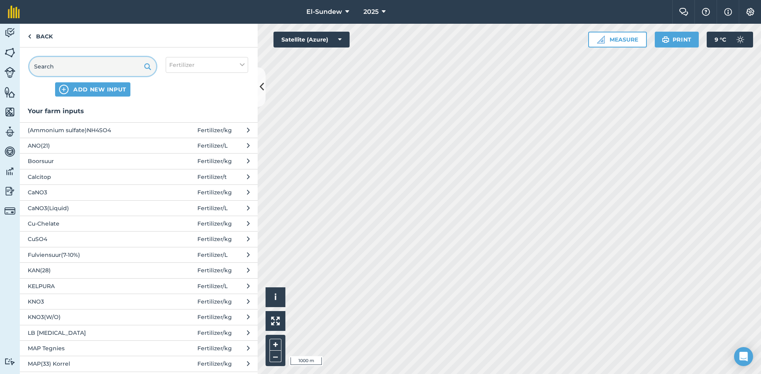
click at [107, 69] on input "text" at bounding box center [92, 66] width 127 height 19
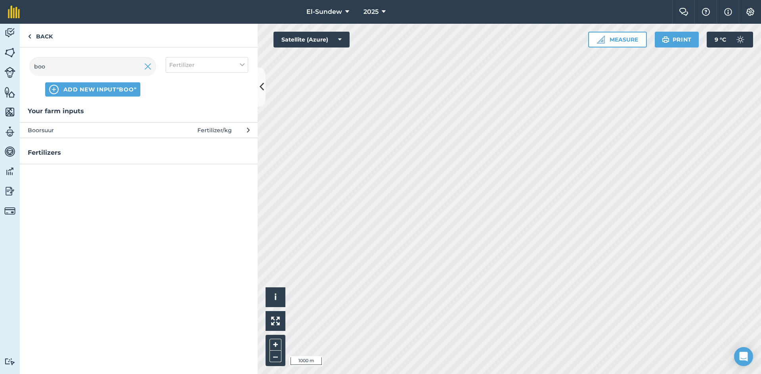
click at [114, 131] on span "Boorsuur" at bounding box center [93, 130] width 130 height 9
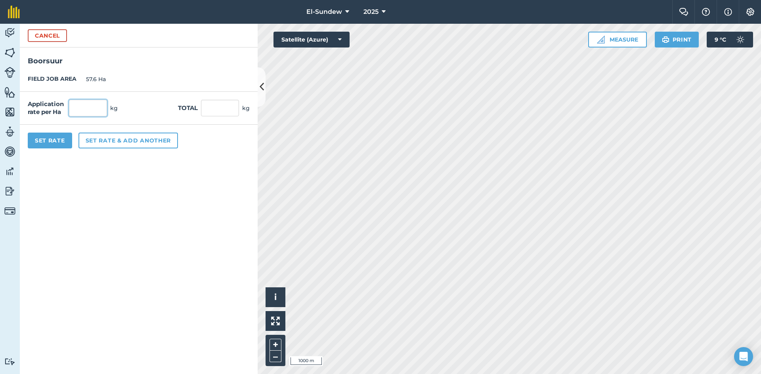
click at [98, 107] on input "text" at bounding box center [88, 108] width 38 height 17
click at [127, 137] on button "Set rate & add another" at bounding box center [127, 141] width 99 height 16
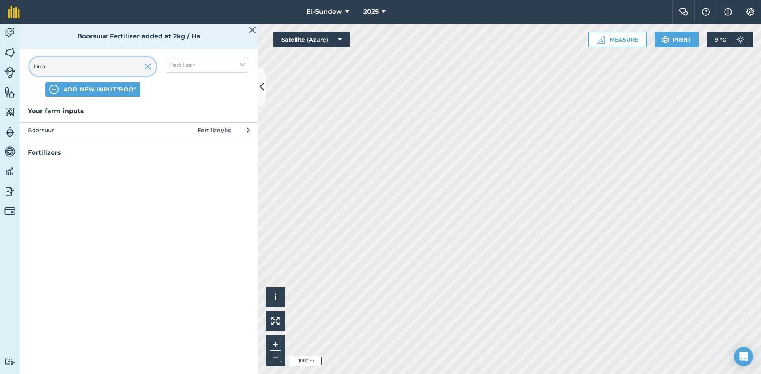
click at [122, 71] on input "boo" at bounding box center [92, 66] width 127 height 19
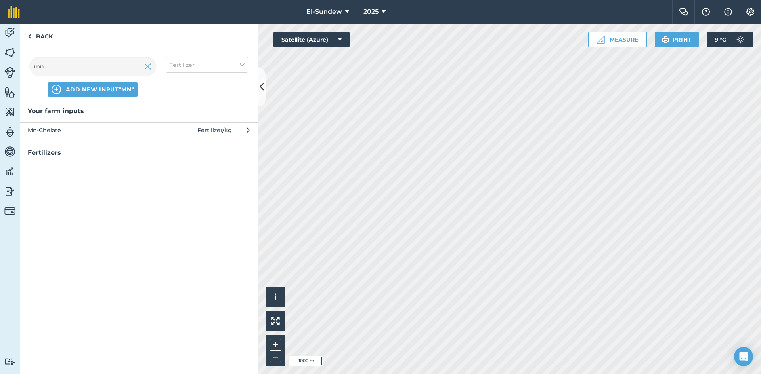
click at [110, 135] on button "Mn-Chelate Fertilizer / kg" at bounding box center [139, 129] width 238 height 15
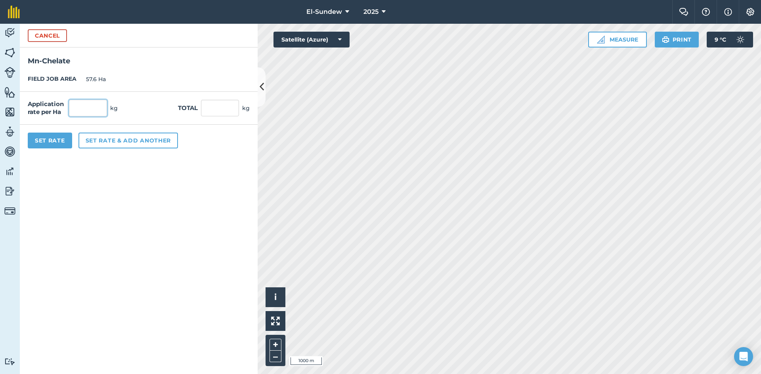
click at [97, 112] on input "text" at bounding box center [88, 108] width 38 height 17
click at [55, 137] on button "Set Rate" at bounding box center [50, 141] width 44 height 16
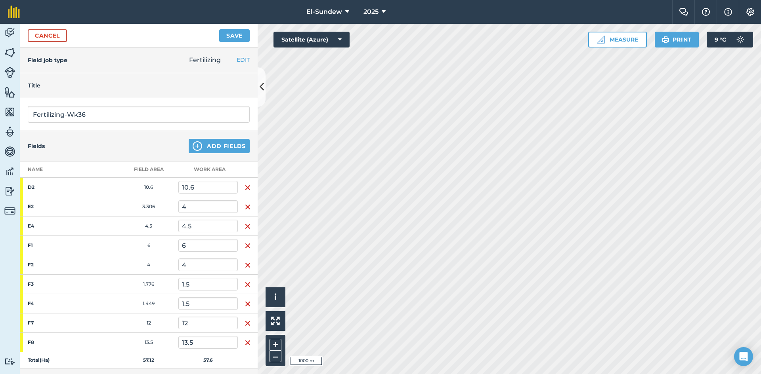
click at [232, 33] on button "Save" at bounding box center [234, 35] width 31 height 13
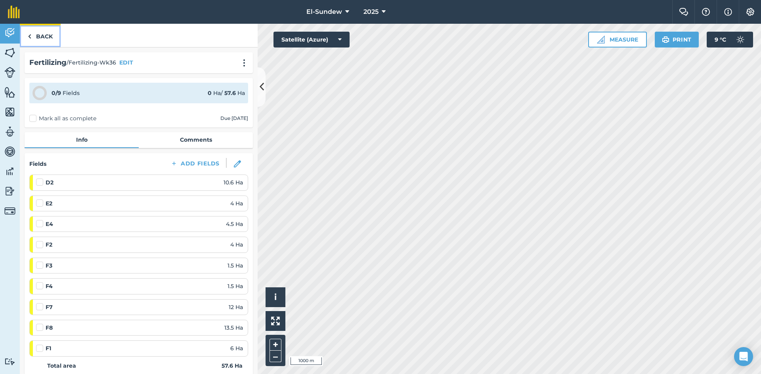
click at [44, 31] on link "Back" at bounding box center [40, 35] width 41 height 23
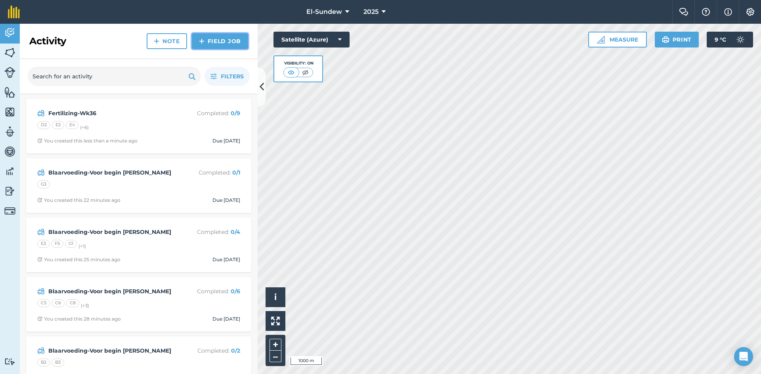
click at [202, 37] on img at bounding box center [202, 41] width 6 height 10
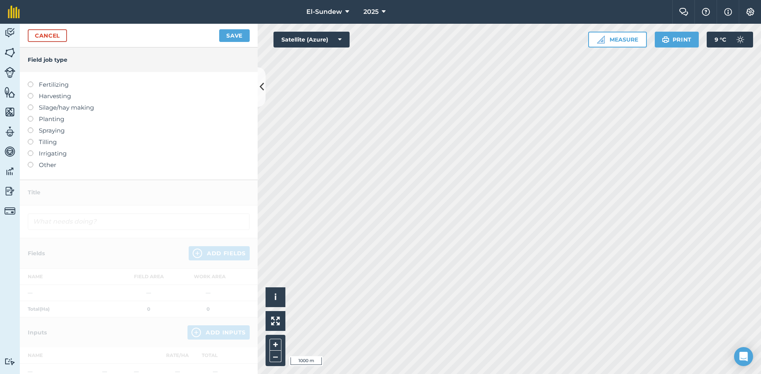
click at [58, 86] on label "Fertilizing" at bounding box center [139, 85] width 222 height 10
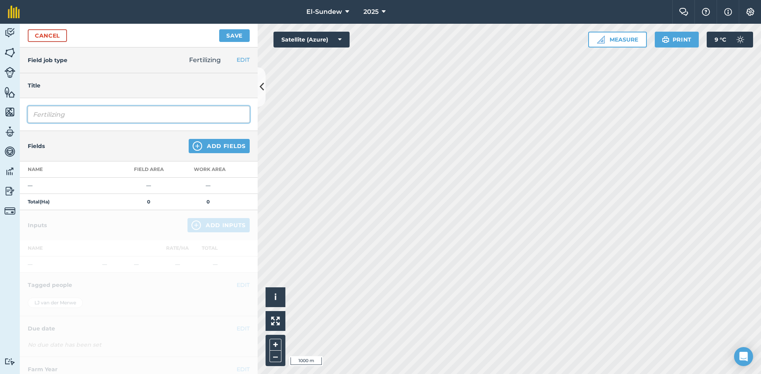
click at [93, 118] on input "Fertilizing" at bounding box center [139, 114] width 222 height 17
click at [193, 147] on img at bounding box center [198, 146] width 10 height 10
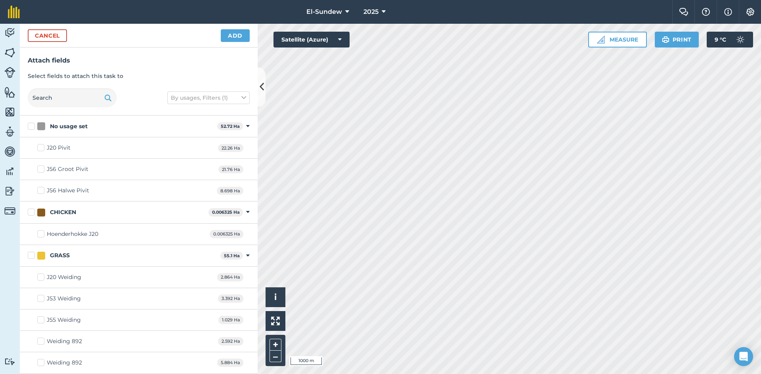
click at [233, 37] on button "Add" at bounding box center [235, 35] width 29 height 13
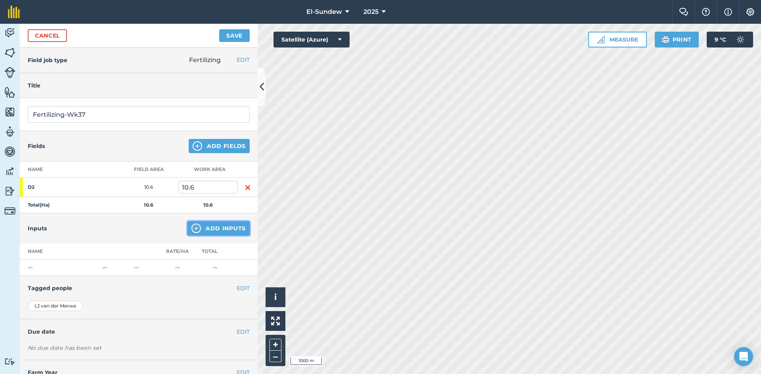
click at [191, 224] on img at bounding box center [196, 229] width 10 height 10
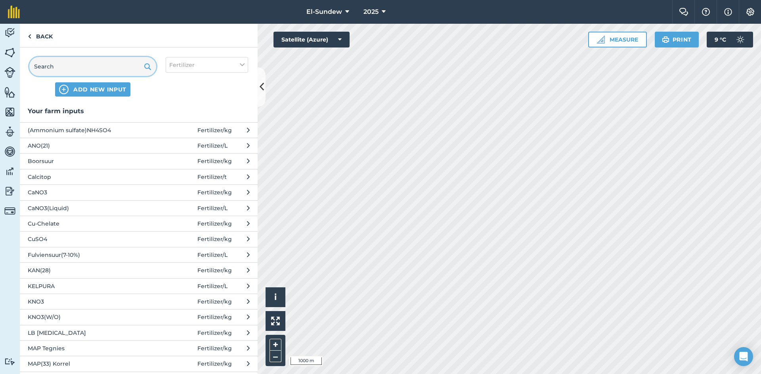
click at [85, 67] on input "text" at bounding box center [92, 66] width 127 height 19
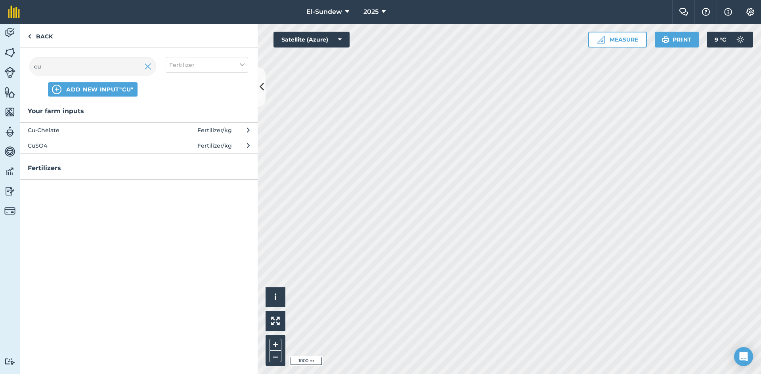
click at [93, 149] on span "CuSO4" at bounding box center [93, 145] width 130 height 9
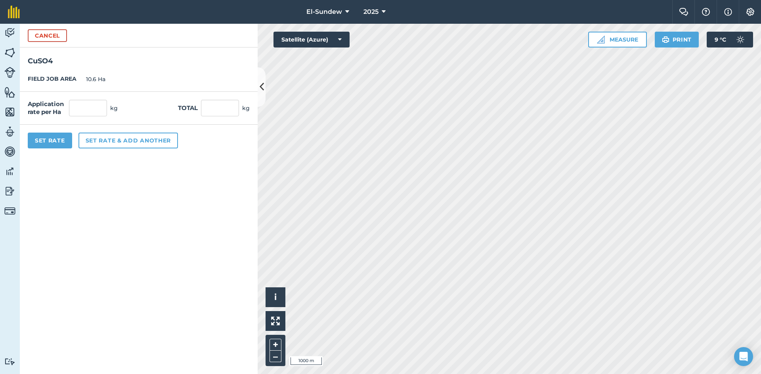
click at [107, 102] on div "Application rate per Ha kg" at bounding box center [73, 108] width 90 height 17
click at [103, 104] on input "text" at bounding box center [88, 108] width 38 height 17
click at [108, 143] on button "Set rate & add another" at bounding box center [127, 141] width 99 height 16
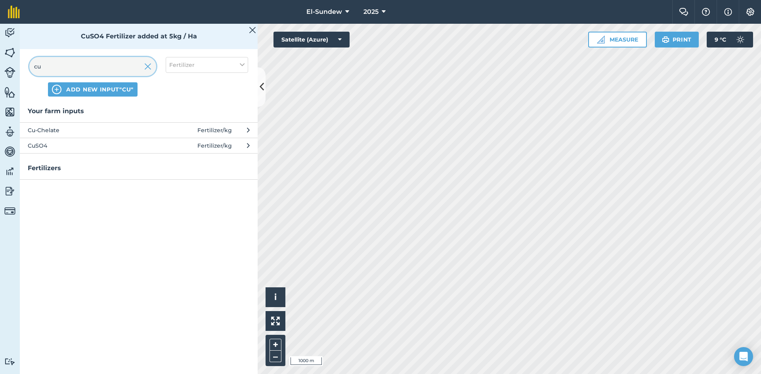
click at [81, 67] on input "cu" at bounding box center [92, 66] width 127 height 19
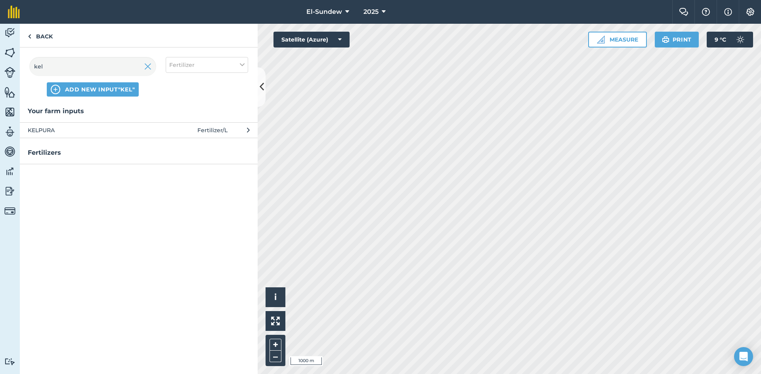
click at [90, 126] on span "KELPURA" at bounding box center [93, 130] width 130 height 9
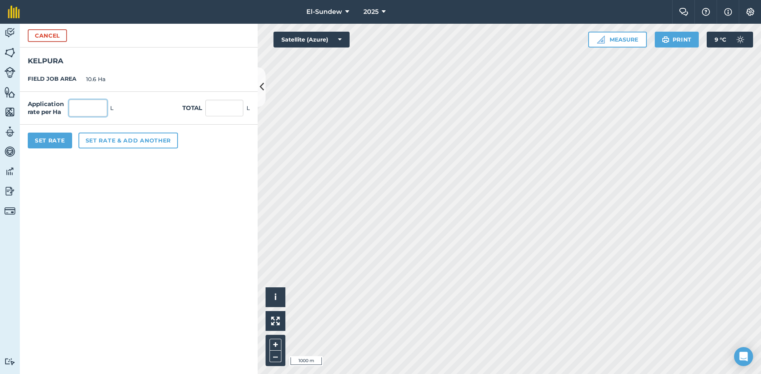
click at [102, 101] on input "text" at bounding box center [88, 108] width 38 height 17
click at [127, 138] on button "Set rate & add another" at bounding box center [127, 141] width 99 height 16
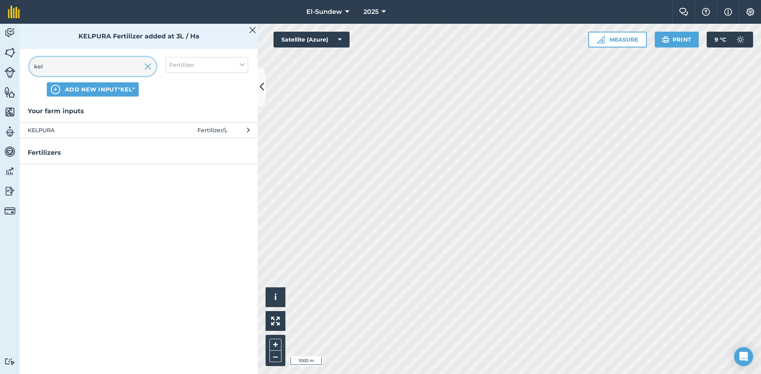
click at [118, 67] on input "kel" at bounding box center [92, 66] width 127 height 19
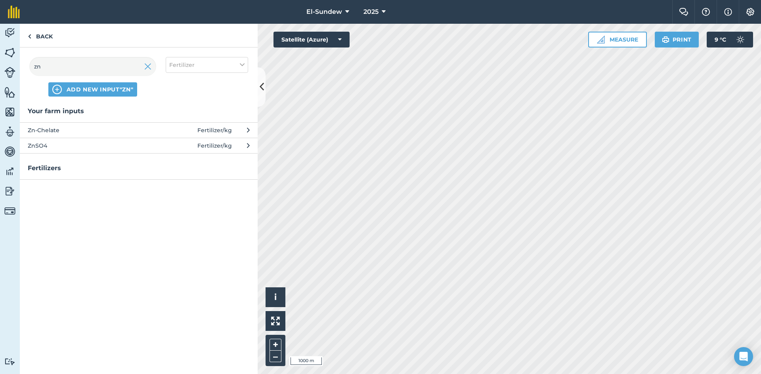
click at [116, 146] on span "ZnSO4" at bounding box center [93, 145] width 130 height 9
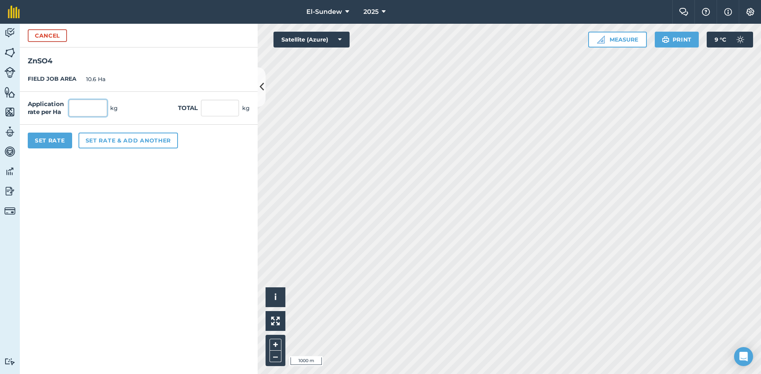
click at [103, 107] on input "text" at bounding box center [88, 108] width 38 height 17
click at [51, 142] on button "Set Rate" at bounding box center [50, 141] width 44 height 16
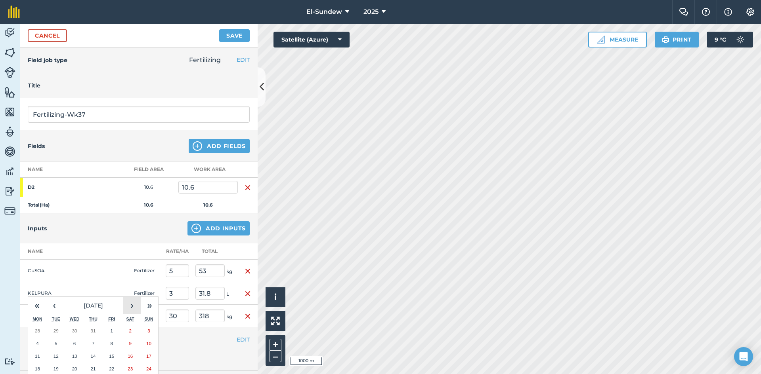
click at [128, 297] on button "›" at bounding box center [131, 305] width 17 height 17
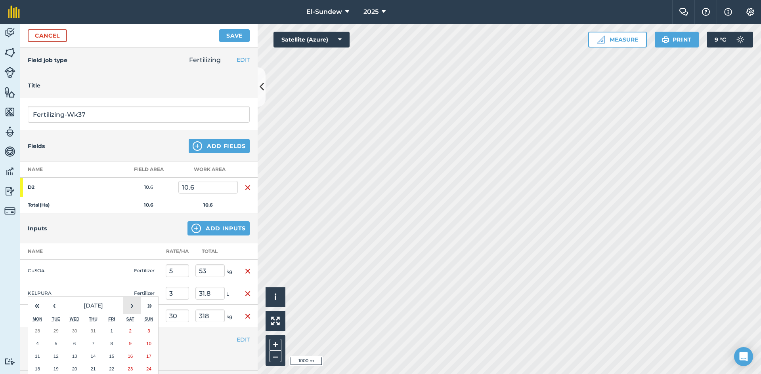
click at [135, 297] on button "›" at bounding box center [131, 305] width 17 height 17
click at [37, 338] on button "8" at bounding box center [37, 344] width 19 height 13
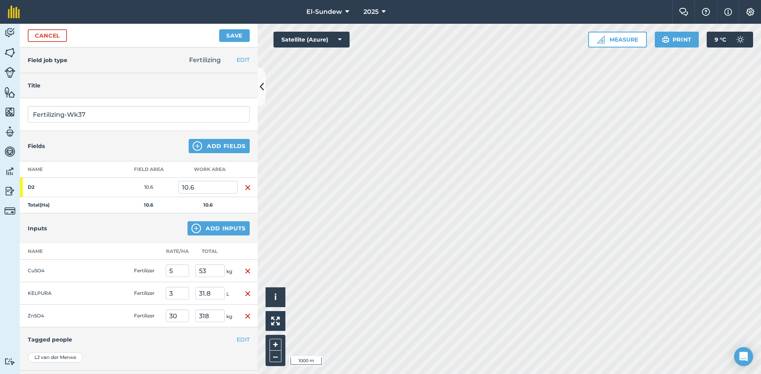
click at [235, 32] on button "Save" at bounding box center [234, 35] width 31 height 13
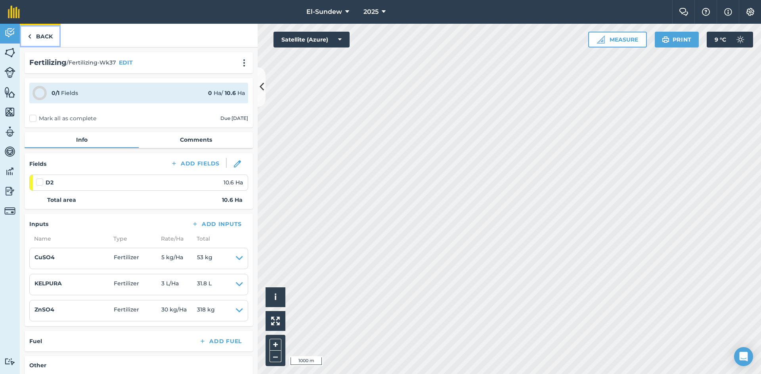
click at [52, 37] on link "Back" at bounding box center [40, 35] width 41 height 23
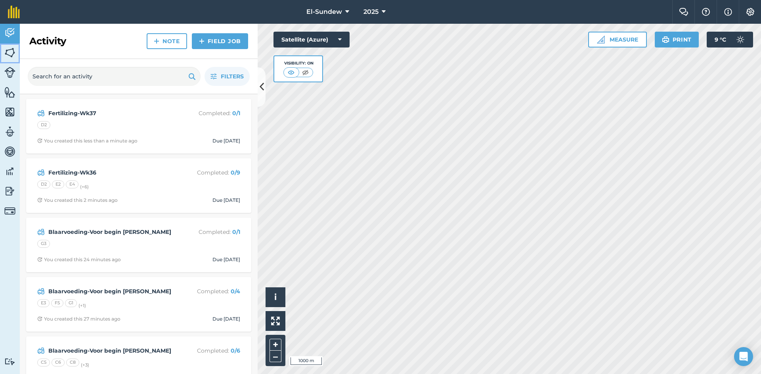
click at [6, 55] on img at bounding box center [9, 53] width 11 height 12
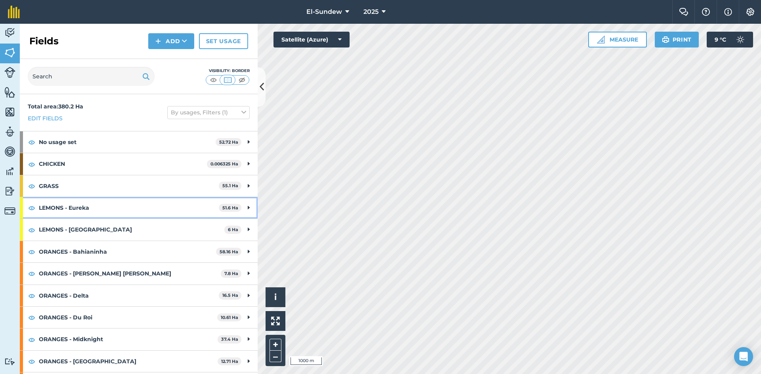
click at [101, 209] on strong "LEMONS - Eureka" at bounding box center [129, 207] width 180 height 21
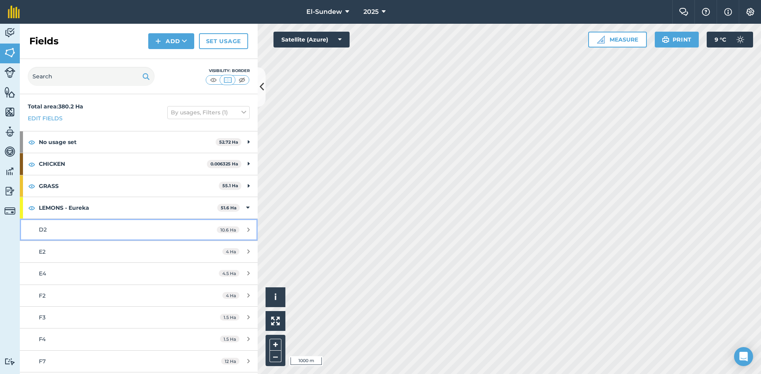
click at [82, 226] on div "D2" at bounding box center [113, 229] width 149 height 9
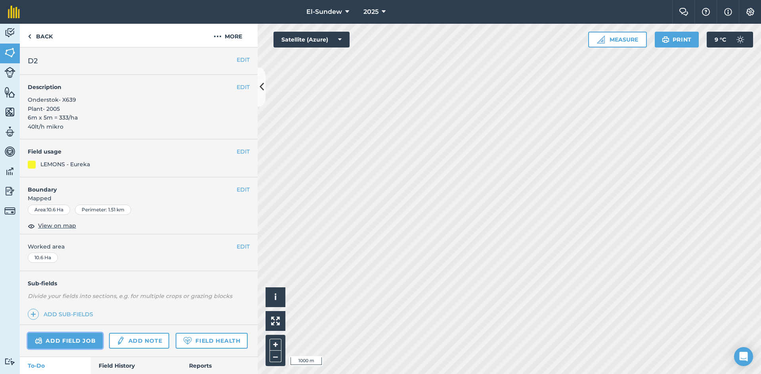
click at [75, 333] on link "Add field job" at bounding box center [65, 341] width 75 height 16
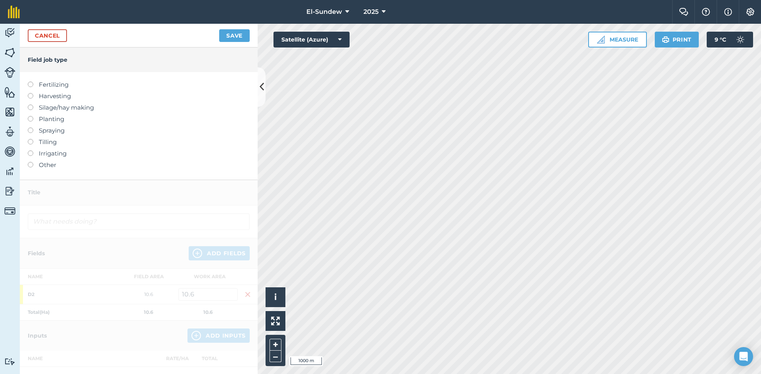
click at [62, 85] on label "Fertilizing" at bounding box center [139, 85] width 222 height 10
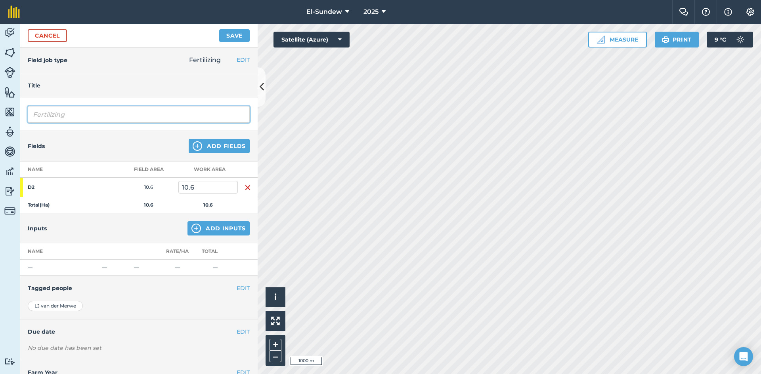
click at [92, 115] on input "Fertilizing" at bounding box center [139, 114] width 222 height 17
click at [192, 231] on img at bounding box center [196, 229] width 10 height 10
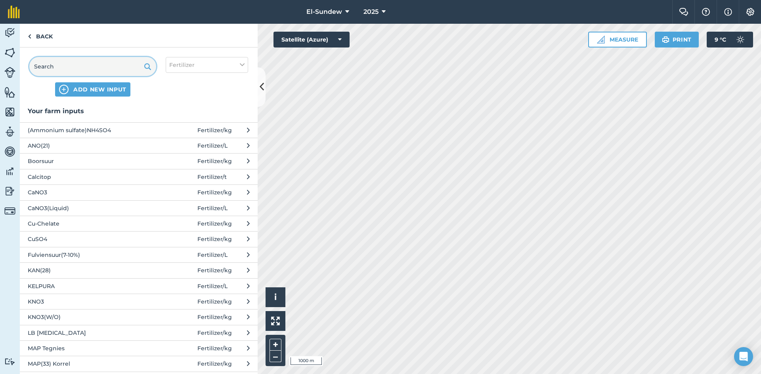
click at [105, 61] on input "text" at bounding box center [92, 66] width 127 height 19
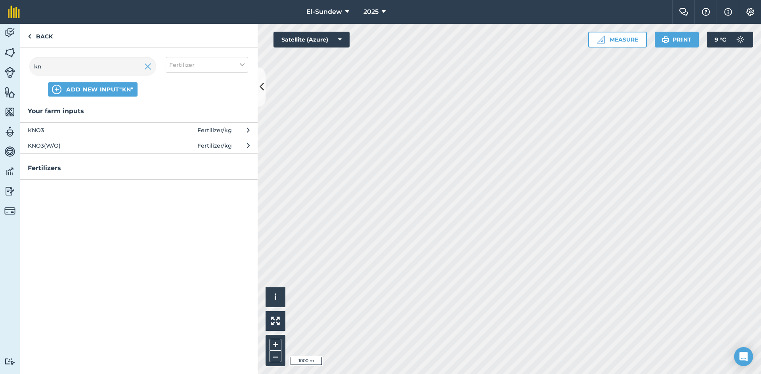
click at [108, 132] on span "KNO3" at bounding box center [93, 130] width 130 height 9
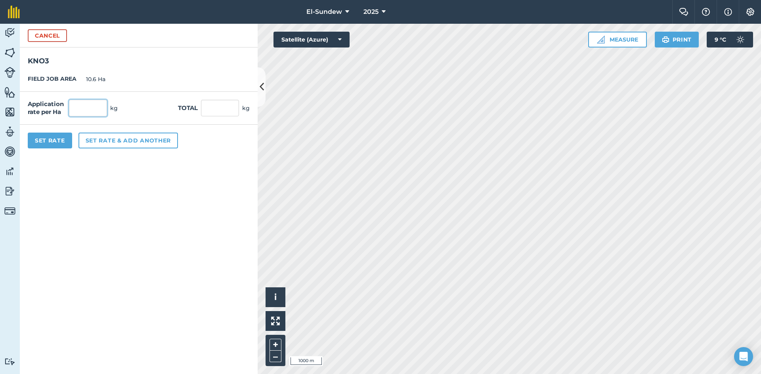
click at [99, 106] on input "text" at bounding box center [88, 108] width 38 height 17
click at [39, 143] on button "Set Rate" at bounding box center [50, 141] width 44 height 16
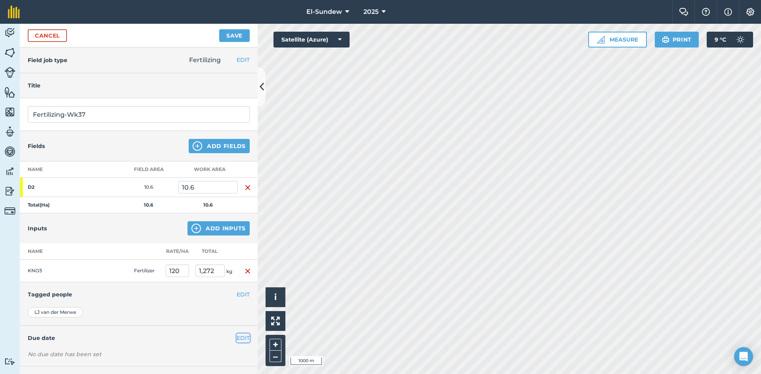
click at [238, 334] on button "EDIT" at bounding box center [243, 338] width 13 height 9
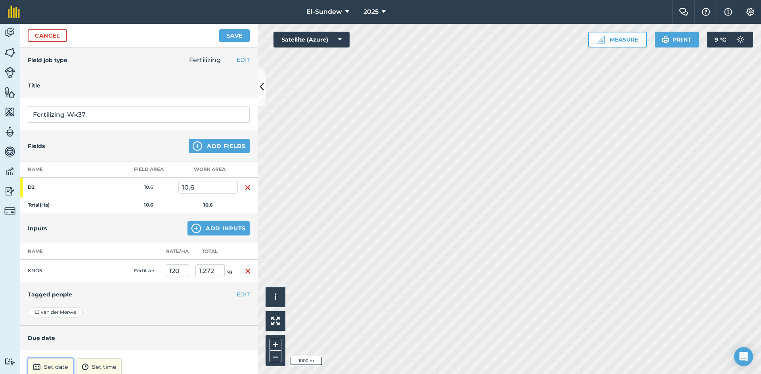
click at [49, 359] on button "Set date" at bounding box center [51, 367] width 46 height 17
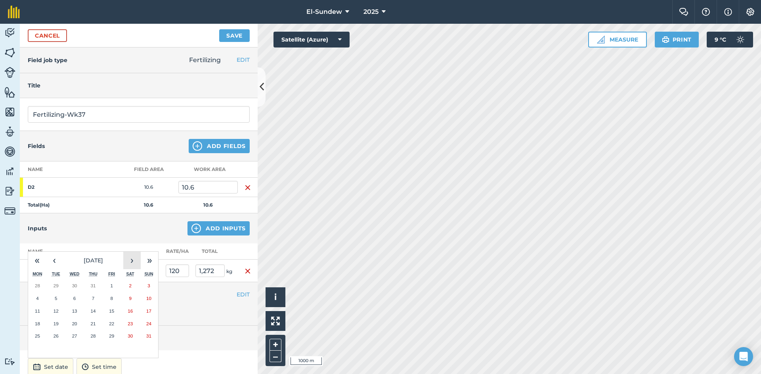
click at [130, 252] on button "›" at bounding box center [131, 260] width 17 height 17
click at [43, 292] on button "8" at bounding box center [37, 298] width 19 height 13
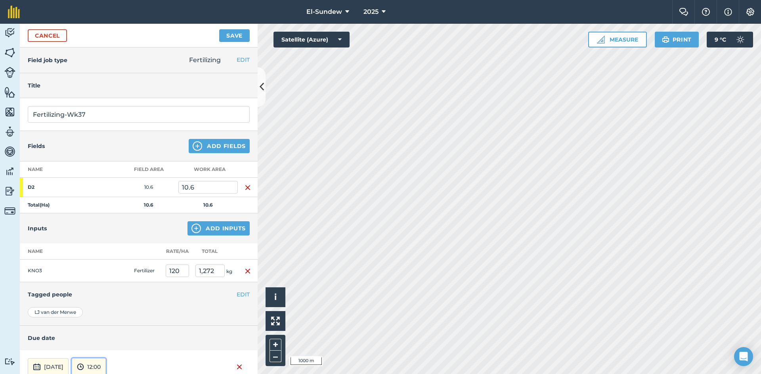
click at [106, 359] on button "12:00" at bounding box center [89, 367] width 34 height 17
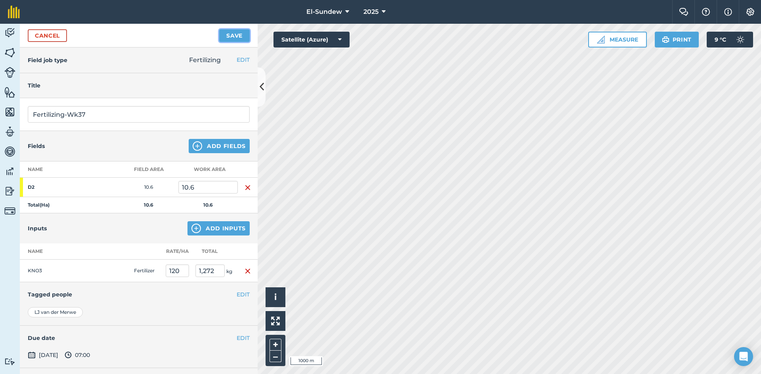
click at [238, 34] on button "Save" at bounding box center [234, 35] width 31 height 13
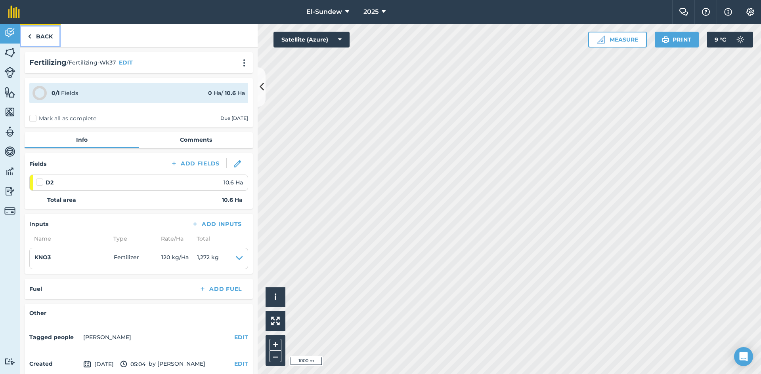
click at [37, 33] on link "Back" at bounding box center [40, 35] width 41 height 23
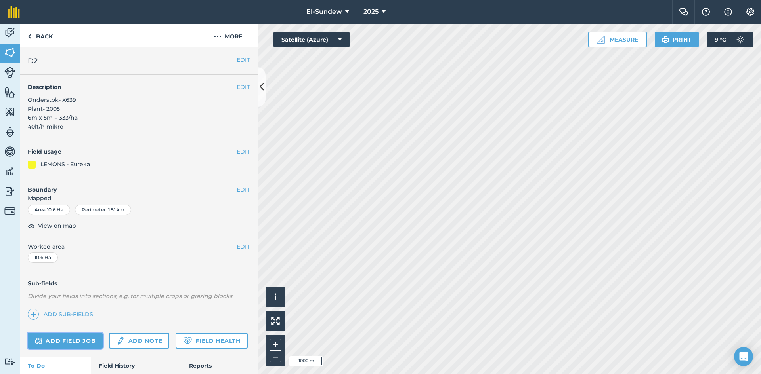
click at [81, 343] on link "Add field job" at bounding box center [65, 341] width 75 height 16
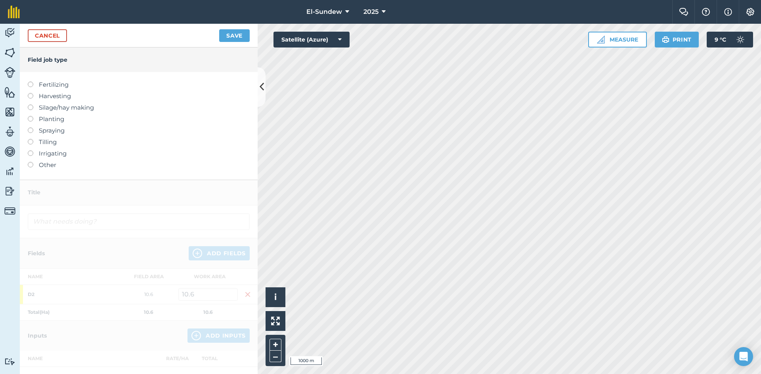
click at [60, 82] on label "Fertilizing" at bounding box center [139, 85] width 222 height 10
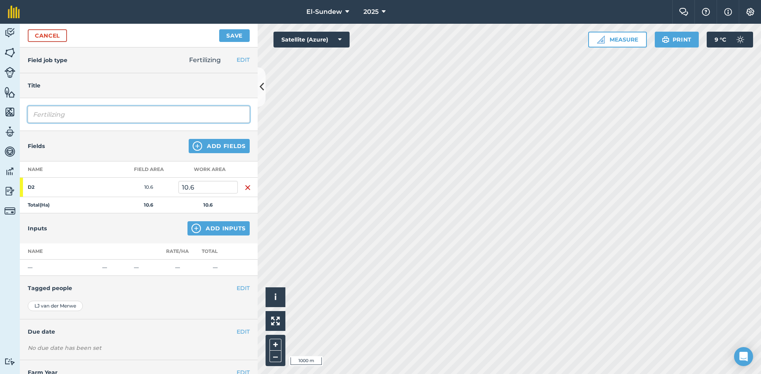
click at [90, 113] on input "Fertilizing" at bounding box center [139, 114] width 222 height 17
click at [191, 229] on img at bounding box center [196, 229] width 10 height 10
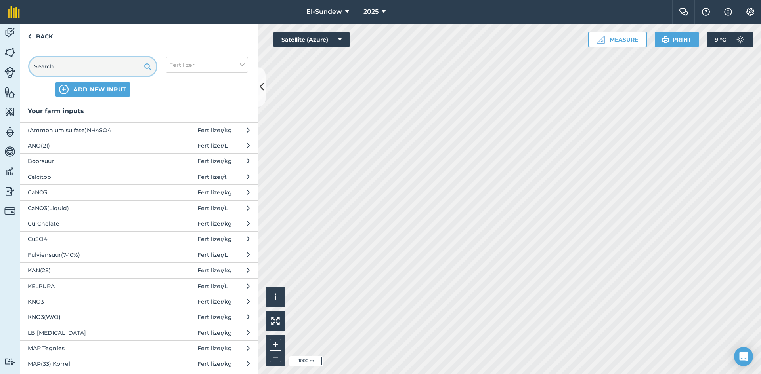
click at [115, 67] on input "text" at bounding box center [92, 66] width 127 height 19
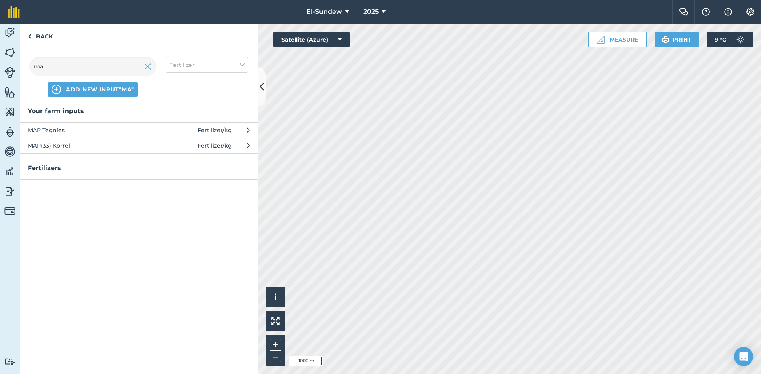
click at [115, 144] on span "MAP(33) Korrel" at bounding box center [93, 145] width 130 height 9
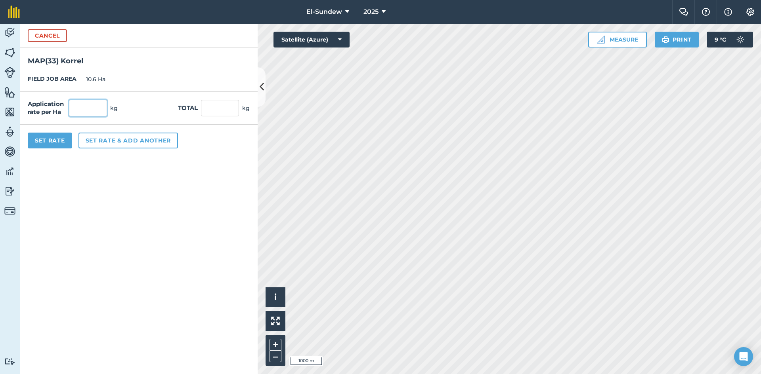
click at [95, 107] on input "text" at bounding box center [88, 108] width 38 height 17
click at [54, 139] on button "Set Rate" at bounding box center [50, 141] width 44 height 16
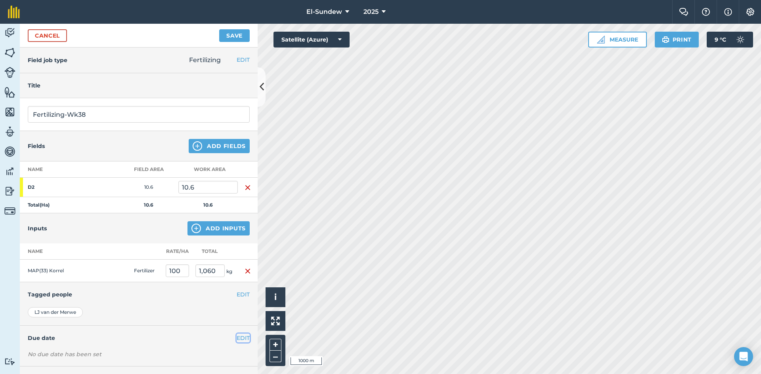
click at [242, 336] on button "EDIT" at bounding box center [243, 338] width 13 height 9
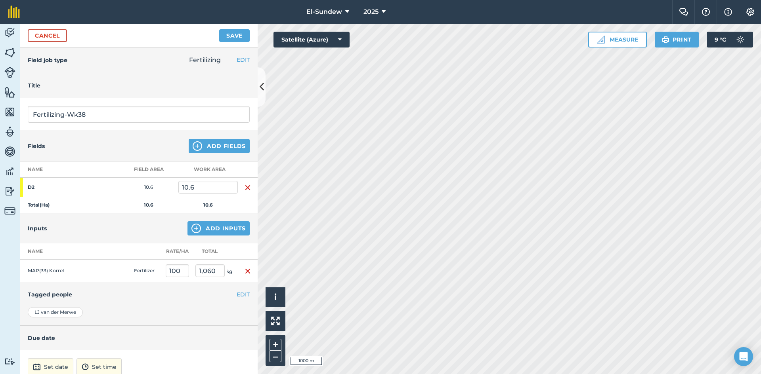
click at [62, 358] on div "Set date Set time DONE" at bounding box center [139, 379] width 238 height 56
click at [53, 359] on button "Set date" at bounding box center [51, 367] width 46 height 17
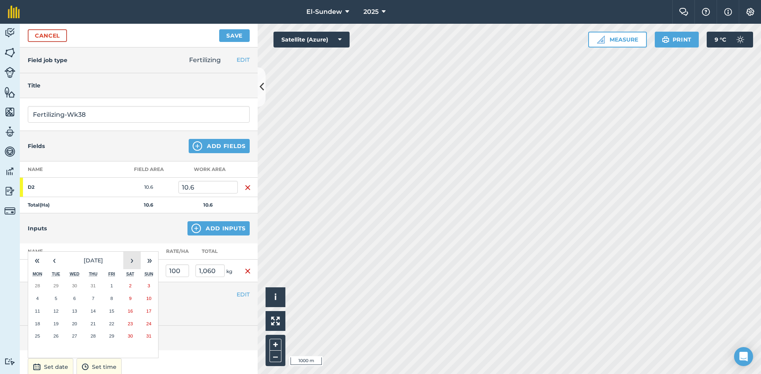
click at [132, 252] on button "›" at bounding box center [131, 260] width 17 height 17
click at [41, 305] on button "15" at bounding box center [37, 311] width 19 height 13
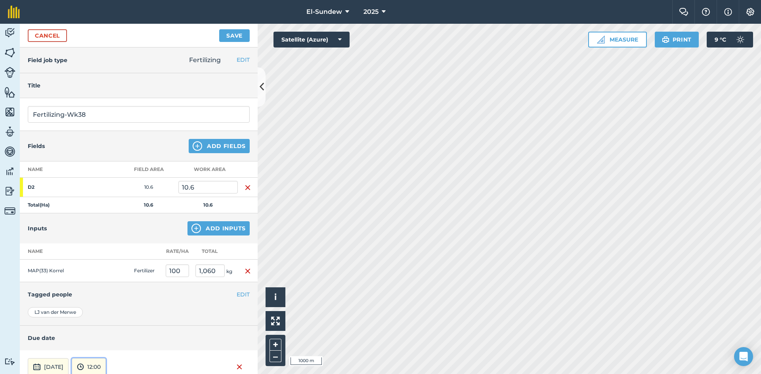
click at [106, 359] on button "12:00" at bounding box center [89, 367] width 34 height 17
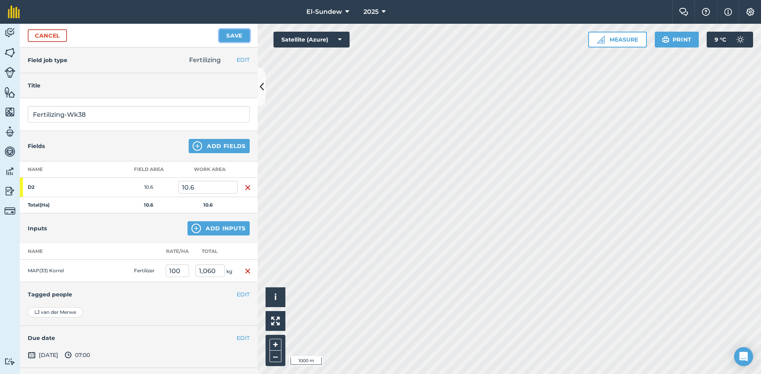
click at [230, 33] on button "Save" at bounding box center [234, 35] width 31 height 13
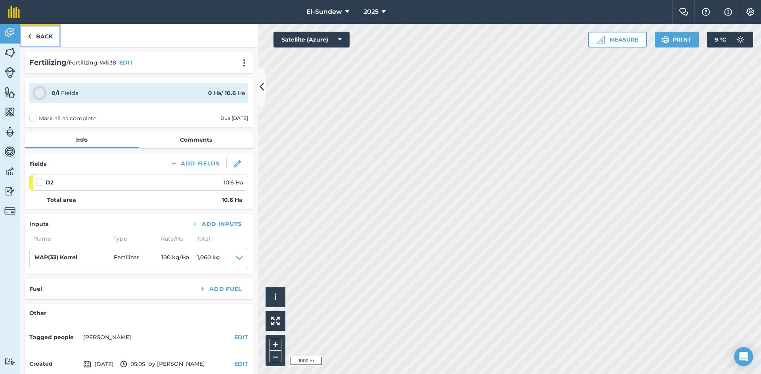
click at [51, 37] on link "Back" at bounding box center [40, 35] width 41 height 23
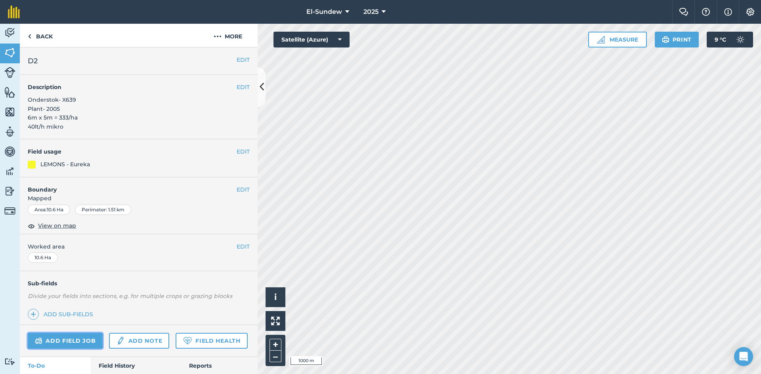
click at [75, 337] on link "Add field job" at bounding box center [65, 341] width 75 height 16
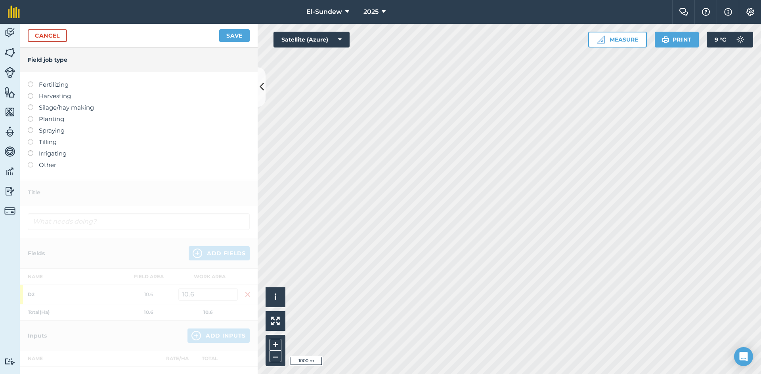
click at [57, 85] on label "Fertilizing" at bounding box center [139, 85] width 222 height 10
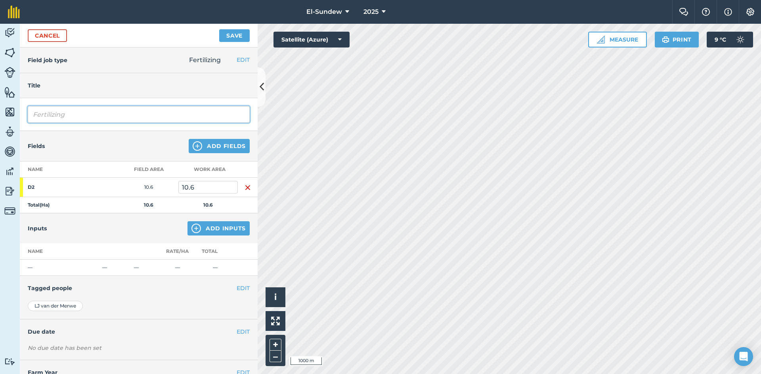
click at [83, 112] on input "Fertilizing" at bounding box center [139, 114] width 222 height 17
click at [197, 225] on button "Add Inputs" at bounding box center [218, 228] width 62 height 14
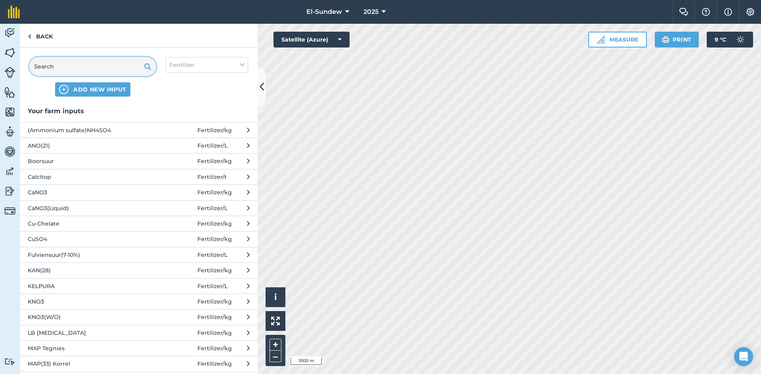
click at [115, 71] on input "text" at bounding box center [92, 66] width 127 height 19
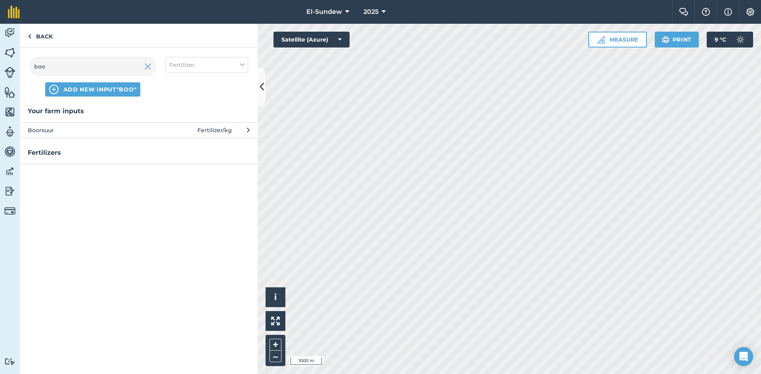
click at [112, 129] on span "Boorsuur" at bounding box center [93, 130] width 130 height 9
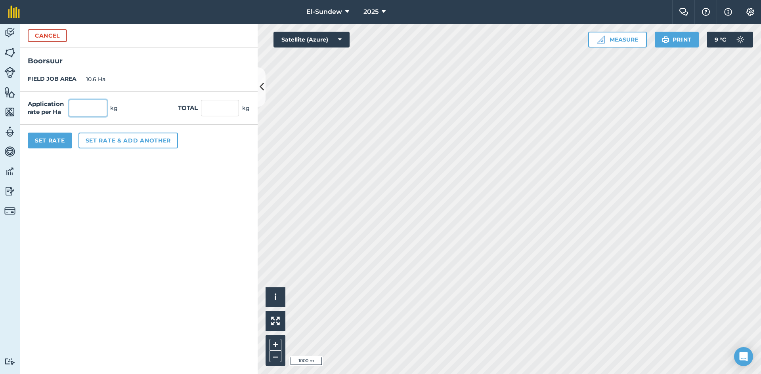
click at [103, 113] on input "text" at bounding box center [88, 108] width 38 height 17
click at [120, 140] on button "Set rate & add another" at bounding box center [127, 141] width 99 height 16
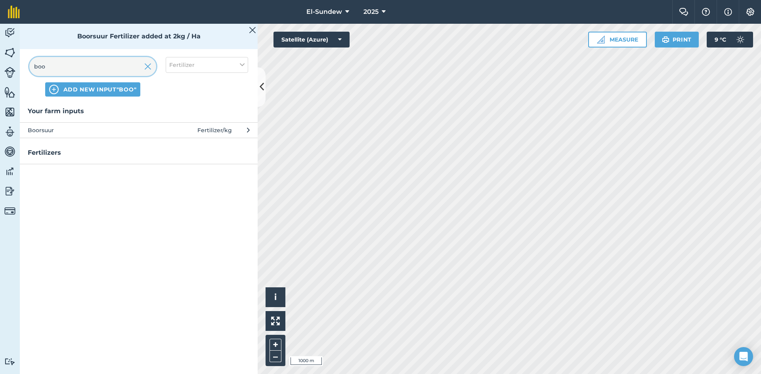
click at [102, 71] on input "boo" at bounding box center [92, 66] width 127 height 19
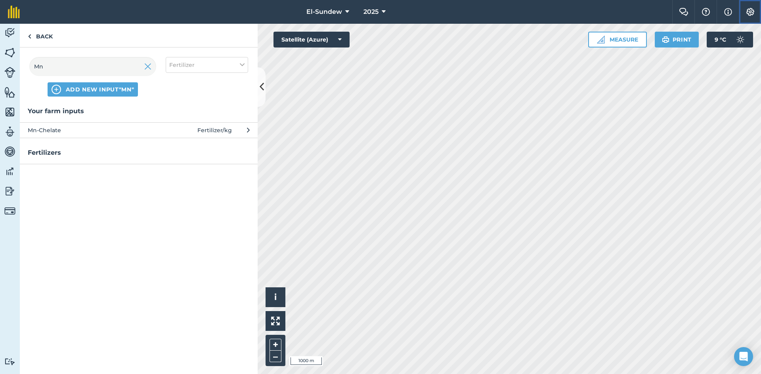
click at [749, 13] on img at bounding box center [750, 12] width 10 height 8
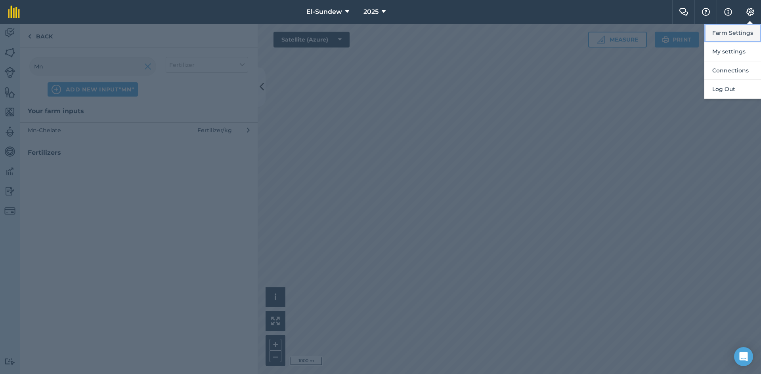
click at [743, 29] on button "Farm Settings" at bounding box center [732, 33] width 57 height 19
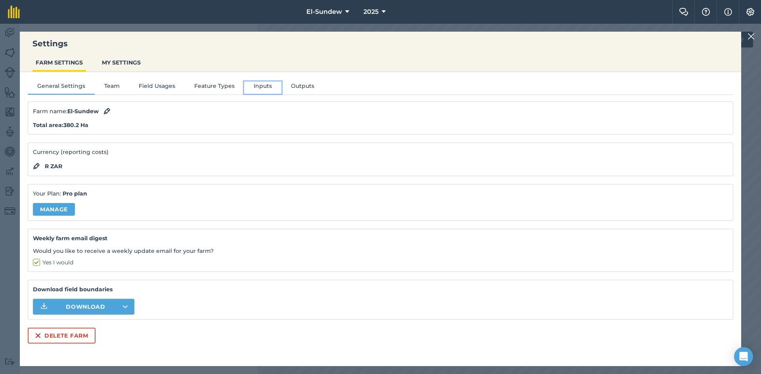
click at [257, 87] on button "Inputs" at bounding box center [262, 88] width 37 height 12
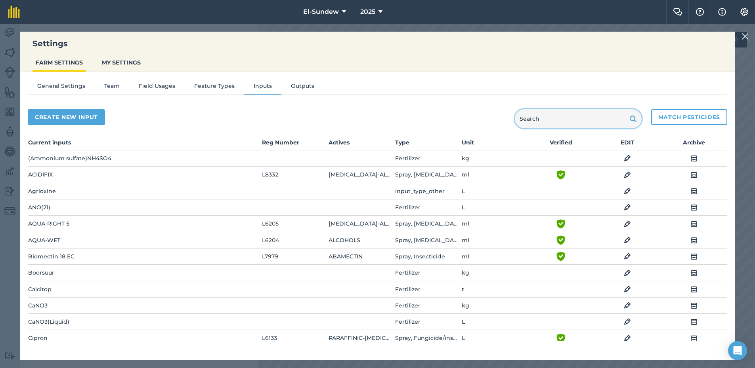
click at [566, 122] on input "text" at bounding box center [578, 118] width 127 height 19
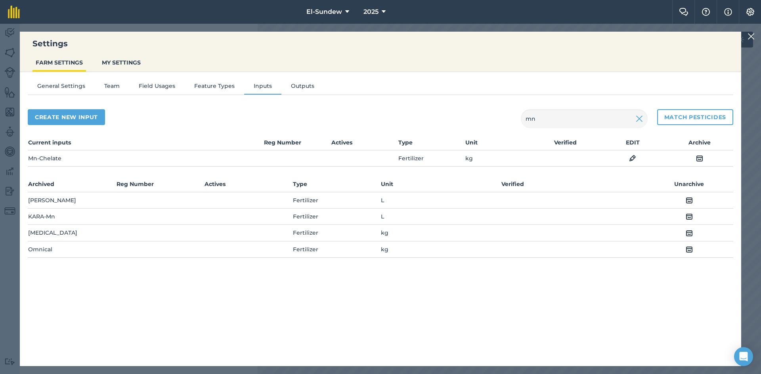
click at [690, 234] on img at bounding box center [688, 234] width 7 height 10
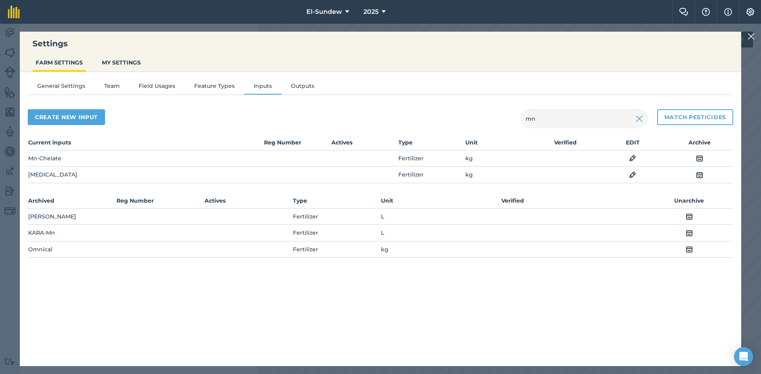
click at [751, 34] on img at bounding box center [750, 37] width 7 height 10
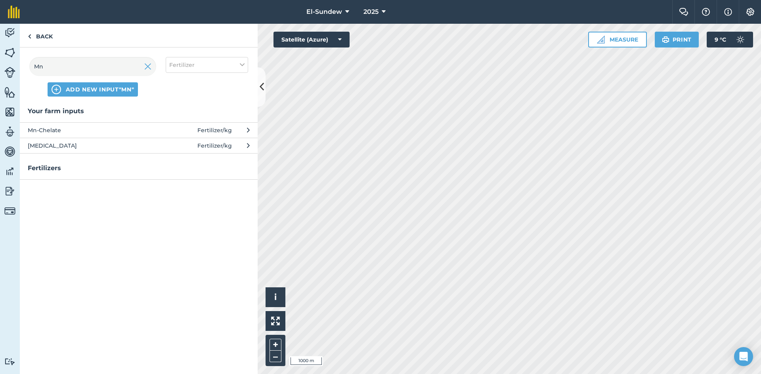
click at [122, 146] on span "MnSO4" at bounding box center [93, 145] width 130 height 9
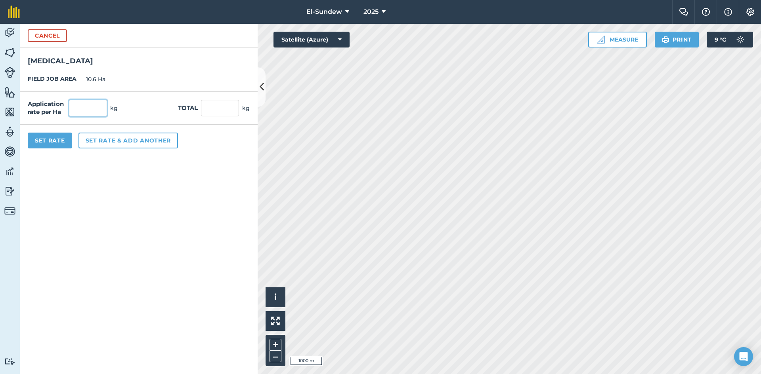
click at [98, 106] on input "text" at bounding box center [88, 108] width 38 height 17
click at [59, 135] on button "Set Rate" at bounding box center [50, 141] width 44 height 16
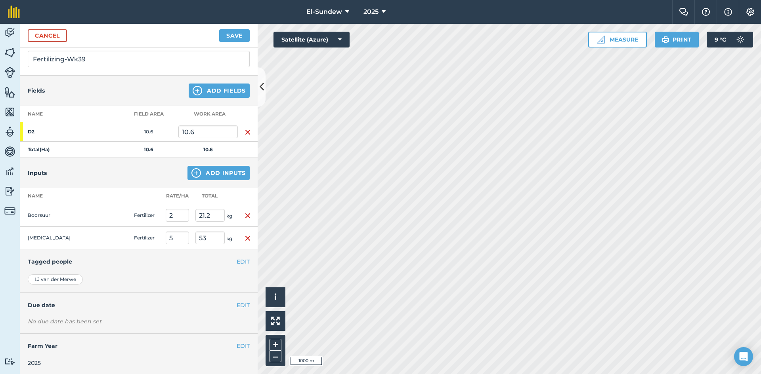
scroll to position [57, 0]
click at [237, 301] on button "EDIT" at bounding box center [243, 303] width 13 height 9
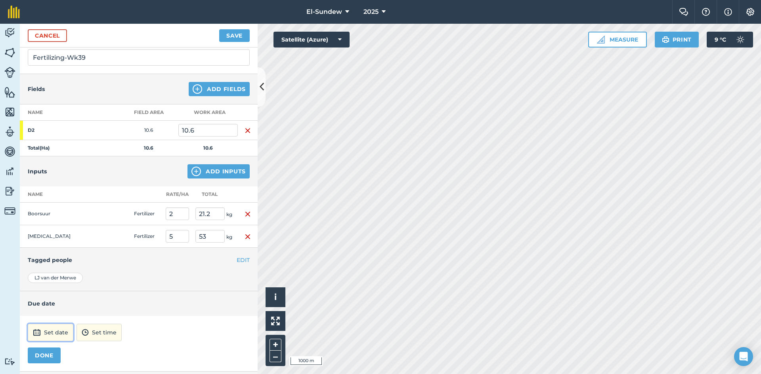
click at [51, 333] on button "Set date" at bounding box center [51, 332] width 46 height 17
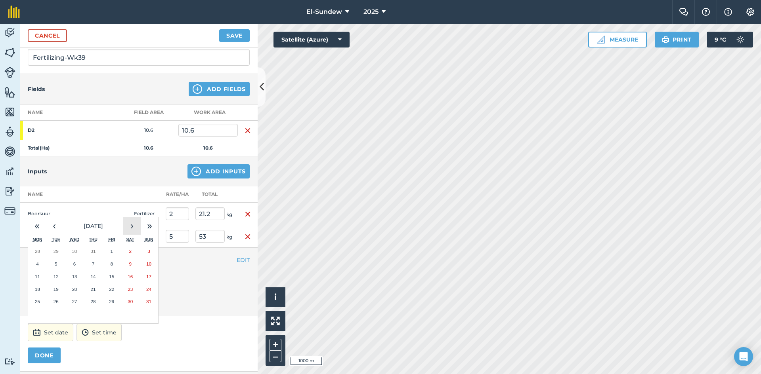
click at [128, 229] on button "›" at bounding box center [131, 225] width 17 height 17
click at [41, 290] on button "22" at bounding box center [37, 289] width 19 height 13
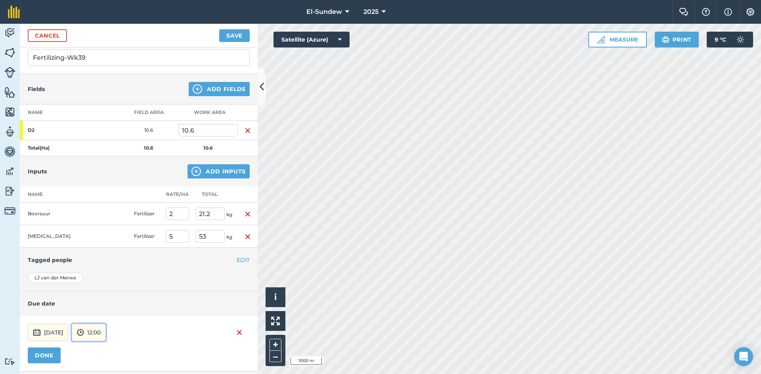
click at [106, 332] on button "12:00" at bounding box center [89, 332] width 34 height 17
click at [109, 287] on button "07:00" at bounding box center [90, 291] width 37 height 13
click at [52, 356] on button "DONE" at bounding box center [44, 356] width 33 height 16
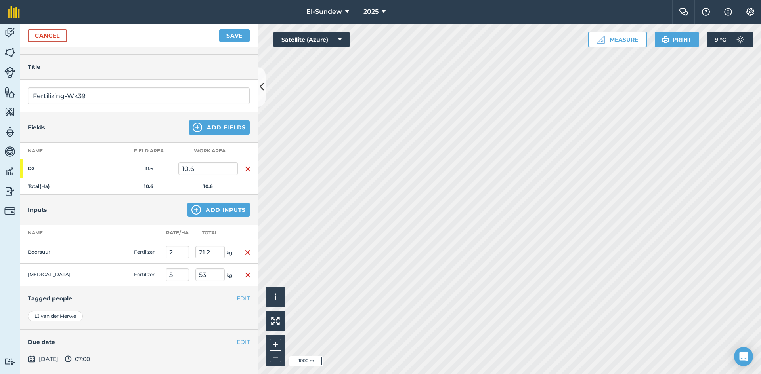
scroll to position [0, 0]
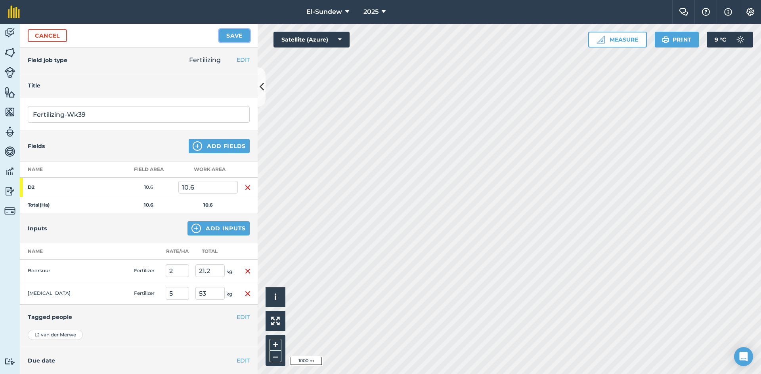
click at [231, 32] on button "Save" at bounding box center [234, 35] width 31 height 13
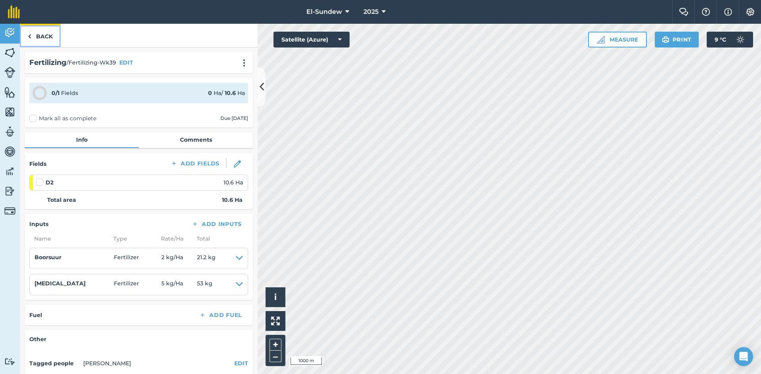
click at [40, 41] on link "Back" at bounding box center [40, 35] width 41 height 23
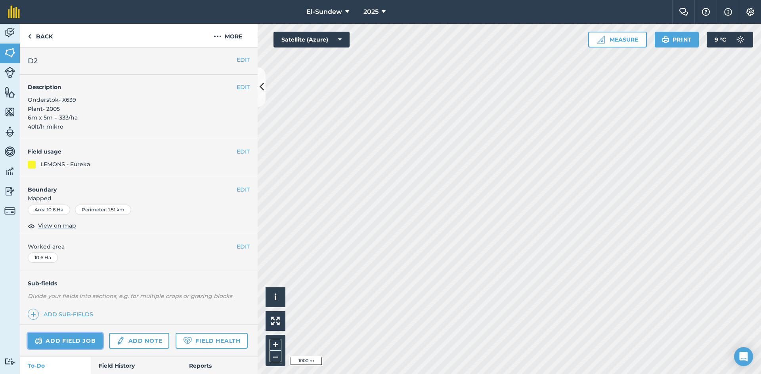
click at [75, 347] on link "Add field job" at bounding box center [65, 341] width 75 height 16
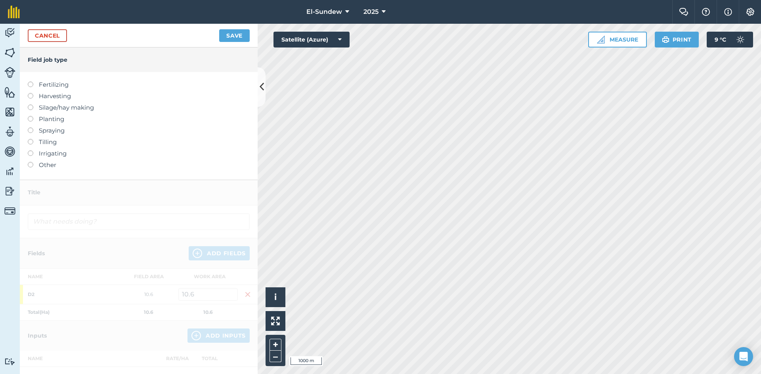
click at [62, 83] on label "Fertilizing" at bounding box center [139, 85] width 222 height 10
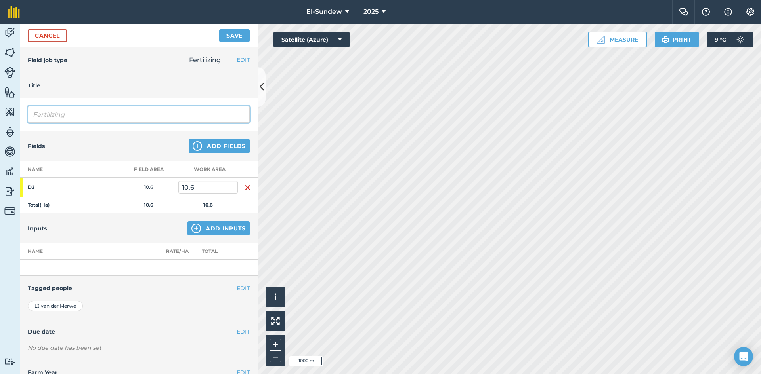
click at [80, 113] on input "Fertilizing" at bounding box center [139, 114] width 222 height 17
click at [191, 225] on img at bounding box center [196, 229] width 10 height 10
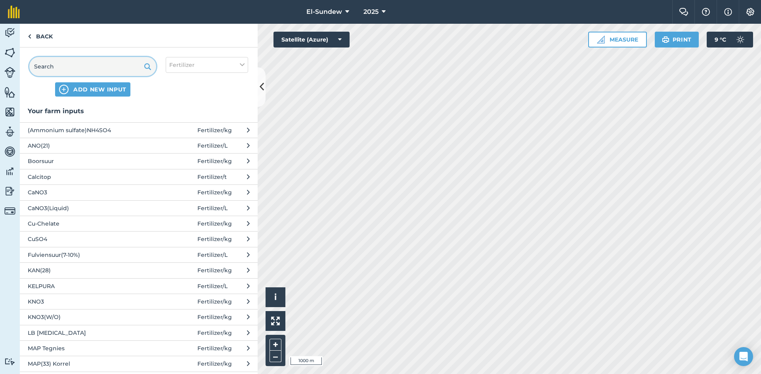
click at [125, 60] on input "text" at bounding box center [92, 66] width 127 height 19
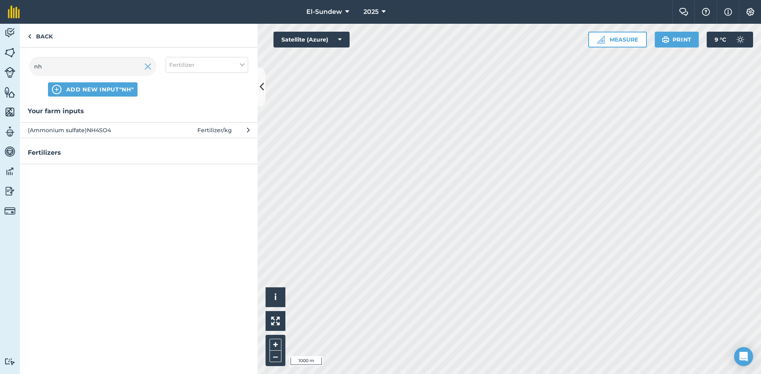
click at [114, 133] on span "(Ammonium sulfate)NH4SO4" at bounding box center [93, 130] width 130 height 9
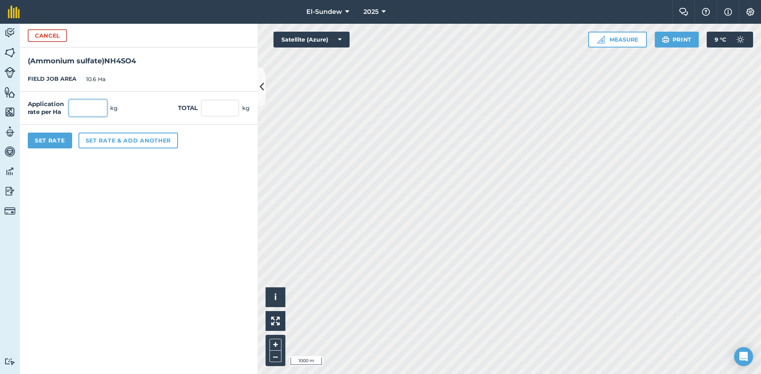
click at [98, 113] on input "text" at bounding box center [88, 108] width 38 height 17
click at [47, 149] on div "Set Rate Set rate & add another" at bounding box center [139, 141] width 238 height 32
click at [48, 144] on button "Set Rate" at bounding box center [50, 141] width 44 height 16
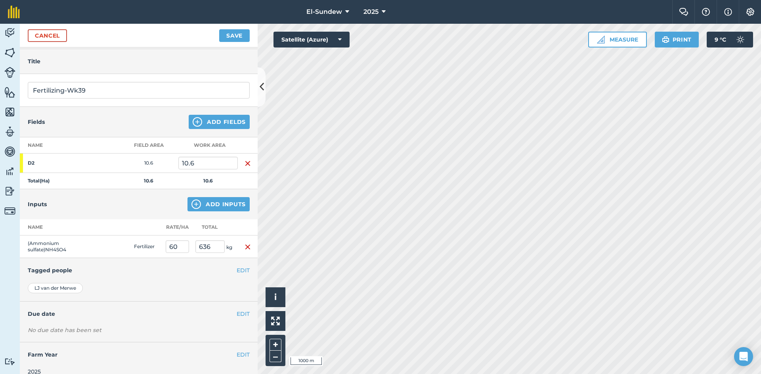
scroll to position [34, 0]
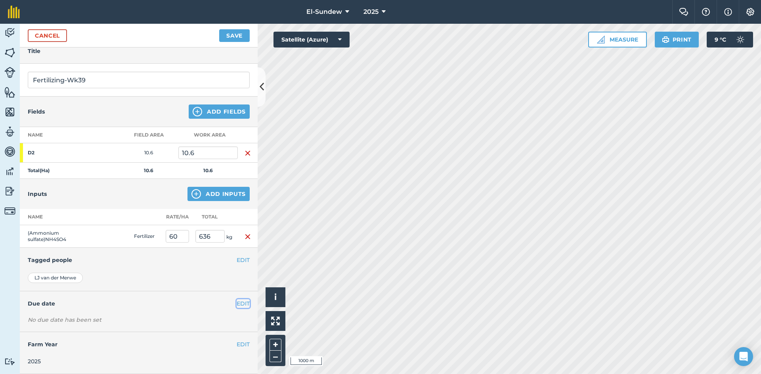
click at [239, 306] on button "EDIT" at bounding box center [243, 303] width 13 height 9
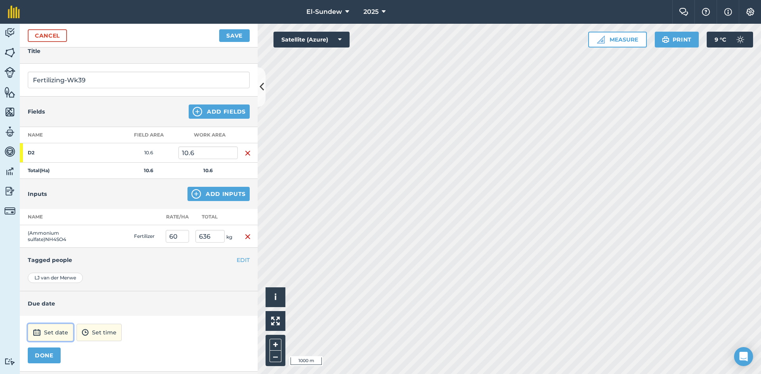
click at [38, 336] on img at bounding box center [37, 333] width 8 height 10
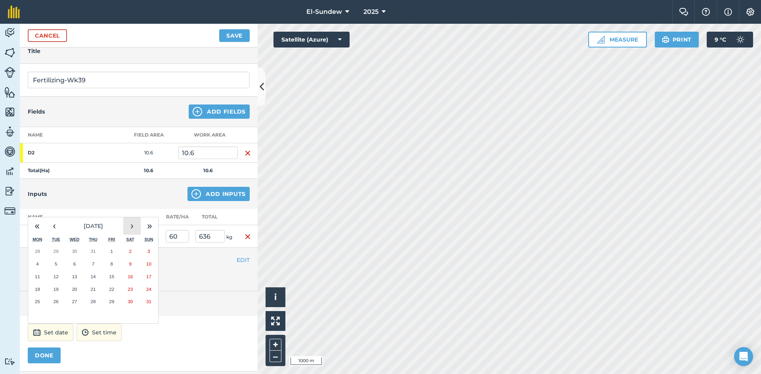
click at [134, 231] on button "›" at bounding box center [131, 225] width 17 height 17
click at [44, 286] on button "22" at bounding box center [37, 289] width 19 height 13
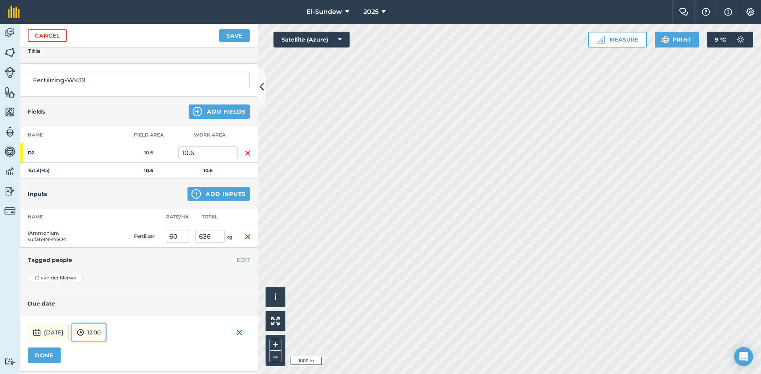
click at [106, 336] on button "12:00" at bounding box center [89, 332] width 34 height 17
click at [109, 287] on button "07:00" at bounding box center [90, 291] width 37 height 13
click at [55, 354] on button "DONE" at bounding box center [44, 356] width 33 height 16
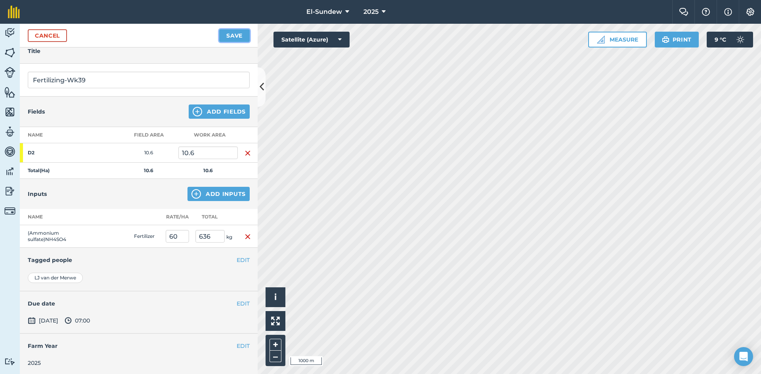
click at [225, 35] on button "Save" at bounding box center [234, 35] width 31 height 13
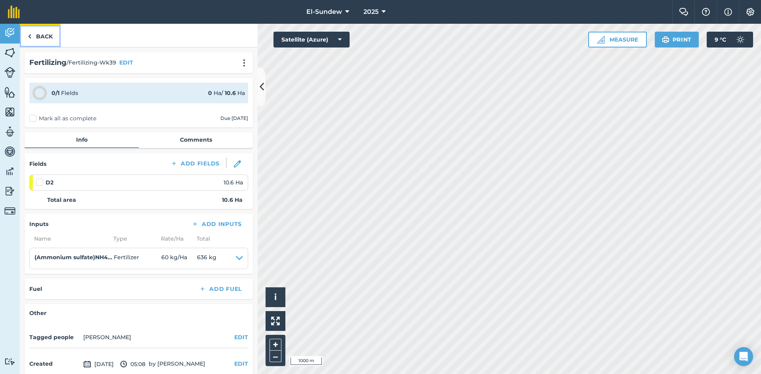
click at [46, 36] on link "Back" at bounding box center [40, 35] width 41 height 23
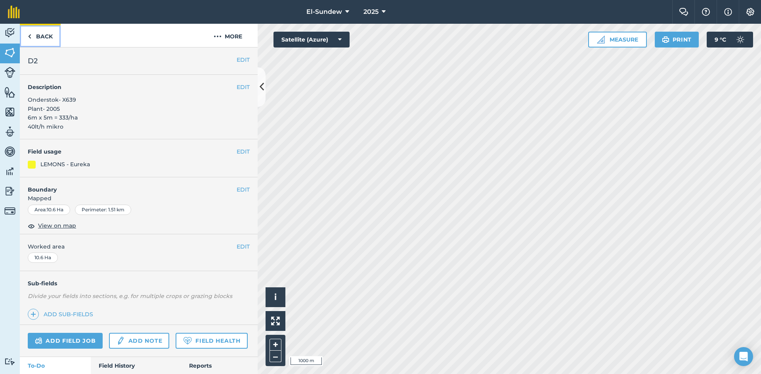
click at [46, 36] on link "Back" at bounding box center [40, 35] width 41 height 23
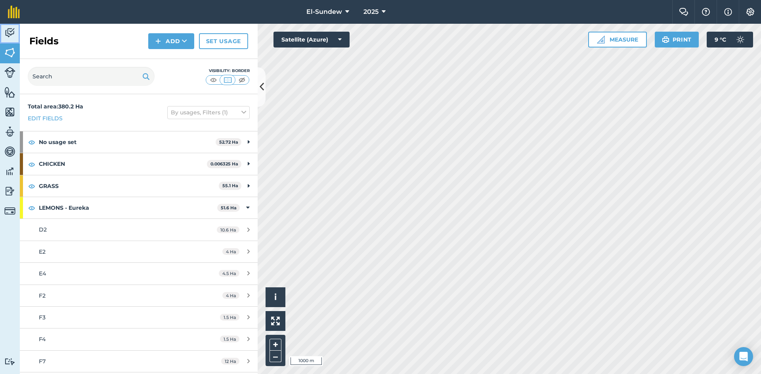
click at [10, 34] on img at bounding box center [9, 33] width 11 height 12
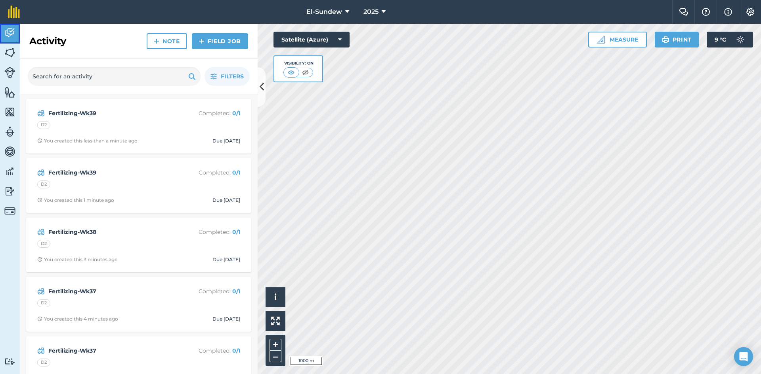
scroll to position [132, 0]
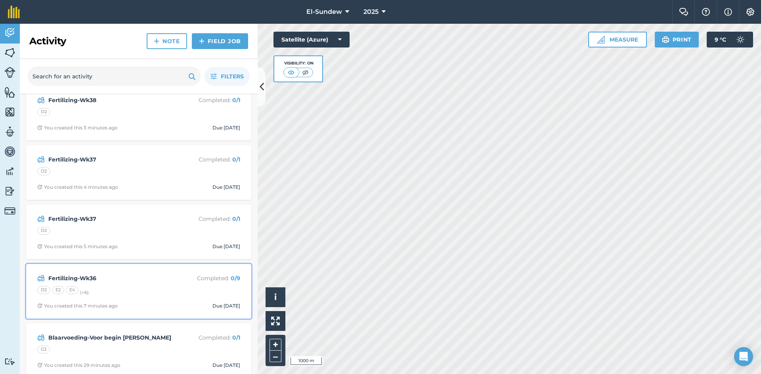
click at [134, 291] on div "D2 E2 E4 (+ 6 )" at bounding box center [138, 291] width 203 height 10
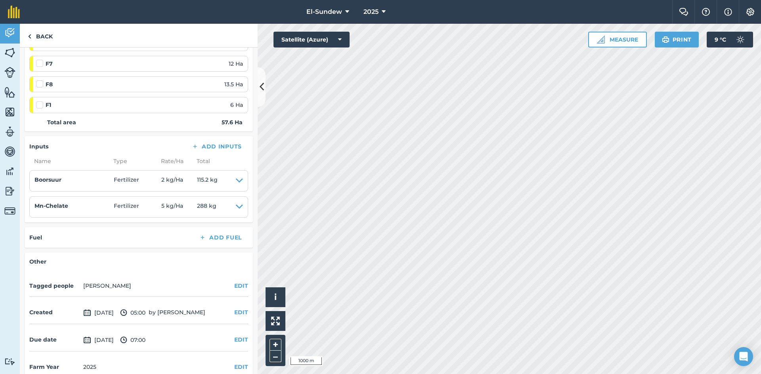
scroll to position [257, 0]
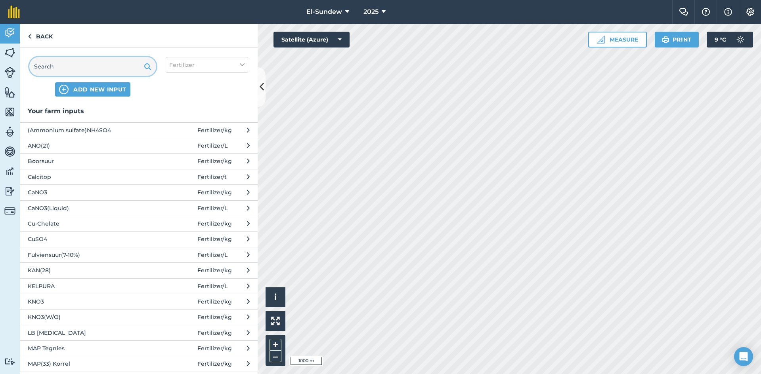
click at [110, 63] on input "text" at bounding box center [92, 66] width 127 height 19
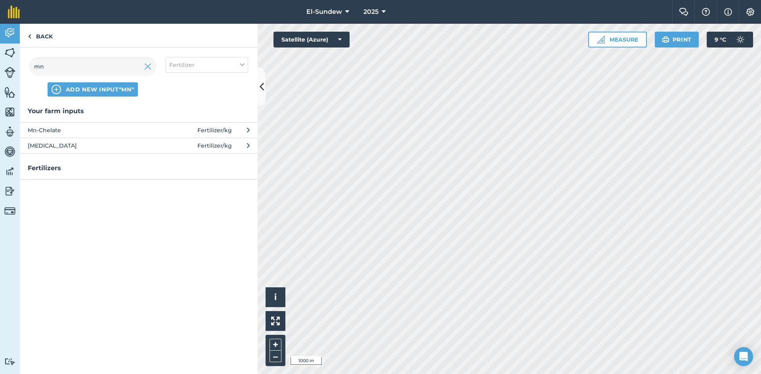
click at [93, 149] on span "MnSO4" at bounding box center [93, 145] width 130 height 9
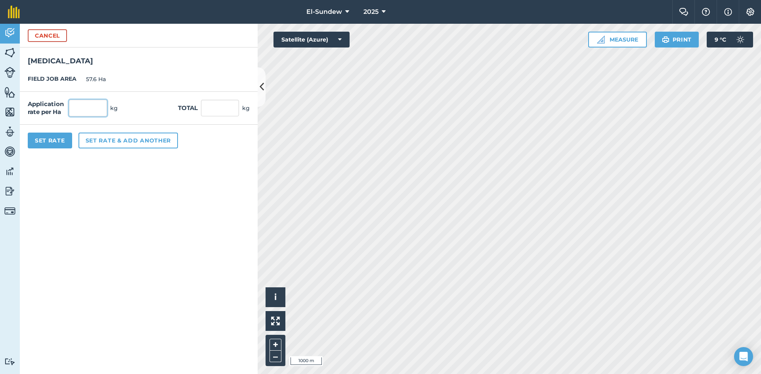
click at [91, 113] on input "text" at bounding box center [88, 108] width 38 height 17
click at [52, 138] on button "Set Rate" at bounding box center [50, 141] width 44 height 16
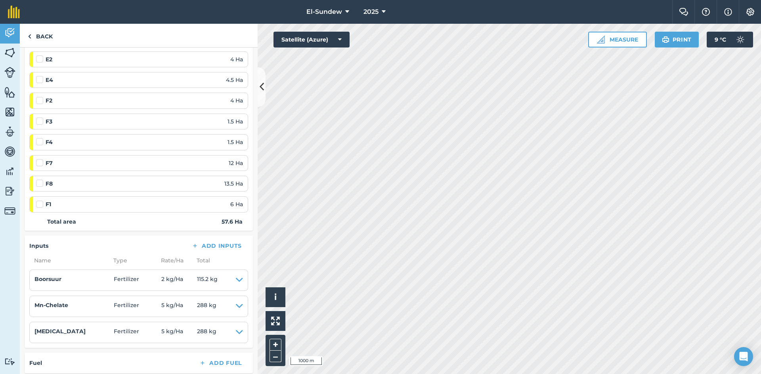
scroll to position [264, 0]
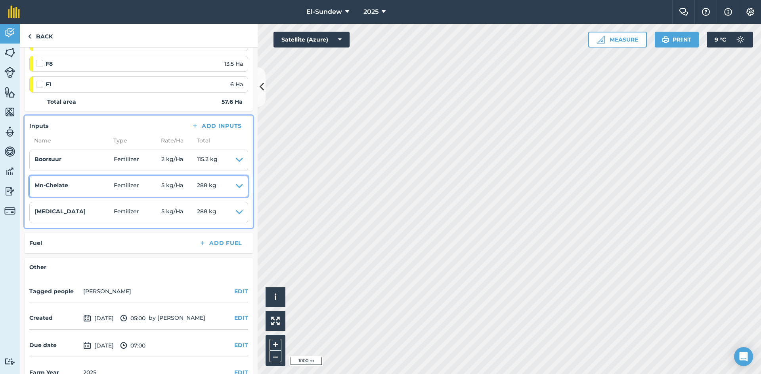
click at [236, 182] on icon at bounding box center [239, 186] width 7 height 11
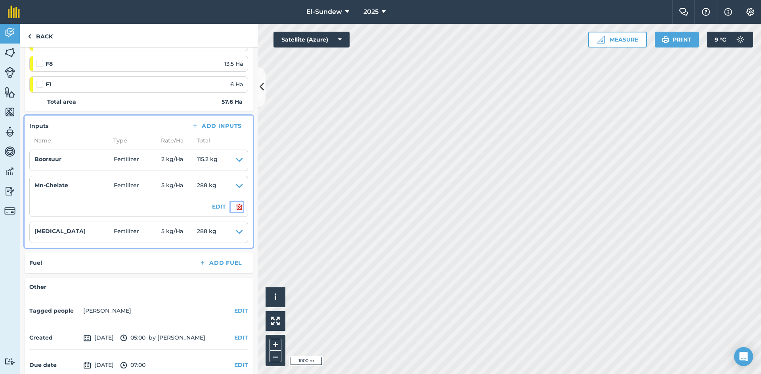
click at [236, 208] on img at bounding box center [239, 207] width 7 height 10
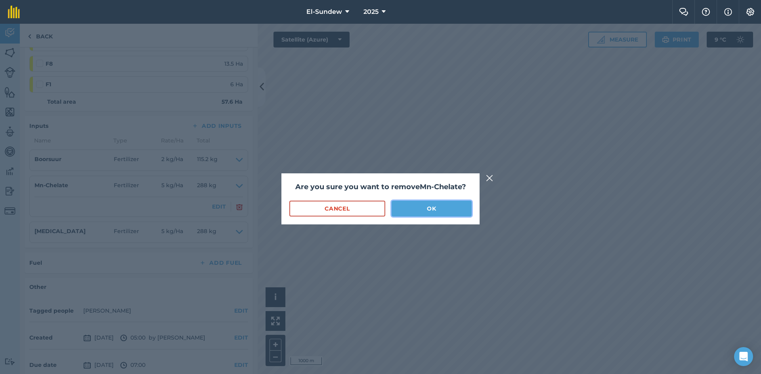
click at [395, 210] on button "OK" at bounding box center [431, 209] width 80 height 16
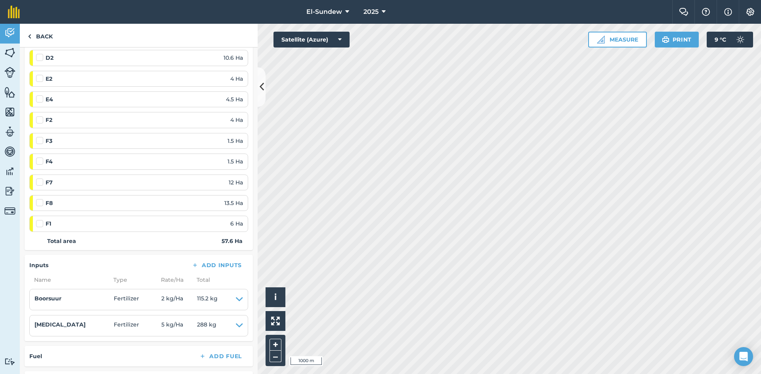
scroll to position [0, 0]
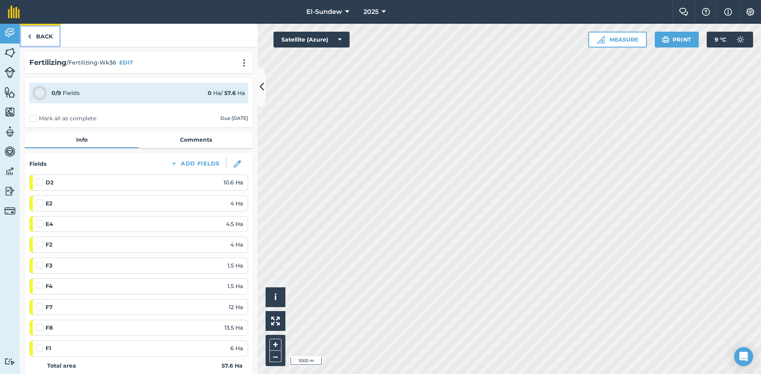
click at [45, 42] on link "Back" at bounding box center [40, 35] width 41 height 23
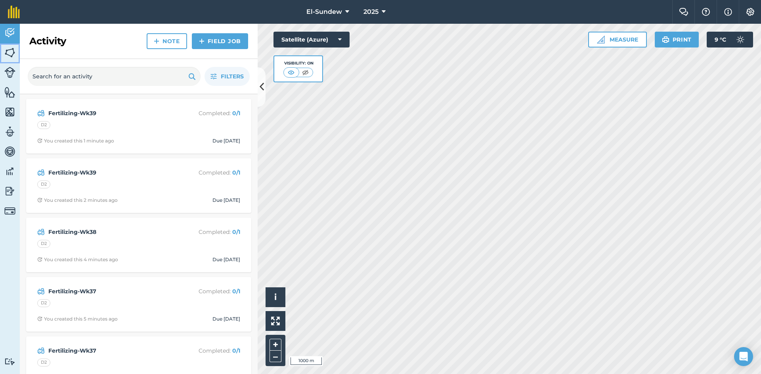
click at [8, 53] on img at bounding box center [9, 53] width 11 height 12
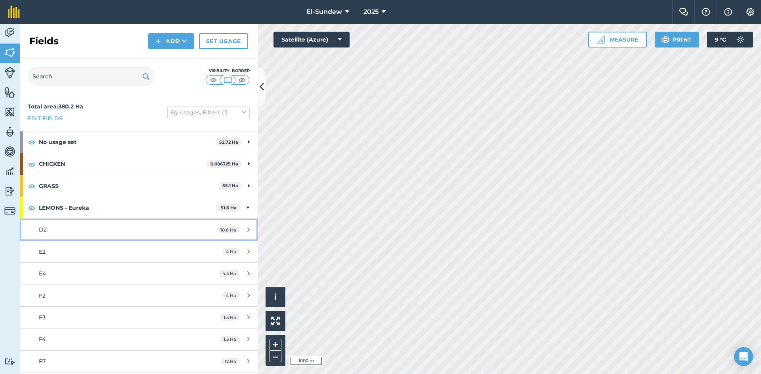
click at [71, 230] on div "D2" at bounding box center [113, 229] width 149 height 9
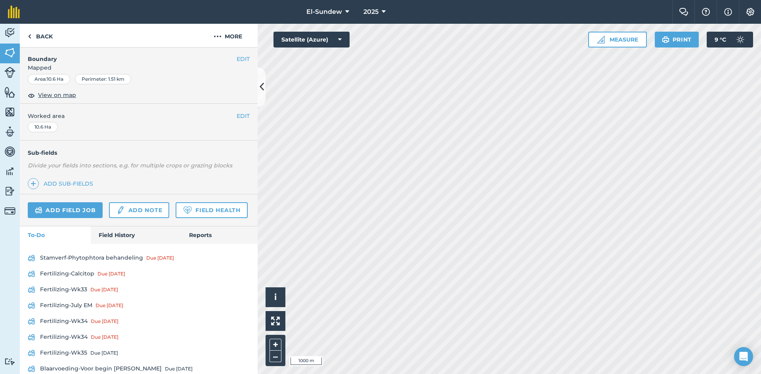
scroll to position [260, 0]
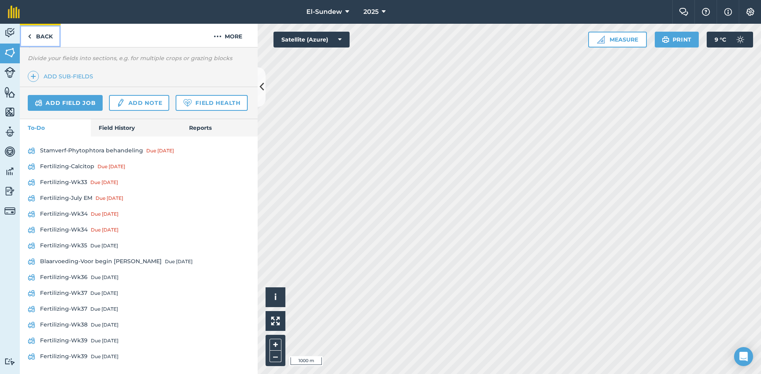
click at [46, 38] on link "Back" at bounding box center [40, 35] width 41 height 23
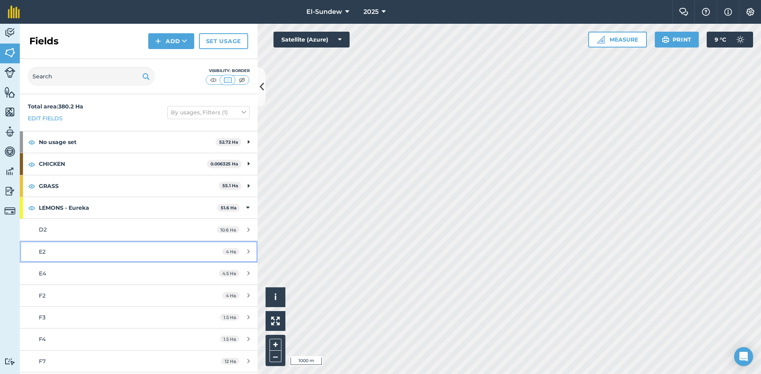
click at [107, 246] on link "E2 4 Ha" at bounding box center [139, 251] width 238 height 21
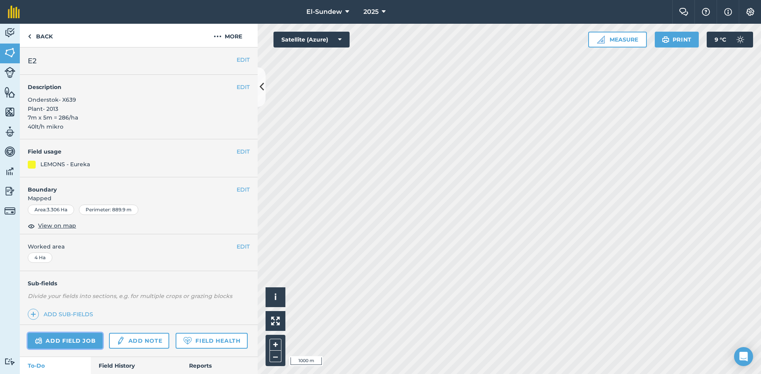
click at [71, 347] on link "Add field job" at bounding box center [65, 341] width 75 height 16
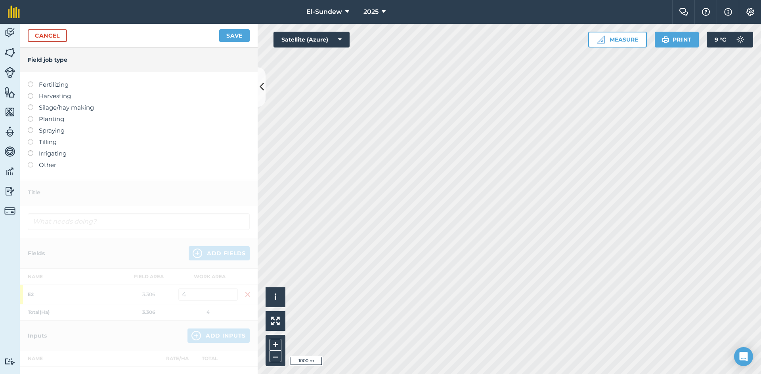
click at [63, 85] on label "Fertilizing" at bounding box center [139, 85] width 222 height 10
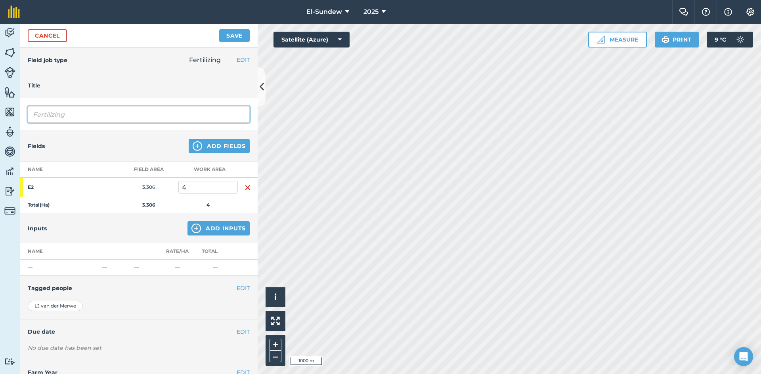
click at [88, 114] on input "Fertilizing" at bounding box center [139, 114] width 222 height 17
click at [193, 227] on img at bounding box center [196, 229] width 10 height 10
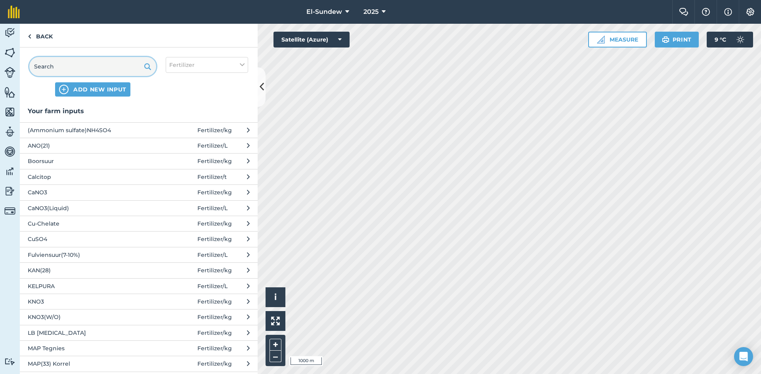
click at [88, 69] on input "text" at bounding box center [92, 66] width 127 height 19
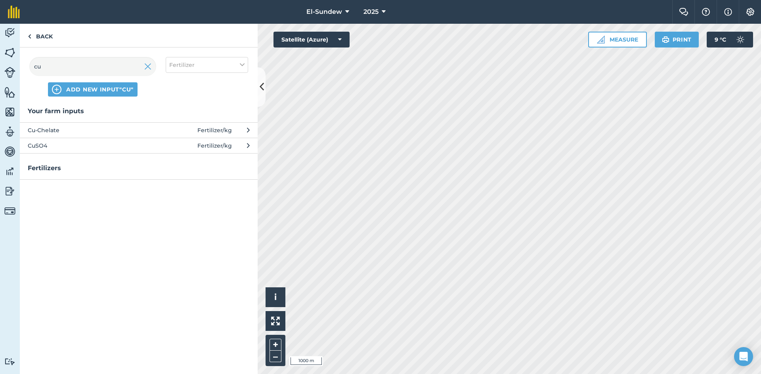
click at [93, 146] on span "CuSO4" at bounding box center [93, 145] width 130 height 9
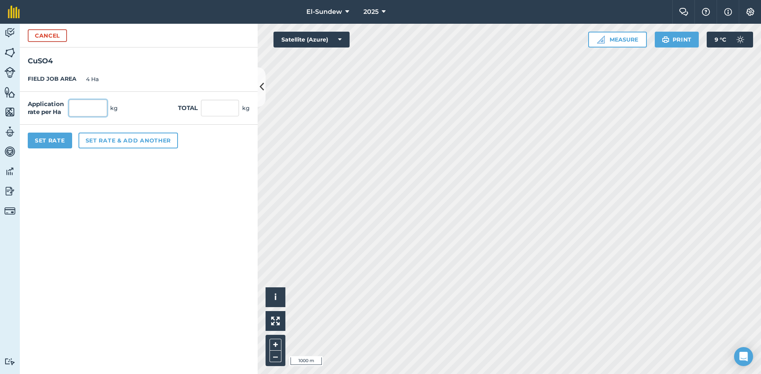
click at [104, 100] on input "text" at bounding box center [88, 108] width 38 height 17
click at [109, 145] on button "Set rate & add another" at bounding box center [127, 141] width 99 height 16
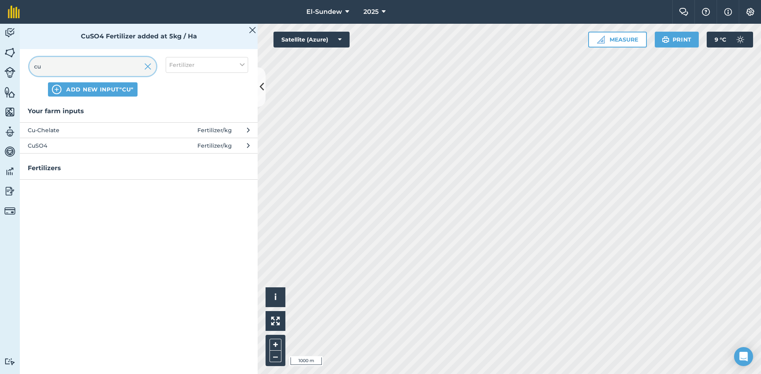
click at [100, 69] on input "cu" at bounding box center [92, 66] width 127 height 19
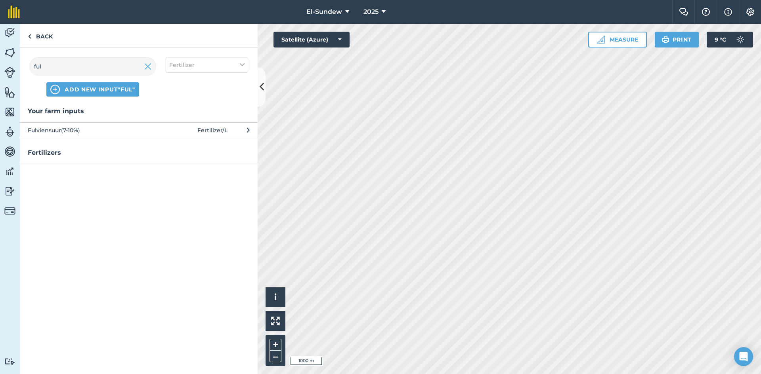
click at [93, 132] on span "Fulviensuur(7-10%)" at bounding box center [93, 130] width 130 height 9
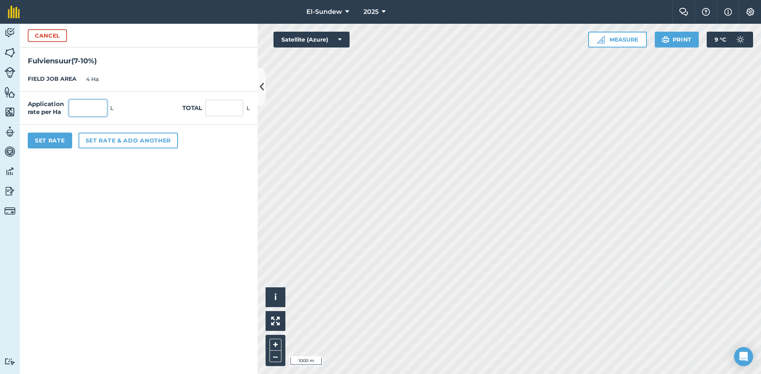
click at [92, 105] on input "text" at bounding box center [88, 108] width 38 height 17
click at [97, 140] on button "Set rate & add another" at bounding box center [127, 141] width 99 height 16
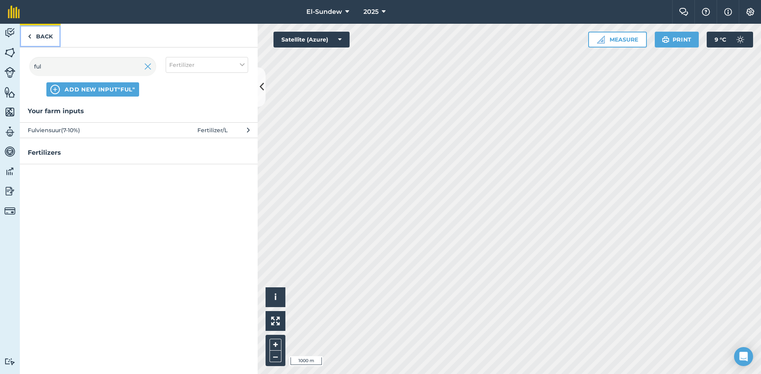
click at [45, 36] on link "Back" at bounding box center [40, 35] width 41 height 23
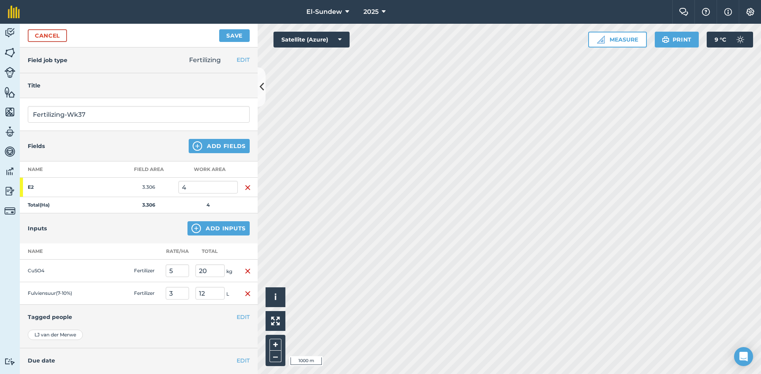
click at [244, 292] on img "button" at bounding box center [247, 294] width 6 height 10
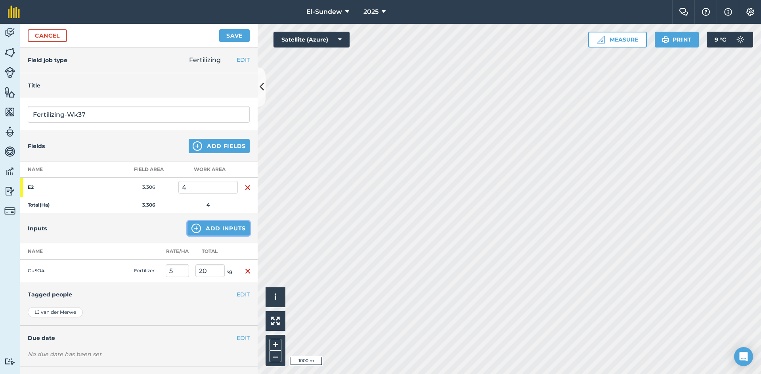
click at [193, 231] on img at bounding box center [196, 229] width 10 height 10
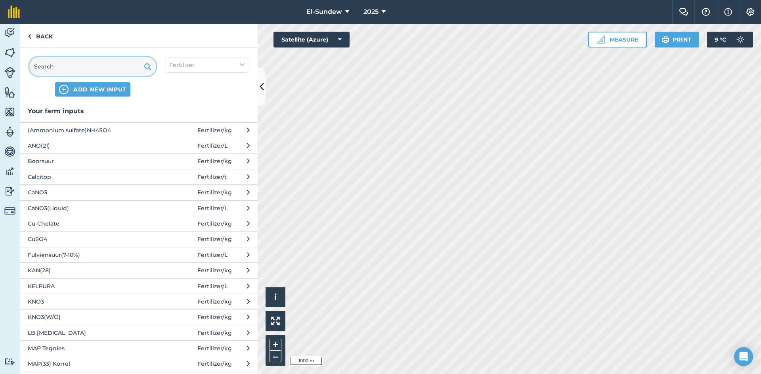
click at [124, 62] on input "text" at bounding box center [92, 66] width 127 height 19
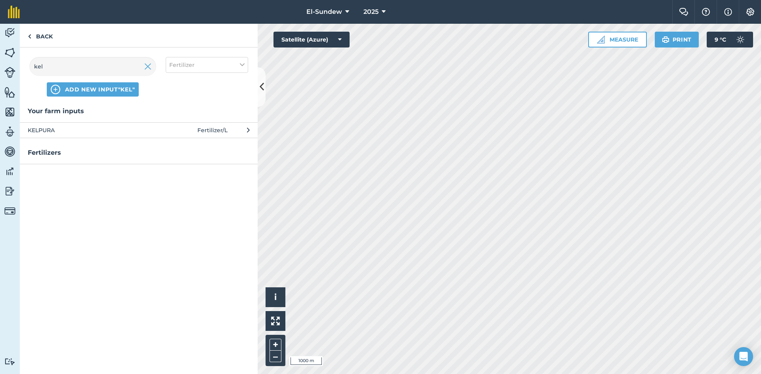
click at [122, 128] on span "KELPURA" at bounding box center [93, 130] width 130 height 9
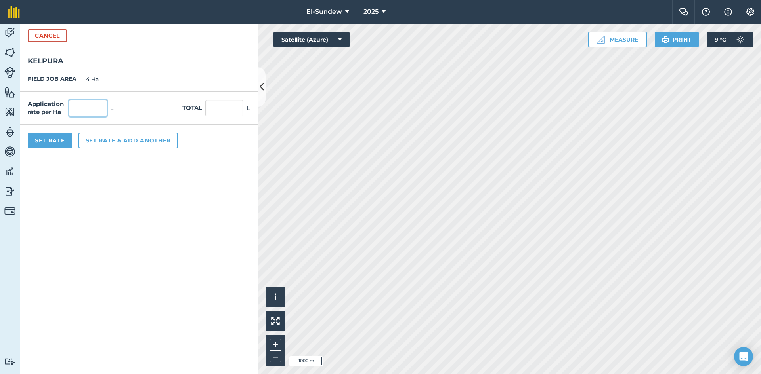
click at [96, 107] on input "text" at bounding box center [88, 108] width 38 height 17
click at [113, 143] on button "Set rate & add another" at bounding box center [127, 141] width 99 height 16
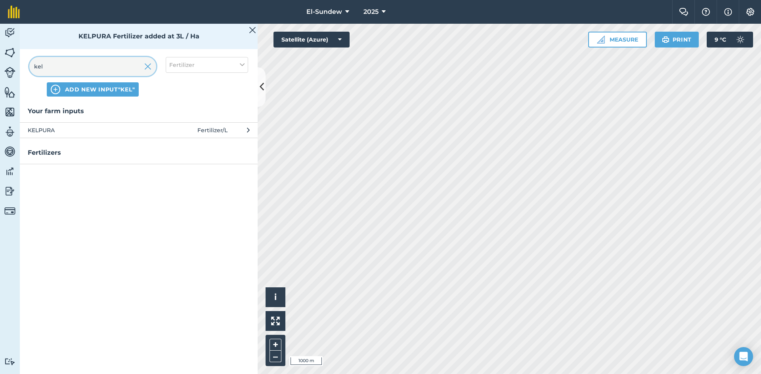
click at [82, 68] on input "kel" at bounding box center [92, 66] width 127 height 19
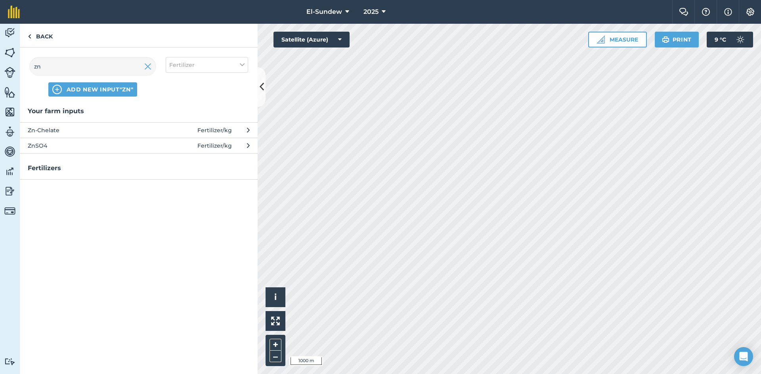
click at [94, 148] on span "ZnSO4" at bounding box center [93, 145] width 130 height 9
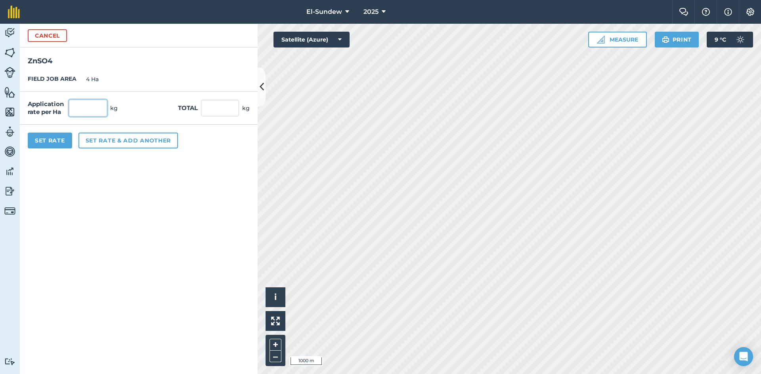
click at [92, 113] on input "text" at bounding box center [88, 108] width 38 height 17
click at [59, 147] on button "Set Rate" at bounding box center [50, 141] width 44 height 16
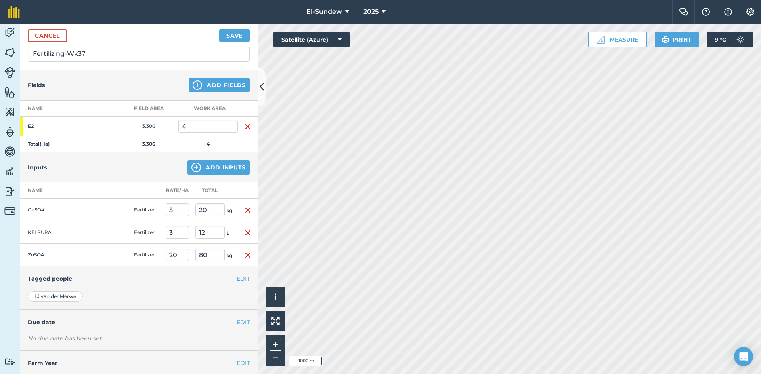
scroll to position [80, 0]
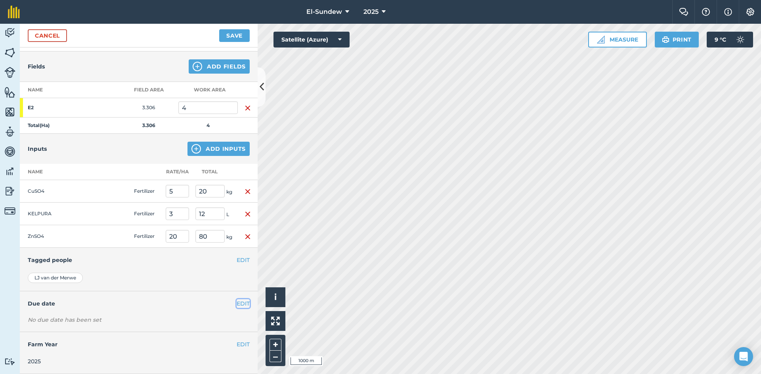
click at [237, 305] on button "EDIT" at bounding box center [243, 303] width 13 height 9
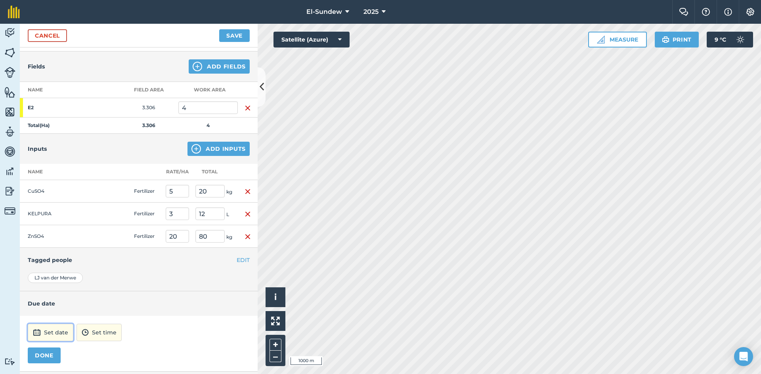
click at [54, 338] on button "Set date" at bounding box center [51, 332] width 46 height 17
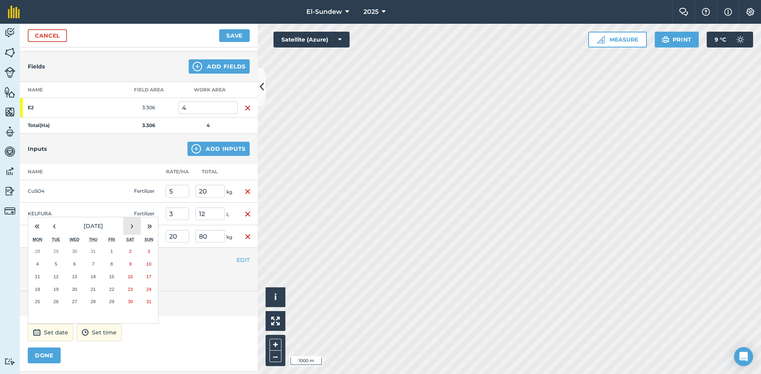
click at [129, 228] on button "›" at bounding box center [131, 225] width 17 height 17
click at [45, 263] on button "8" at bounding box center [37, 264] width 19 height 13
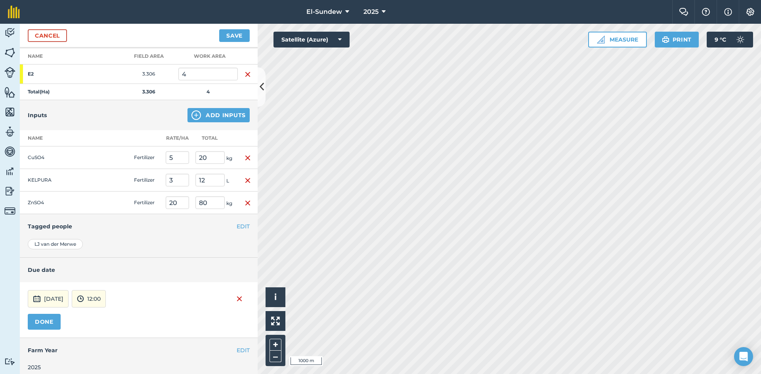
scroll to position [119, 0]
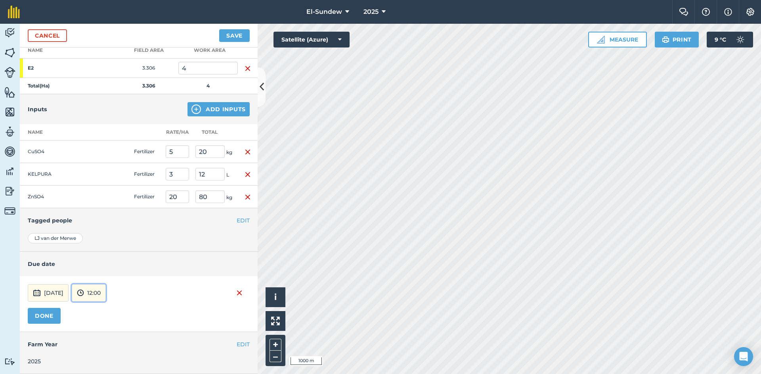
click at [103, 297] on button "12:00" at bounding box center [89, 292] width 34 height 17
click at [106, 247] on button "07:00" at bounding box center [90, 252] width 37 height 13
click at [59, 312] on button "DONE" at bounding box center [44, 316] width 33 height 16
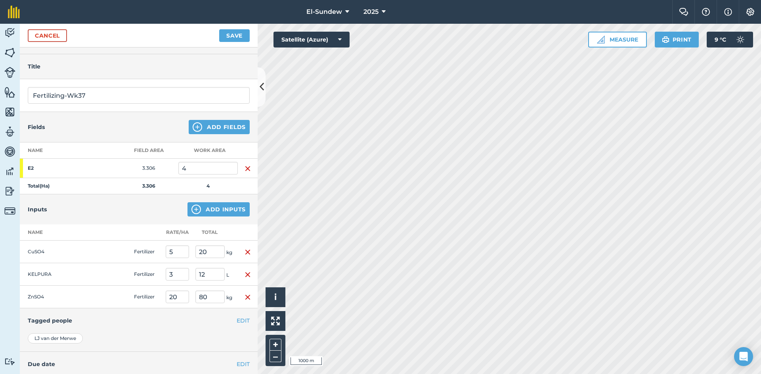
scroll to position [0, 0]
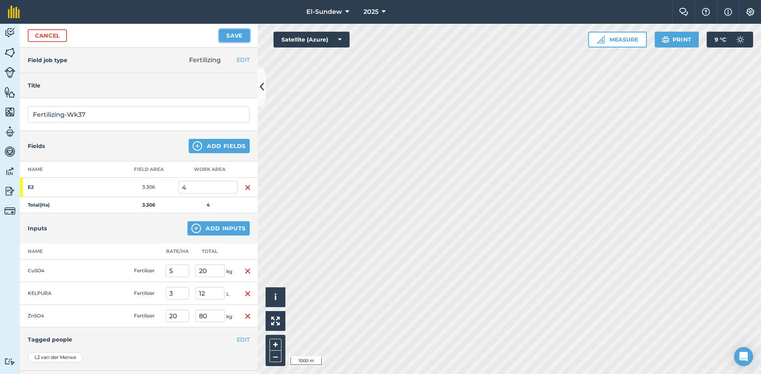
click at [230, 34] on button "Save" at bounding box center [234, 35] width 31 height 13
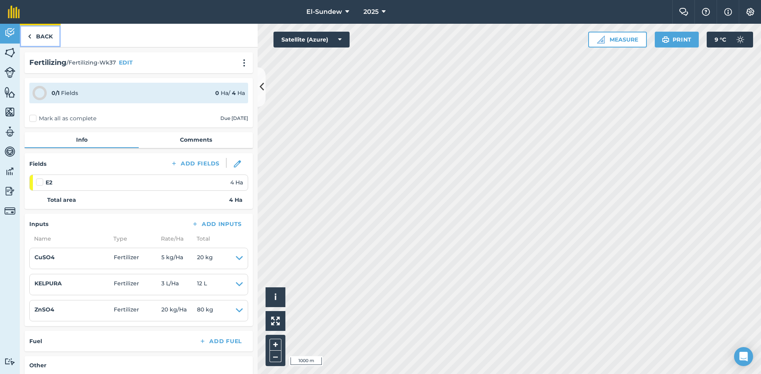
click at [37, 34] on link "Back" at bounding box center [40, 35] width 41 height 23
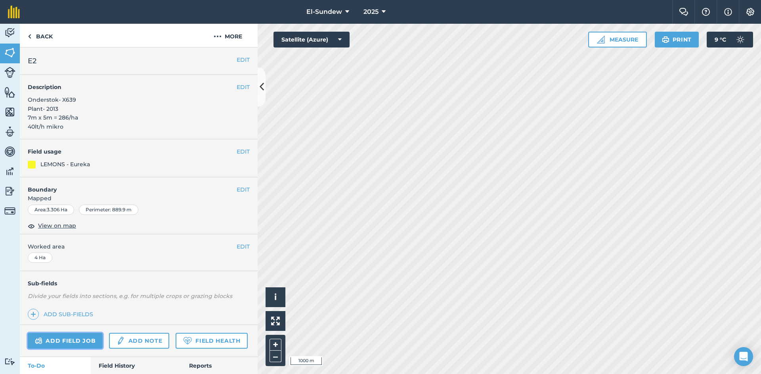
click at [63, 343] on link "Add field job" at bounding box center [65, 341] width 75 height 16
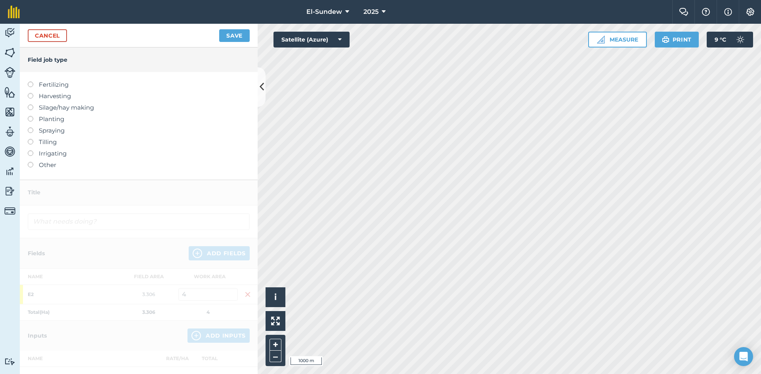
click at [64, 86] on label "Fertilizing" at bounding box center [139, 85] width 222 height 10
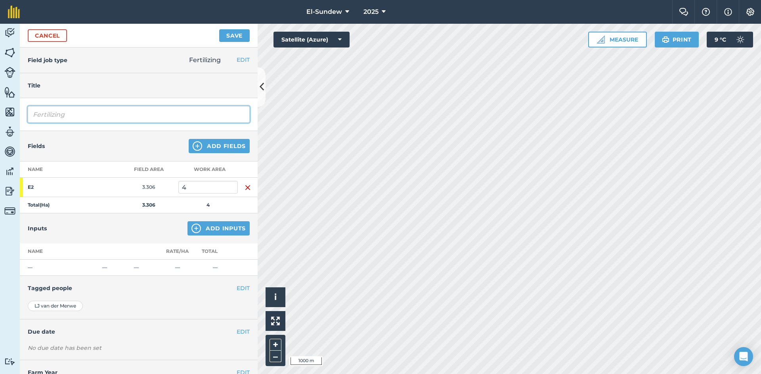
click at [89, 116] on input "Fertilizing" at bounding box center [139, 114] width 222 height 17
click at [191, 231] on img at bounding box center [196, 229] width 10 height 10
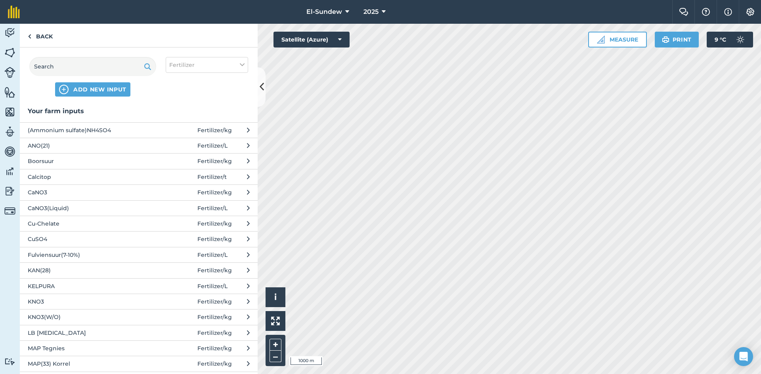
click at [86, 301] on span "KNO3" at bounding box center [93, 302] width 130 height 9
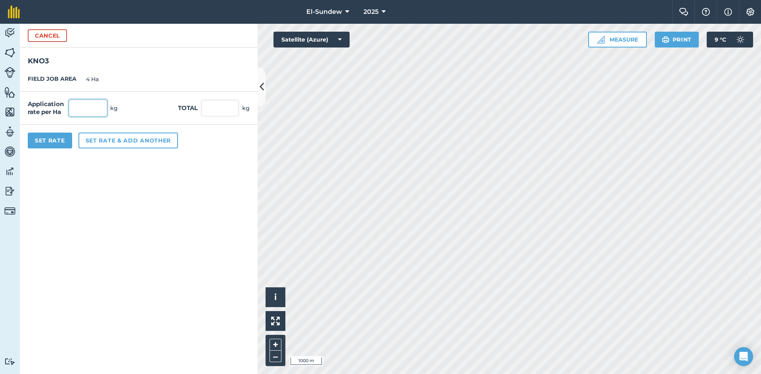
click at [95, 111] on input "text" at bounding box center [88, 108] width 38 height 17
click at [60, 136] on button "Set Rate" at bounding box center [50, 141] width 44 height 16
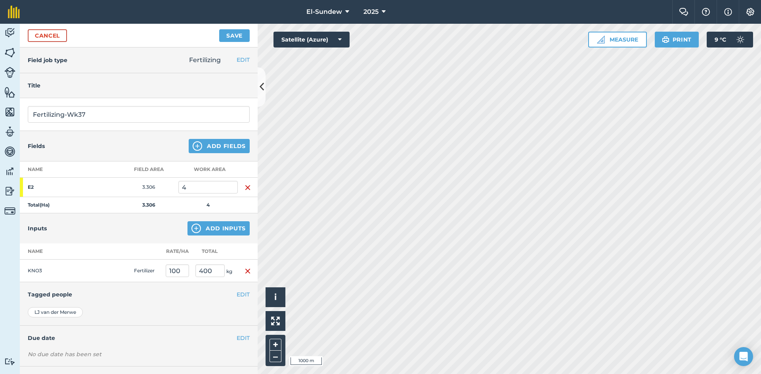
scroll to position [34, 0]
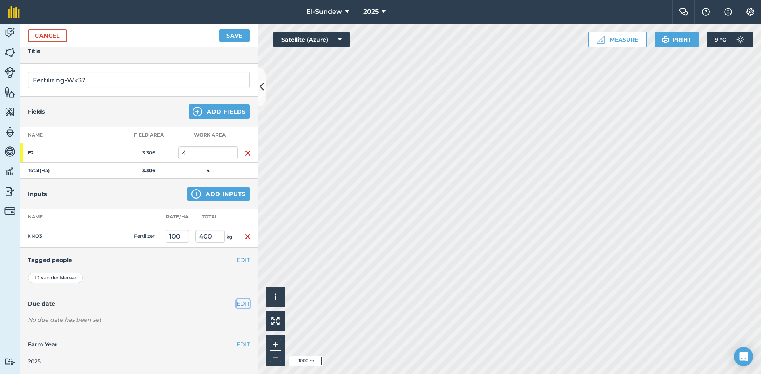
click at [238, 306] on button "EDIT" at bounding box center [243, 303] width 13 height 9
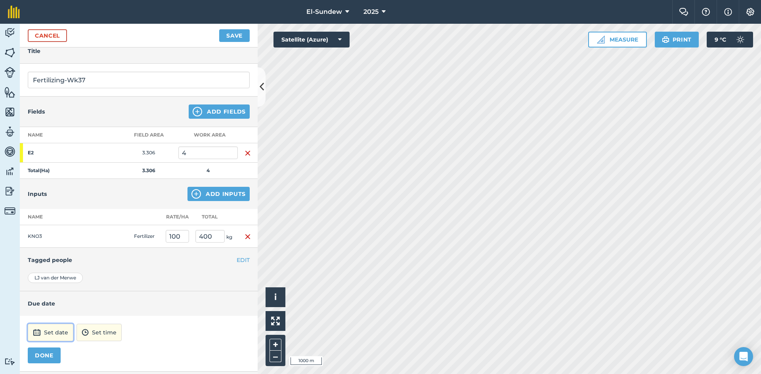
click at [60, 328] on button "Set date" at bounding box center [51, 332] width 46 height 17
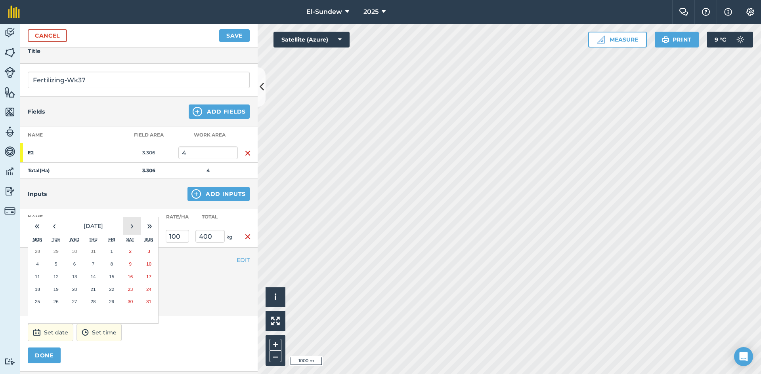
click at [130, 225] on button "›" at bounding box center [131, 225] width 17 height 17
drag, startPoint x: 42, startPoint y: 262, endPoint x: 48, endPoint y: 259, distance: 6.6
click at [44, 261] on button "8" at bounding box center [37, 264] width 19 height 13
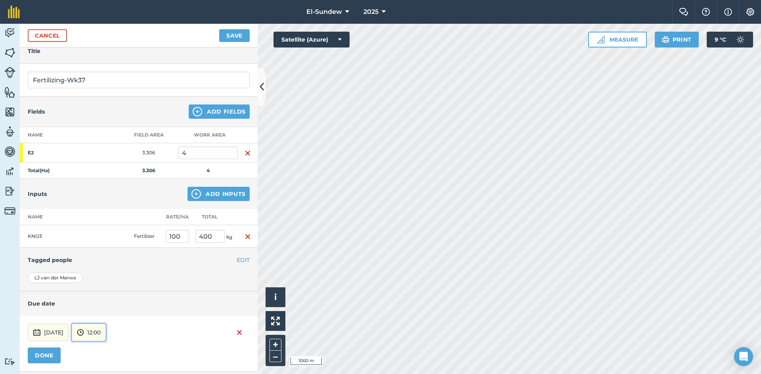
click at [106, 340] on button "12:00" at bounding box center [89, 332] width 34 height 17
click at [103, 287] on button "07:00" at bounding box center [90, 291] width 37 height 13
click at [52, 353] on button "DONE" at bounding box center [44, 356] width 33 height 16
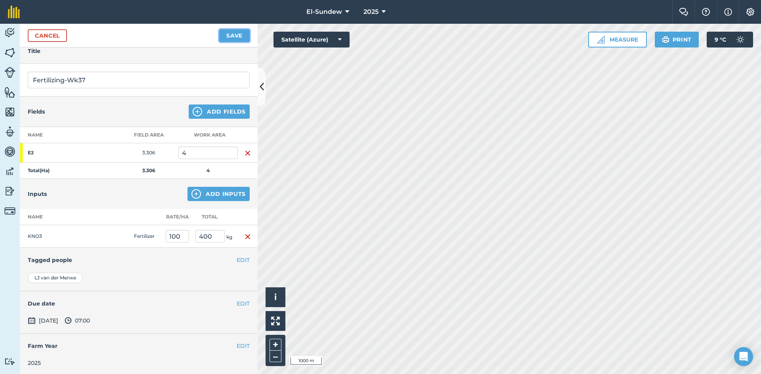
click at [233, 33] on button "Save" at bounding box center [234, 35] width 31 height 13
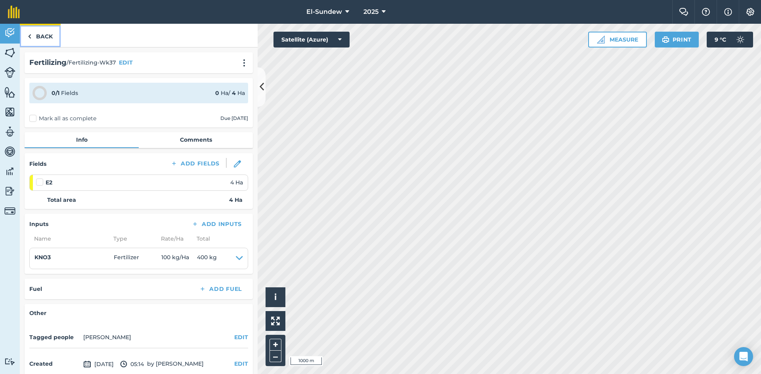
click at [35, 34] on link "Back" at bounding box center [40, 35] width 41 height 23
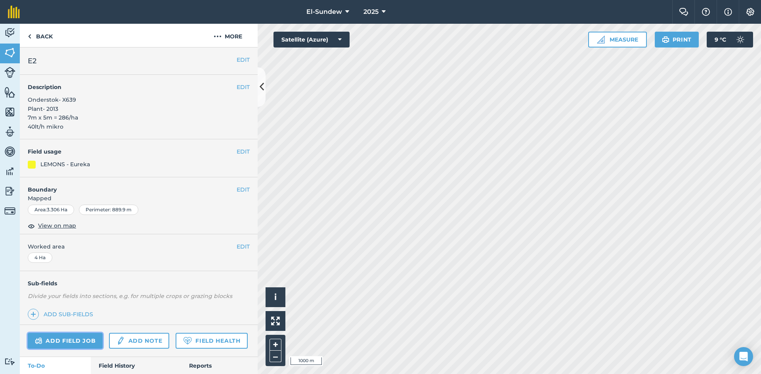
click at [81, 338] on link "Add field job" at bounding box center [65, 341] width 75 height 16
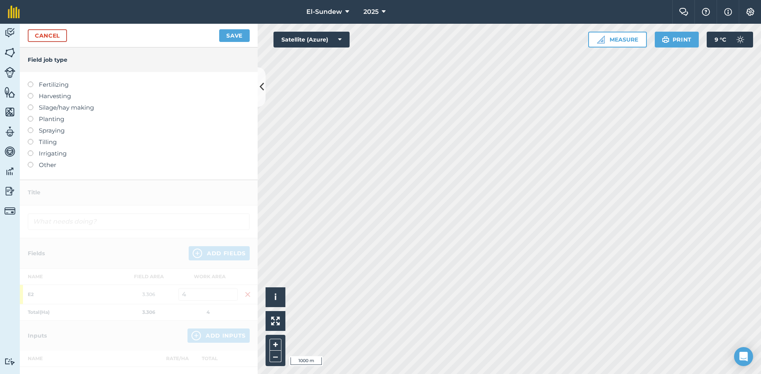
click at [62, 84] on label "Fertilizing" at bounding box center [139, 85] width 222 height 10
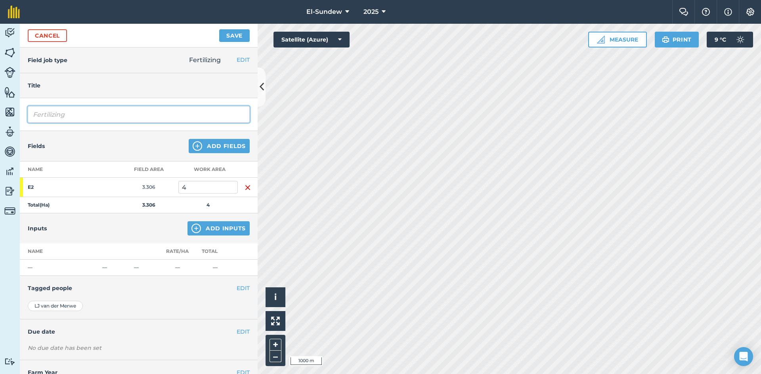
click at [113, 109] on input "Fertilizing" at bounding box center [139, 114] width 222 height 17
click at [200, 231] on button "Add Inputs" at bounding box center [218, 228] width 62 height 14
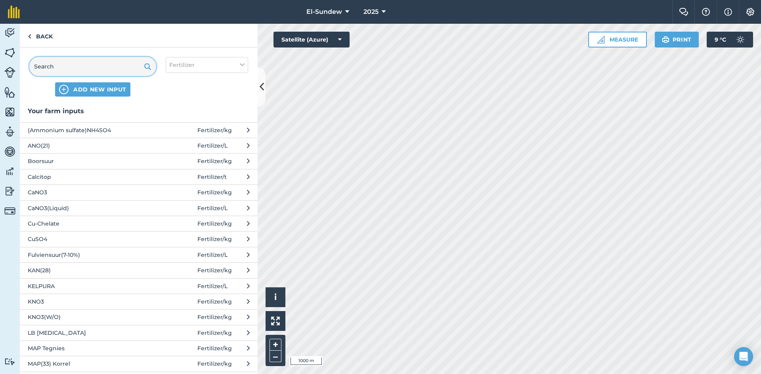
click at [131, 69] on input "text" at bounding box center [92, 66] width 127 height 19
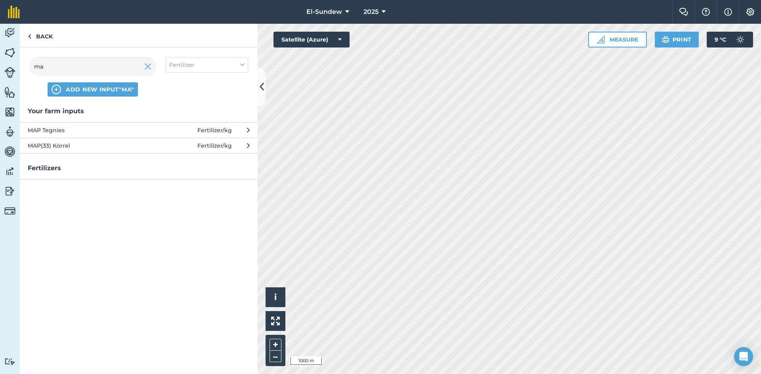
click at [123, 144] on span "MAP(33) Korrel" at bounding box center [93, 145] width 130 height 9
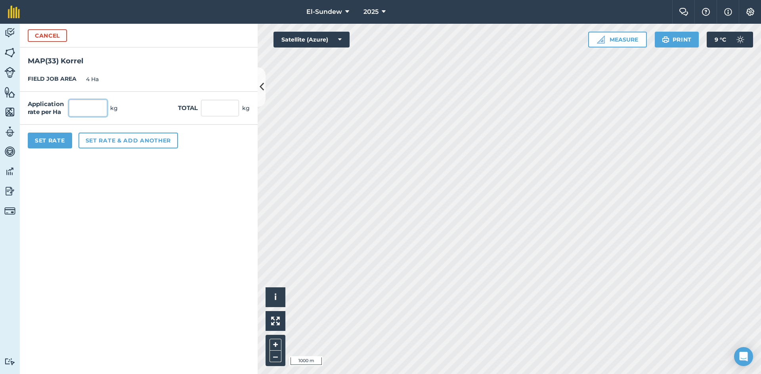
click at [104, 113] on input "text" at bounding box center [88, 108] width 38 height 17
click at [61, 143] on button "Set Rate" at bounding box center [50, 141] width 44 height 16
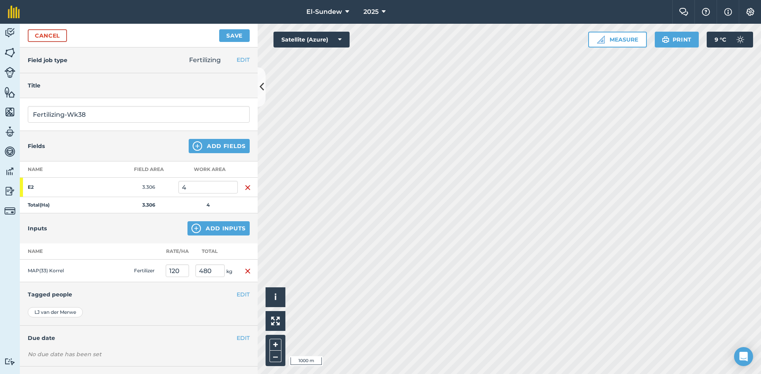
scroll to position [34, 0]
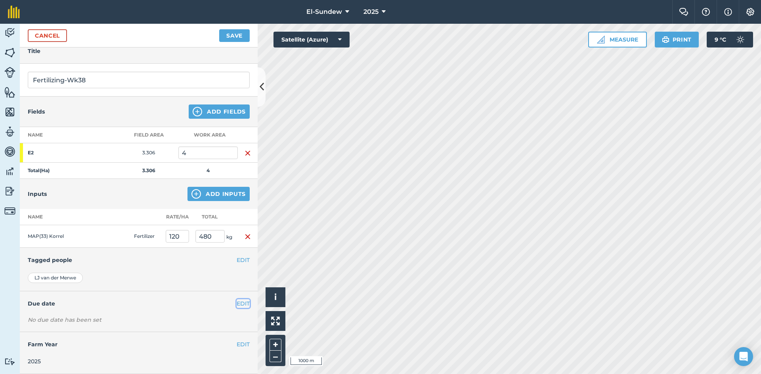
click at [242, 305] on button "EDIT" at bounding box center [243, 303] width 13 height 9
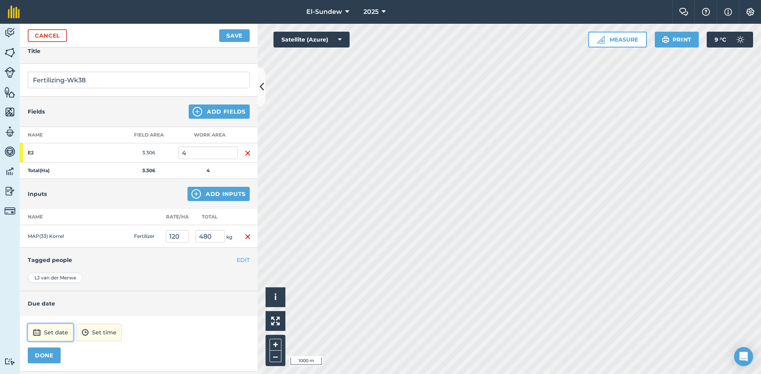
drag, startPoint x: 59, startPoint y: 333, endPoint x: 69, endPoint y: 324, distance: 12.9
click at [61, 331] on button "Set date" at bounding box center [51, 332] width 46 height 17
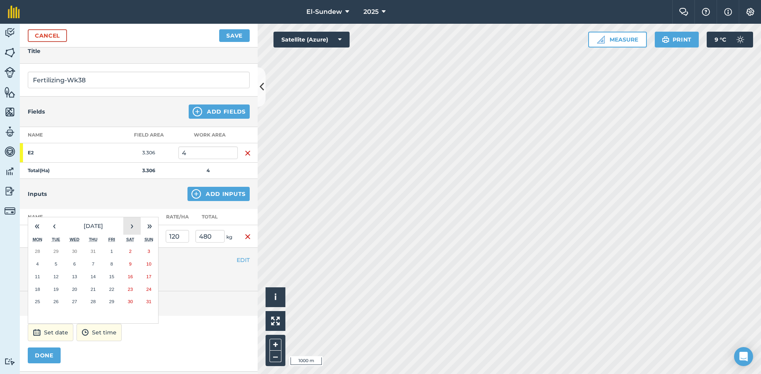
click at [135, 228] on button "›" at bounding box center [131, 225] width 17 height 17
click at [37, 271] on button "15" at bounding box center [37, 277] width 19 height 13
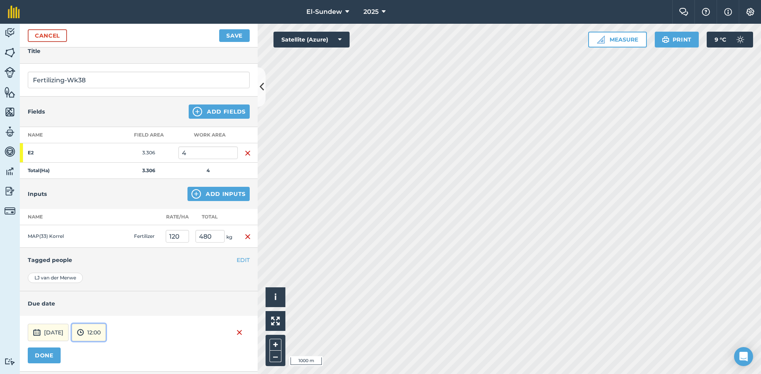
click at [106, 326] on button "12:00" at bounding box center [89, 332] width 34 height 17
click at [107, 294] on button "07:00" at bounding box center [90, 291] width 37 height 13
click at [47, 359] on button "DONE" at bounding box center [44, 356] width 33 height 16
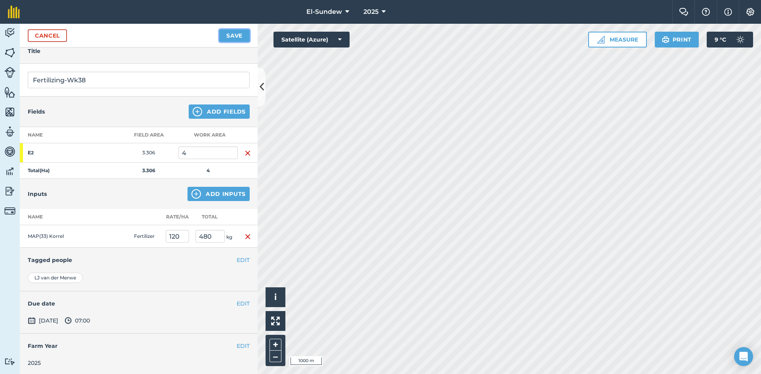
click at [240, 38] on button "Save" at bounding box center [234, 35] width 31 height 13
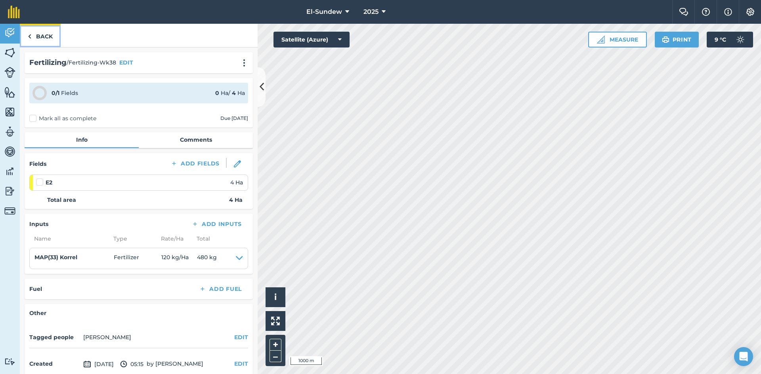
click at [39, 41] on link "Back" at bounding box center [40, 35] width 41 height 23
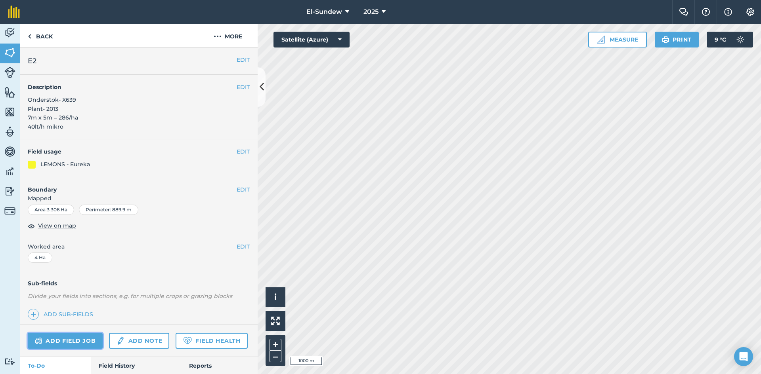
click at [80, 343] on link "Add field job" at bounding box center [65, 341] width 75 height 16
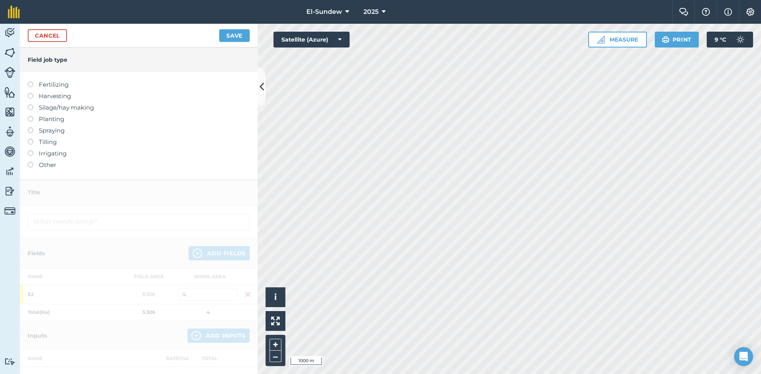
click at [65, 80] on label "Fertilizing" at bounding box center [139, 85] width 222 height 10
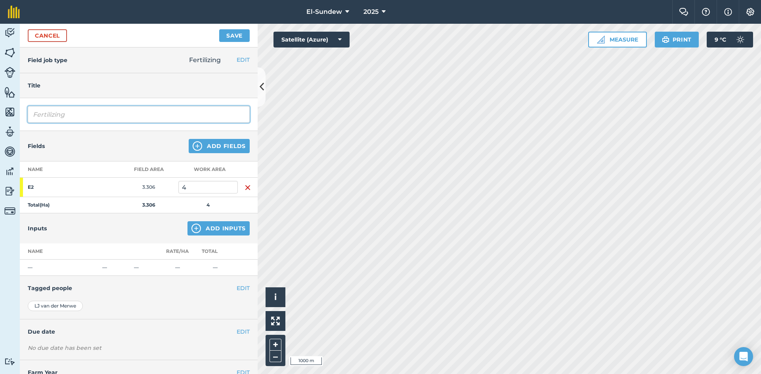
click at [84, 114] on input "Fertilizing" at bounding box center [139, 114] width 222 height 17
click at [196, 230] on button "Add Inputs" at bounding box center [218, 228] width 62 height 14
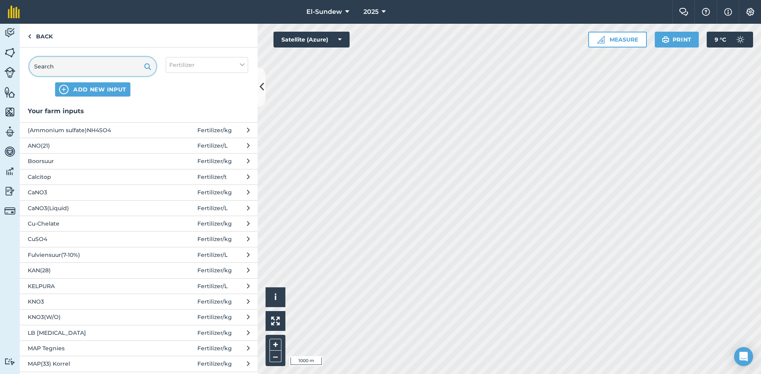
click at [124, 67] on input "text" at bounding box center [92, 66] width 127 height 19
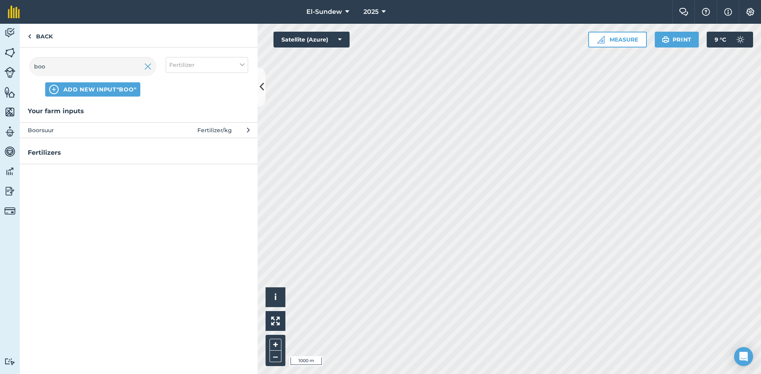
click at [118, 125] on button "Boorsuur Fertilizer / kg" at bounding box center [139, 129] width 238 height 15
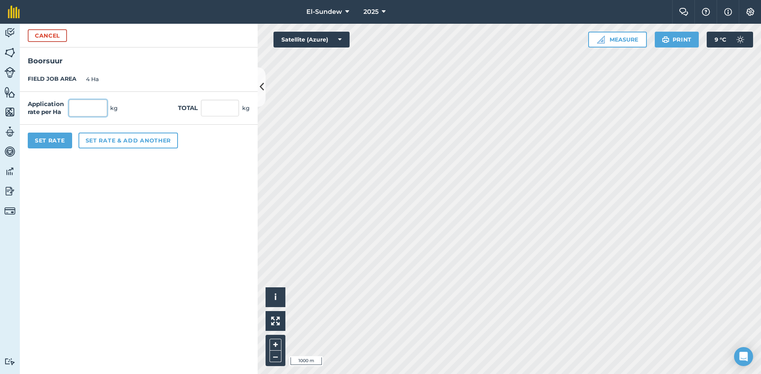
click at [105, 109] on input "text" at bounding box center [88, 108] width 38 height 17
click at [112, 142] on button "Set rate & add another" at bounding box center [127, 141] width 99 height 16
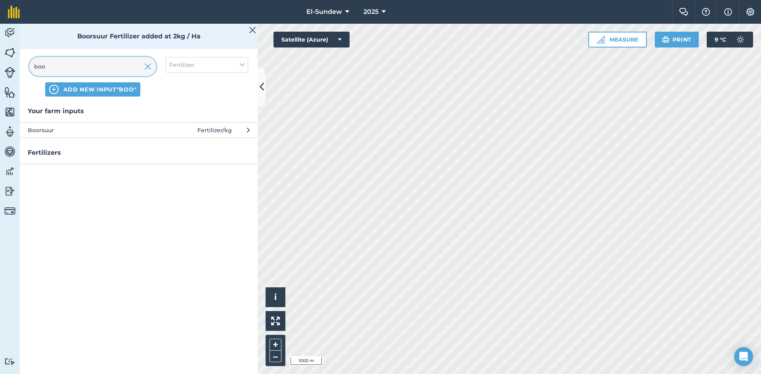
click at [113, 62] on input "boo" at bounding box center [92, 66] width 127 height 19
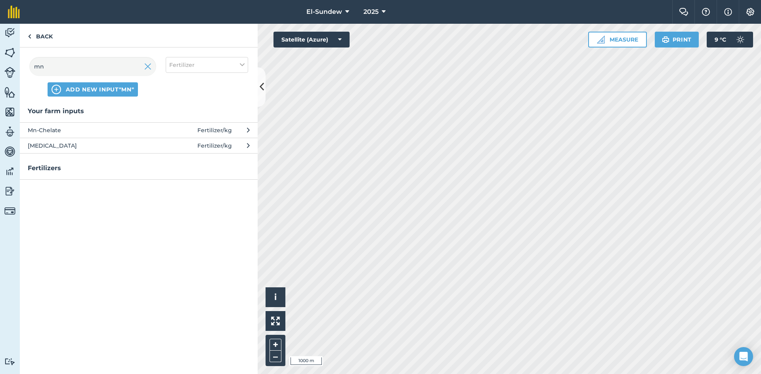
click at [124, 152] on button "MnSO4 Fertilizer / kg" at bounding box center [139, 145] width 238 height 15
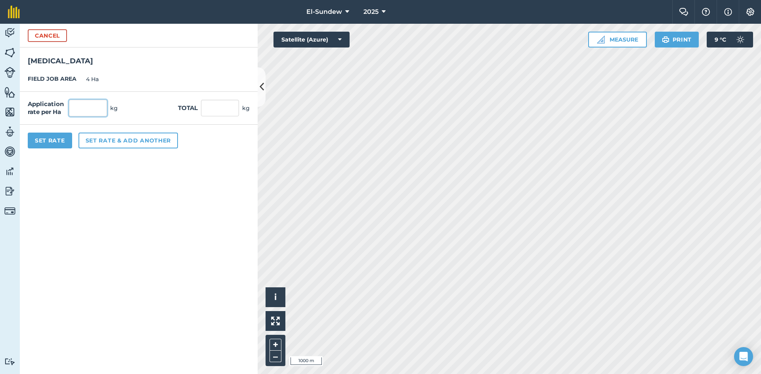
click at [102, 108] on input "text" at bounding box center [88, 108] width 38 height 17
click at [53, 141] on button "Set Rate" at bounding box center [50, 141] width 44 height 16
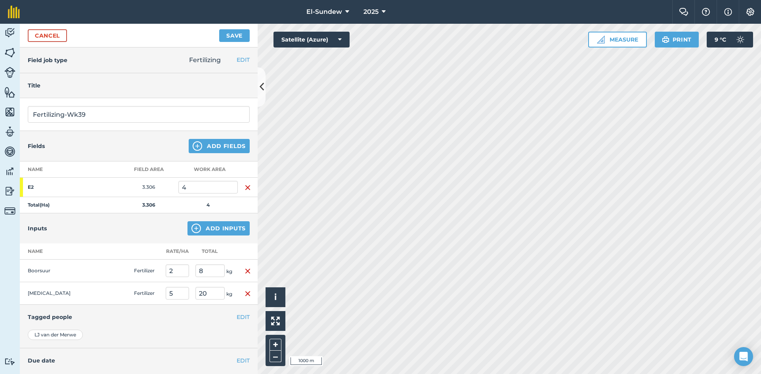
scroll to position [57, 0]
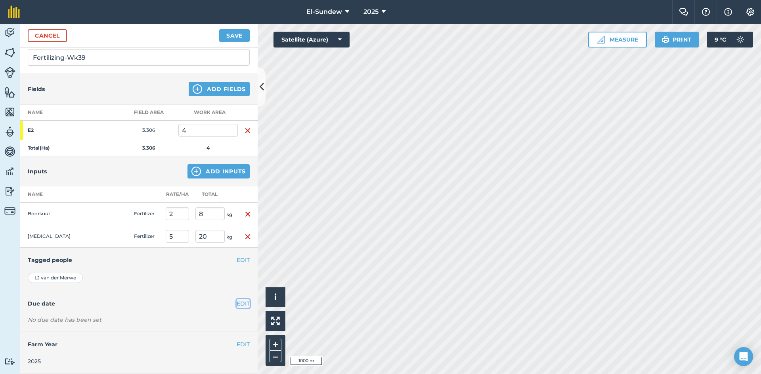
click at [237, 307] on button "EDIT" at bounding box center [243, 303] width 13 height 9
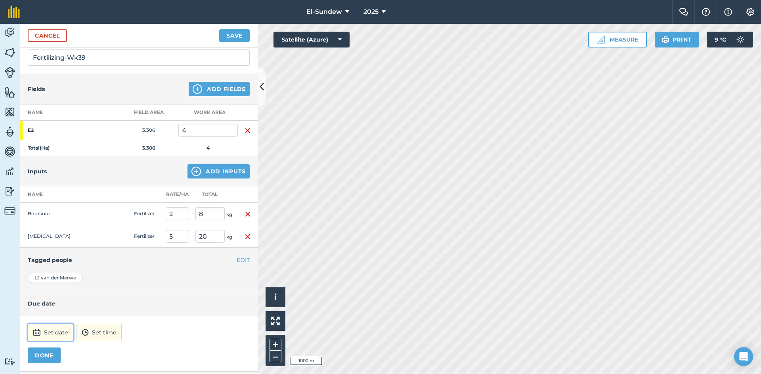
click at [67, 334] on button "Set date" at bounding box center [51, 332] width 46 height 17
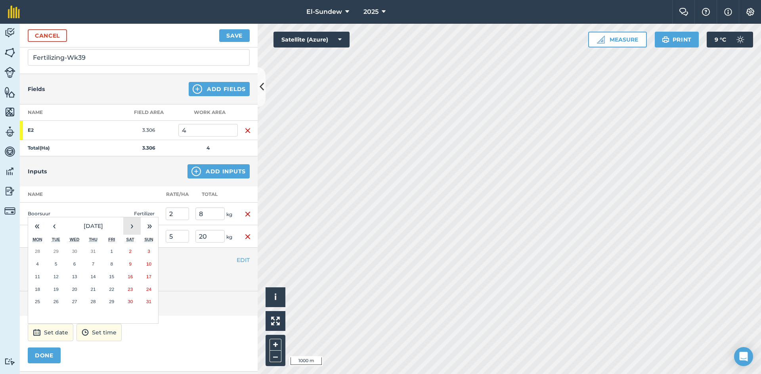
click at [131, 229] on button "›" at bounding box center [131, 225] width 17 height 17
click at [43, 286] on button "22" at bounding box center [37, 289] width 19 height 13
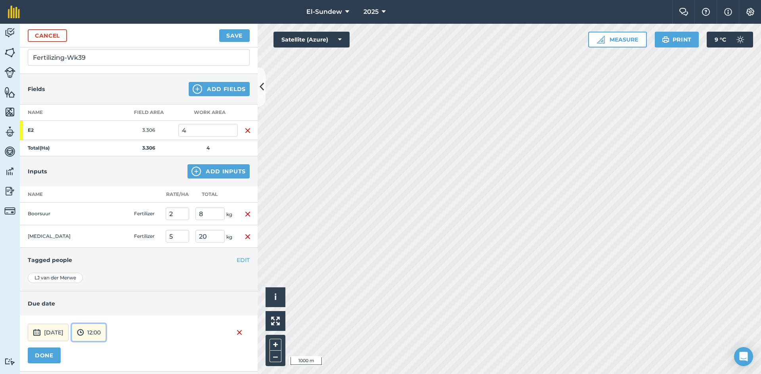
click at [106, 333] on button "12:00" at bounding box center [89, 332] width 34 height 17
click at [109, 292] on button "07:00" at bounding box center [90, 291] width 37 height 13
click at [46, 360] on button "DONE" at bounding box center [44, 356] width 33 height 16
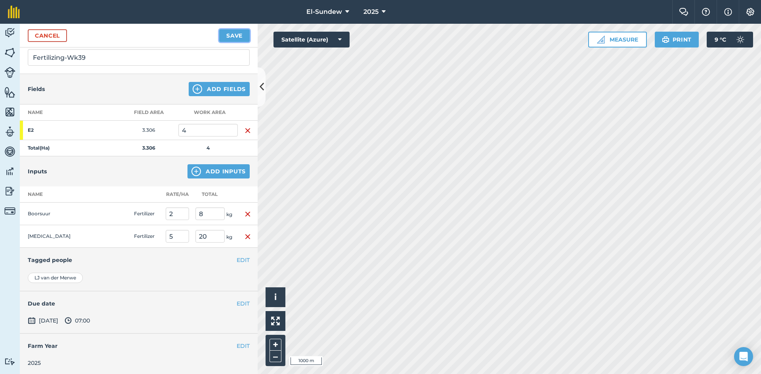
click at [226, 37] on button "Save" at bounding box center [234, 35] width 31 height 13
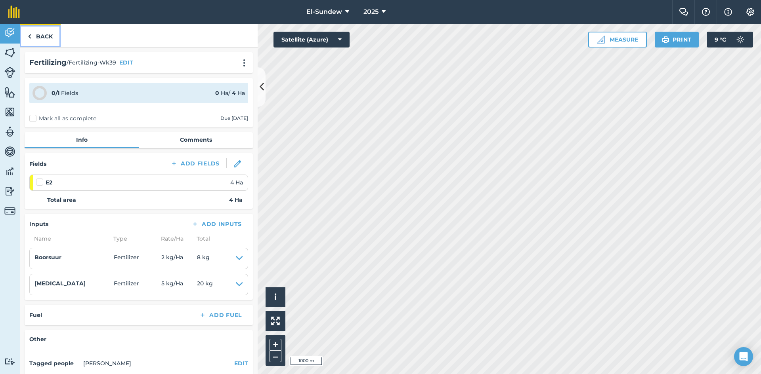
click at [45, 35] on link "Back" at bounding box center [40, 35] width 41 height 23
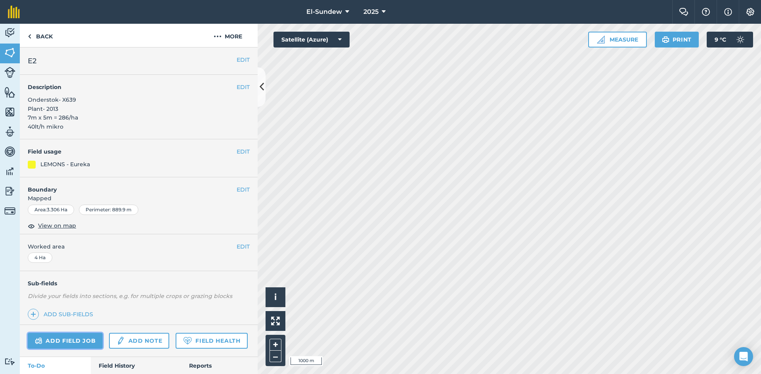
click at [67, 341] on link "Add field job" at bounding box center [65, 341] width 75 height 16
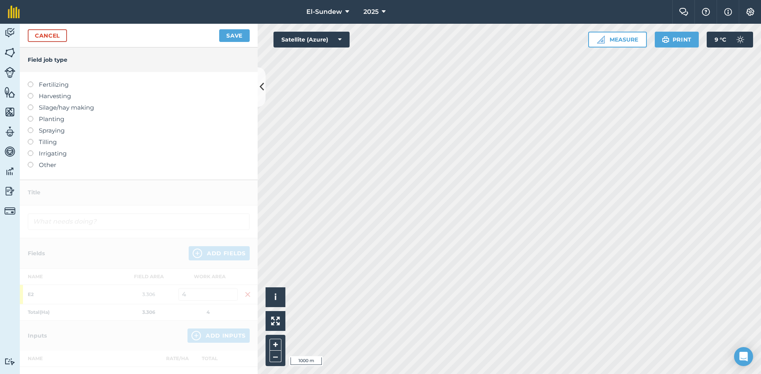
click at [52, 82] on label "Fertilizing" at bounding box center [139, 85] width 222 height 10
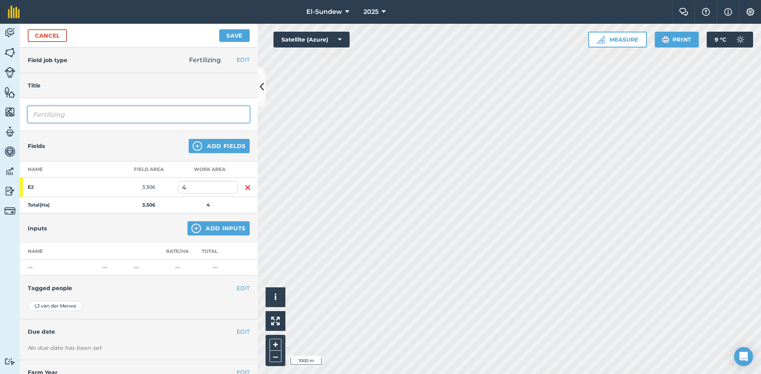
click at [114, 117] on input "Fertilizing" at bounding box center [139, 114] width 222 height 17
click at [197, 226] on button "Add Inputs" at bounding box center [218, 228] width 62 height 14
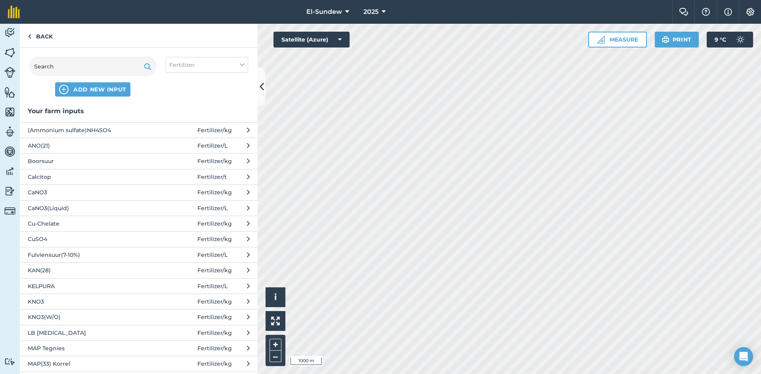
click at [107, 133] on span "(Ammonium sulfate)NH4SO4" at bounding box center [93, 130] width 130 height 9
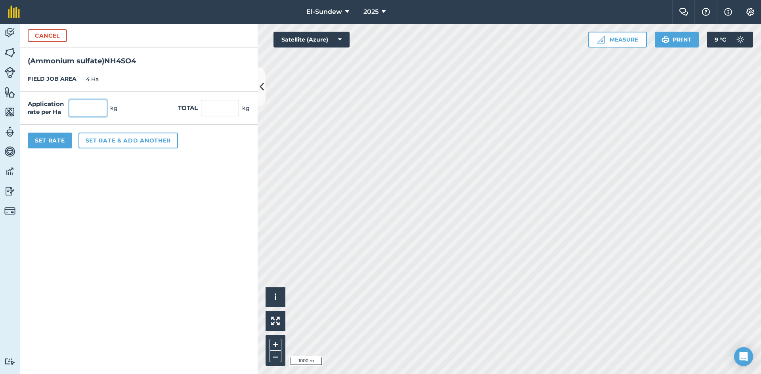
click at [101, 107] on input "text" at bounding box center [88, 108] width 38 height 17
click at [53, 135] on button "Set Rate" at bounding box center [50, 141] width 44 height 16
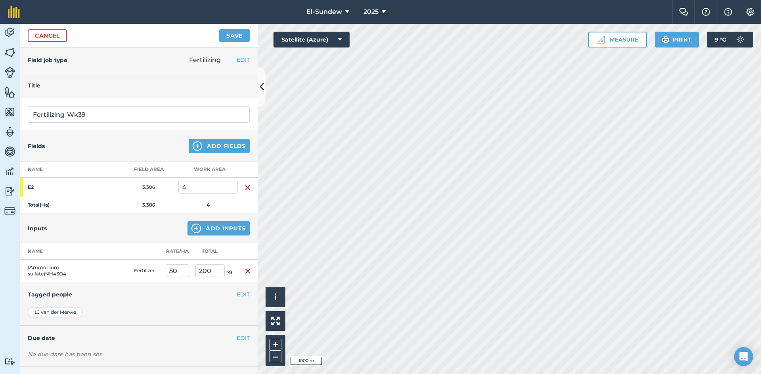
scroll to position [34, 0]
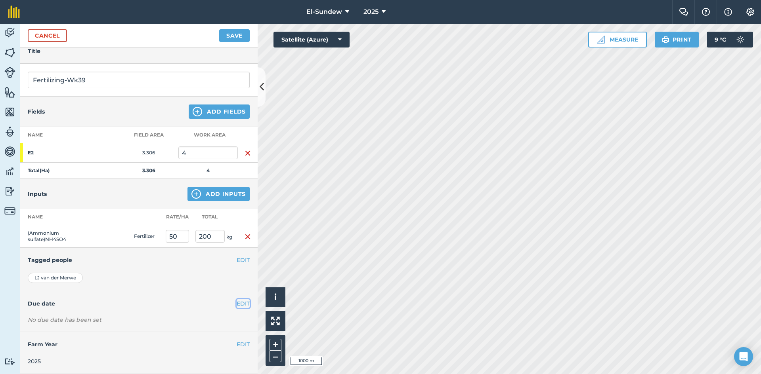
click at [239, 304] on button "EDIT" at bounding box center [243, 303] width 13 height 9
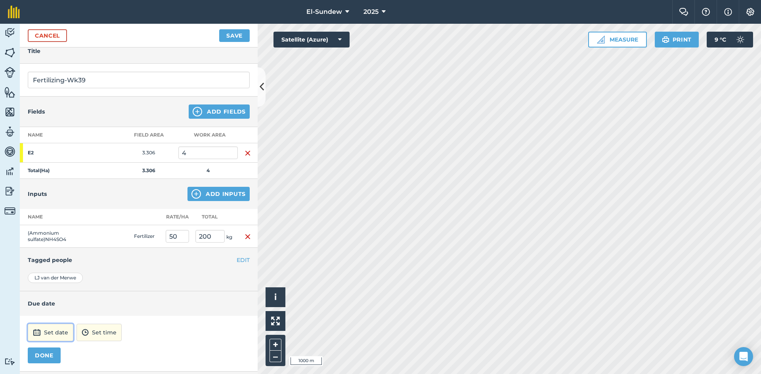
click at [51, 337] on button "Set date" at bounding box center [51, 332] width 46 height 17
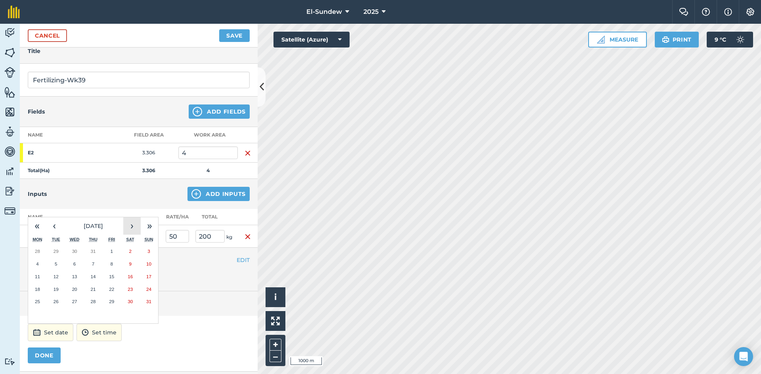
click at [136, 233] on button "›" at bounding box center [131, 225] width 17 height 17
click at [36, 289] on abbr "22" at bounding box center [37, 289] width 5 height 5
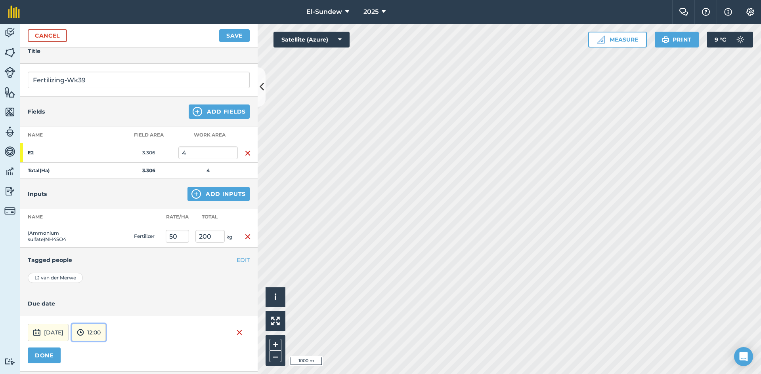
click at [106, 327] on button "12:00" at bounding box center [89, 332] width 34 height 17
click at [109, 290] on button "07:00" at bounding box center [90, 291] width 37 height 13
click at [50, 358] on button "DONE" at bounding box center [44, 356] width 33 height 16
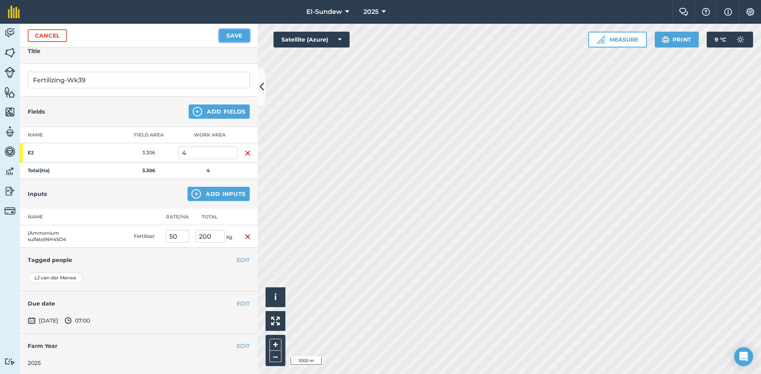
click at [235, 33] on button "Save" at bounding box center [234, 35] width 31 height 13
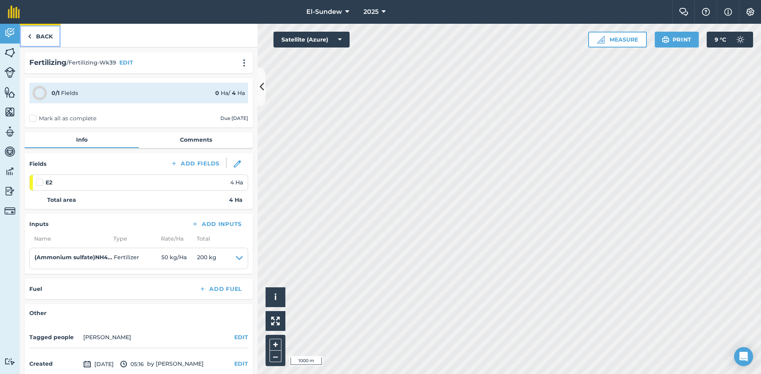
click at [49, 32] on link "Back" at bounding box center [40, 35] width 41 height 23
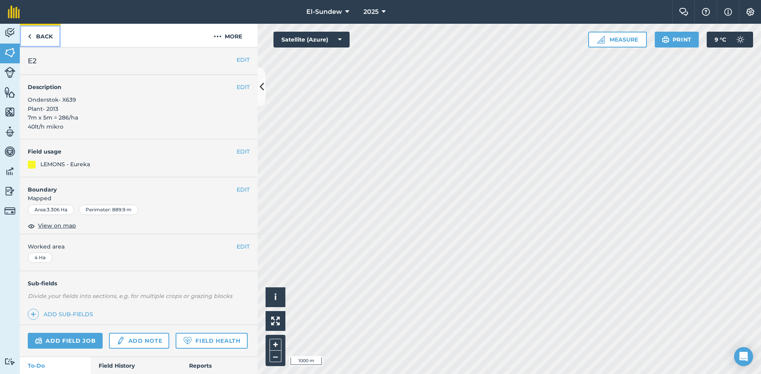
click at [49, 32] on link "Back" at bounding box center [40, 35] width 41 height 23
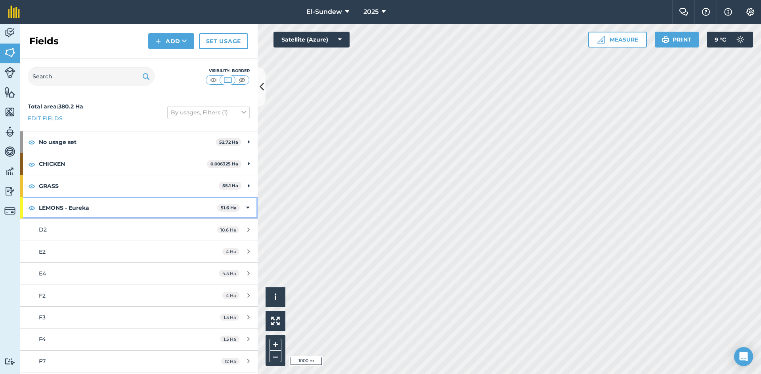
click at [244, 208] on div "LEMONS - Eureka 51.6 Ha" at bounding box center [139, 207] width 238 height 21
